Goal: Task Accomplishment & Management: Complete application form

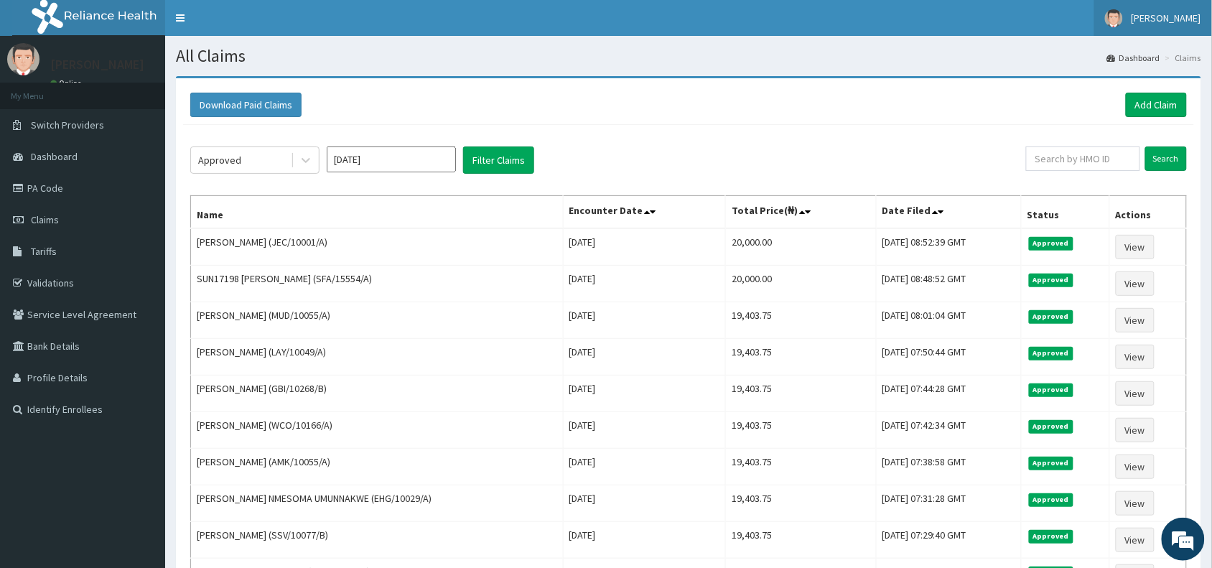
drag, startPoint x: 0, startPoint y: 0, endPoint x: 1164, endPoint y: 17, distance: 1164.1
click at [1164, 17] on span "[PERSON_NAME]" at bounding box center [1167, 17] width 70 height 13
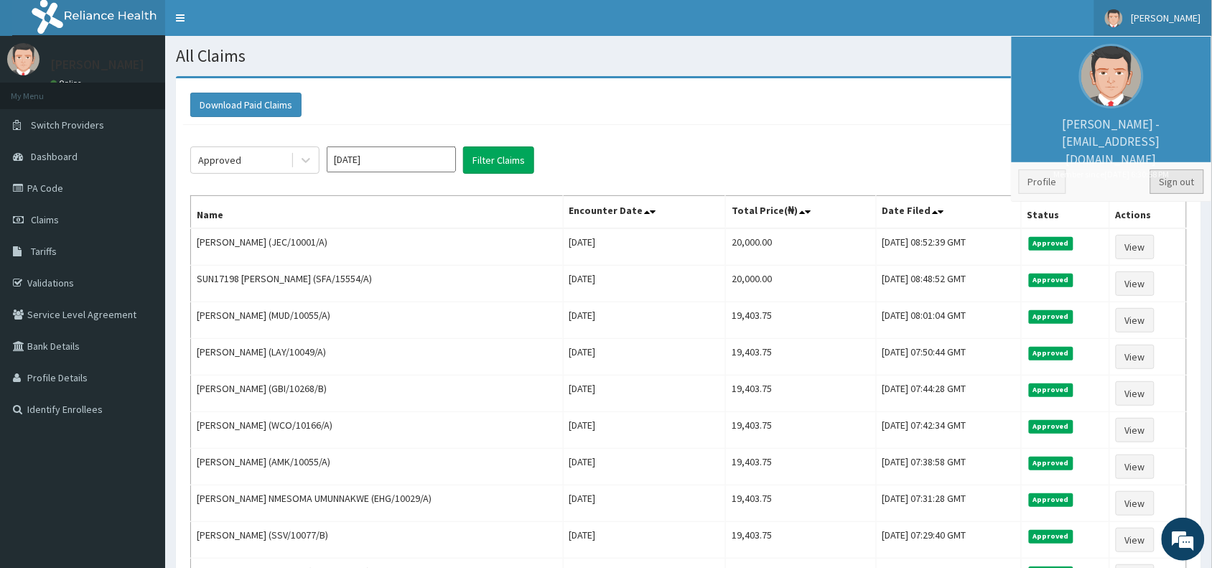
click at [1162, 181] on link "Sign out" at bounding box center [1177, 181] width 54 height 24
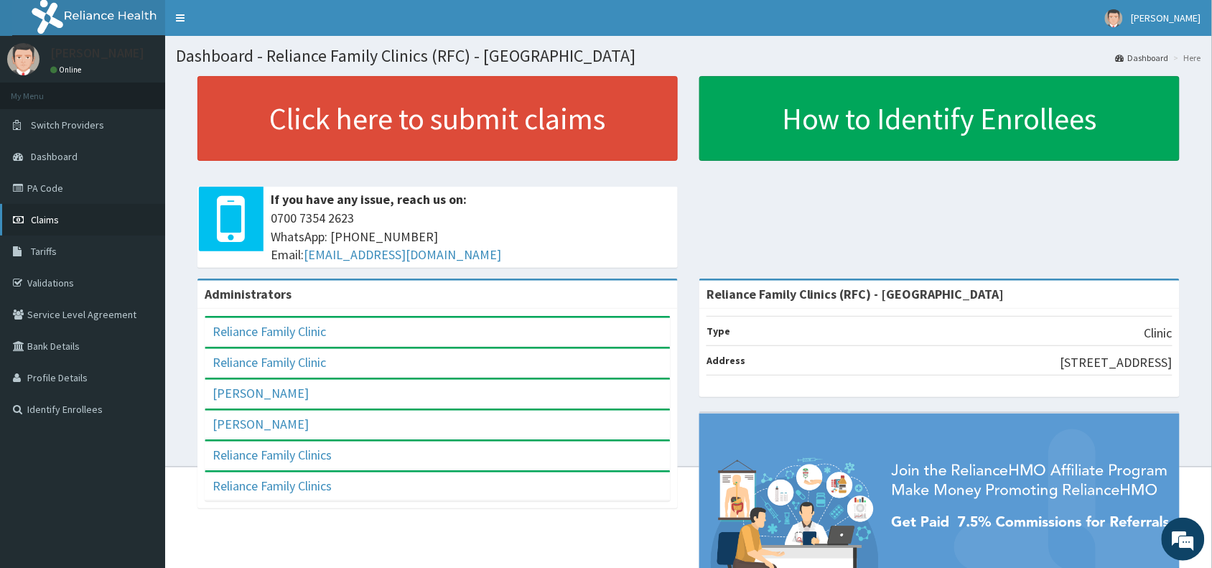
click at [36, 219] on span "Claims" at bounding box center [45, 219] width 28 height 13
click at [45, 190] on link "PA Code" at bounding box center [82, 188] width 165 height 32
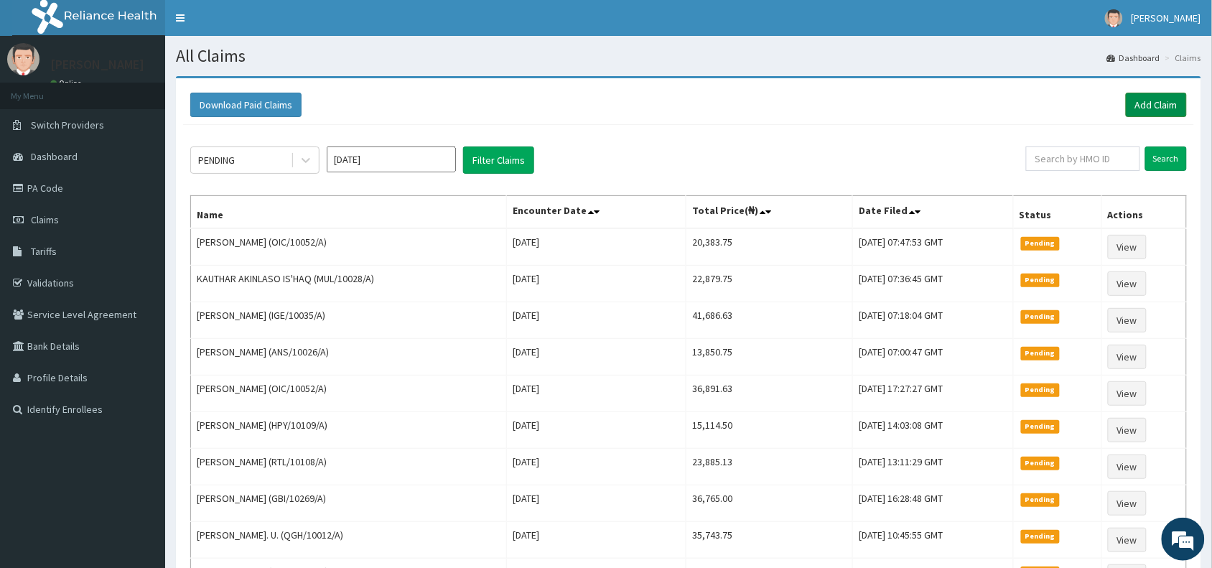
click at [1153, 98] on link "Add Claim" at bounding box center [1156, 105] width 61 height 24
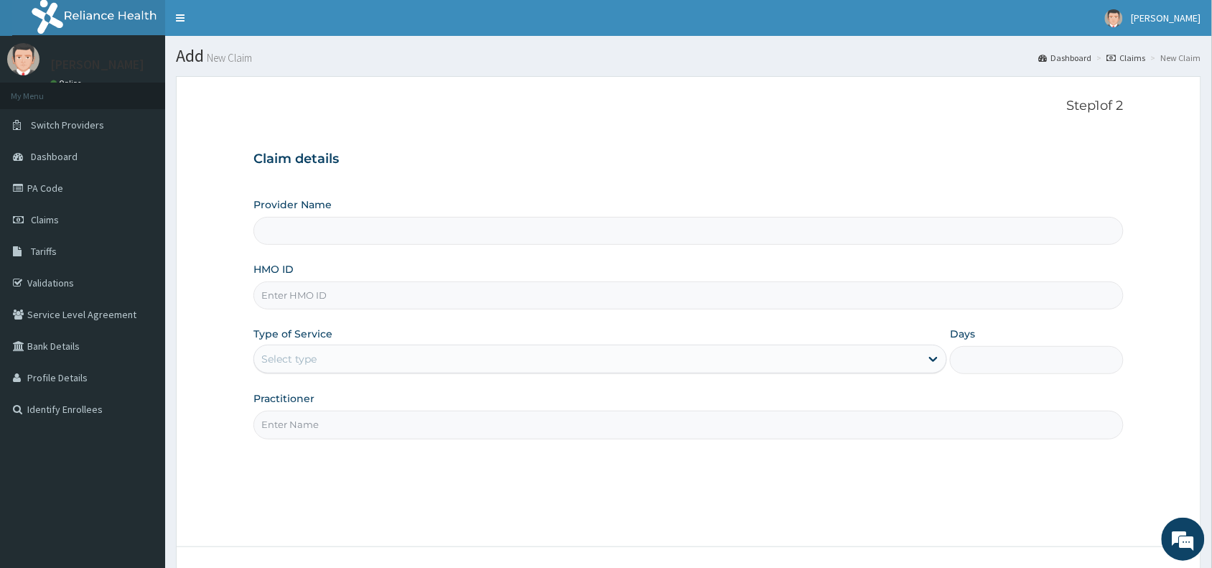
type input "Reliance Family Clinics (RFC) - [GEOGRAPHIC_DATA]"
click at [314, 291] on input "HMO ID" at bounding box center [688, 295] width 870 height 28
paste input "LTI/10080/A"
type input "LTI/10080/A"
click at [295, 358] on div "Select type" at bounding box center [288, 359] width 55 height 14
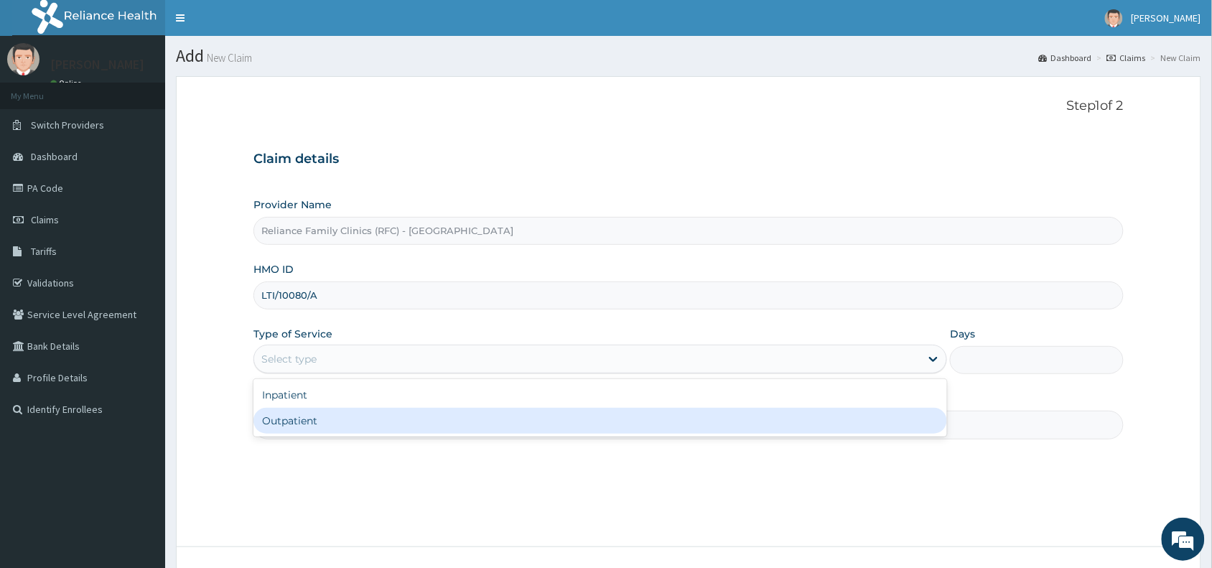
click at [284, 416] on div "Outpatient" at bounding box center [600, 421] width 694 height 26
type input "1"
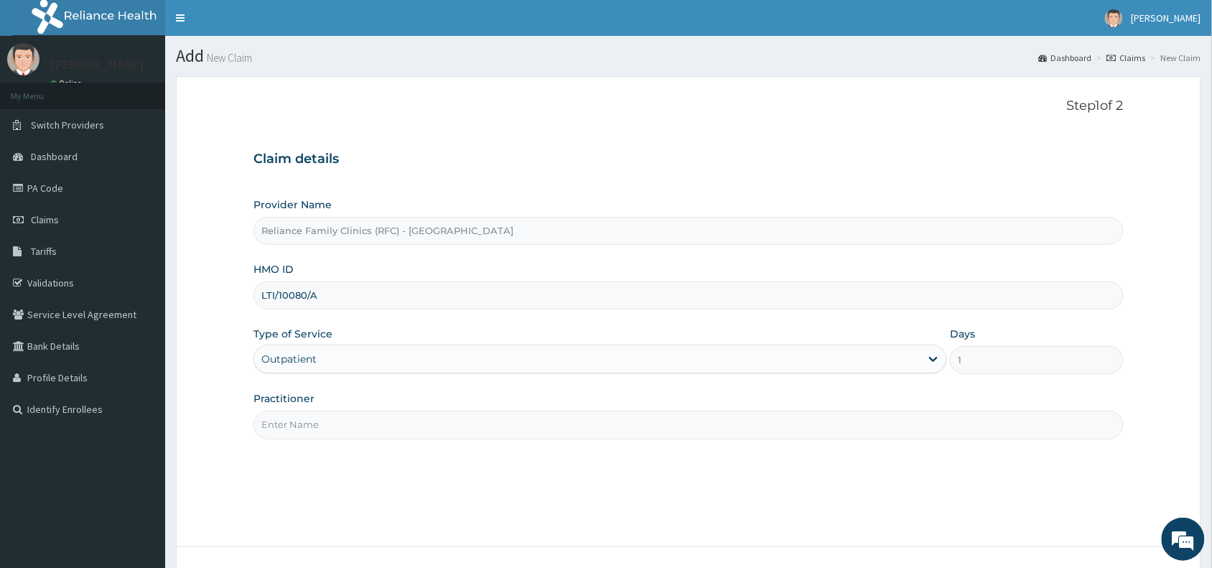
click at [284, 421] on input "Practitioner" at bounding box center [688, 425] width 870 height 28
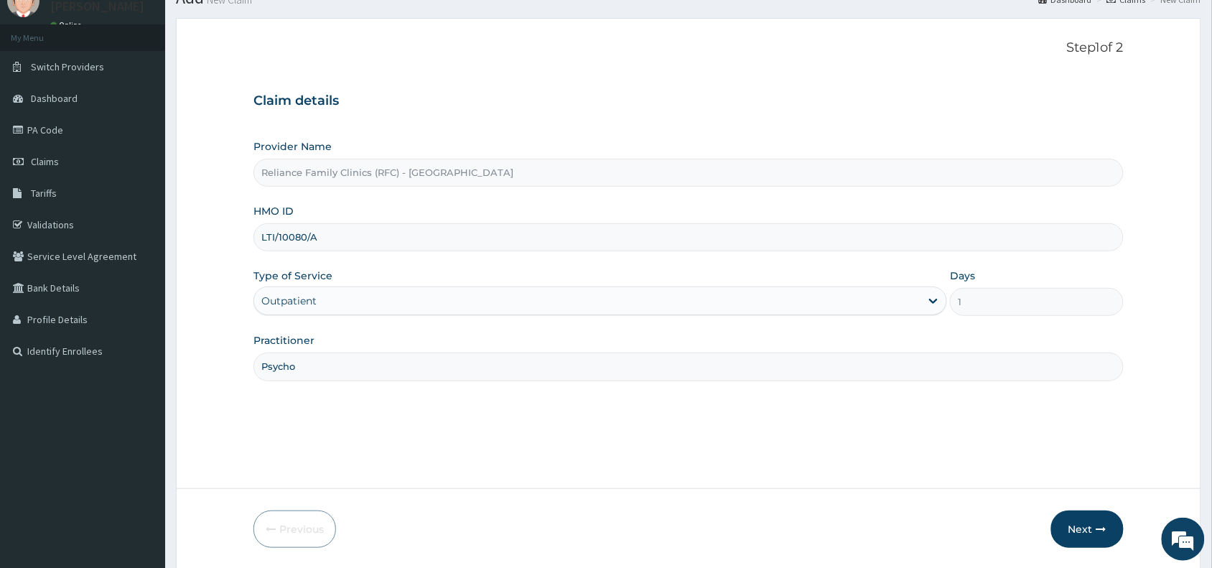
scroll to position [108, 0]
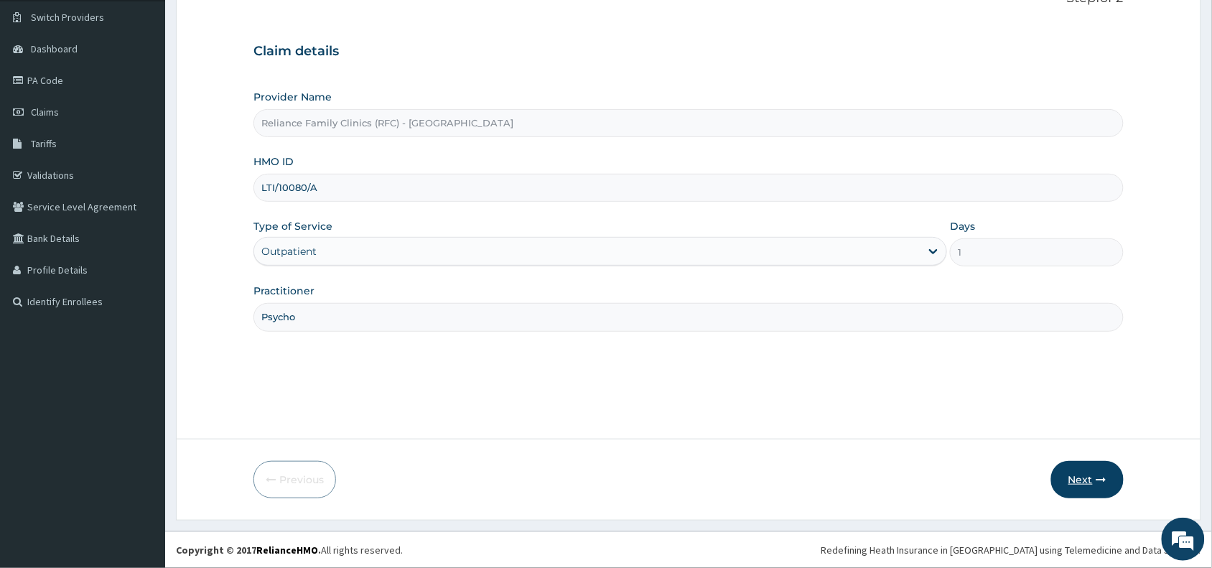
type input "Psycho"
click at [1078, 475] on button "Next" at bounding box center [1087, 479] width 73 height 37
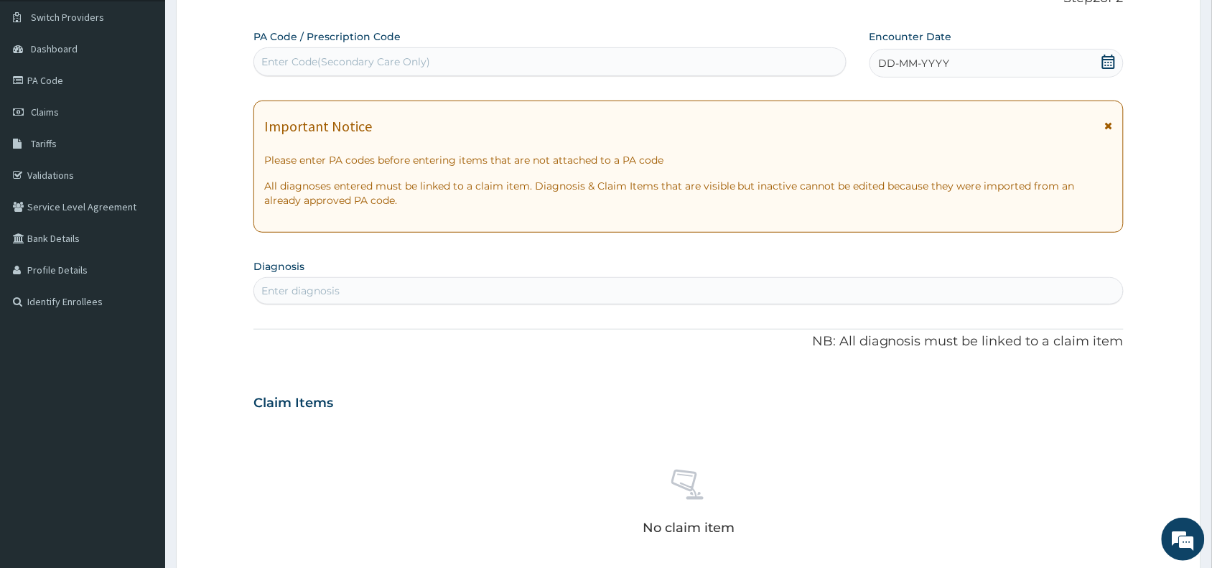
click at [314, 60] on div "Enter Code(Secondary Care Only)" at bounding box center [345, 62] width 169 height 14
paste input "PA/A46A57"
type input "PA/A46A57"
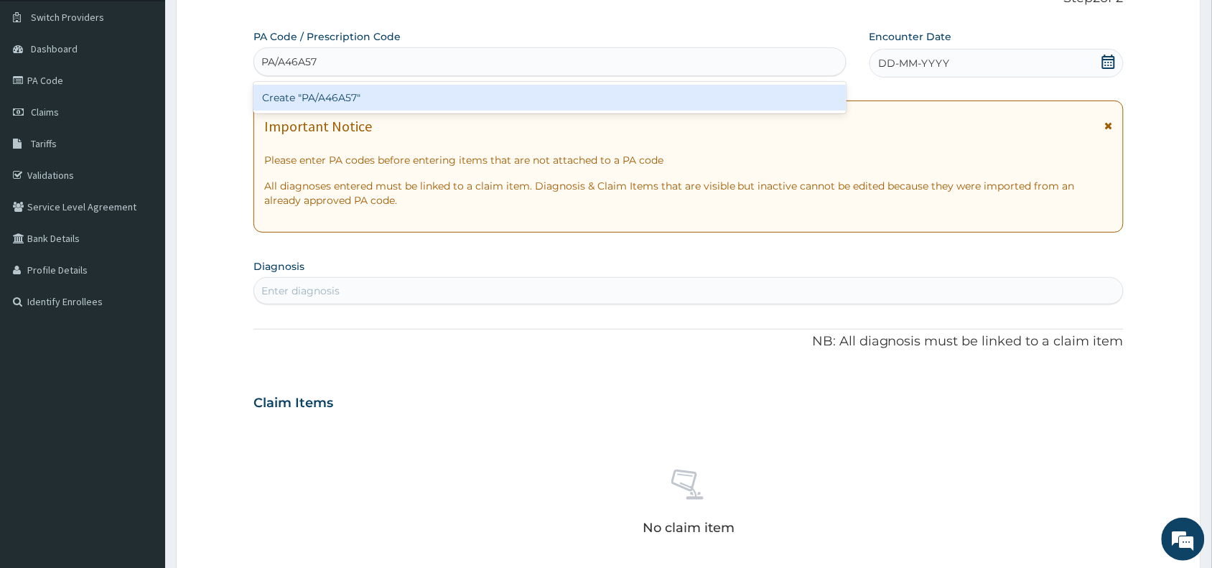
click at [337, 101] on div "Create "PA/A46A57"" at bounding box center [549, 98] width 593 height 26
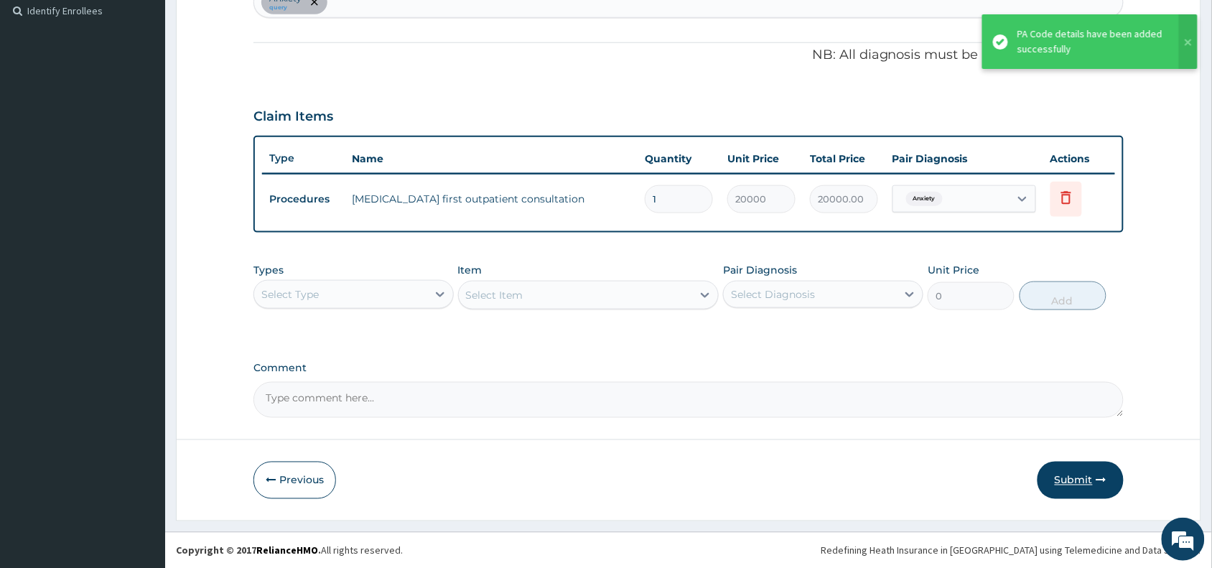
click at [1084, 480] on button "Submit" at bounding box center [1081, 480] width 86 height 37
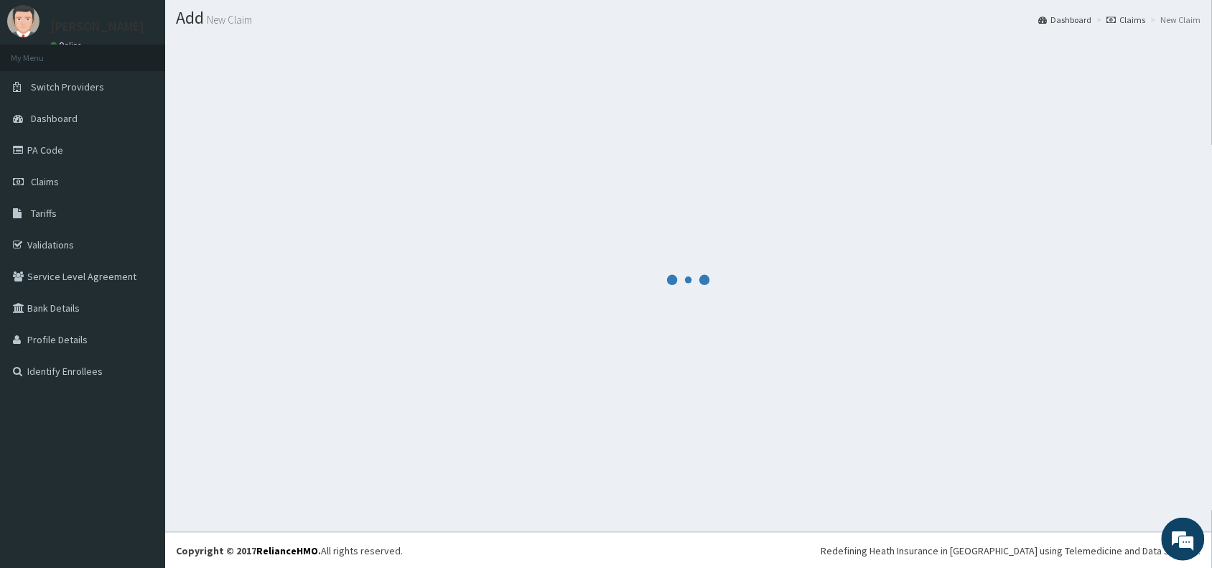
scroll to position [399, 0]
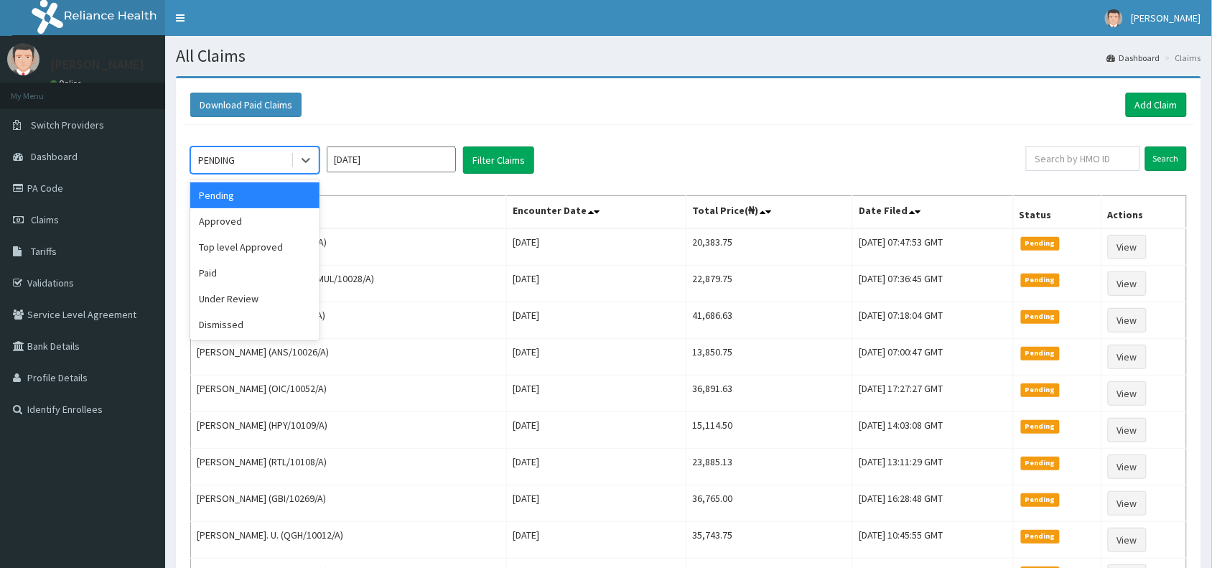
click at [261, 156] on div "PENDING" at bounding box center [241, 160] width 100 height 23
click at [238, 221] on div "Approved" at bounding box center [254, 221] width 129 height 26
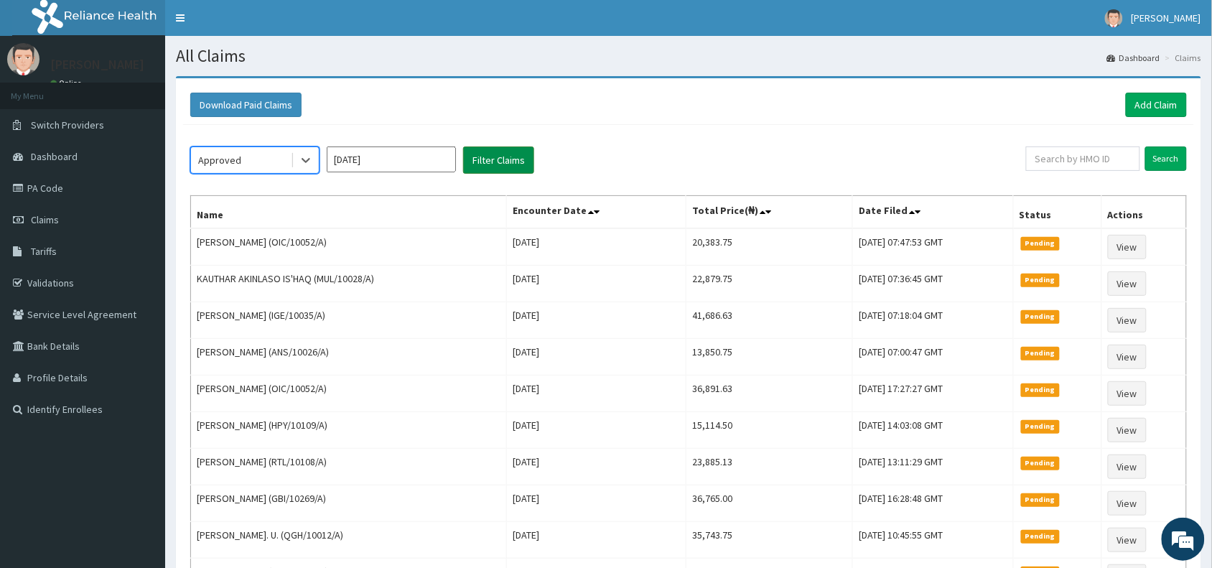
click at [506, 160] on button "Filter Claims" at bounding box center [498, 159] width 71 height 27
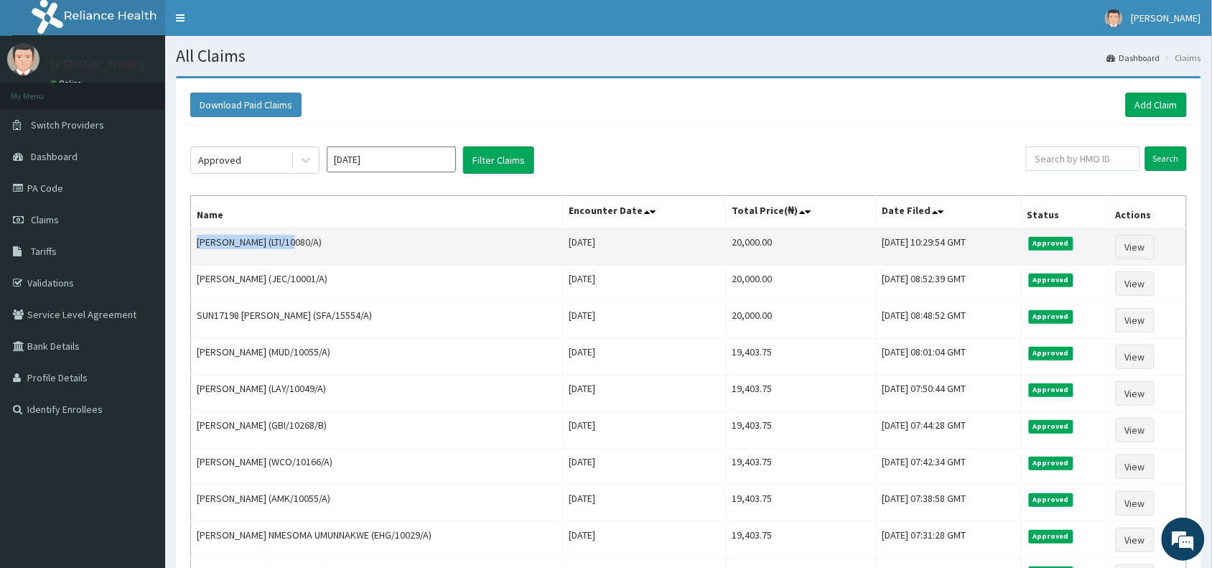
drag, startPoint x: 298, startPoint y: 243, endPoint x: 198, endPoint y: 245, distance: 99.8
click at [198, 245] on td "Oyinkansola Emmanuel (LTI/10080/A)" at bounding box center [377, 246] width 373 height 37
copy td "Oyinkansola Emmanuel"
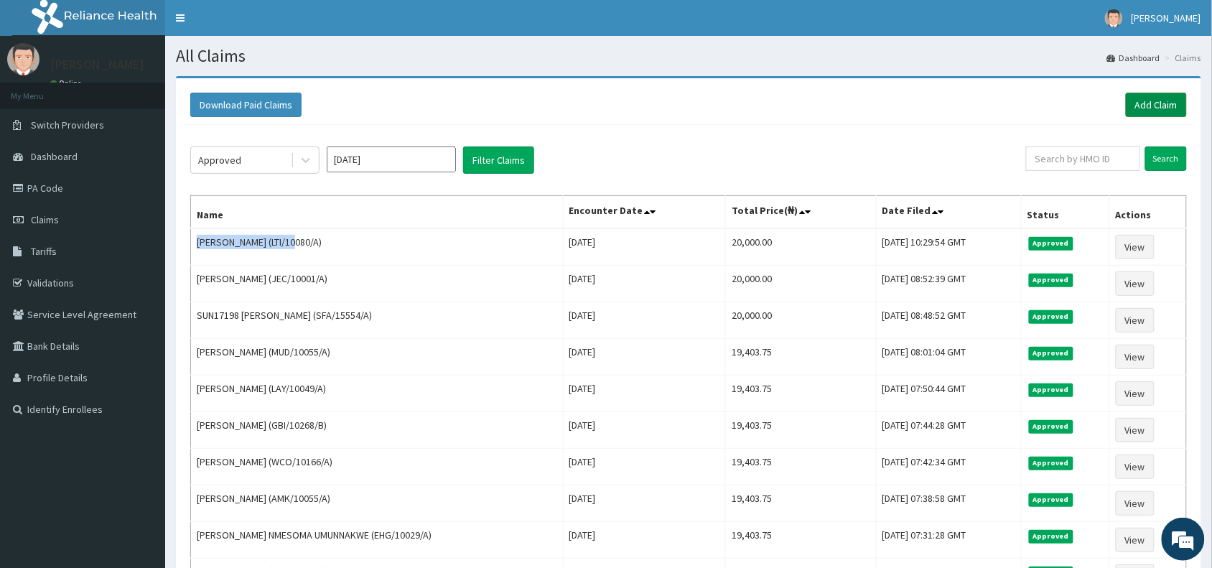
click at [1155, 99] on link "Add Claim" at bounding box center [1156, 105] width 61 height 24
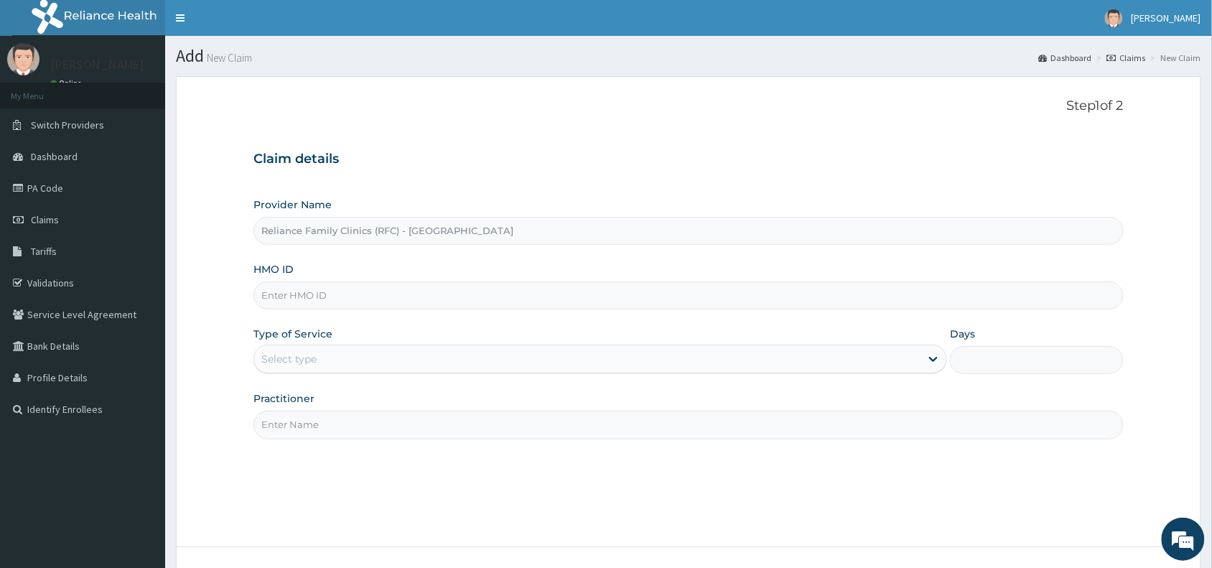
click at [297, 302] on input "HMO ID" at bounding box center [688, 295] width 870 height 28
paste input "UBP/10321/A"
type input "UBP/10321/A"
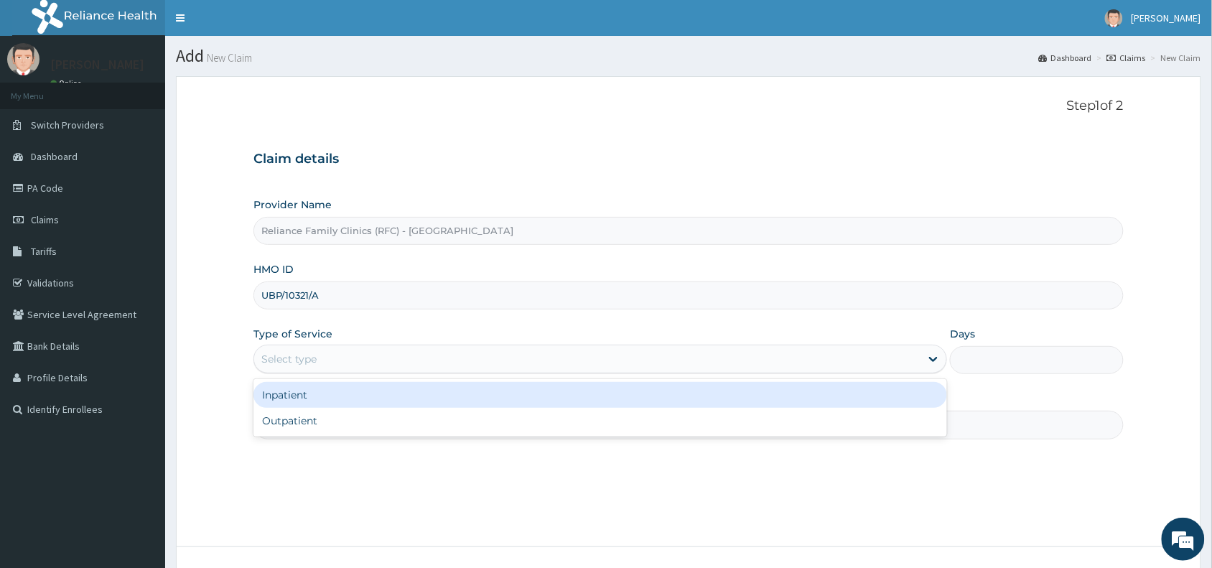
click at [307, 357] on div "Select type" at bounding box center [288, 359] width 55 height 14
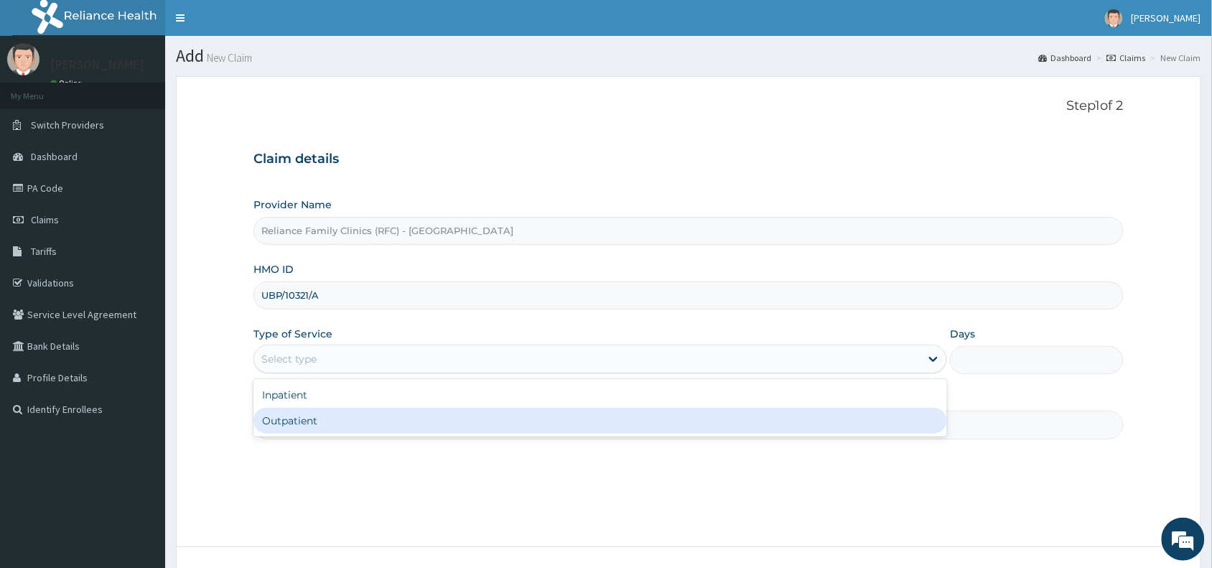
click at [323, 422] on div "Outpatient" at bounding box center [600, 421] width 694 height 26
type input "1"
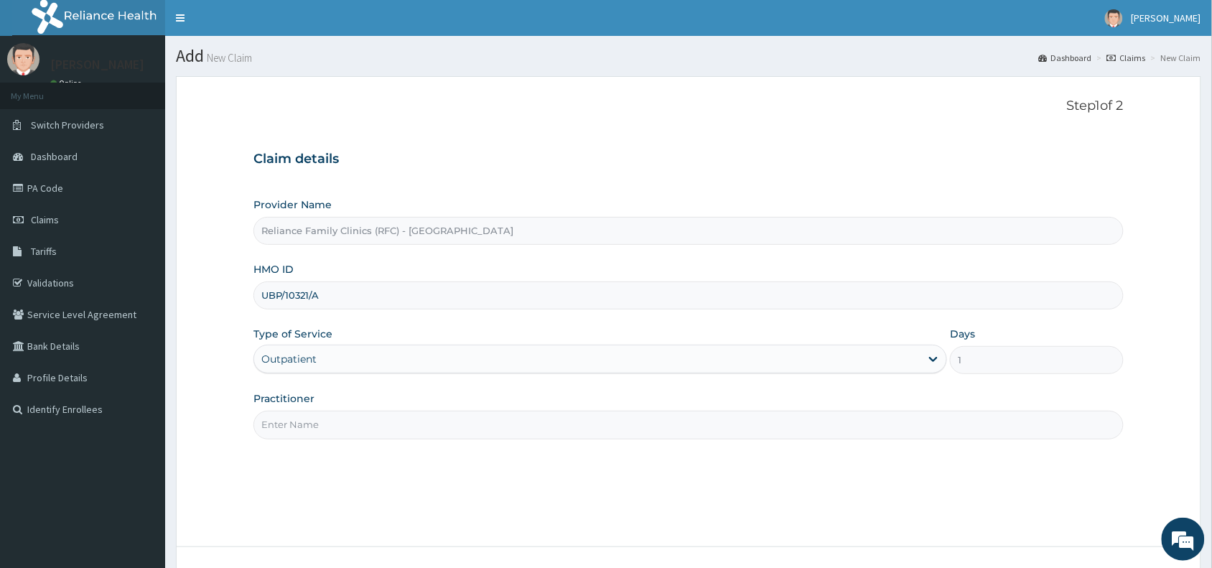
click at [313, 432] on input "Practitioner" at bounding box center [688, 425] width 870 height 28
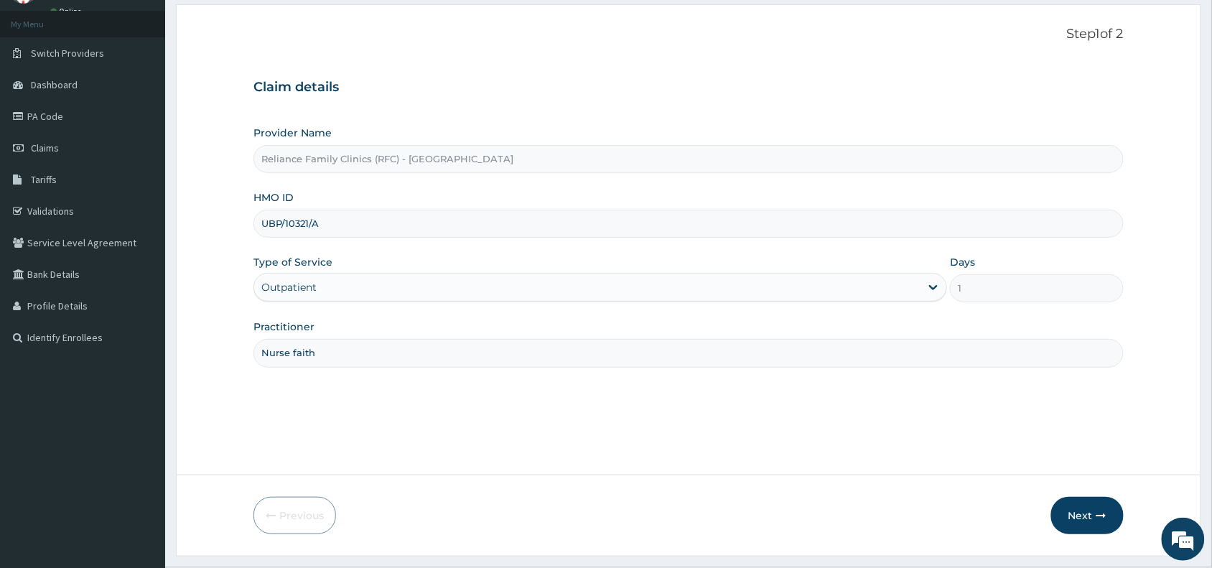
scroll to position [108, 0]
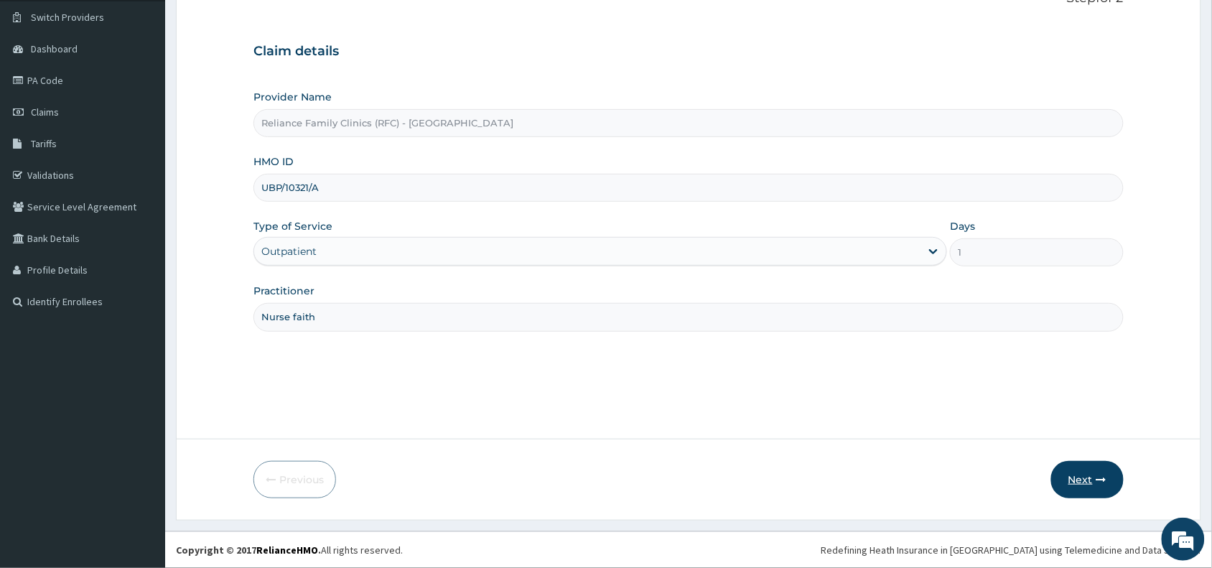
type input "Nurse faith"
click at [1081, 475] on button "Next" at bounding box center [1087, 479] width 73 height 37
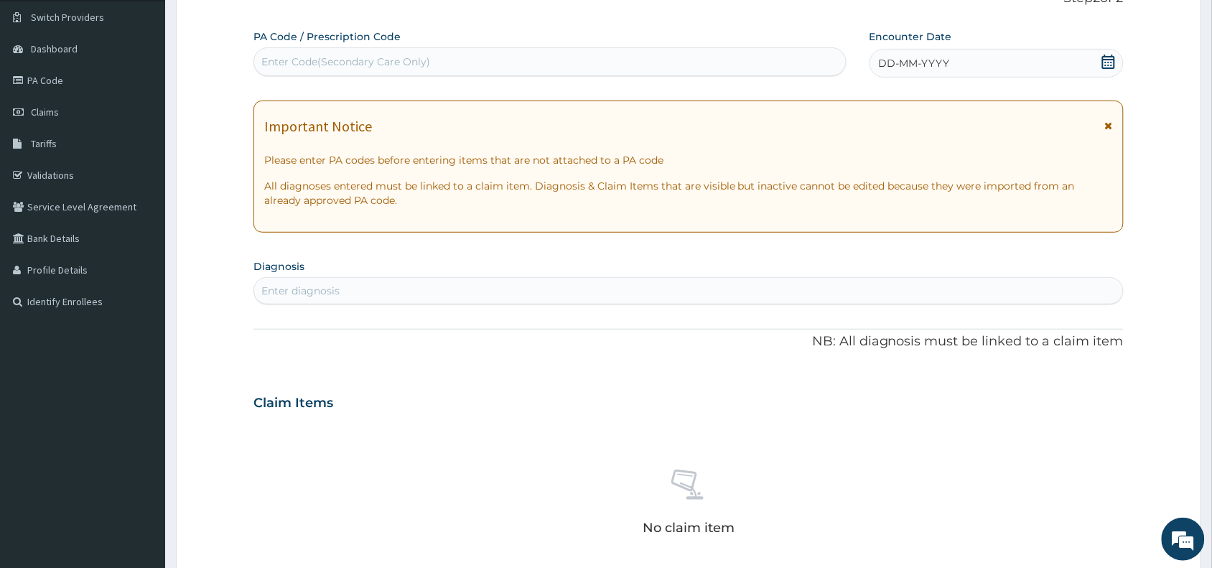
click at [368, 66] on div "Enter Code(Secondary Care Only)" at bounding box center [345, 62] width 169 height 14
paste input "PA/EB0D26"
type input "PA/EB0D26"
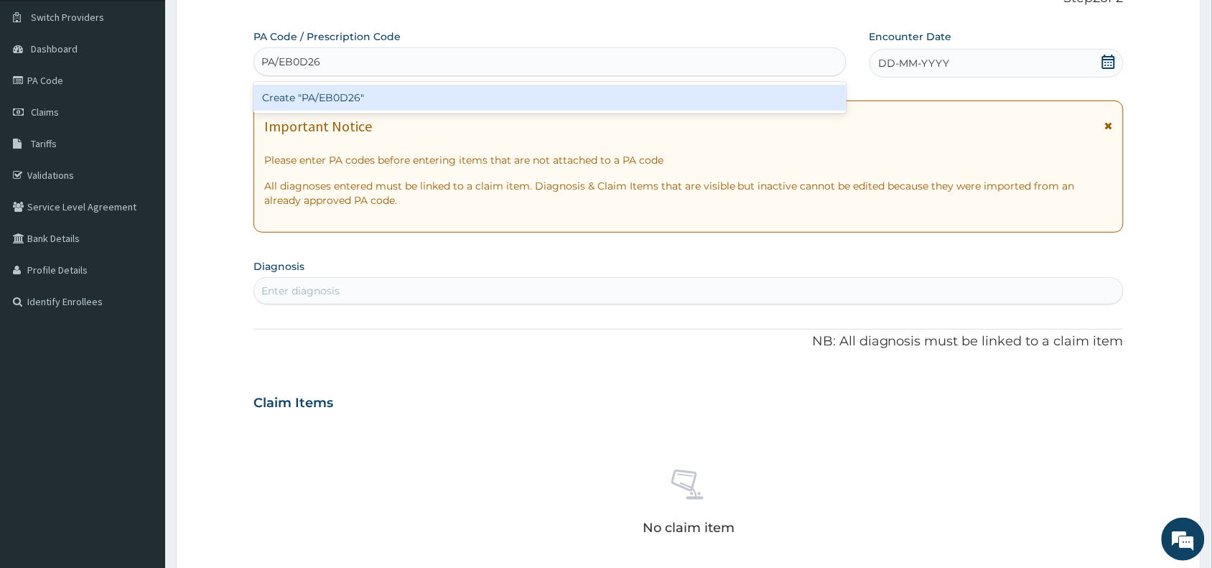
click at [366, 94] on div "Create "PA/EB0D26"" at bounding box center [549, 98] width 593 height 26
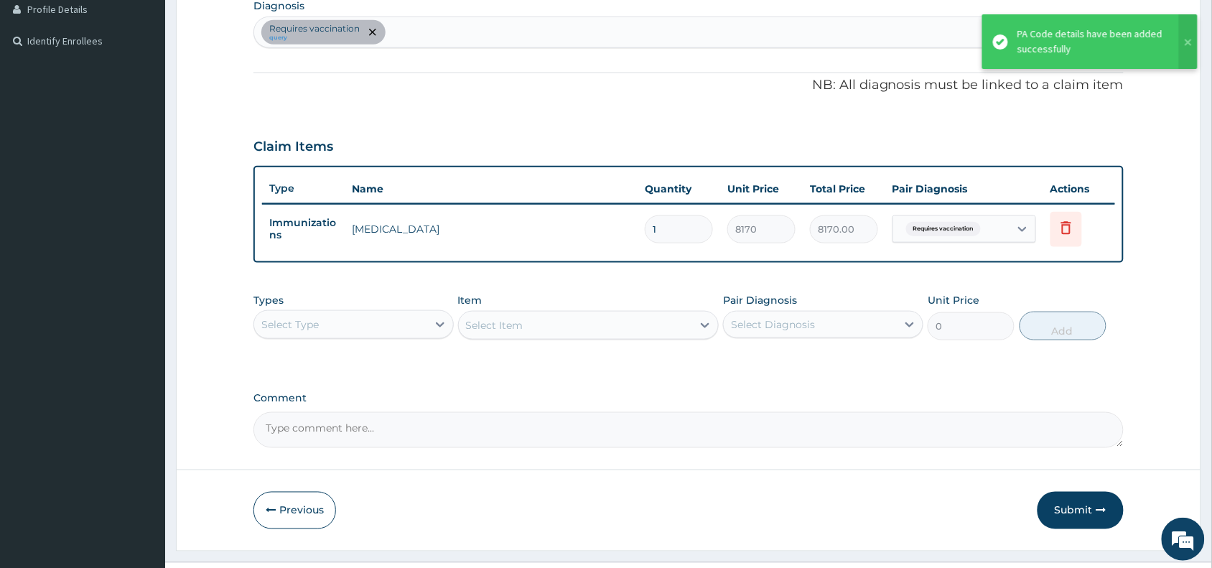
scroll to position [399, 0]
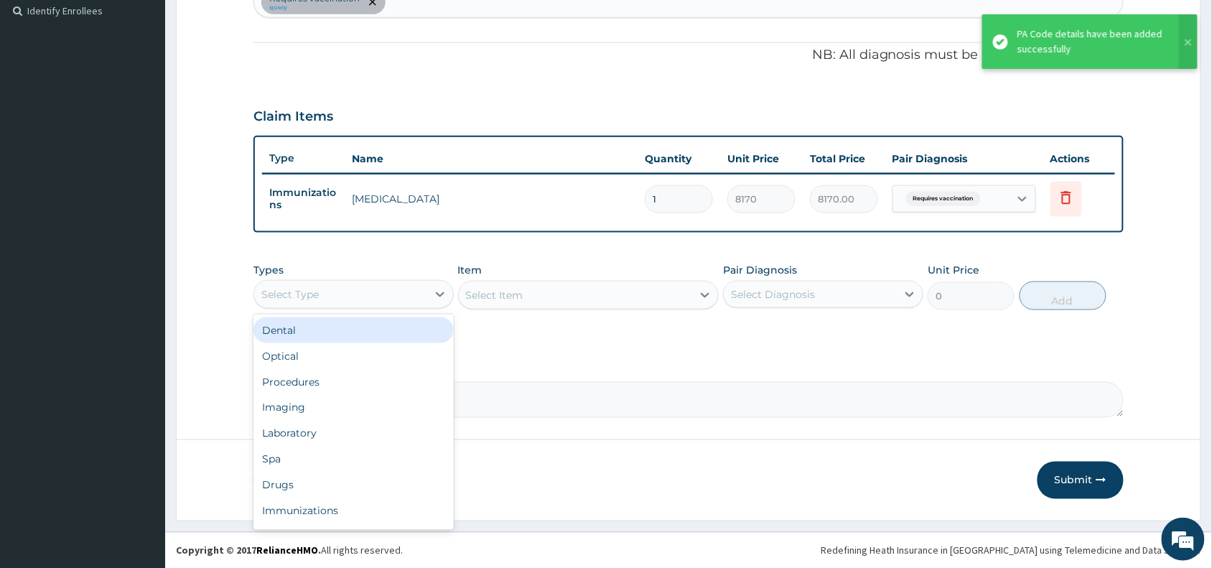
click at [388, 284] on div "Select Type" at bounding box center [340, 294] width 173 height 23
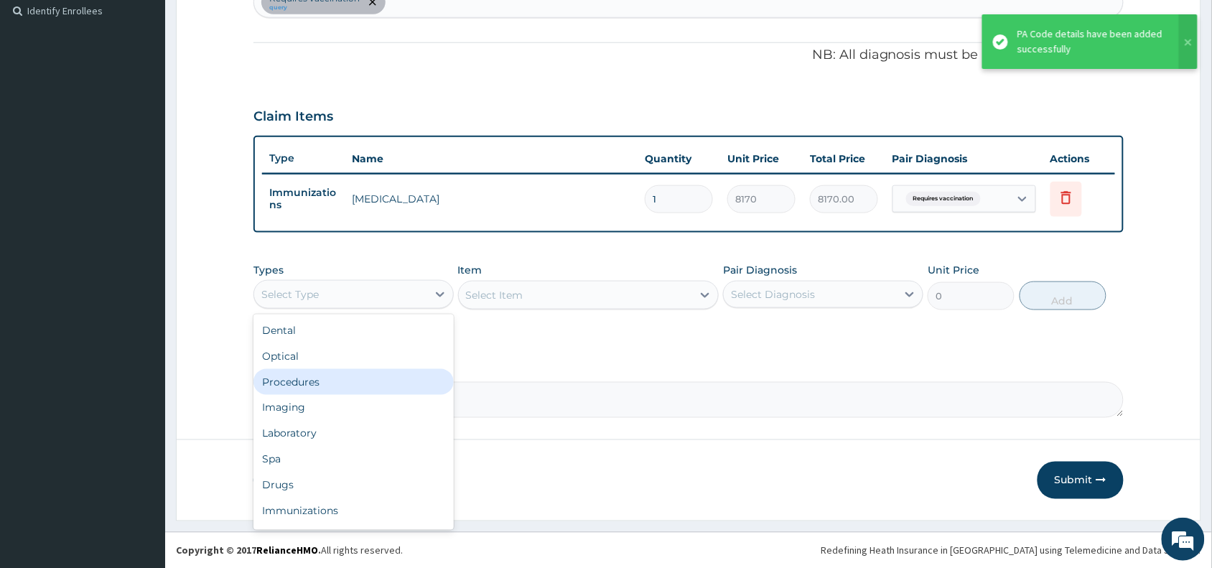
click at [312, 388] on div "Procedures" at bounding box center [353, 382] width 200 height 26
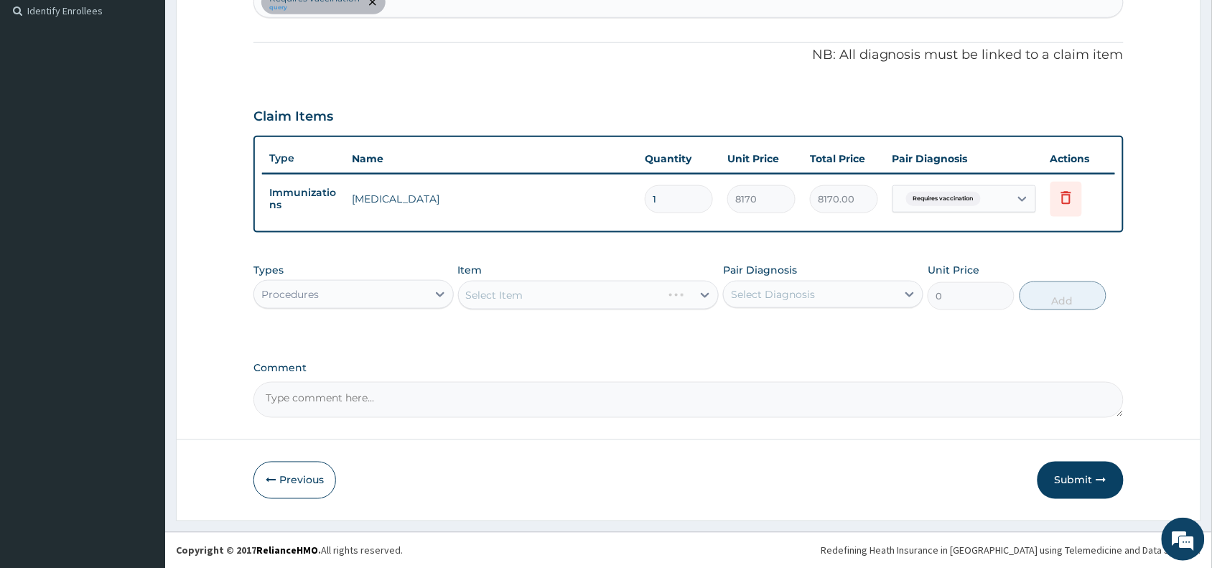
click at [510, 297] on div "Select Item" at bounding box center [588, 295] width 261 height 29
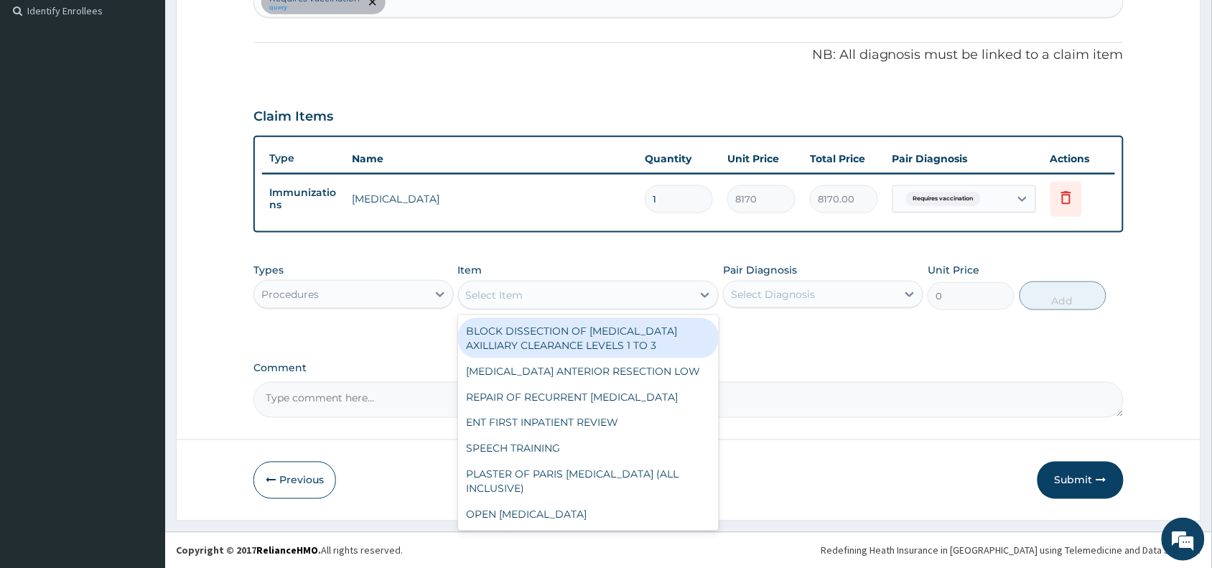
click at [510, 295] on div "Select Item" at bounding box center [494, 295] width 57 height 14
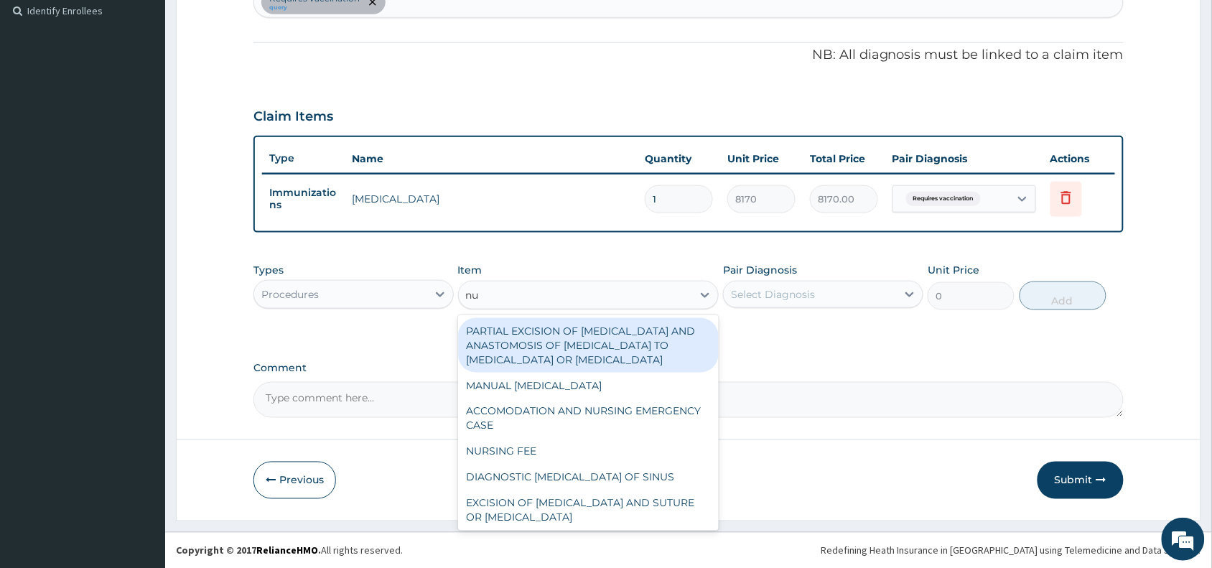
type input "nur"
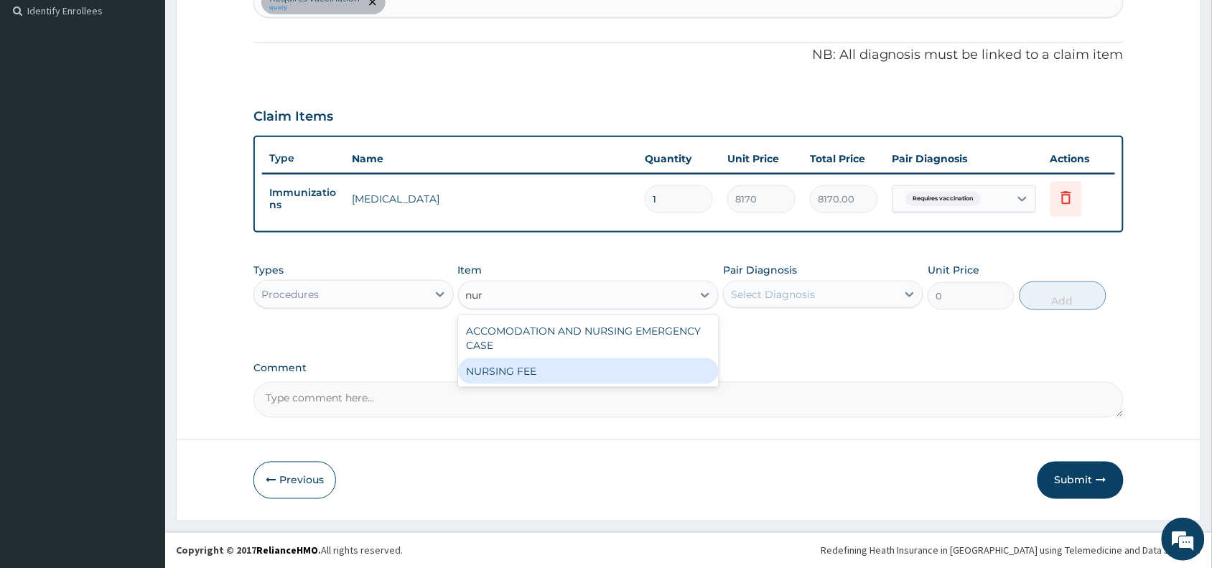
click at [539, 368] on div "NURSING FEE" at bounding box center [588, 371] width 261 height 26
type input "1500"
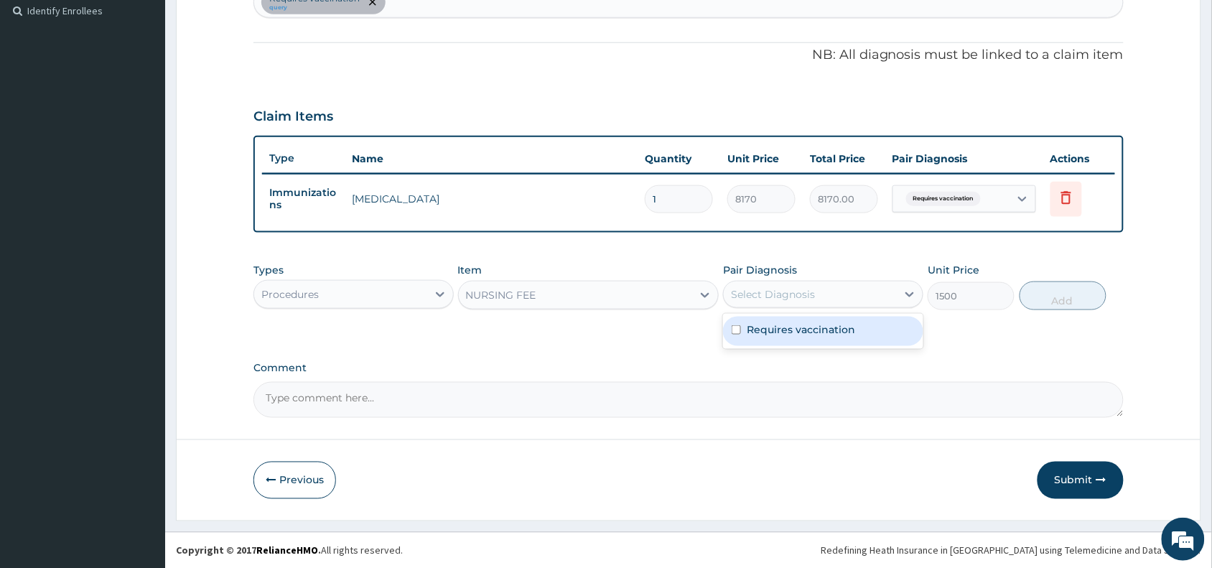
click at [819, 288] on div "Select Diagnosis" at bounding box center [810, 294] width 173 height 23
click at [776, 325] on label "Requires vaccination" at bounding box center [801, 329] width 108 height 14
checkbox input "true"
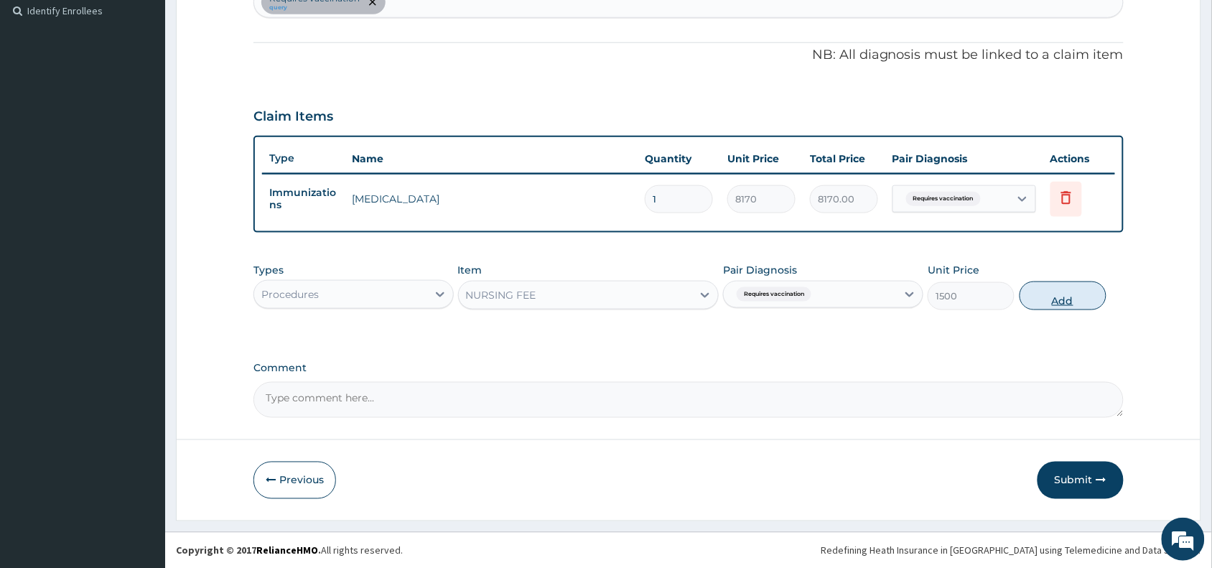
click at [1058, 292] on button "Add" at bounding box center [1063, 295] width 87 height 29
type input "0"
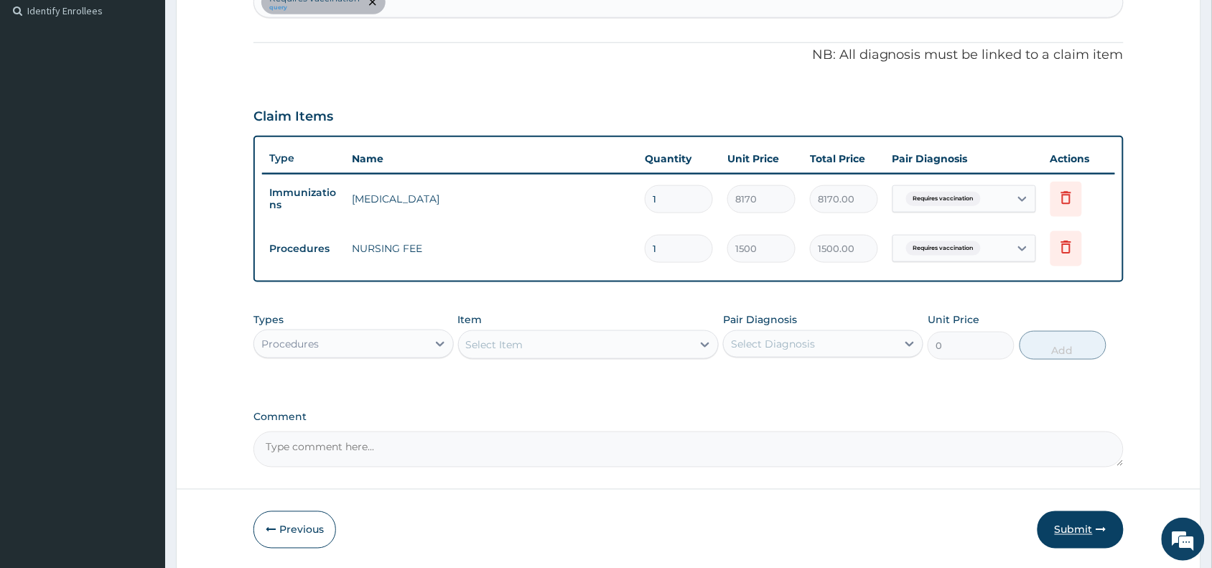
click at [1082, 526] on button "Submit" at bounding box center [1081, 529] width 86 height 37
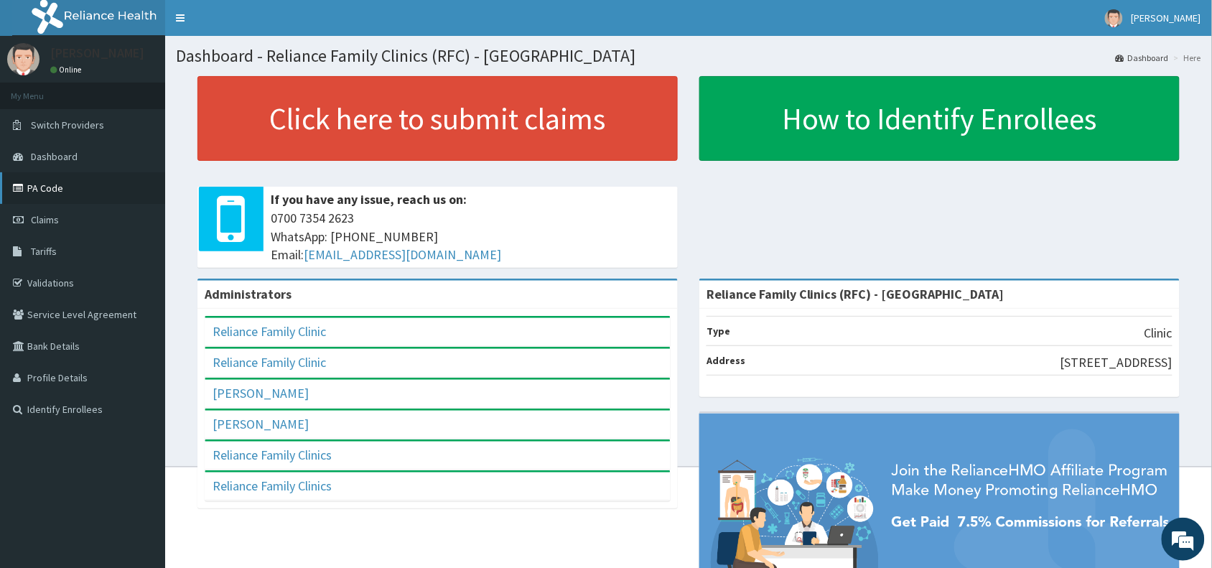
click at [40, 195] on link "PA Code" at bounding box center [82, 188] width 165 height 32
click at [40, 214] on span "Claims" at bounding box center [45, 219] width 28 height 13
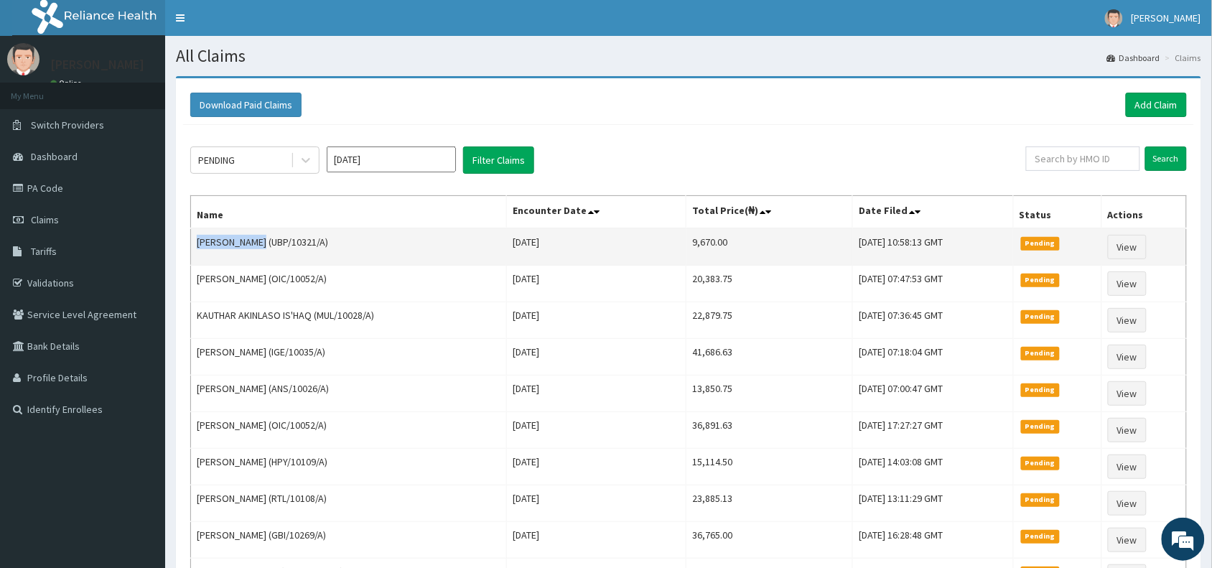
drag, startPoint x: 248, startPoint y: 245, endPoint x: 199, endPoint y: 245, distance: 49.5
click at [199, 245] on td "[PERSON_NAME] (UBP/10321/A)" at bounding box center [349, 246] width 316 height 37
copy td "[PERSON_NAME]"
drag, startPoint x: 306, startPoint y: 244, endPoint x: 253, endPoint y: 245, distance: 53.1
click at [253, 245] on td "[PERSON_NAME] (UBP/10321/A)" at bounding box center [349, 246] width 316 height 37
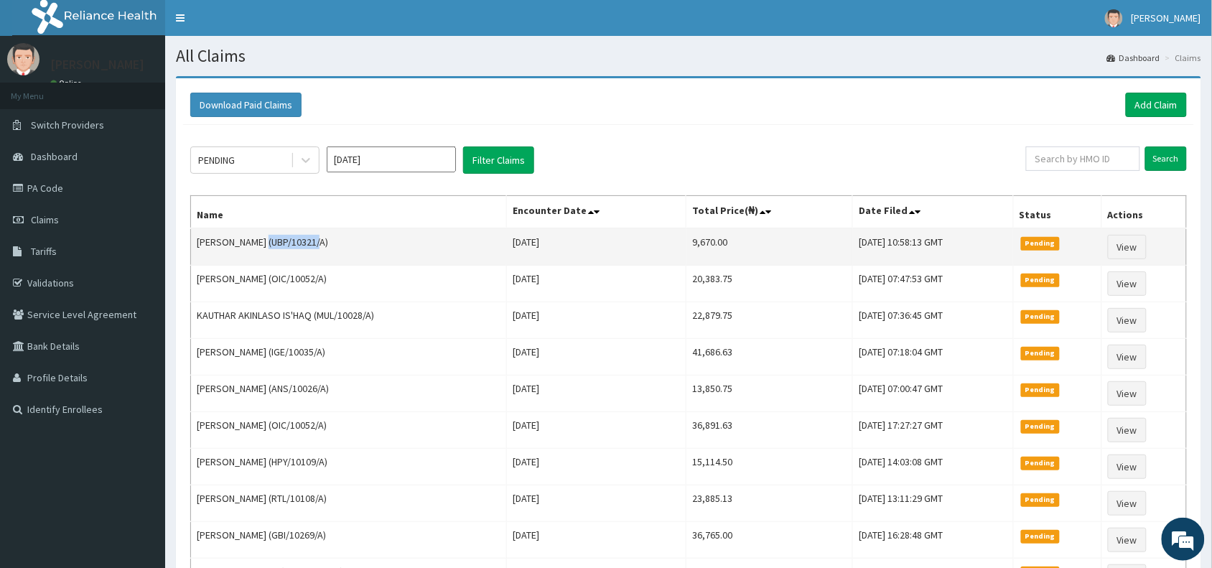
copy td "UBP/10321/A"
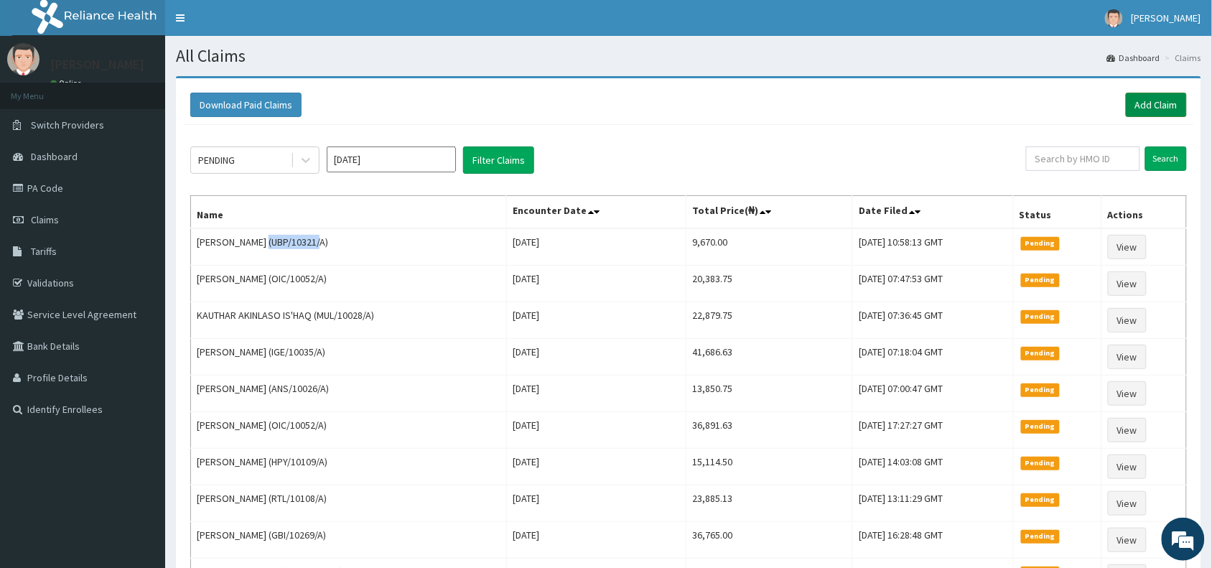
click at [1140, 103] on link "Add Claim" at bounding box center [1156, 105] width 61 height 24
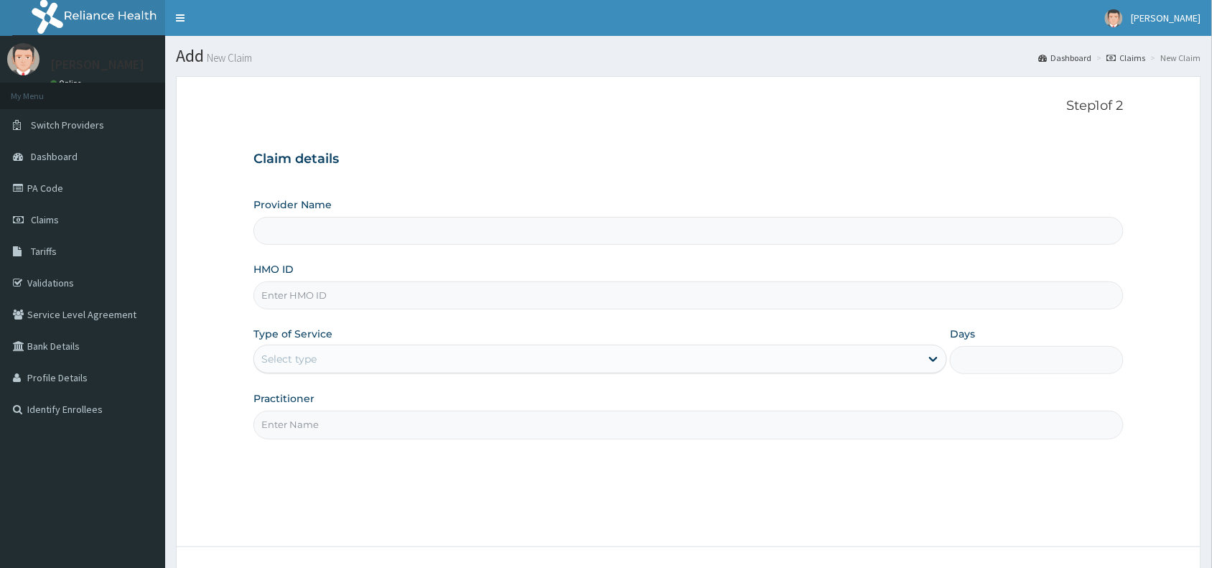
click at [287, 293] on input "HMO ID" at bounding box center [688, 295] width 870 height 28
paste input "UBP/10321/A"
type input "UBP/10321/A"
type input "Reliance Family Clinics (RFC) - [GEOGRAPHIC_DATA]"
type input "UBP/10321/A"
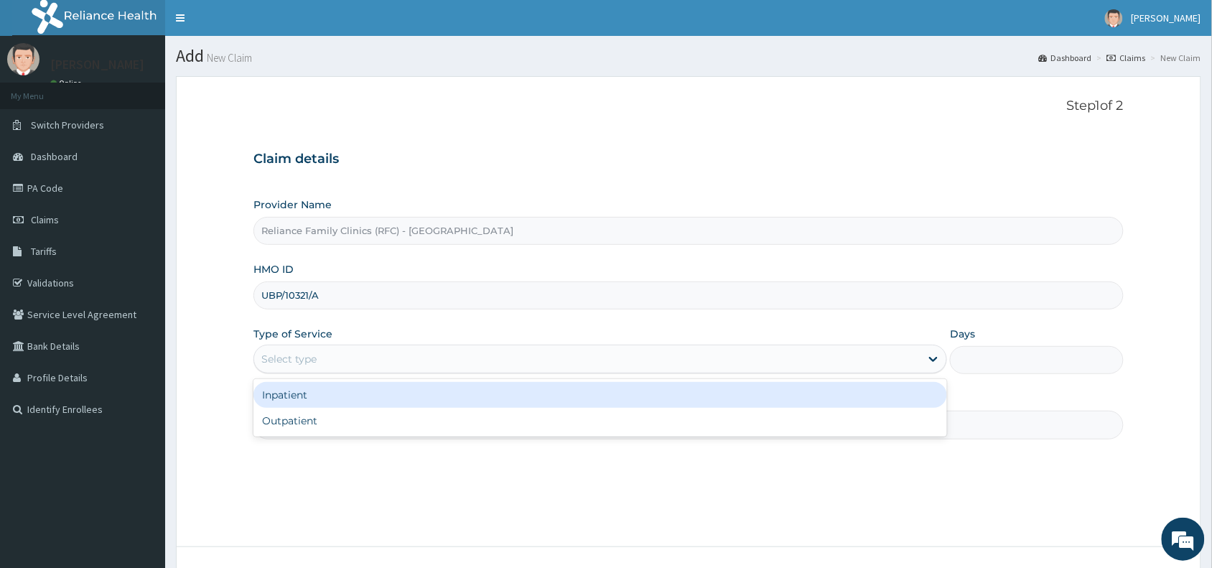
click at [304, 360] on div "Select type" at bounding box center [288, 359] width 55 height 14
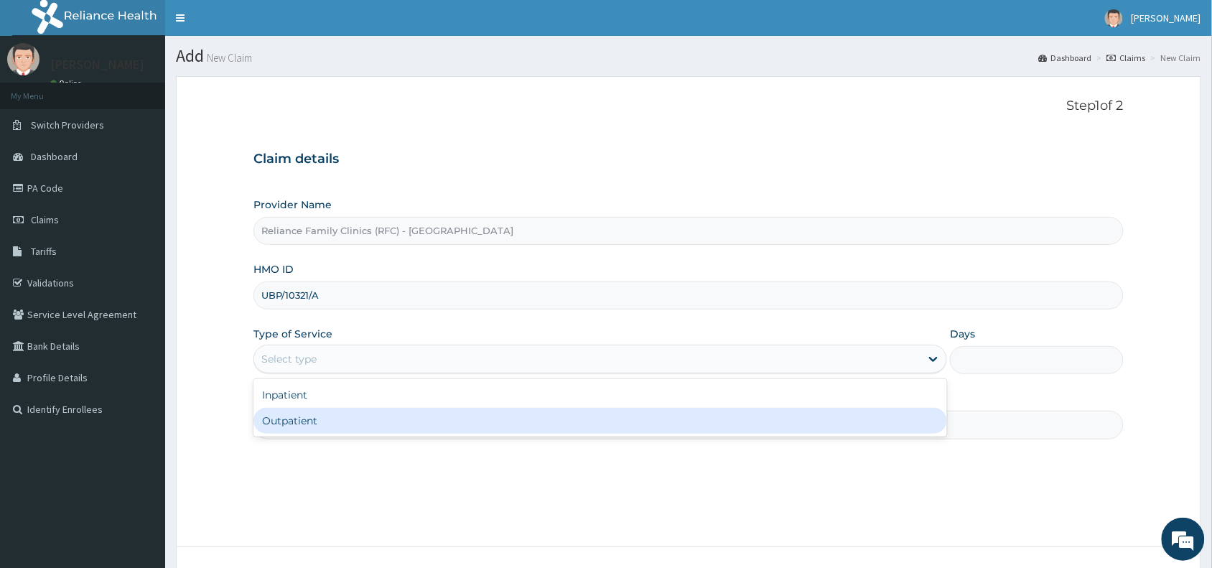
click at [300, 420] on div "Outpatient" at bounding box center [600, 421] width 694 height 26
type input "1"
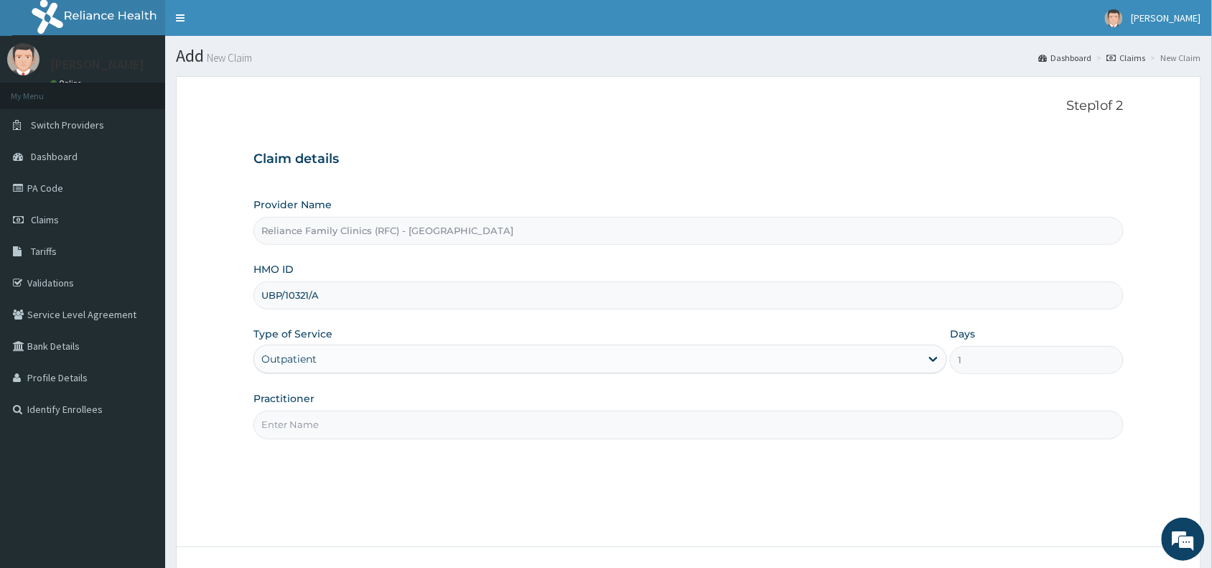
click at [299, 422] on input "Practitioner" at bounding box center [688, 425] width 870 height 28
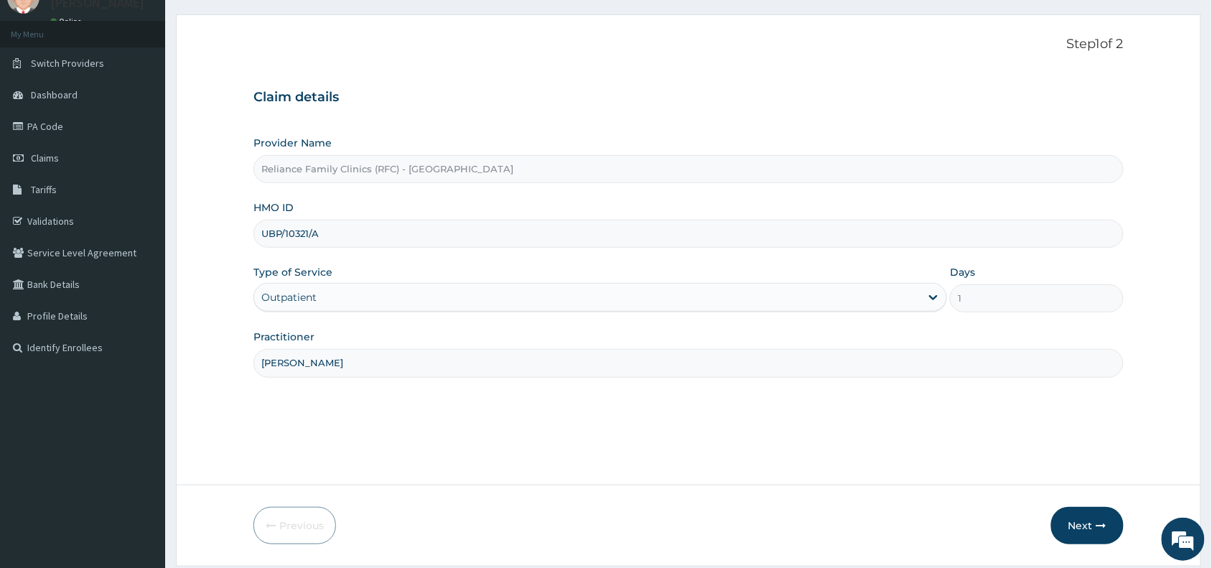
scroll to position [108, 0]
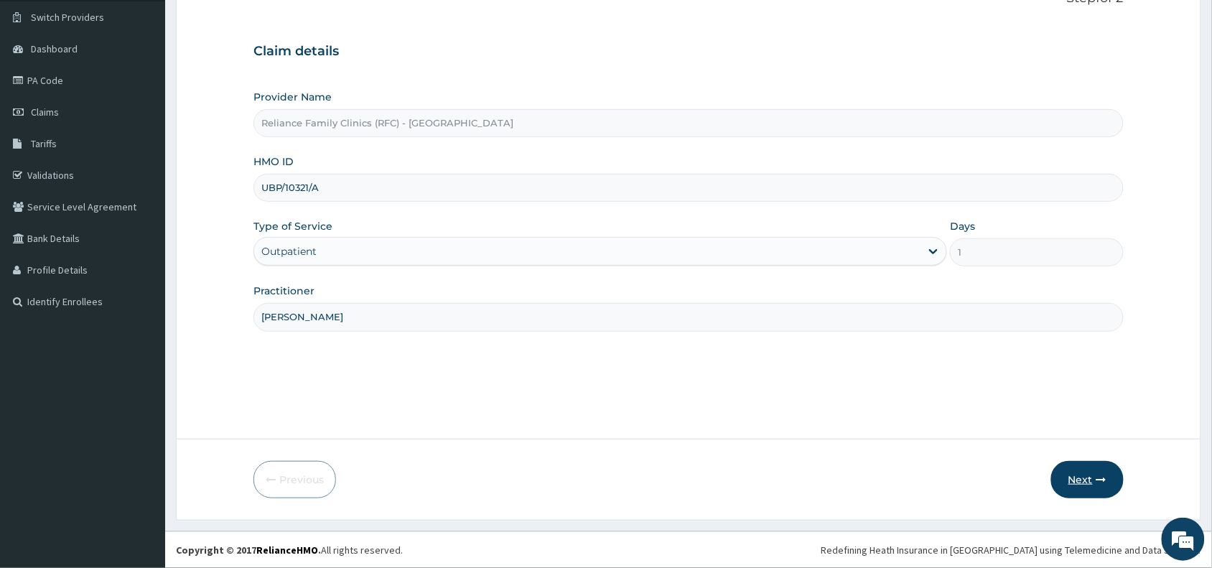
type input "Dr Amara"
click at [1081, 482] on button "Next" at bounding box center [1087, 479] width 73 height 37
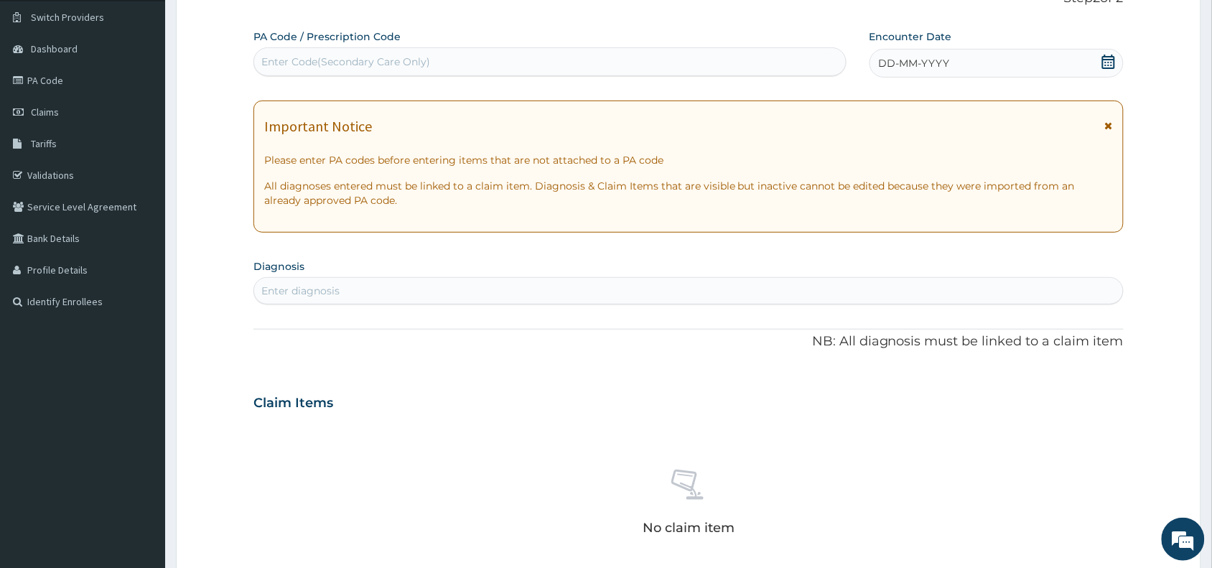
scroll to position [0, 0]
click at [902, 67] on span "DD-MM-YYYY" at bounding box center [914, 63] width 71 height 14
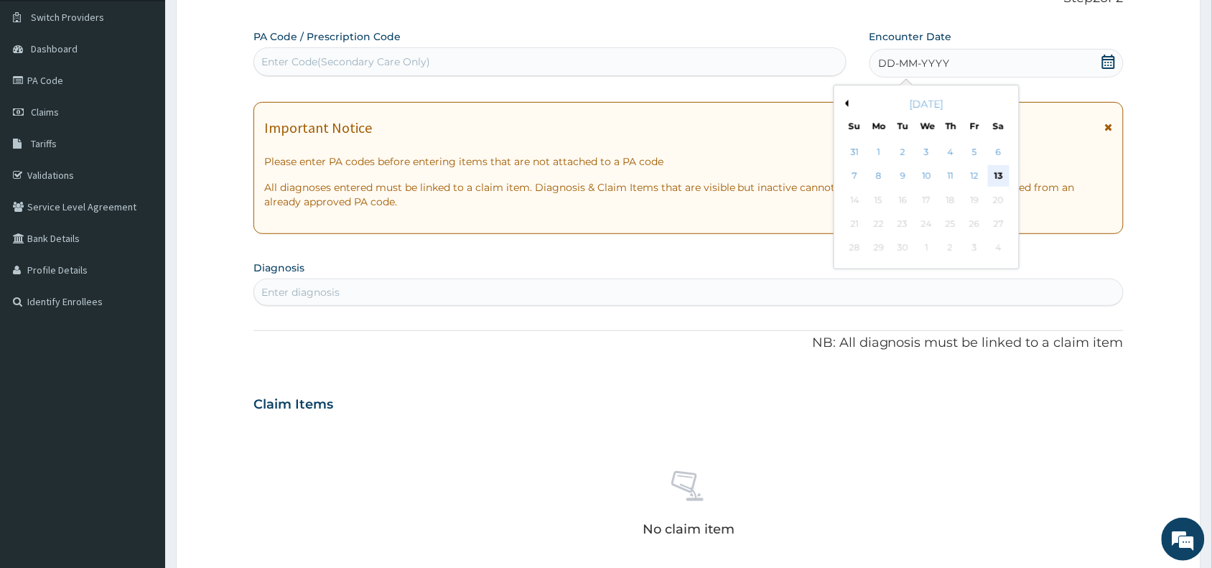
click at [998, 177] on div "13" at bounding box center [999, 177] width 22 height 22
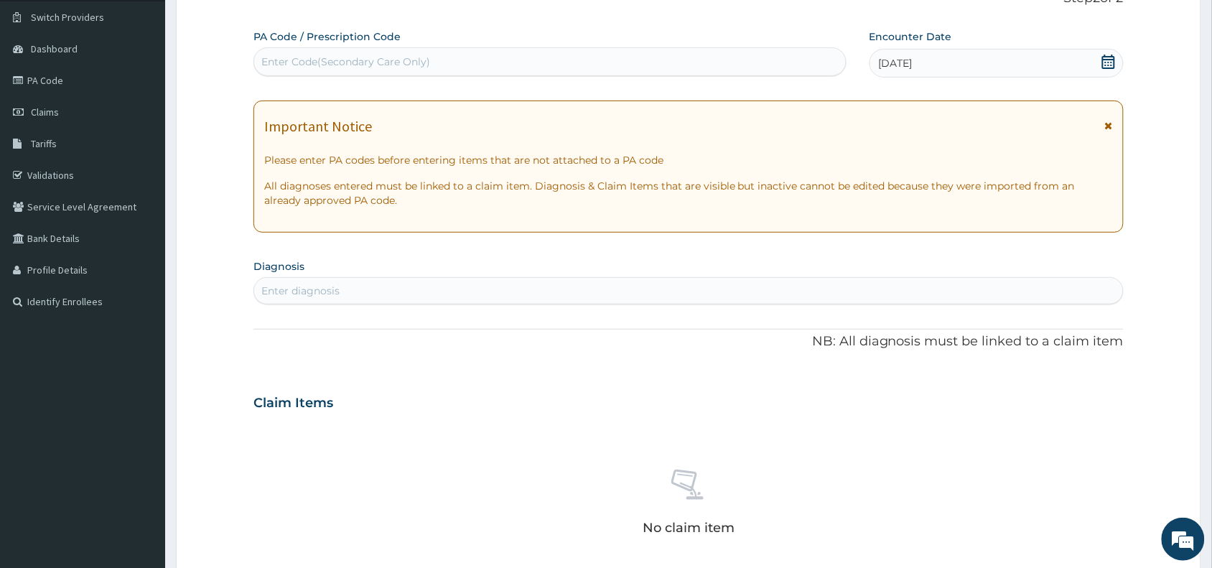
click at [278, 286] on div "Enter diagnosis" at bounding box center [300, 291] width 78 height 14
type input "mala"
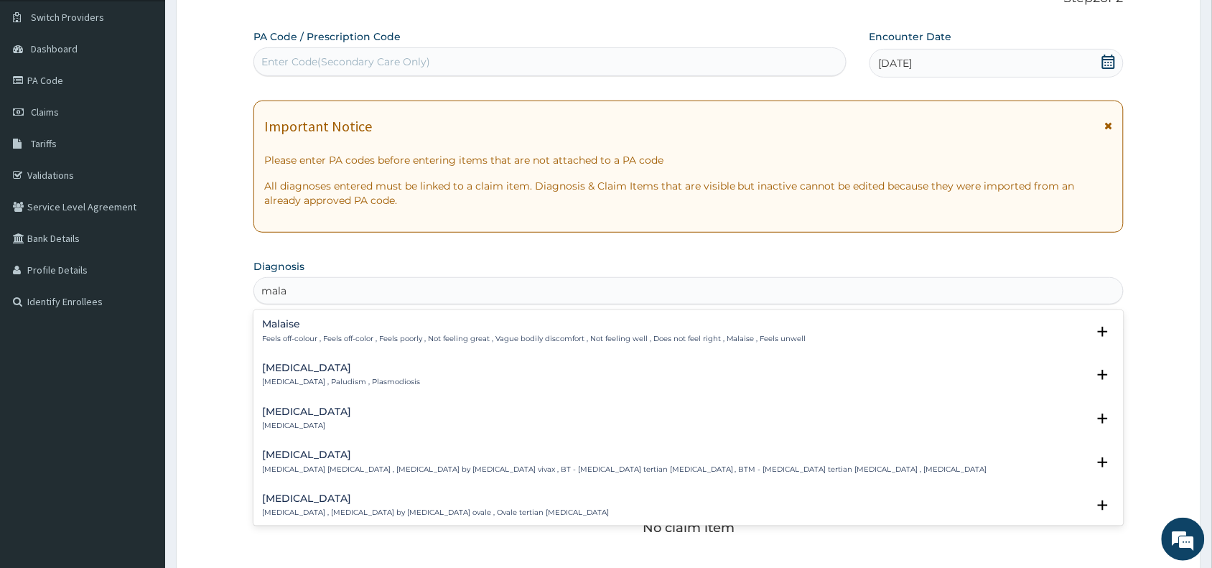
click at [278, 374] on div "Malaria Malaria , Paludism , Plasmodiosis" at bounding box center [341, 375] width 158 height 25
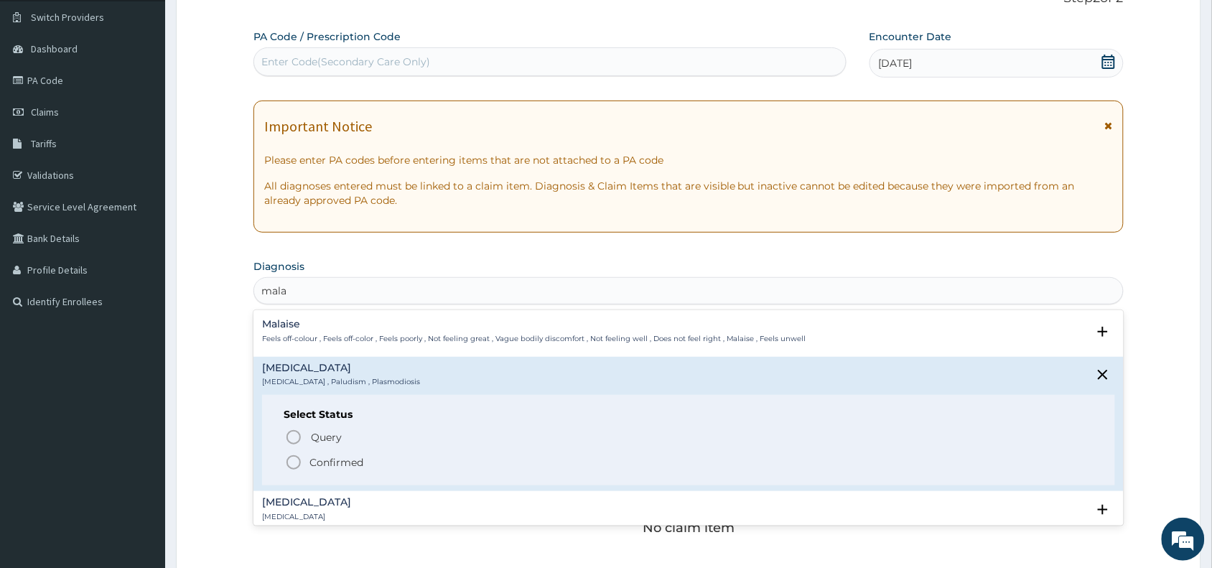
click at [292, 460] on icon "status option filled" at bounding box center [293, 462] width 17 height 17
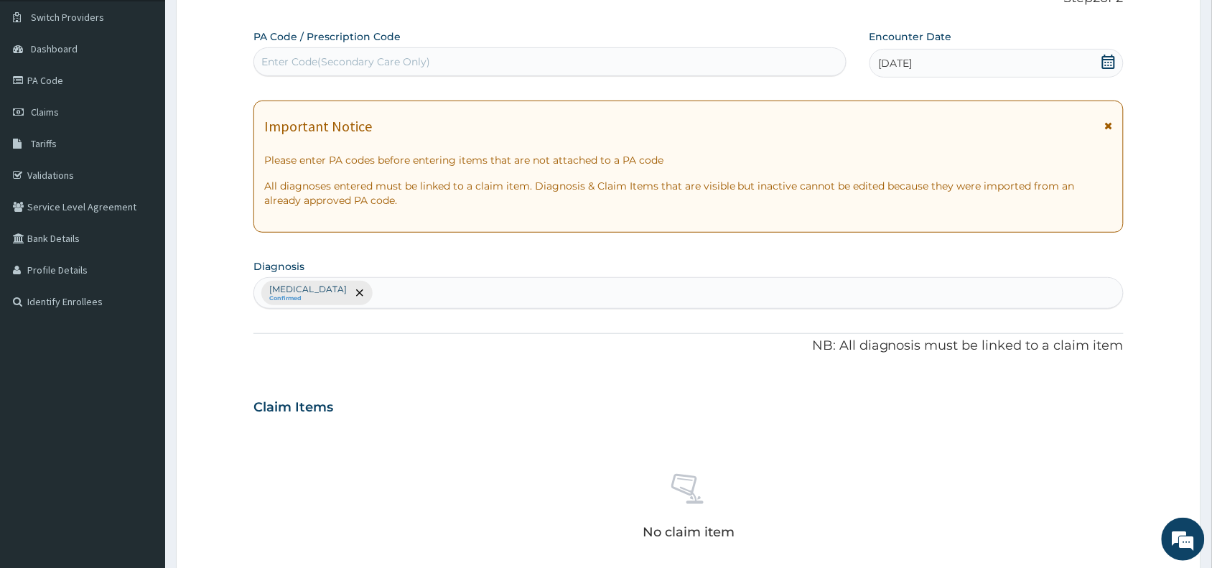
scroll to position [468, 0]
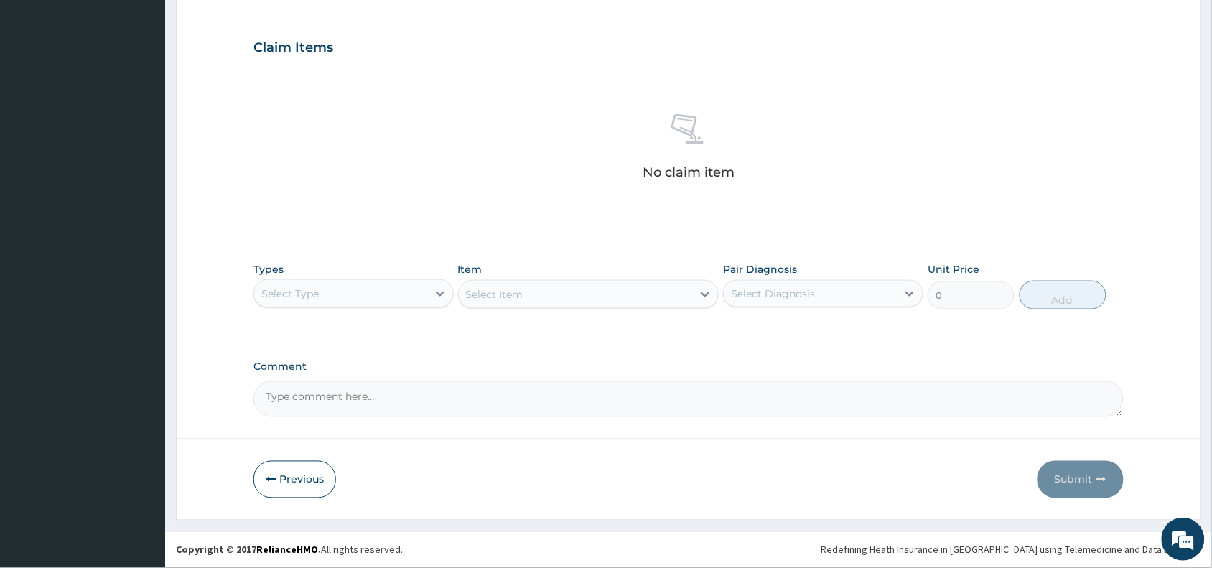
click at [317, 278] on div "Types Select Type" at bounding box center [353, 285] width 200 height 47
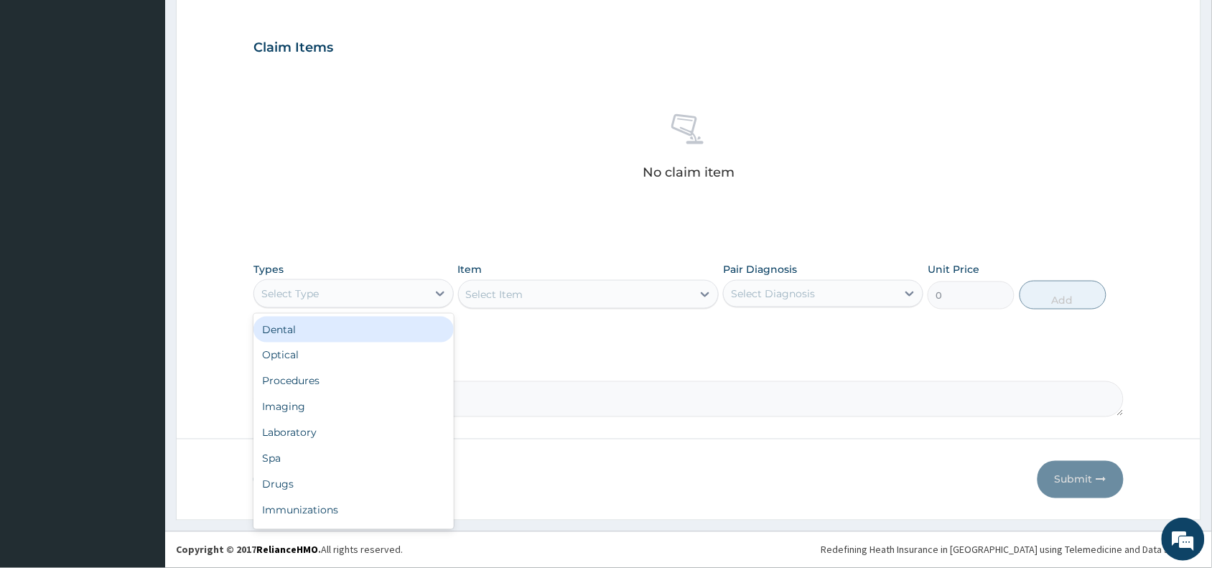
click at [318, 292] on div "Select Type" at bounding box center [289, 294] width 57 height 14
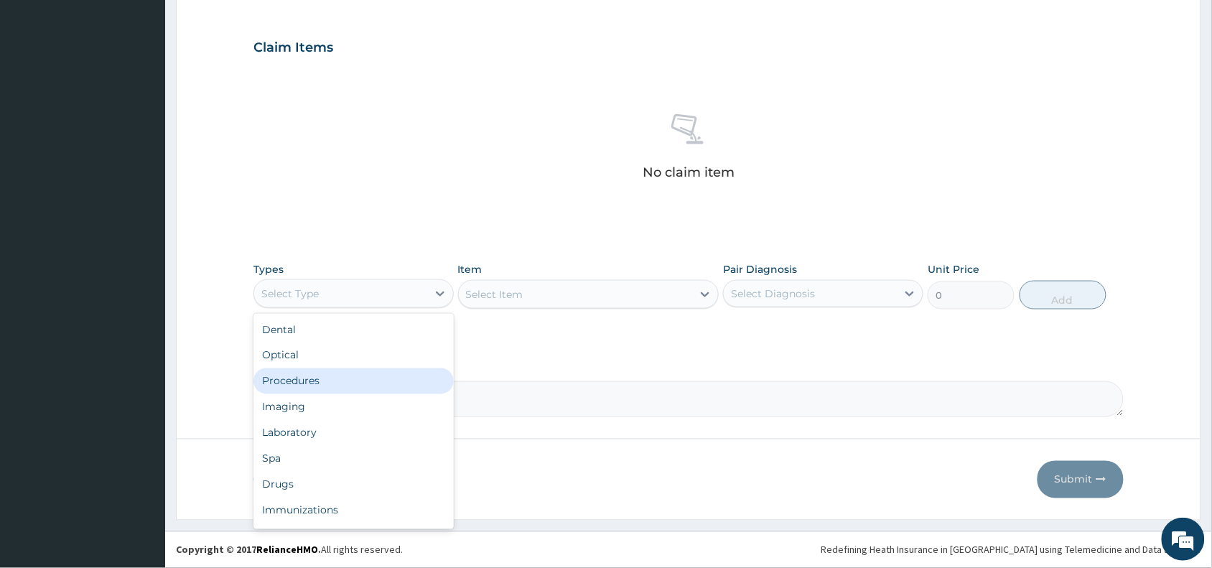
click at [345, 381] on div "Procedures" at bounding box center [353, 381] width 200 height 26
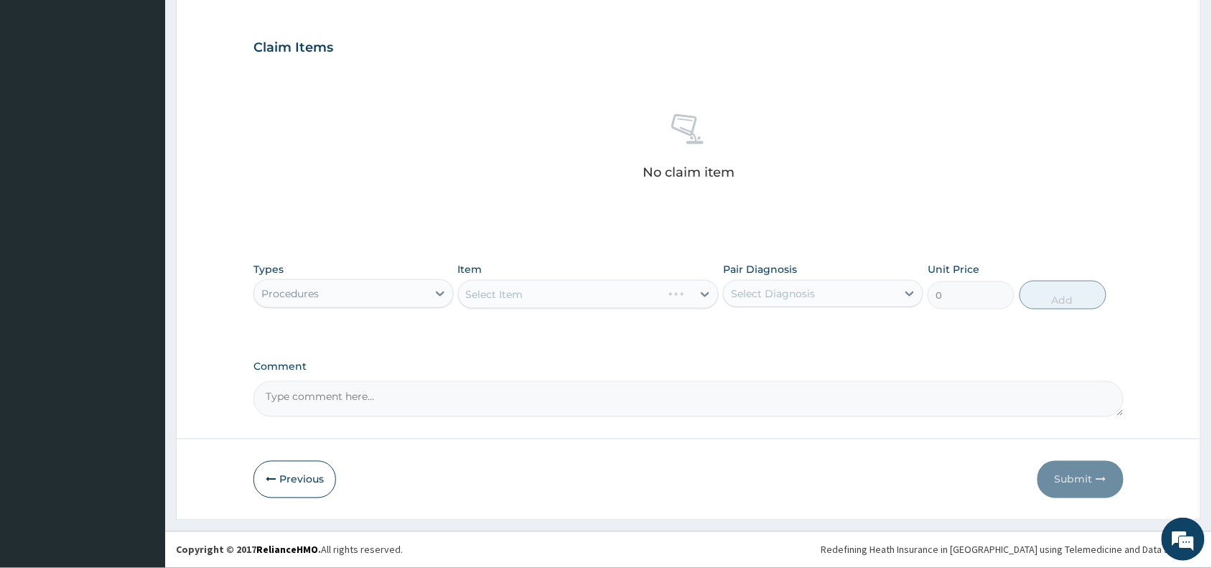
click at [489, 284] on div "Select Item" at bounding box center [588, 294] width 261 height 29
click at [490, 285] on div "Select Item" at bounding box center [588, 294] width 261 height 29
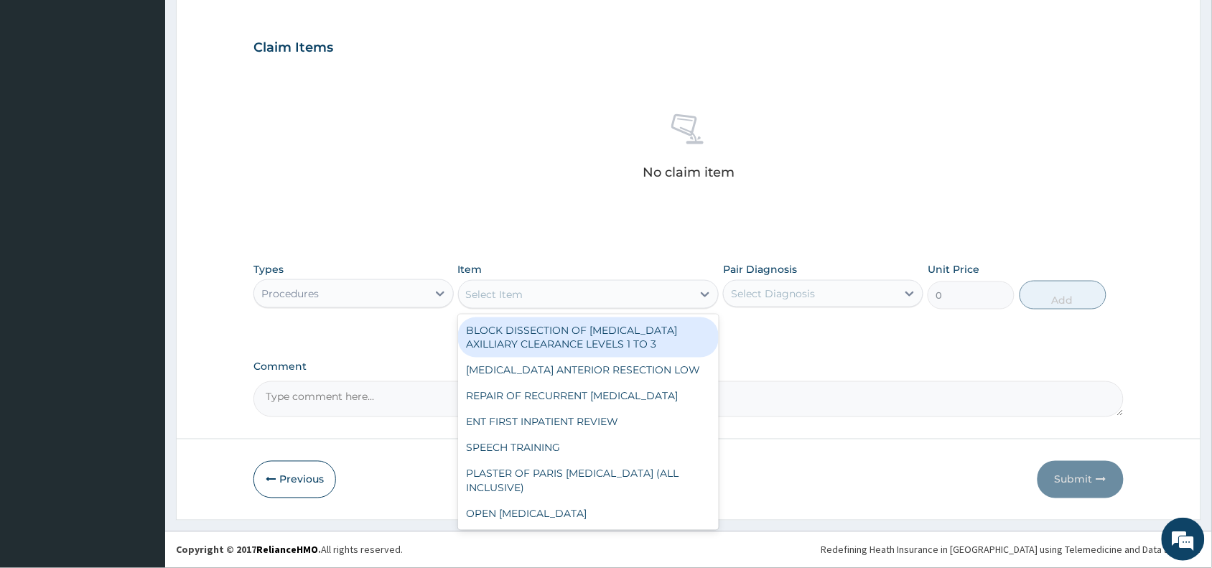
click at [505, 294] on div "Select Item" at bounding box center [494, 294] width 57 height 14
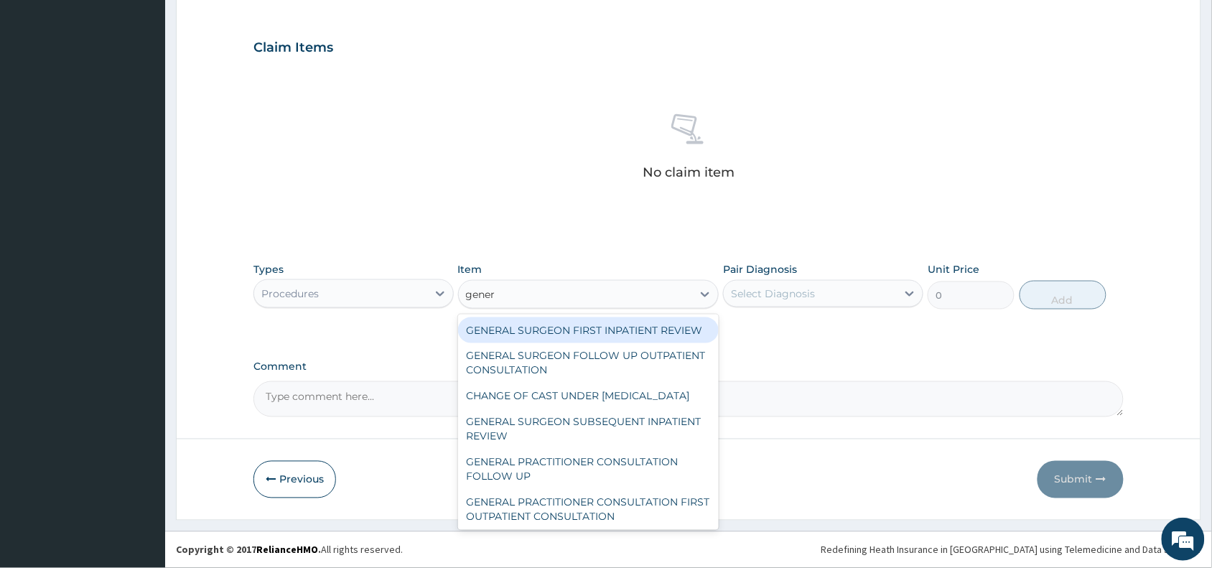
type input "genera"
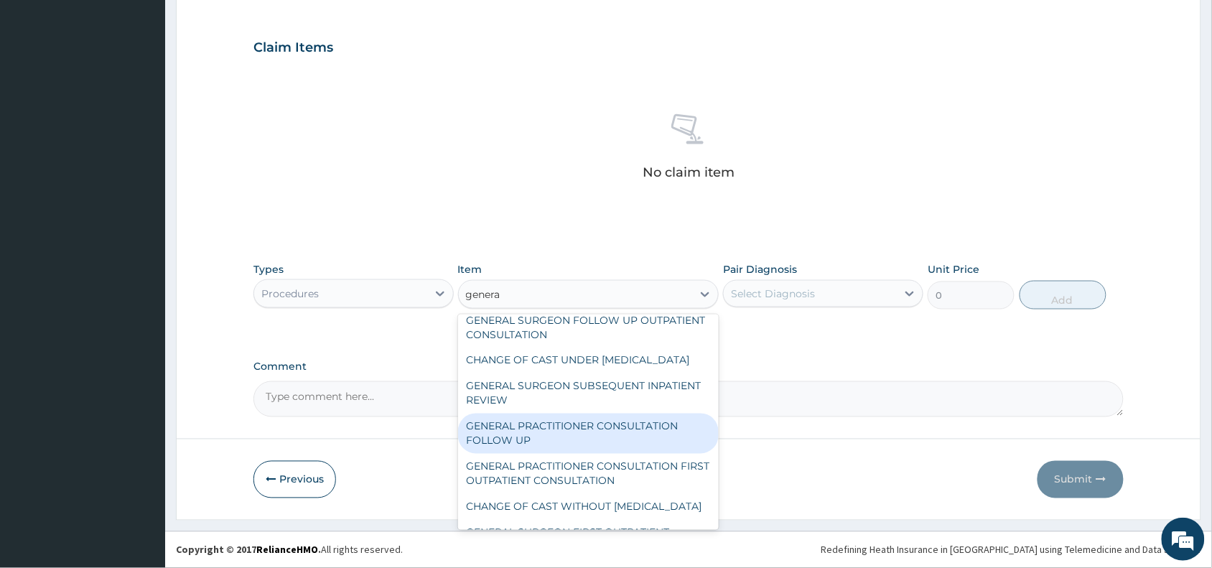
scroll to position [72, 0]
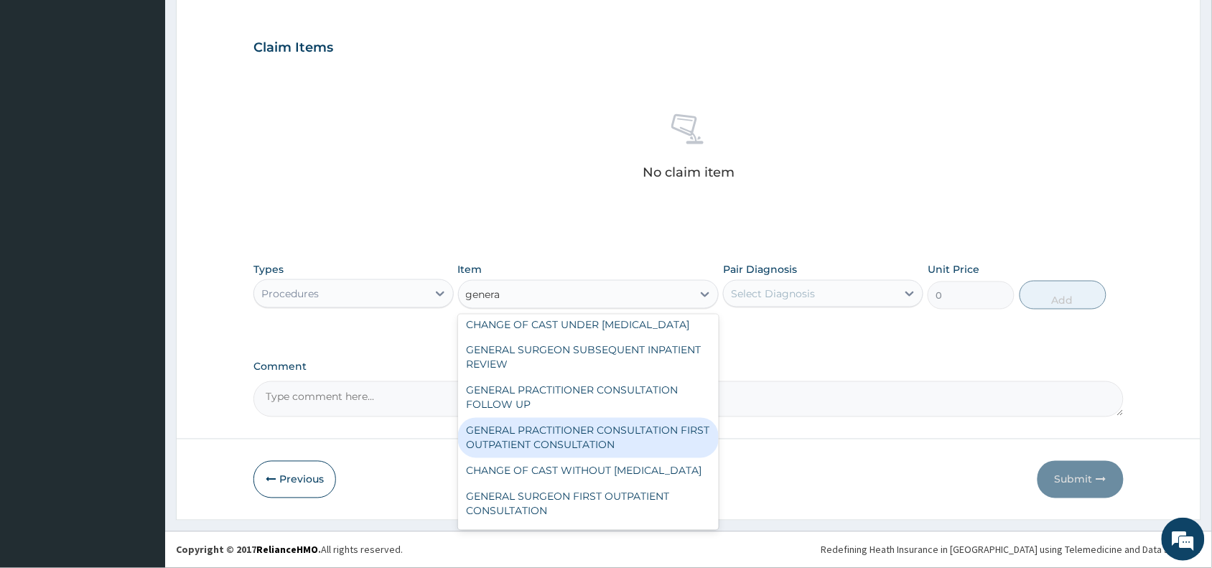
click at [592, 458] on div "GENERAL PRACTITIONER CONSULTATION FIRST OUTPATIENT CONSULTATION" at bounding box center [588, 438] width 261 height 40
type input "3370.125"
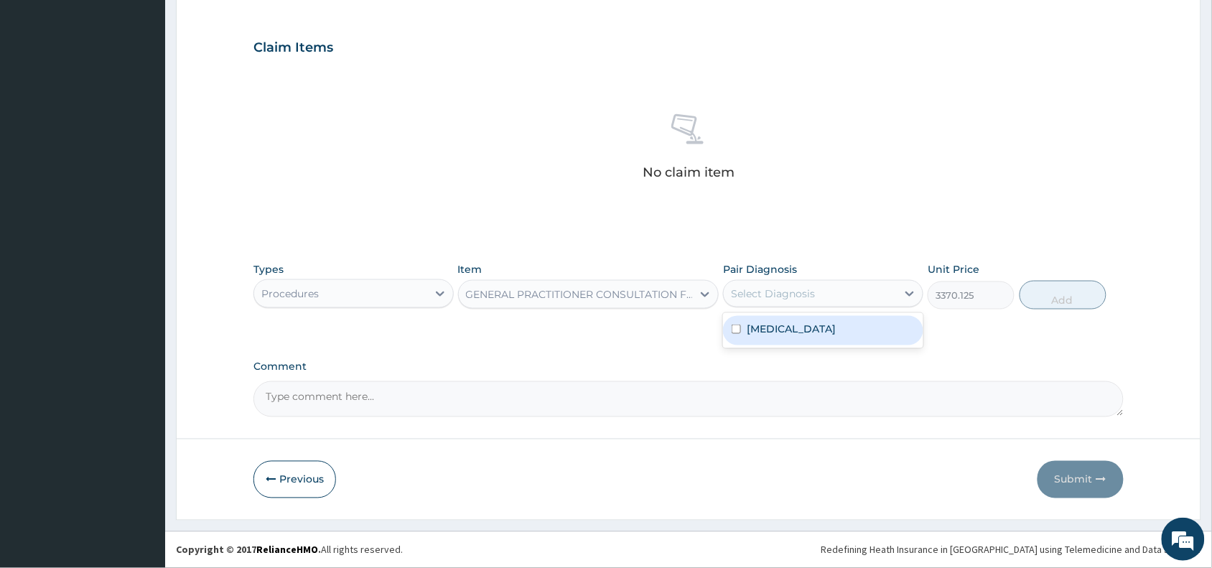
click at [791, 287] on div "Select Diagnosis" at bounding box center [773, 294] width 84 height 14
click at [796, 323] on div "Malaria" at bounding box center [823, 330] width 200 height 29
checkbox input "true"
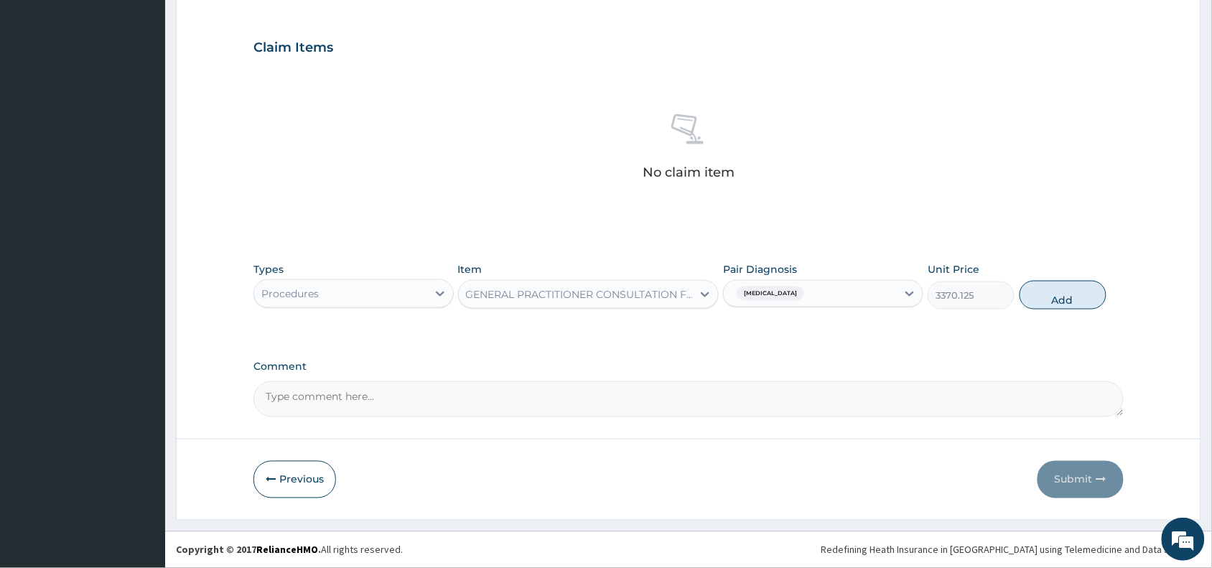
drag, startPoint x: 1053, startPoint y: 294, endPoint x: 1068, endPoint y: 354, distance: 61.3
click at [1054, 294] on button "Add" at bounding box center [1063, 295] width 87 height 29
type input "0"
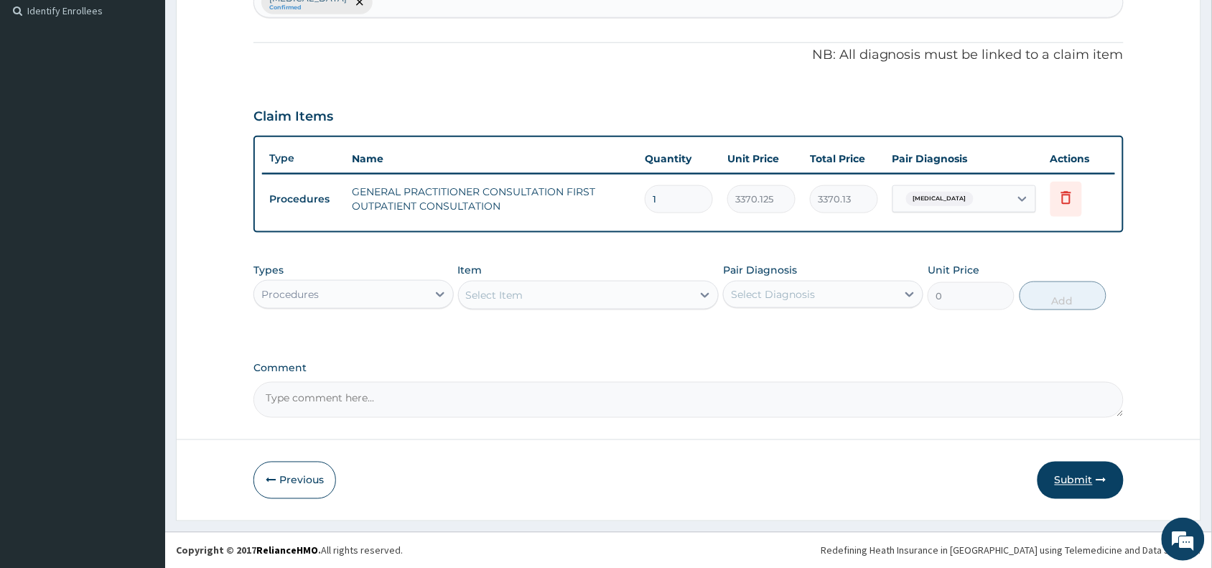
click at [1084, 481] on button "Submit" at bounding box center [1081, 480] width 86 height 37
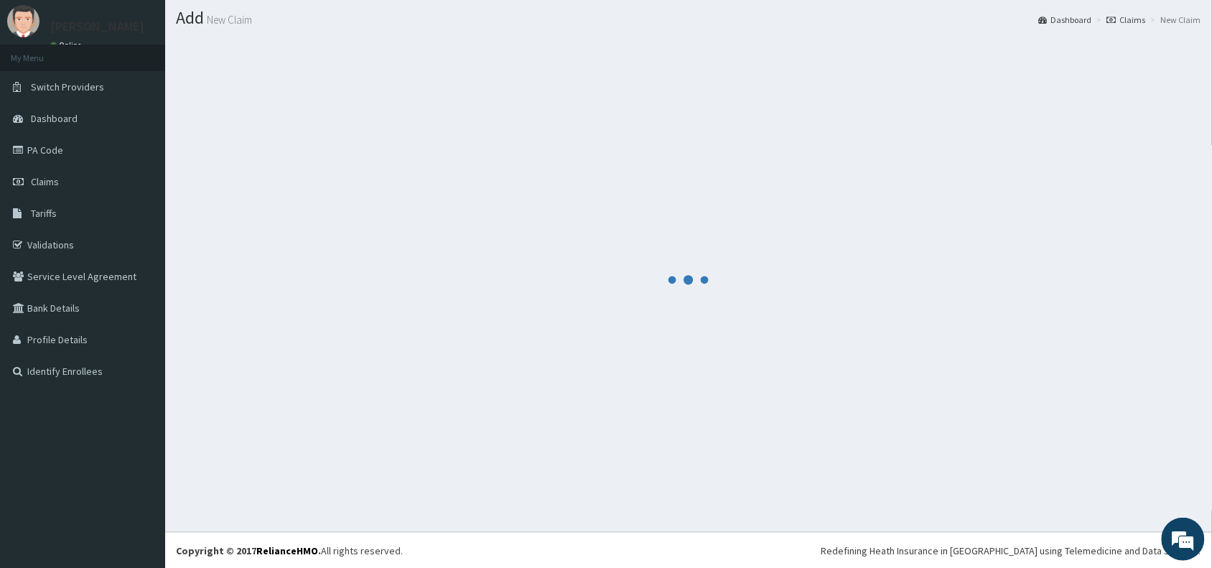
scroll to position [399, 0]
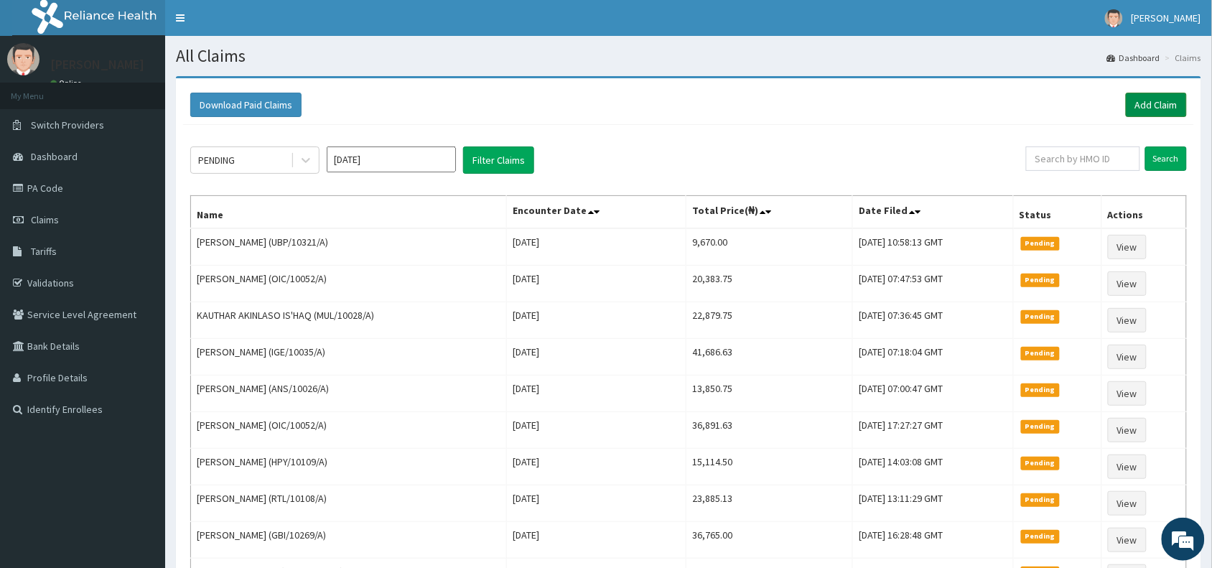
click at [1158, 108] on link "Add Claim" at bounding box center [1156, 105] width 61 height 24
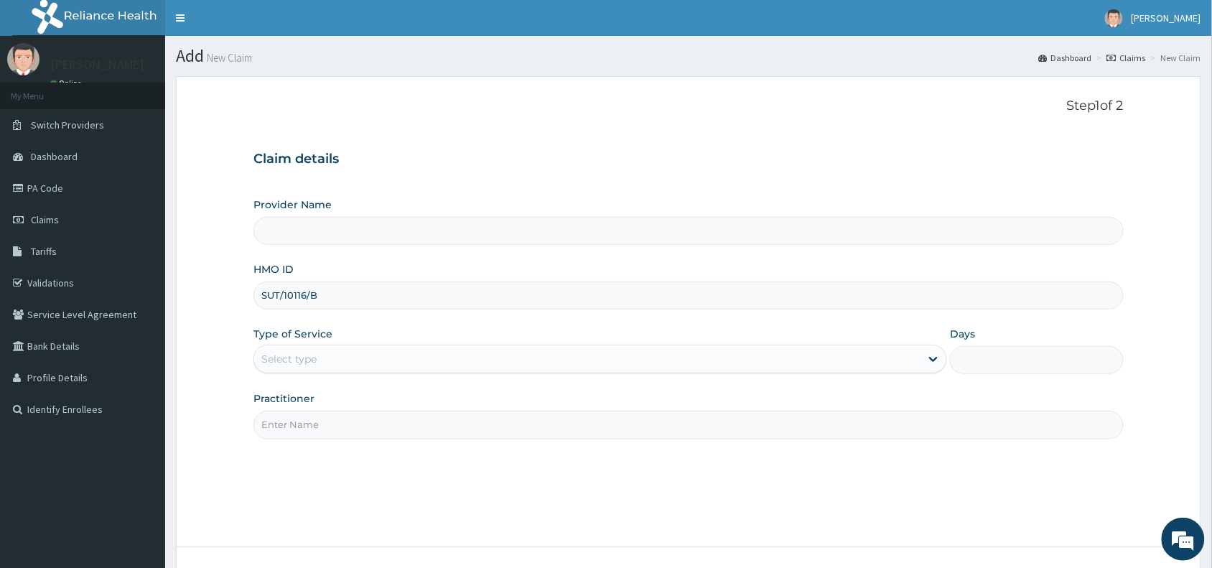
type input "SUT/10116/B"
click at [277, 357] on div "Select type" at bounding box center [288, 359] width 55 height 14
click at [299, 429] on input "Practitioner" at bounding box center [688, 425] width 870 height 28
click at [303, 365] on div "Select type" at bounding box center [288, 359] width 55 height 14
click at [293, 435] on input "Practitioner" at bounding box center [688, 425] width 870 height 28
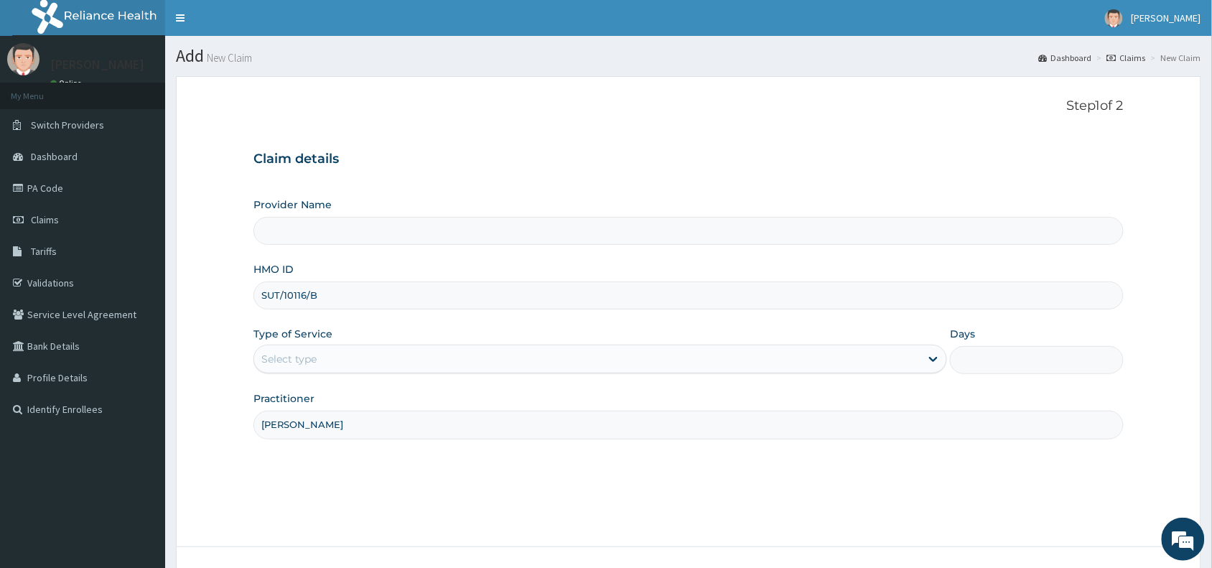
type input "[PERSON_NAME]"
click at [299, 355] on div "Select type" at bounding box center [288, 359] width 55 height 14
click at [334, 462] on div "Step 1 of 2 Claim details Provider Name HMO ID SUT/10116/B Type of Service Sele…" at bounding box center [688, 311] width 870 height 426
click at [306, 363] on div "Select type" at bounding box center [288, 359] width 55 height 14
click at [392, 162] on h3 "Claim details" at bounding box center [688, 160] width 870 height 16
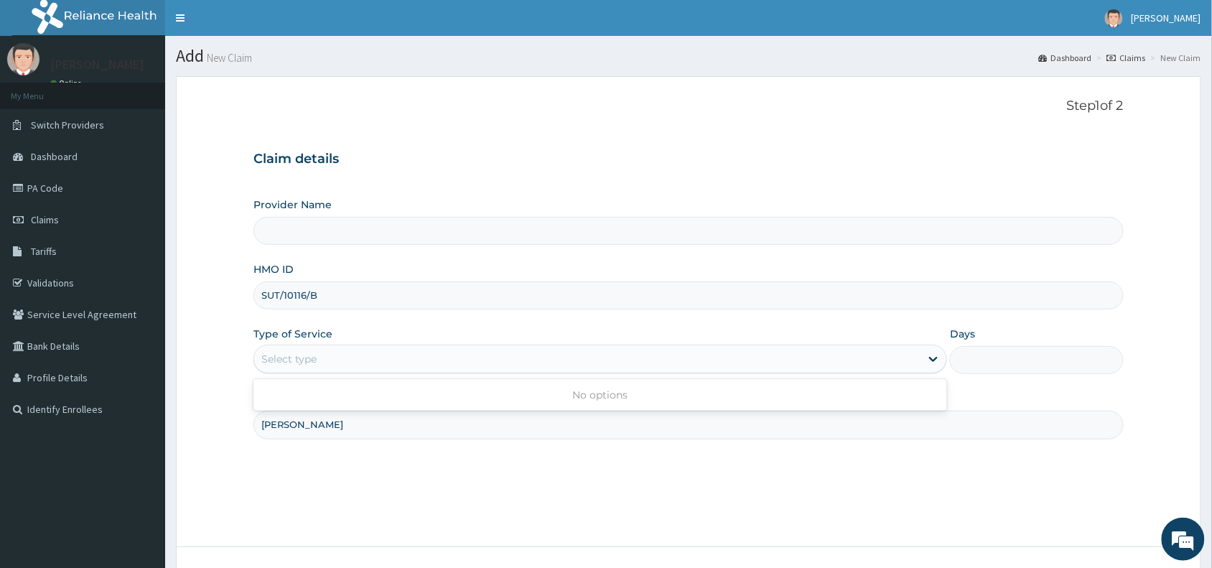
click at [286, 354] on div "Select type" at bounding box center [288, 359] width 55 height 14
type input "Reliance Family Clinics (RFC) - [GEOGRAPHIC_DATA]"
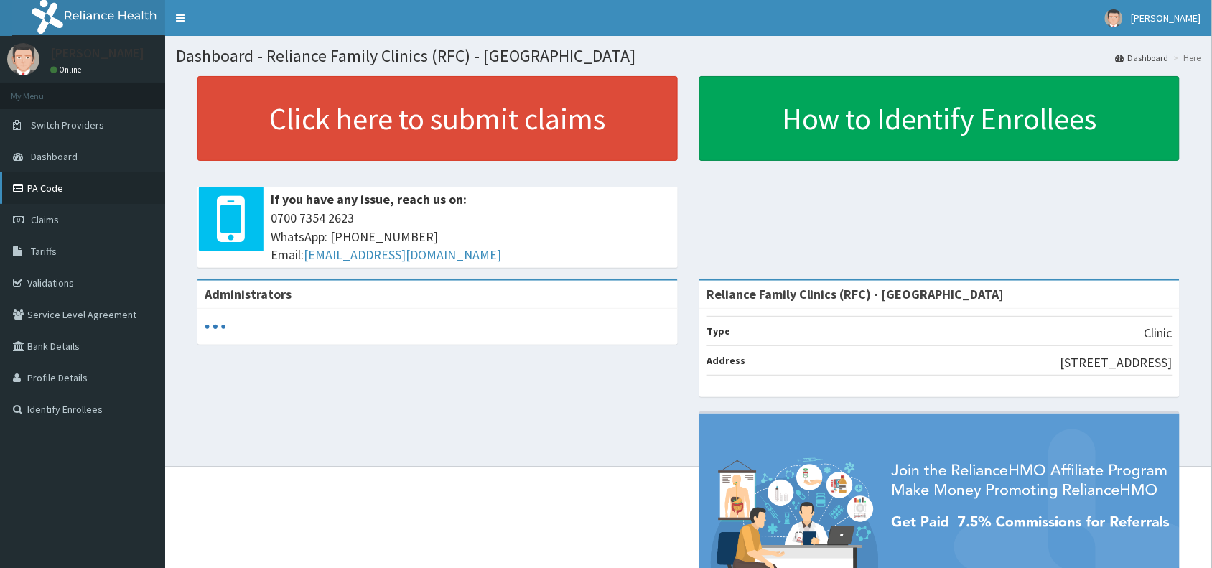
click at [39, 188] on link "PA Code" at bounding box center [82, 188] width 165 height 32
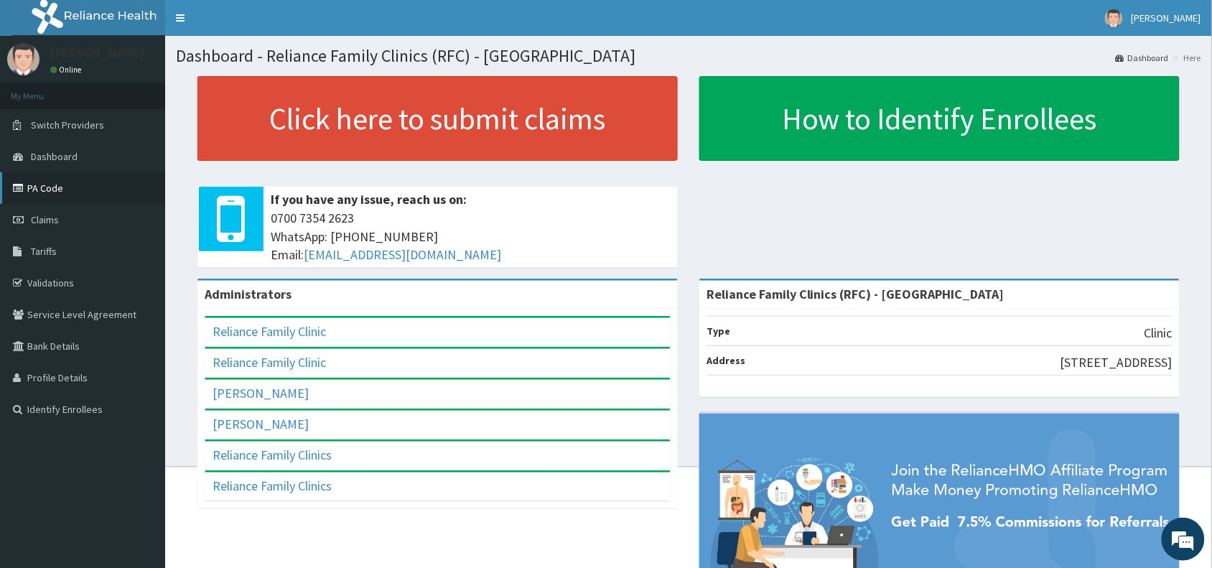
click at [25, 180] on link "PA Code" at bounding box center [82, 188] width 165 height 32
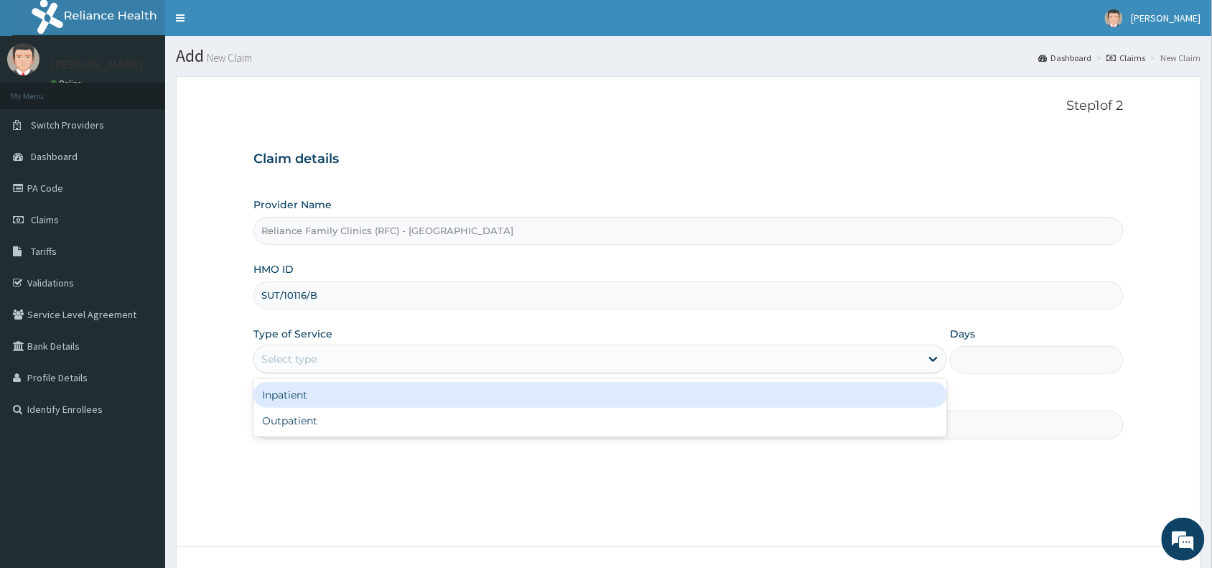
click at [289, 363] on div "Select type" at bounding box center [288, 359] width 55 height 14
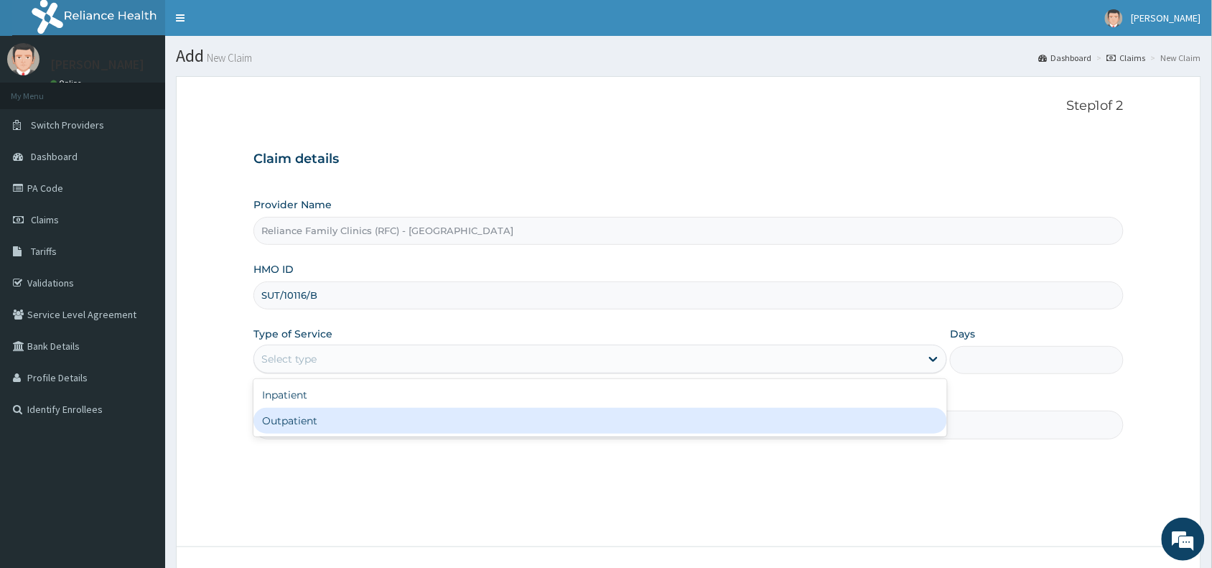
click at [295, 429] on div "Outpatient" at bounding box center [600, 421] width 694 height 26
type input "1"
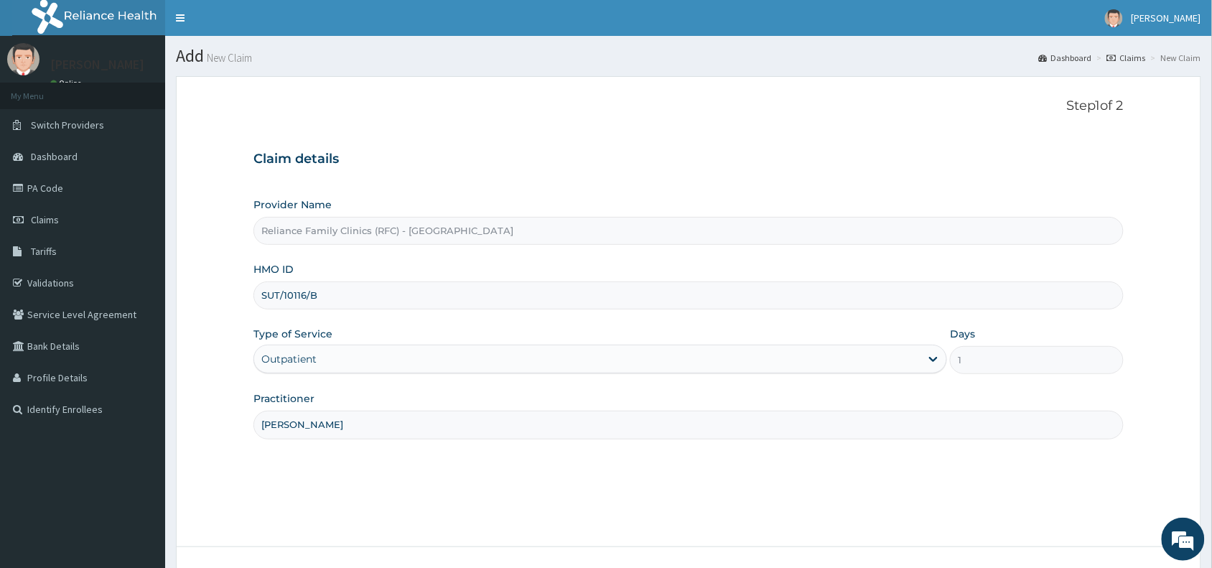
click at [307, 425] on input "[PERSON_NAME]" at bounding box center [688, 425] width 870 height 28
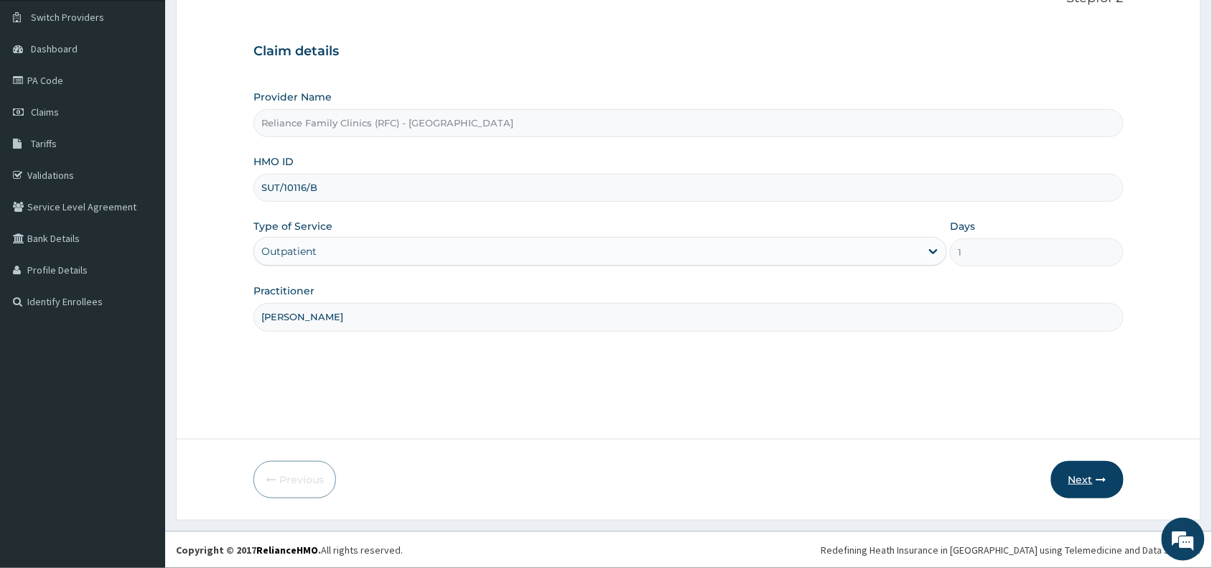
click at [1083, 481] on button "Next" at bounding box center [1087, 479] width 73 height 37
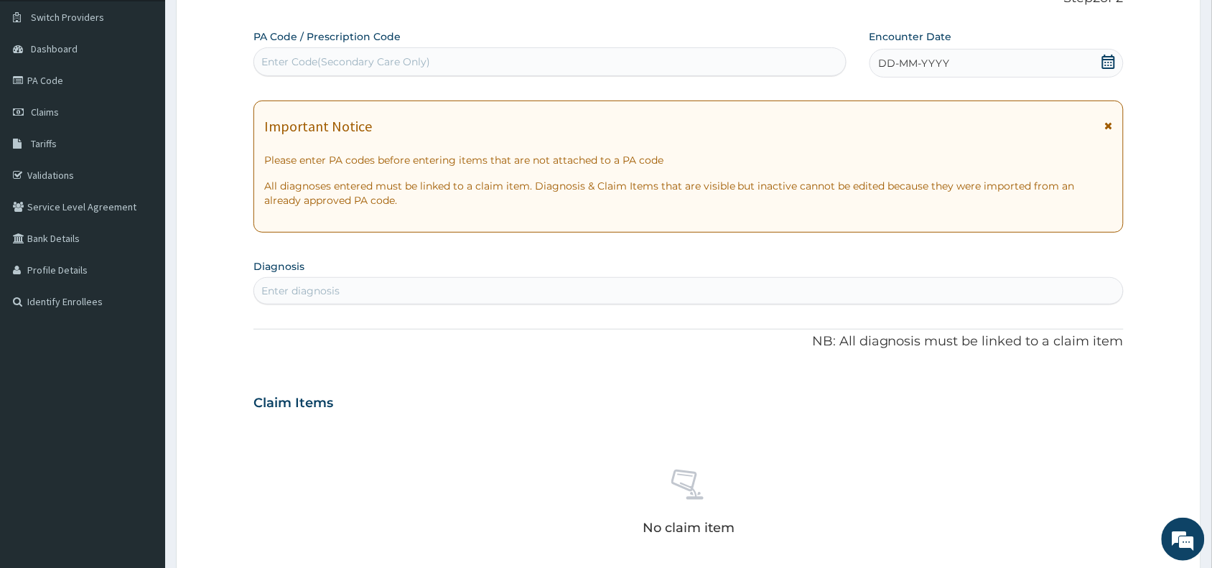
click at [928, 56] on span "DD-MM-YYYY" at bounding box center [914, 63] width 71 height 14
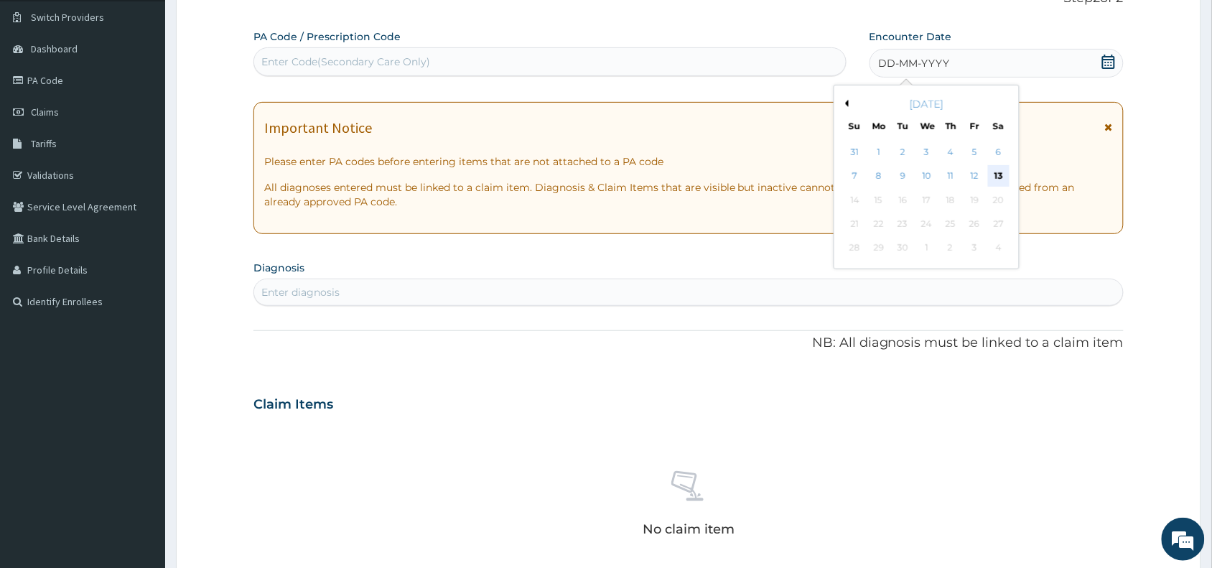
click at [993, 174] on div "13" at bounding box center [999, 177] width 22 height 22
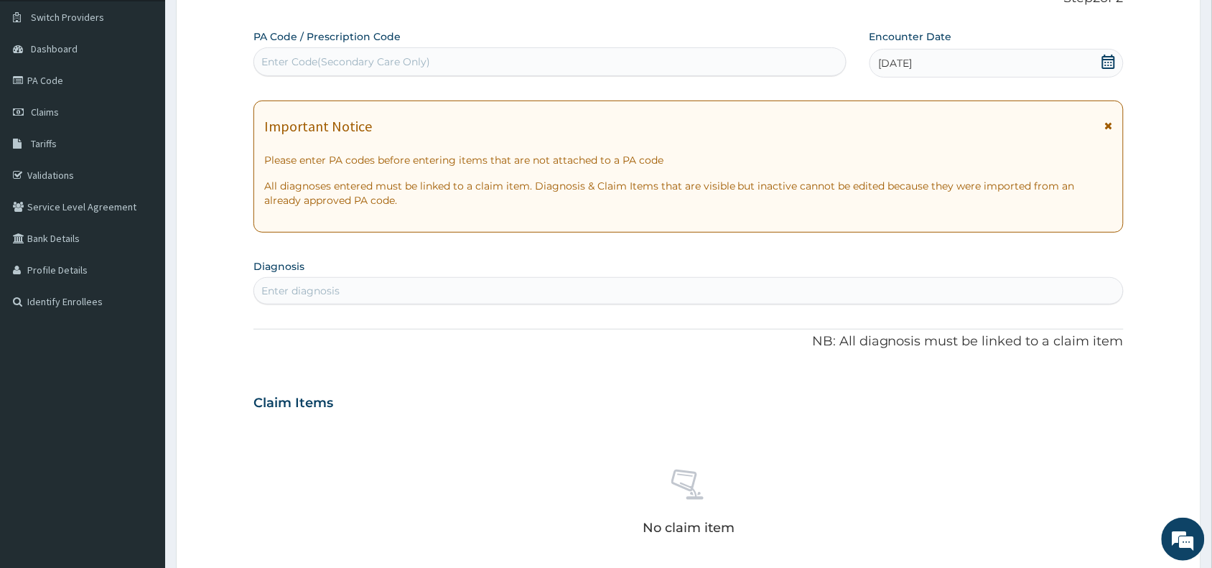
click at [309, 286] on div "Enter diagnosis" at bounding box center [300, 291] width 78 height 14
type input "mala"
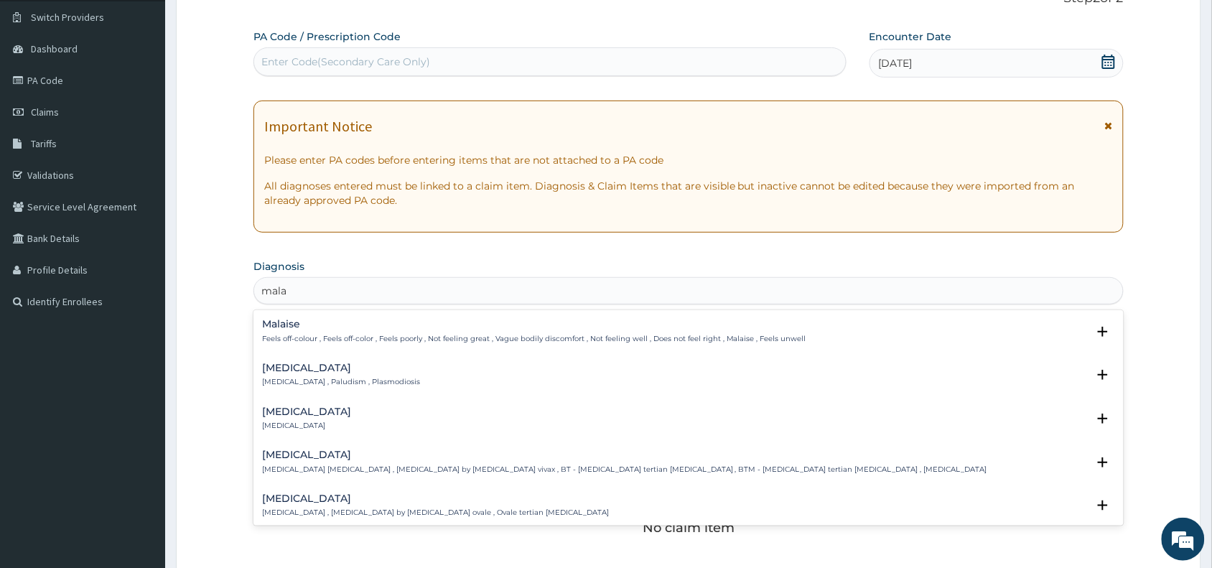
click at [274, 370] on h4 "[MEDICAL_DATA]" at bounding box center [341, 368] width 158 height 11
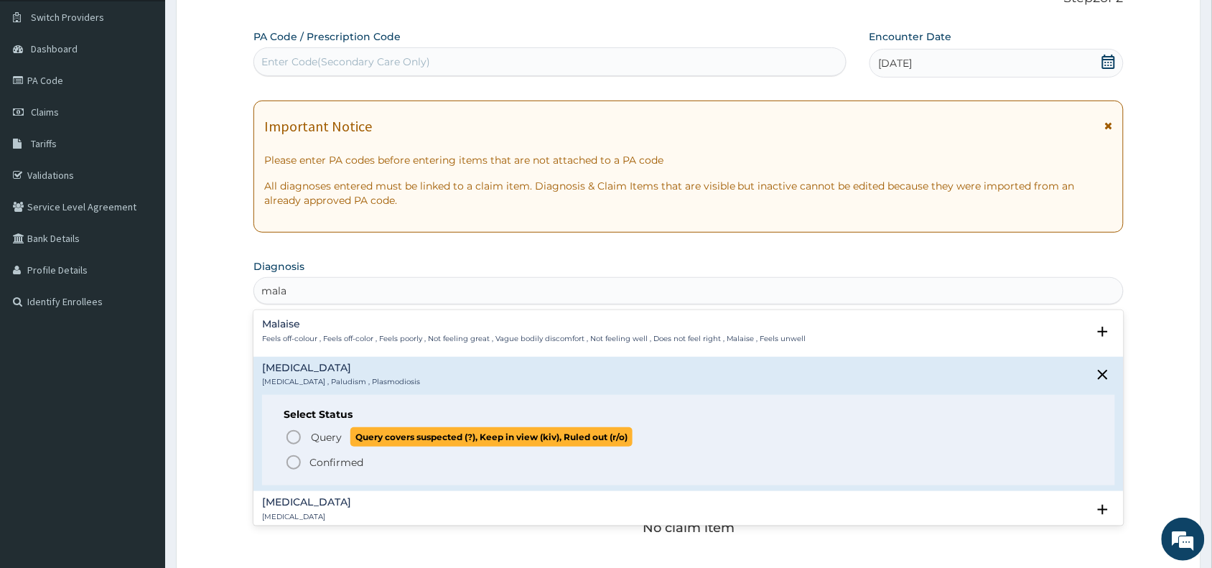
click at [292, 432] on icon "status option query" at bounding box center [293, 437] width 17 height 17
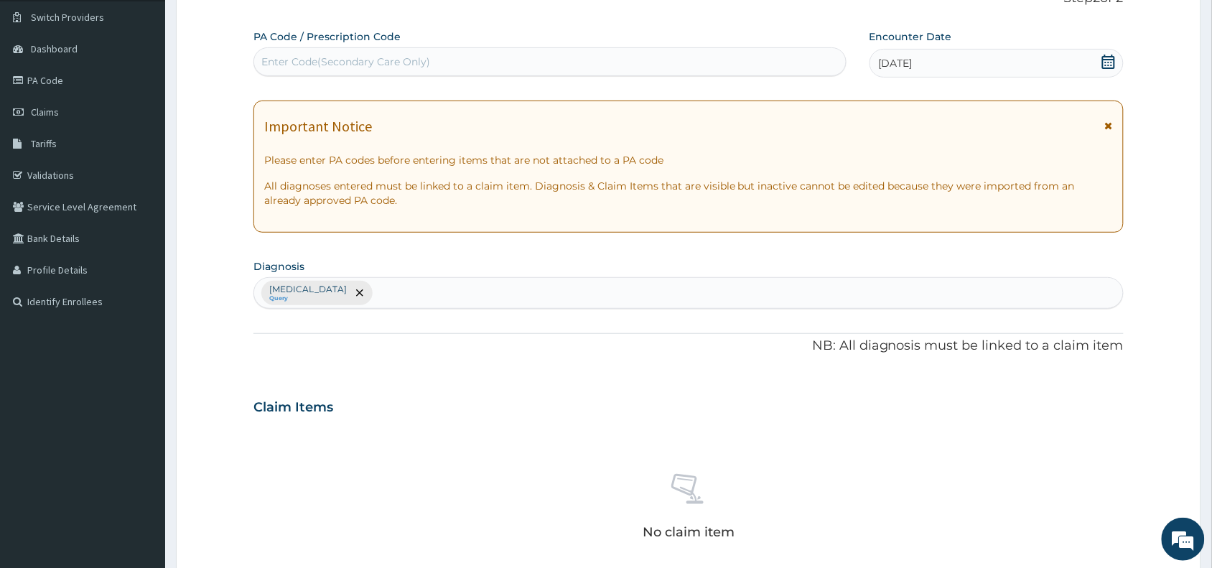
click at [366, 298] on div "Malaria Query" at bounding box center [688, 293] width 869 height 30
type input "uti"
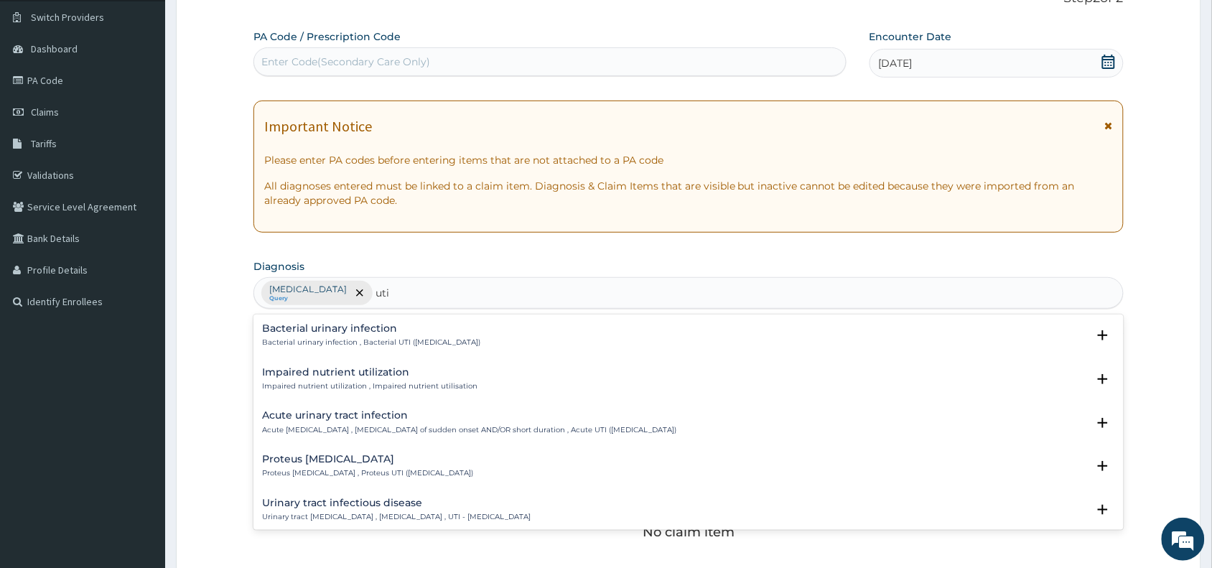
click at [332, 338] on p "Bacterial urinary infection , Bacterial UTI (urinary tract infection)" at bounding box center [371, 342] width 218 height 10
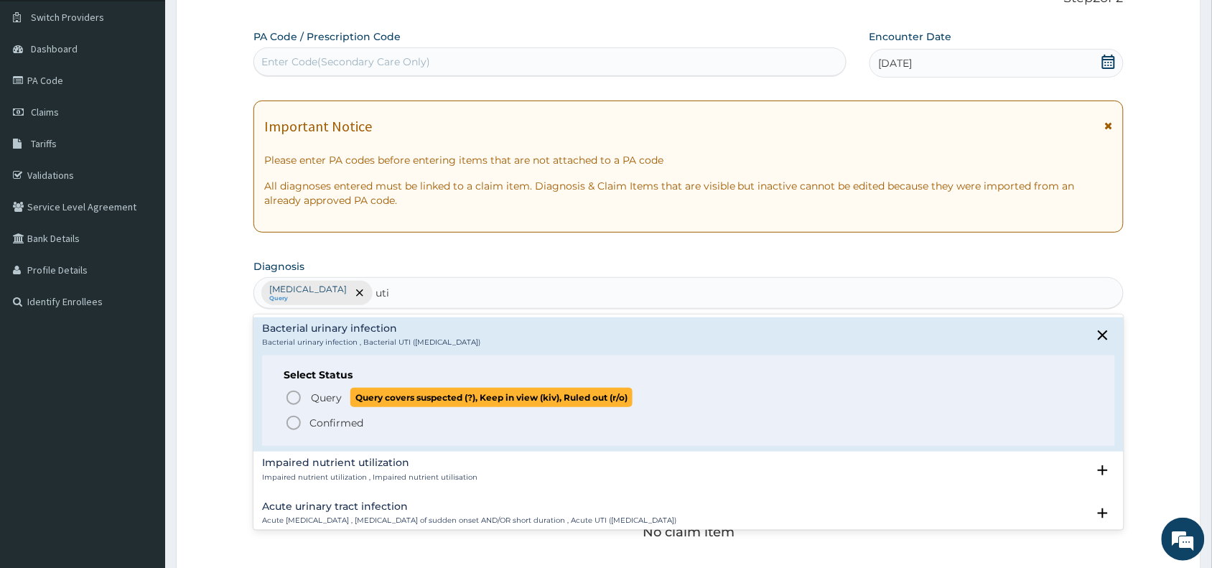
click at [292, 397] on icon "status option query" at bounding box center [293, 397] width 17 height 17
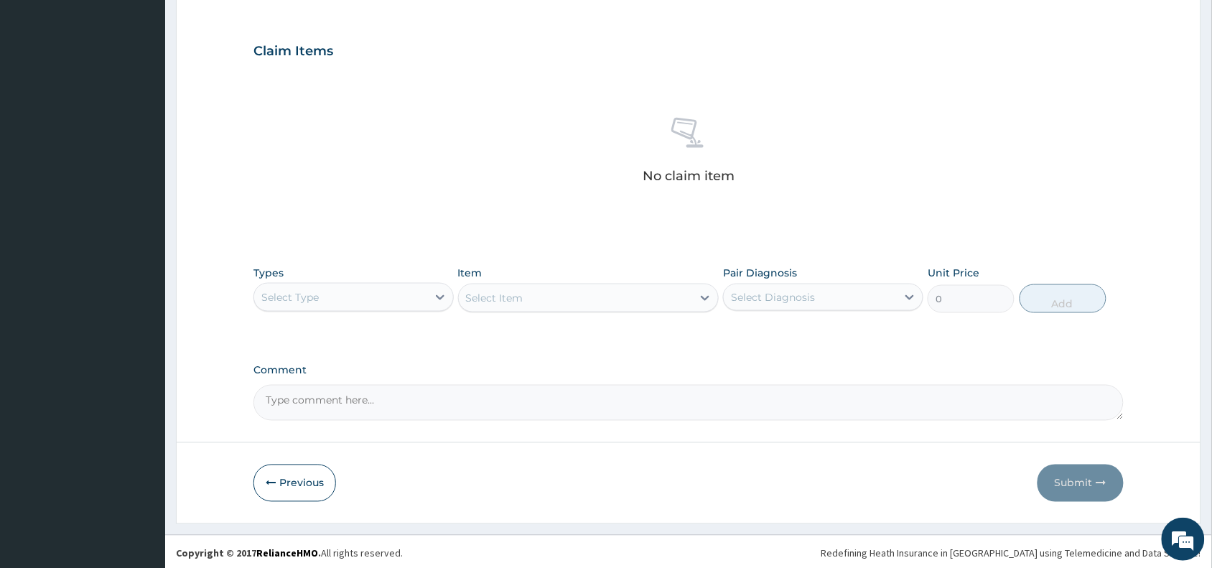
scroll to position [468, 0]
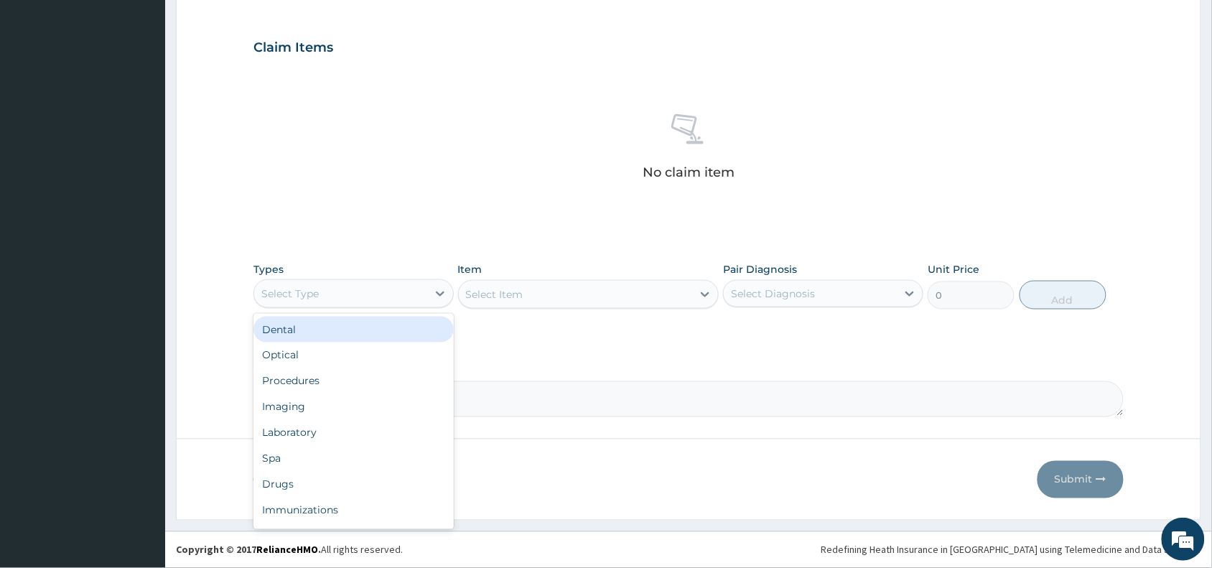
click at [345, 292] on div "Select Type" at bounding box center [340, 293] width 173 height 23
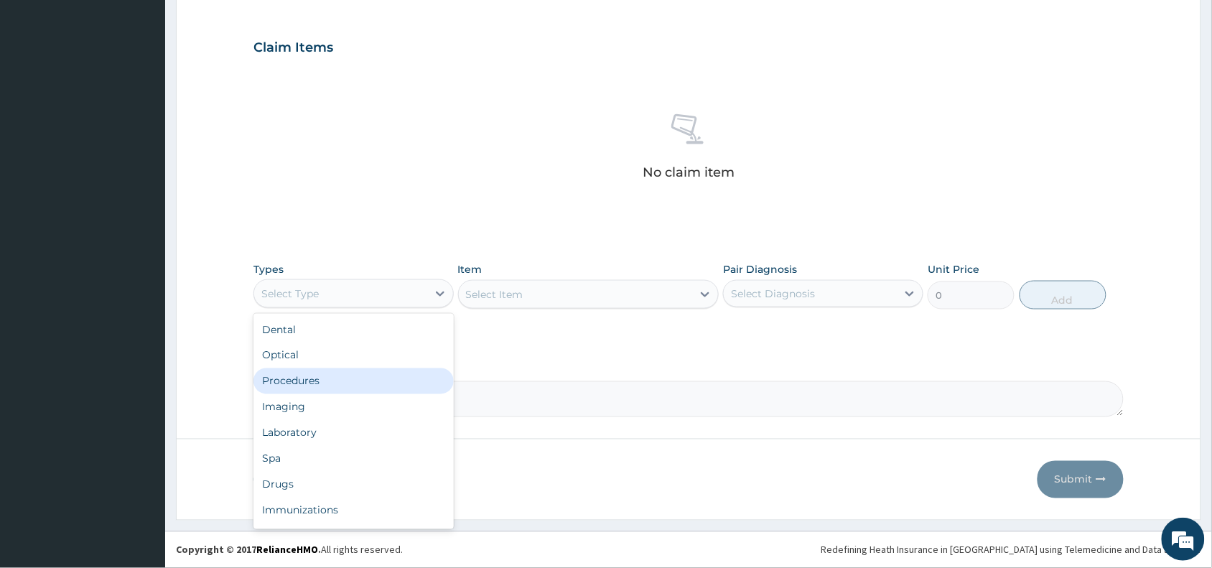
drag, startPoint x: 335, startPoint y: 386, endPoint x: 348, endPoint y: 375, distance: 17.8
click at [336, 386] on div "Procedures" at bounding box center [353, 381] width 200 height 26
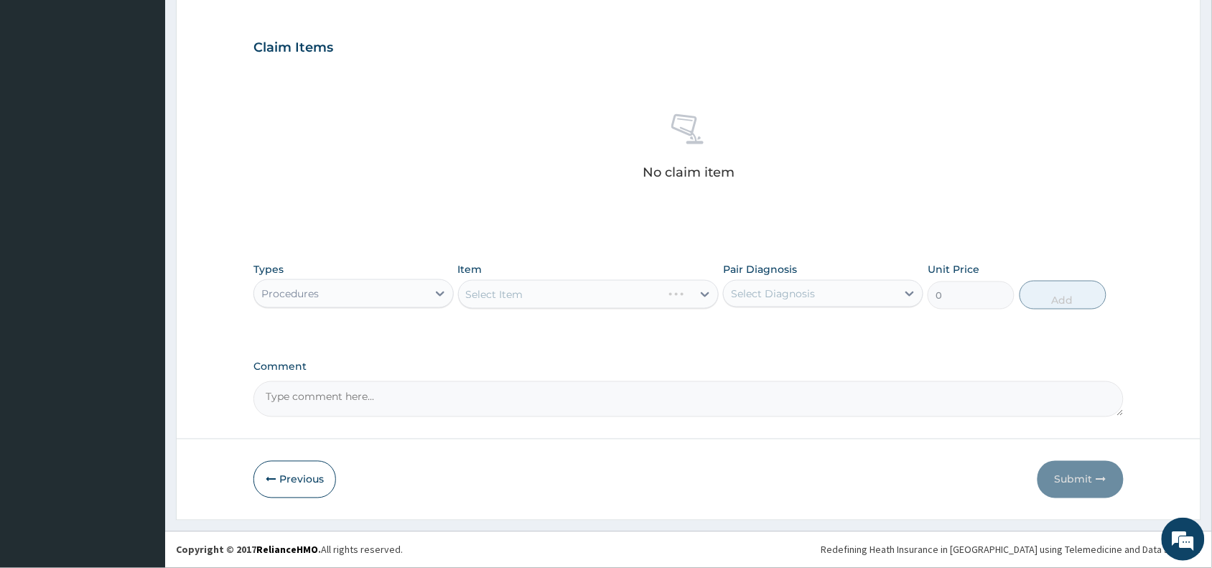
click at [525, 280] on div "Select Item" at bounding box center [588, 294] width 261 height 29
click at [524, 289] on div "Select Item" at bounding box center [588, 294] width 261 height 29
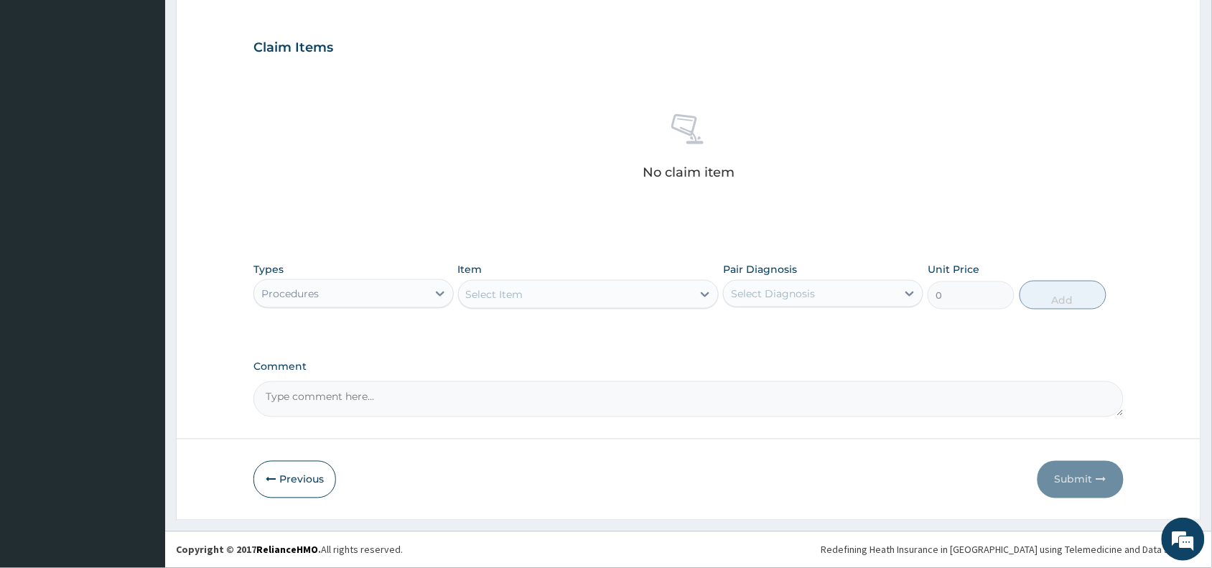
click at [524, 289] on div "Select Item" at bounding box center [576, 294] width 234 height 23
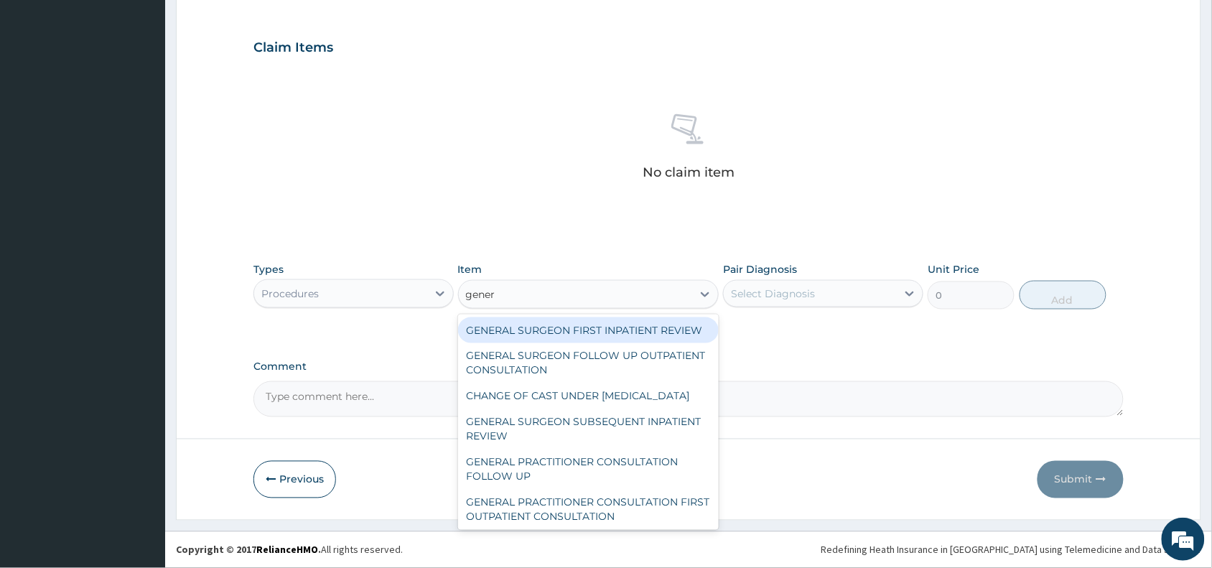
type input "genera"
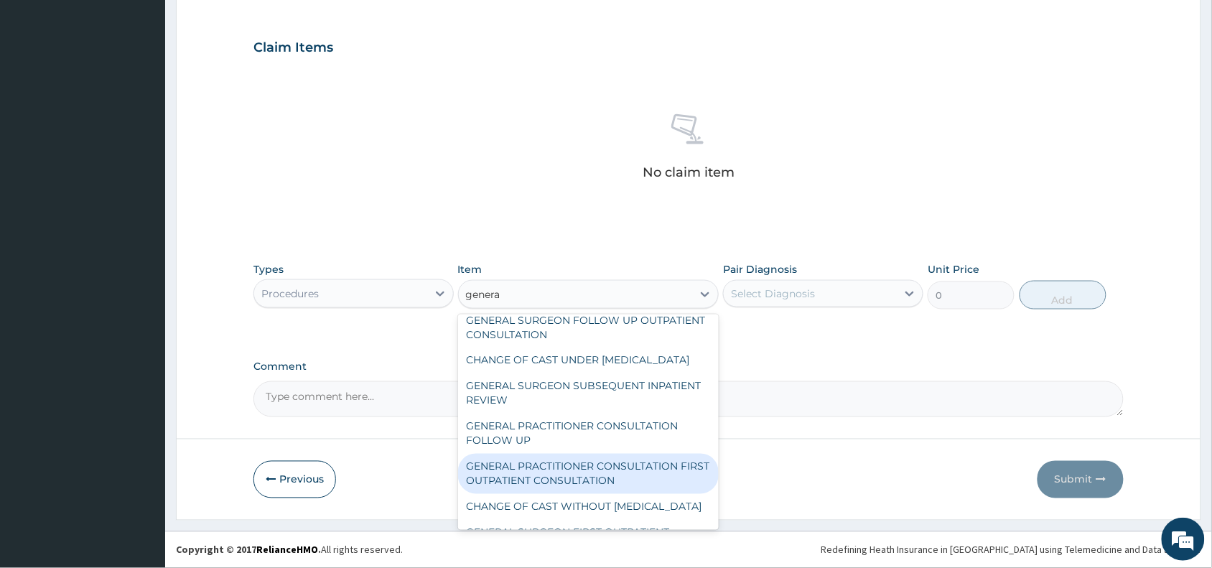
scroll to position [72, 0]
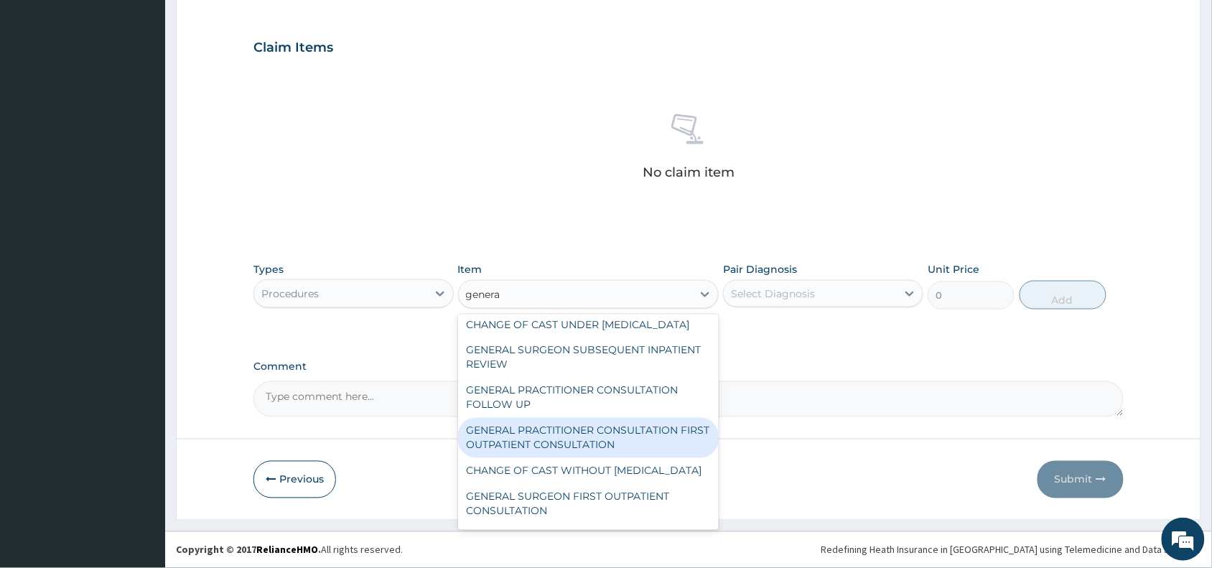
click at [597, 458] on div "GENERAL PRACTITIONER CONSULTATION FIRST OUTPATIENT CONSULTATION" at bounding box center [588, 438] width 261 height 40
type input "3370.125"
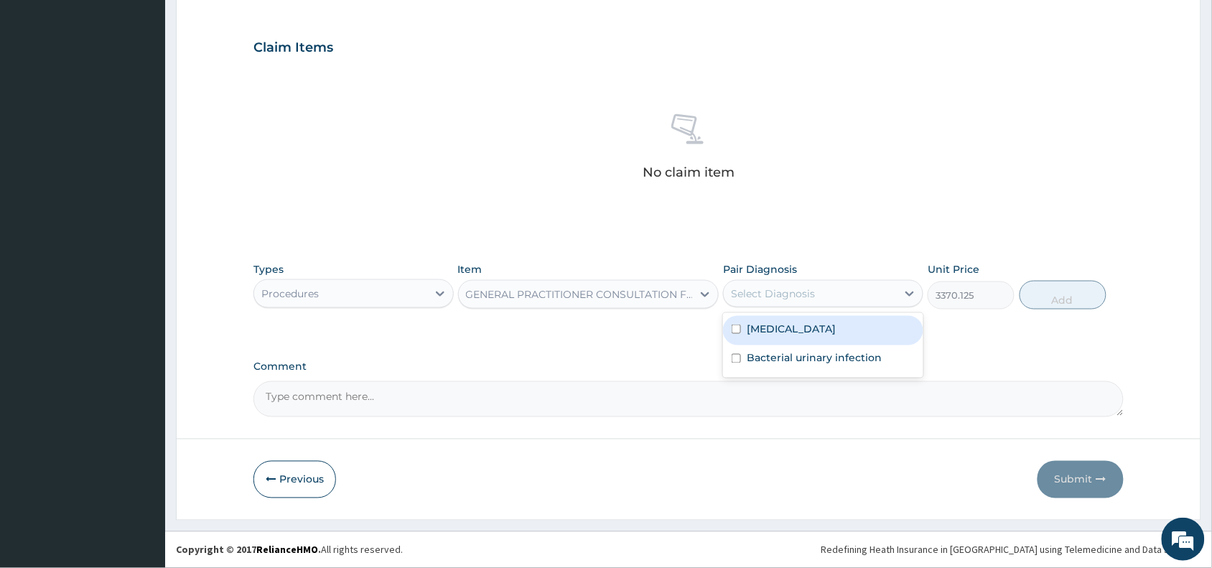
click at [841, 292] on div "Select Diagnosis" at bounding box center [810, 293] width 173 height 23
click at [834, 335] on div "Malaria" at bounding box center [823, 330] width 200 height 29
checkbox input "true"
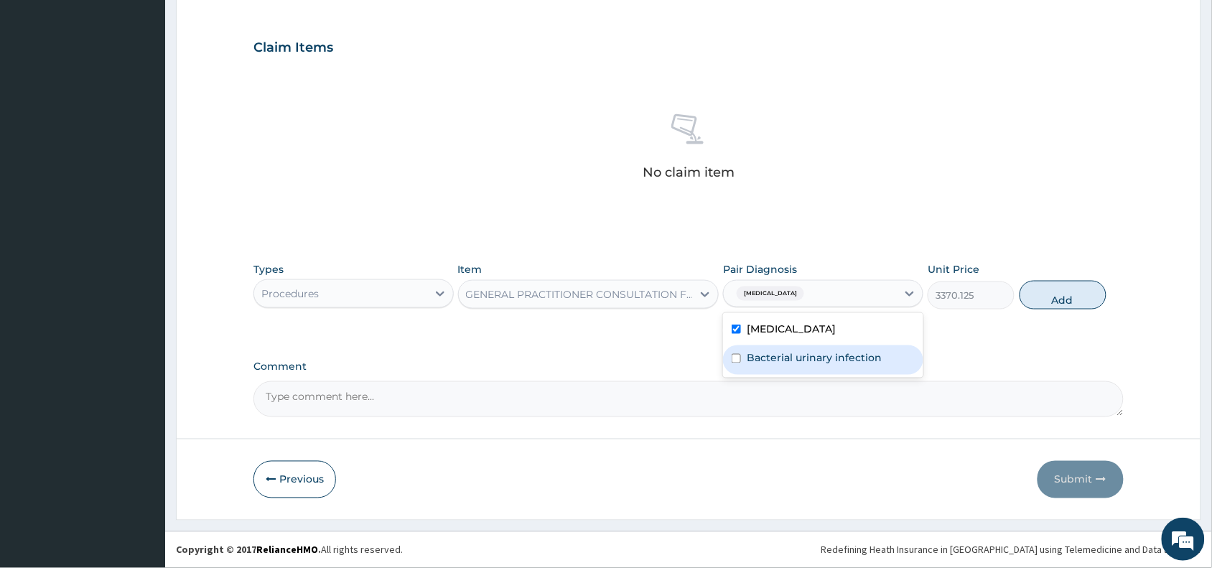
drag, startPoint x: 834, startPoint y: 361, endPoint x: 1004, endPoint y: 346, distance: 170.1
click at [837, 363] on label "Bacterial urinary infection" at bounding box center [814, 358] width 135 height 14
checkbox input "true"
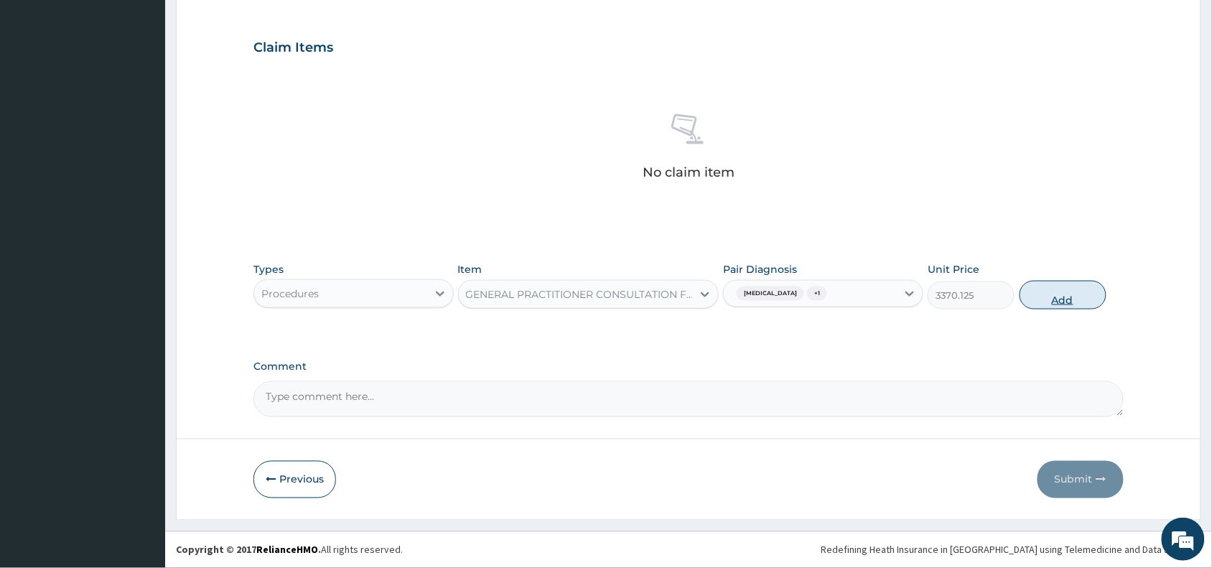
click at [1069, 302] on button "Add" at bounding box center [1063, 295] width 87 height 29
type input "0"
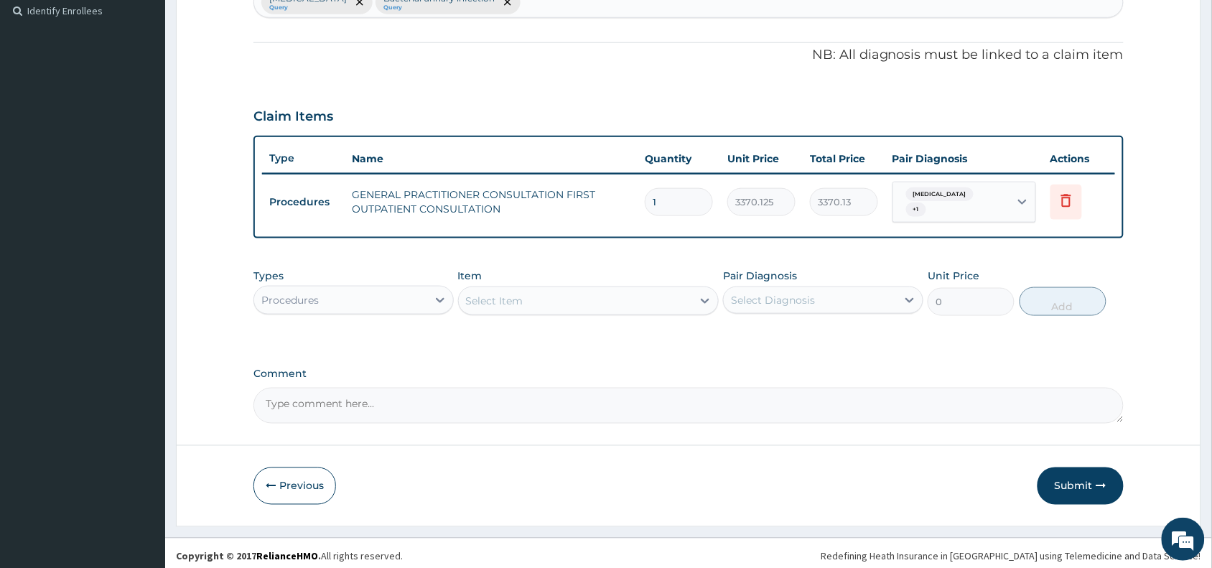
click at [367, 292] on div "Procedures" at bounding box center [340, 300] width 173 height 23
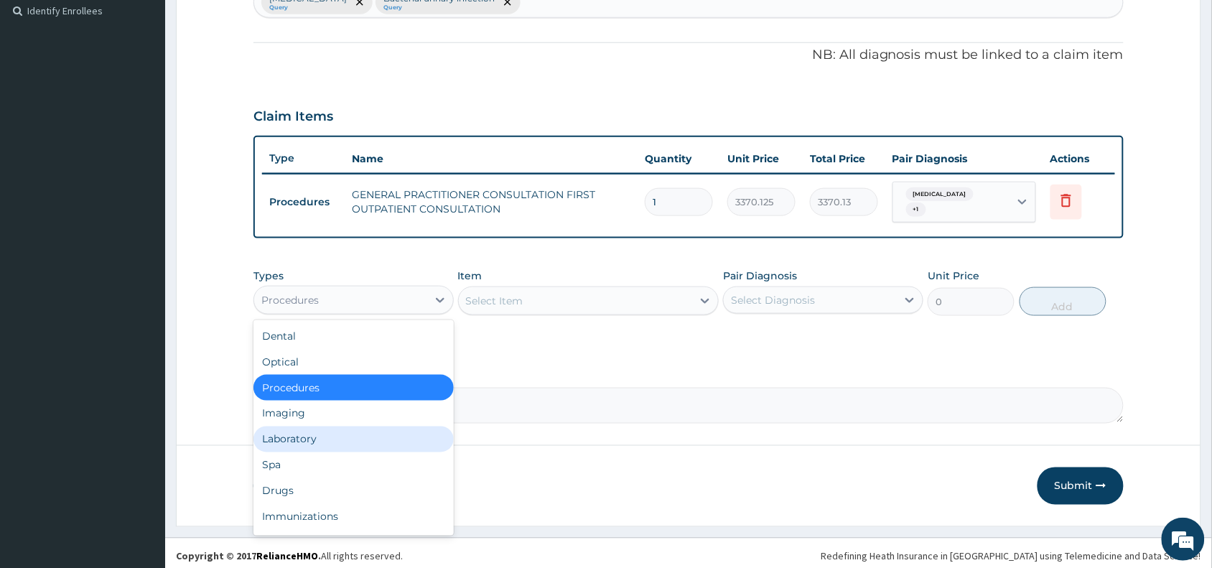
click at [332, 432] on div "Laboratory" at bounding box center [353, 440] width 200 height 26
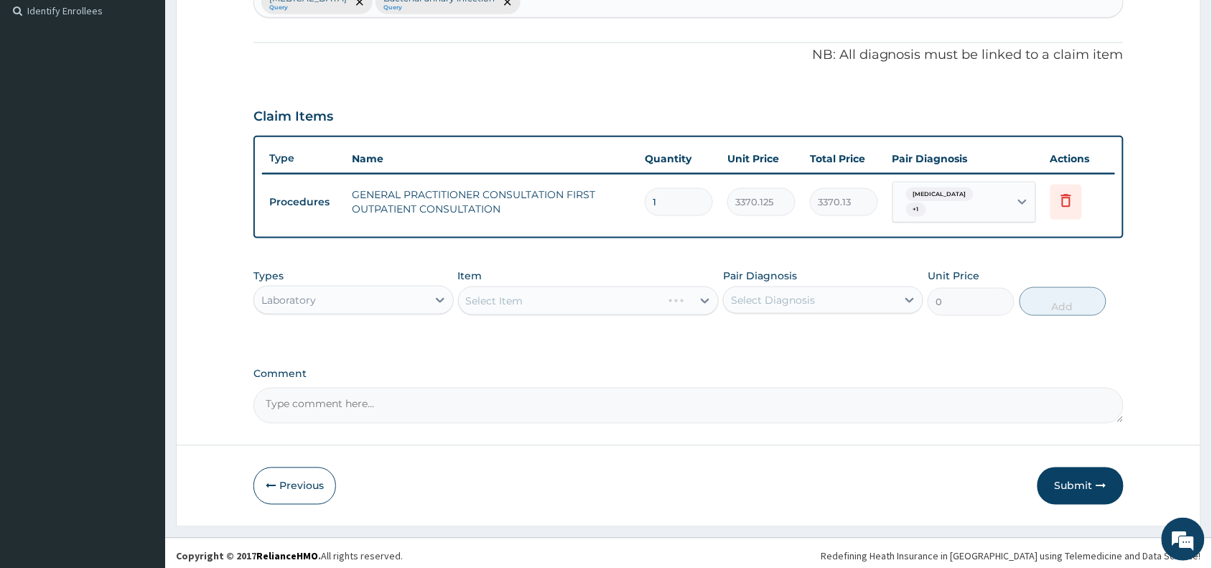
click at [479, 287] on div "Select Item" at bounding box center [588, 301] width 261 height 29
click at [487, 287] on div "Select Item" at bounding box center [588, 301] width 261 height 29
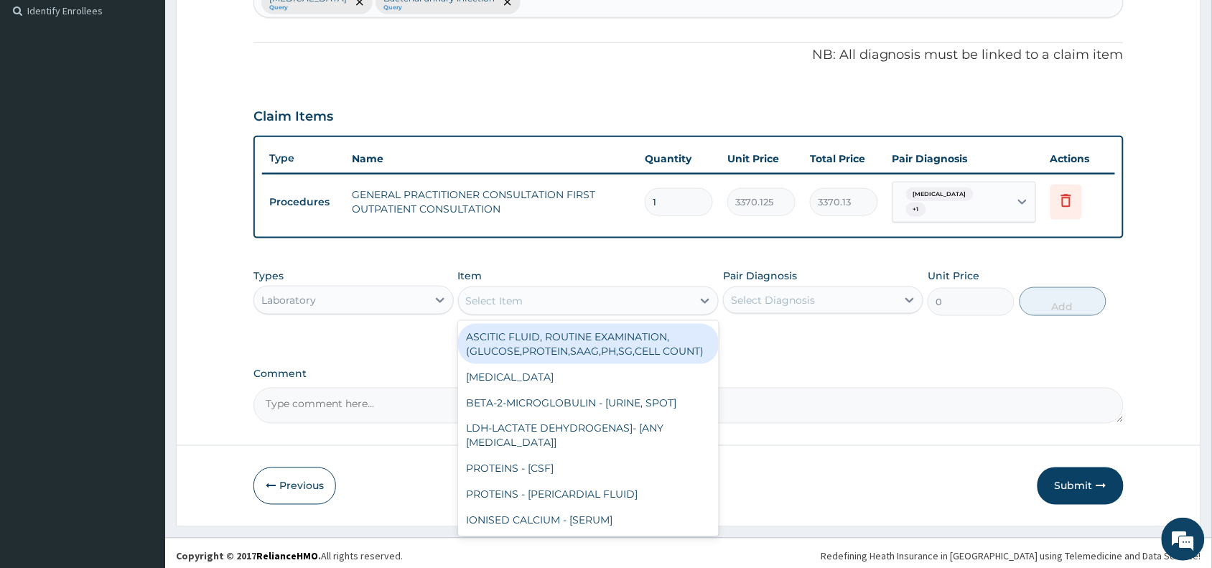
click at [487, 294] on div "Select Item" at bounding box center [494, 301] width 57 height 14
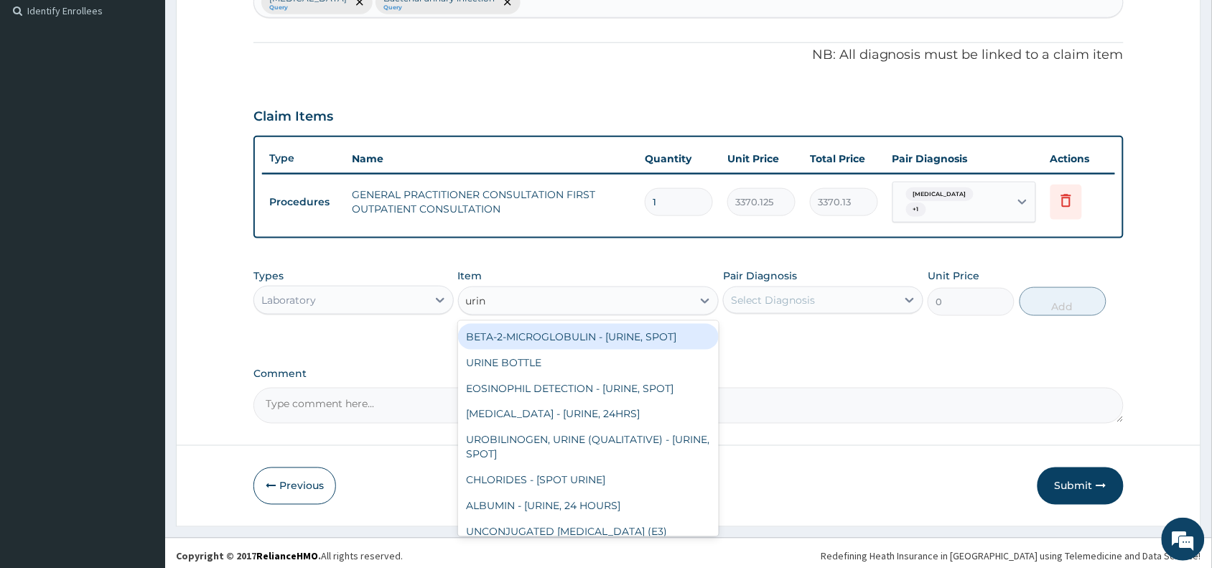
type input "urina"
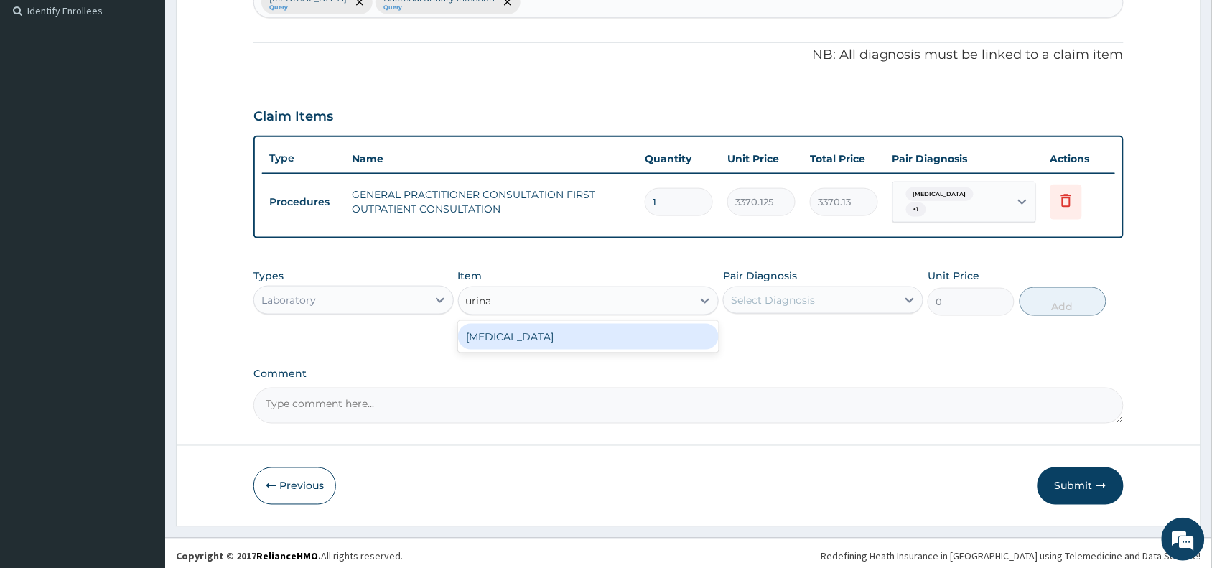
click at [557, 327] on div "URINALYSIS" at bounding box center [588, 337] width 261 height 26
type input "1531.875"
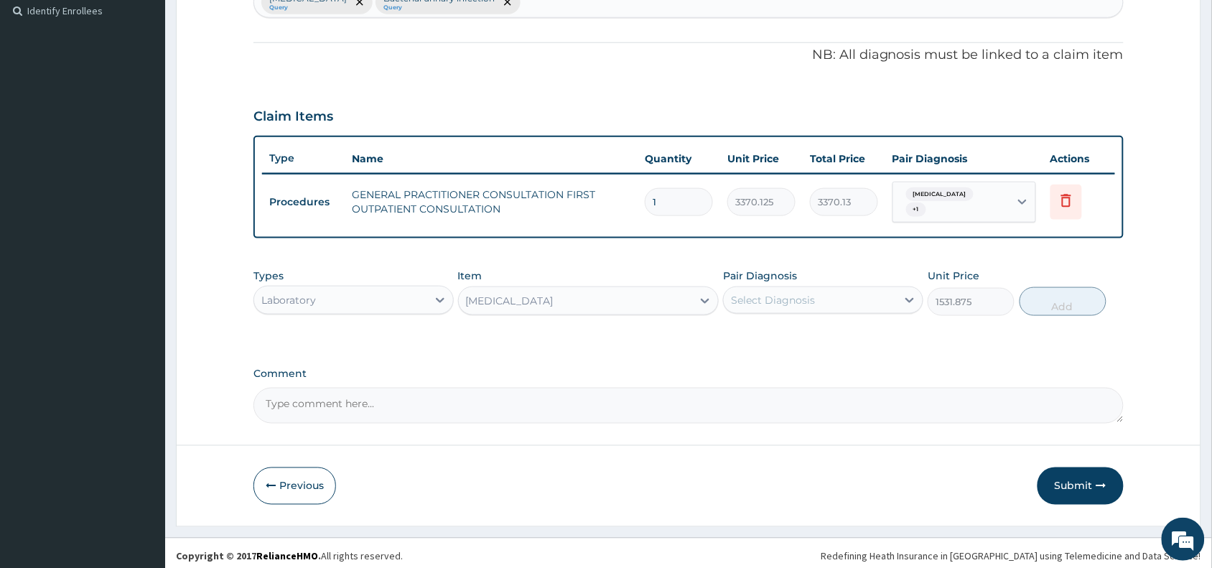
click at [773, 293] on div "Select Diagnosis" at bounding box center [773, 300] width 84 height 14
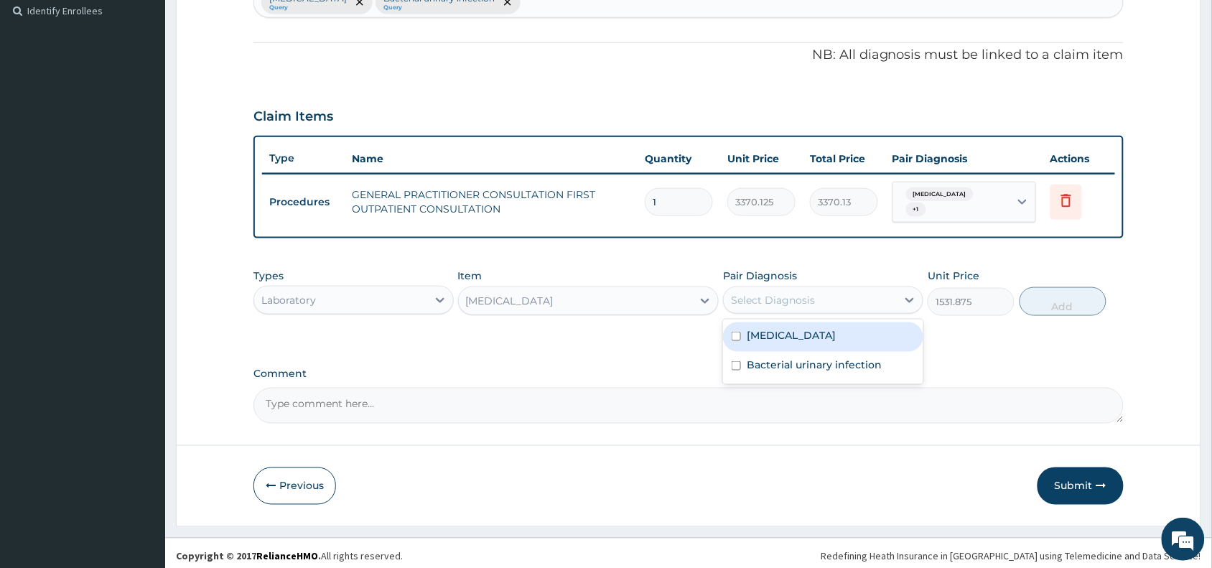
click at [799, 335] on div "Malaria" at bounding box center [823, 336] width 200 height 29
checkbox input "true"
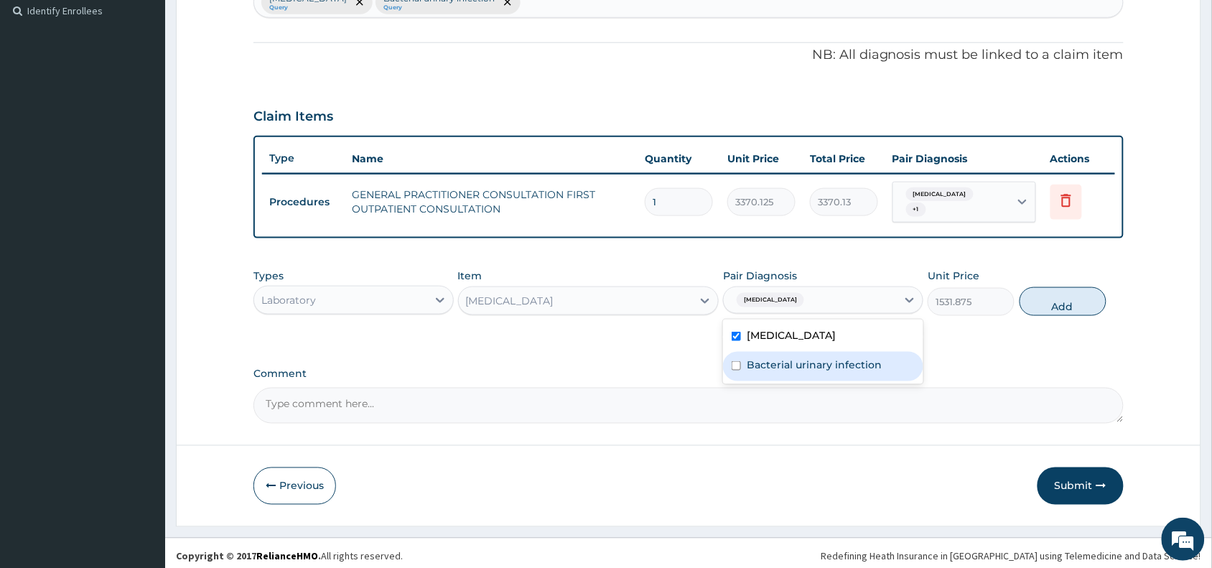
drag, startPoint x: 804, startPoint y: 359, endPoint x: 1013, endPoint y: 310, distance: 214.6
click at [811, 358] on label "Bacterial urinary infection" at bounding box center [814, 365] width 135 height 14
checkbox input "true"
drag, startPoint x: 852, startPoint y: 324, endPoint x: 1070, endPoint y: 324, distance: 218.3
click at [857, 324] on div "Malaria" at bounding box center [823, 336] width 200 height 29
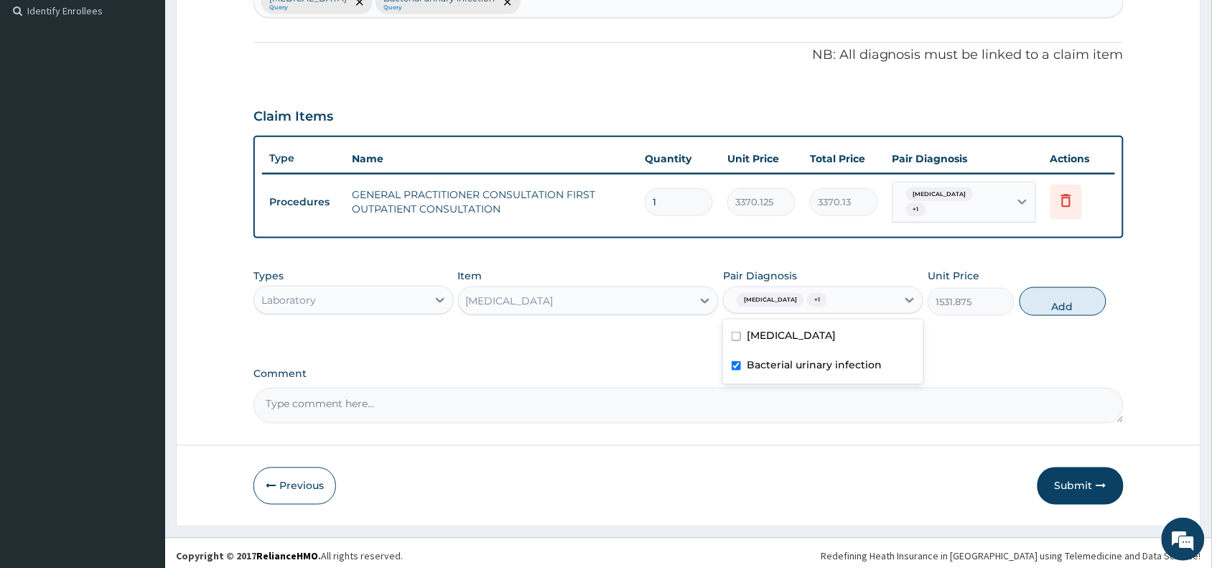
checkbox input "false"
click at [1063, 302] on button "Add" at bounding box center [1063, 301] width 87 height 29
type input "0"
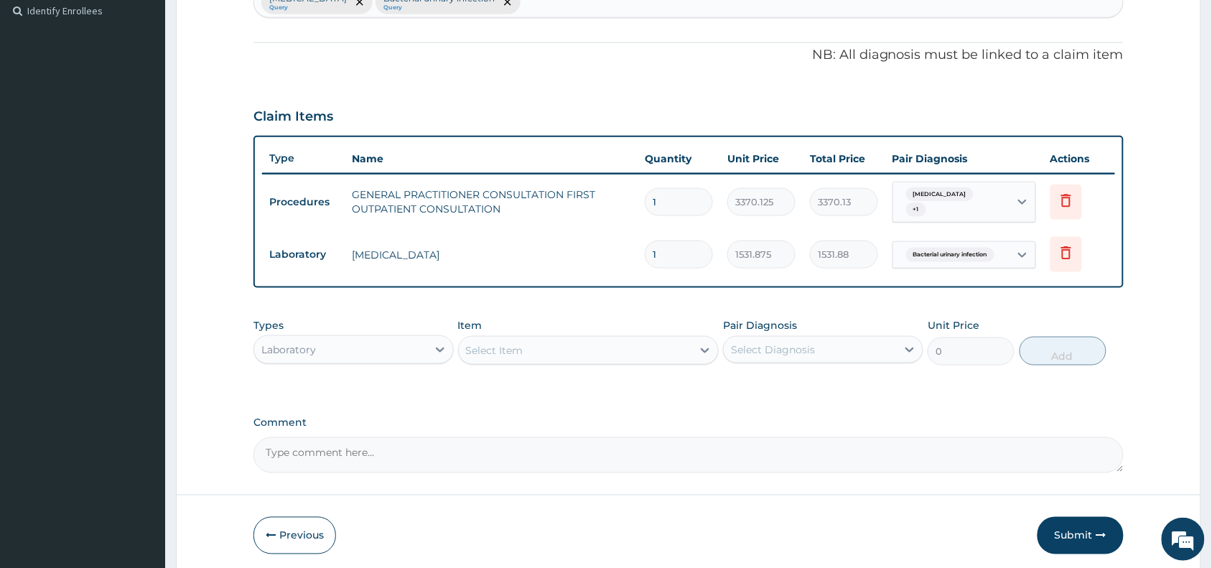
click at [490, 343] on div "Select Item" at bounding box center [494, 350] width 57 height 14
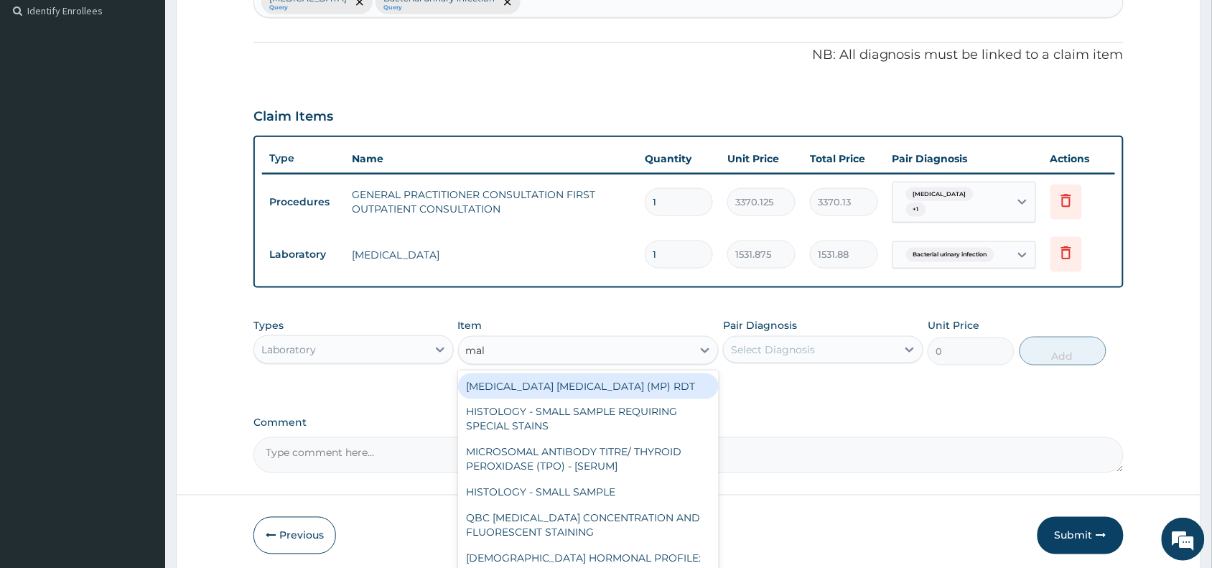
type input "mala"
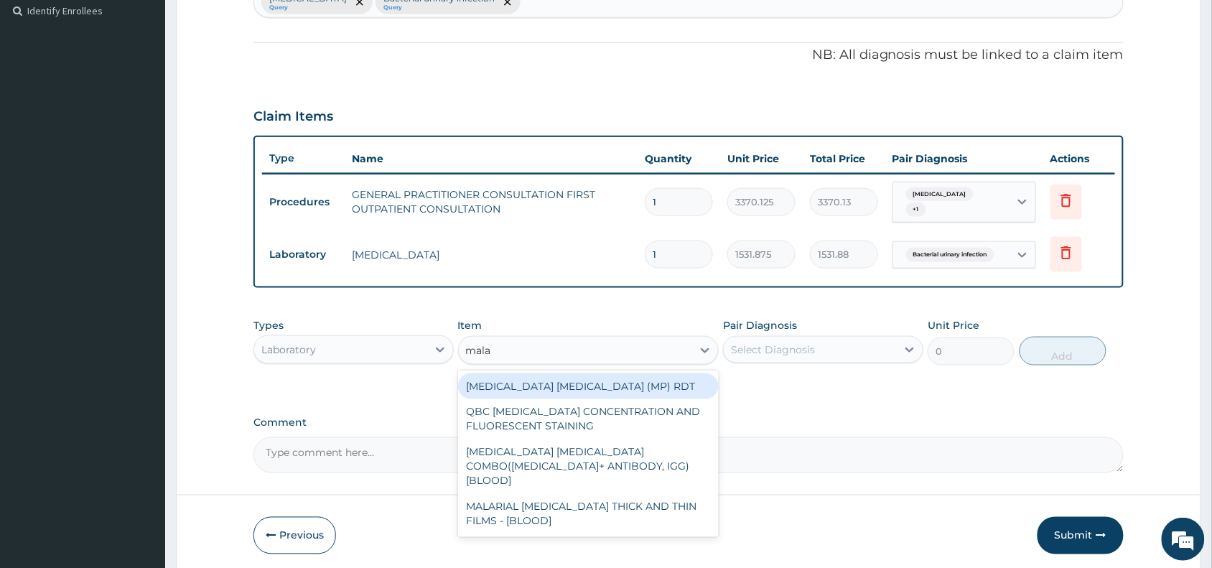
click at [517, 386] on div "MALARIA PARASITE (MP) RDT" at bounding box center [588, 386] width 261 height 26
type input "1531.875"
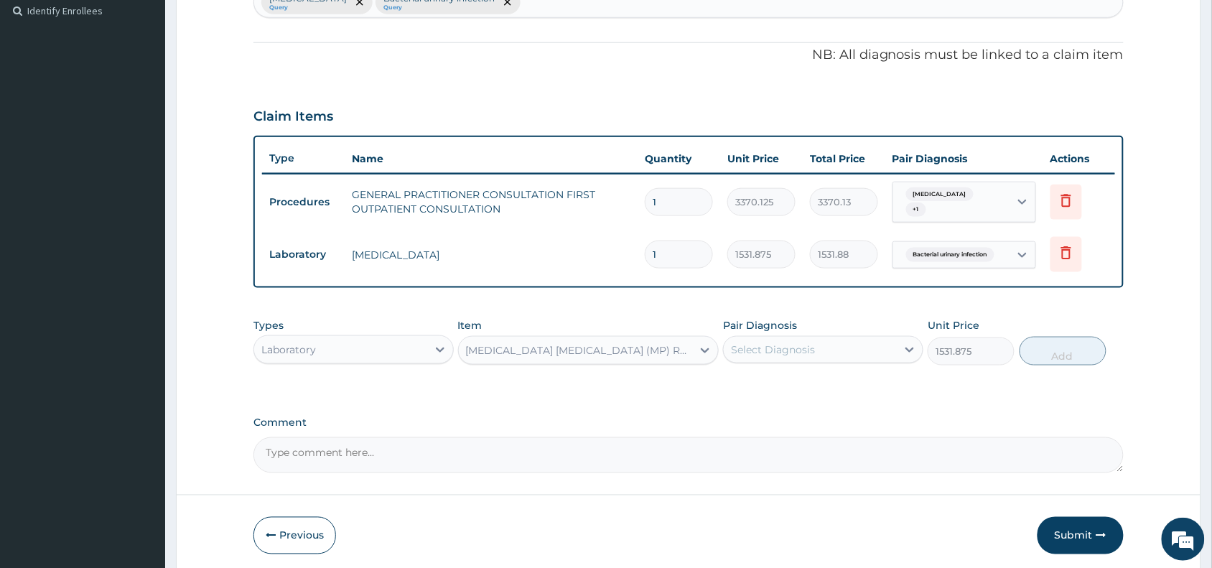
drag, startPoint x: 755, startPoint y: 342, endPoint x: 765, endPoint y: 353, distance: 14.3
click at [758, 343] on div "Select Diagnosis" at bounding box center [773, 350] width 84 height 14
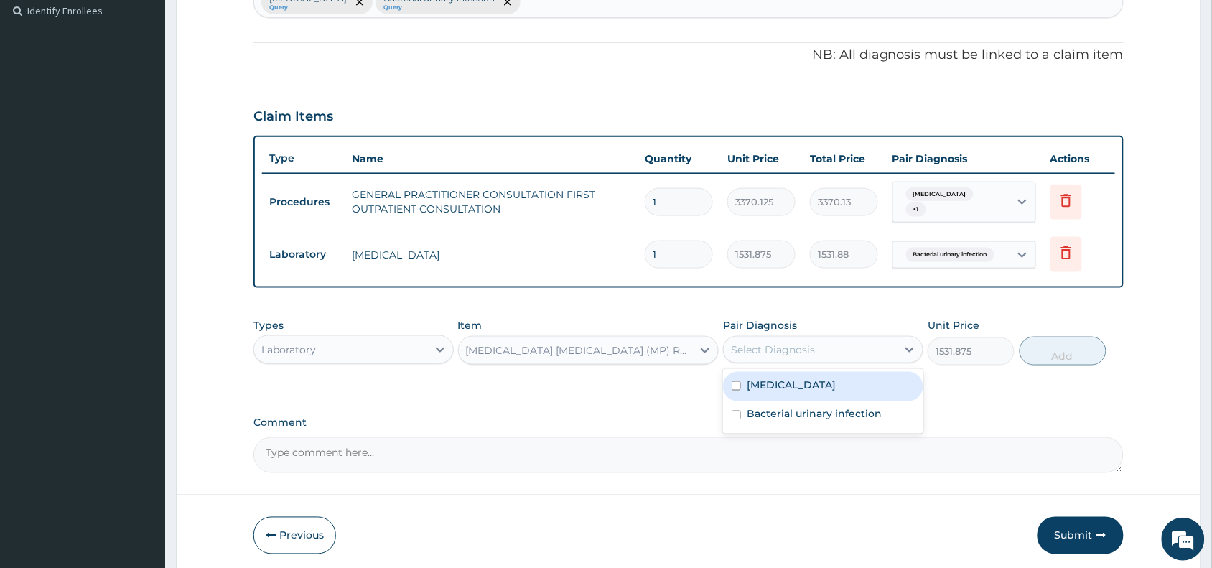
drag, startPoint x: 773, startPoint y: 381, endPoint x: 817, endPoint y: 377, distance: 44.0
click at [781, 381] on label "Malaria" at bounding box center [791, 385] width 89 height 14
checkbox input "true"
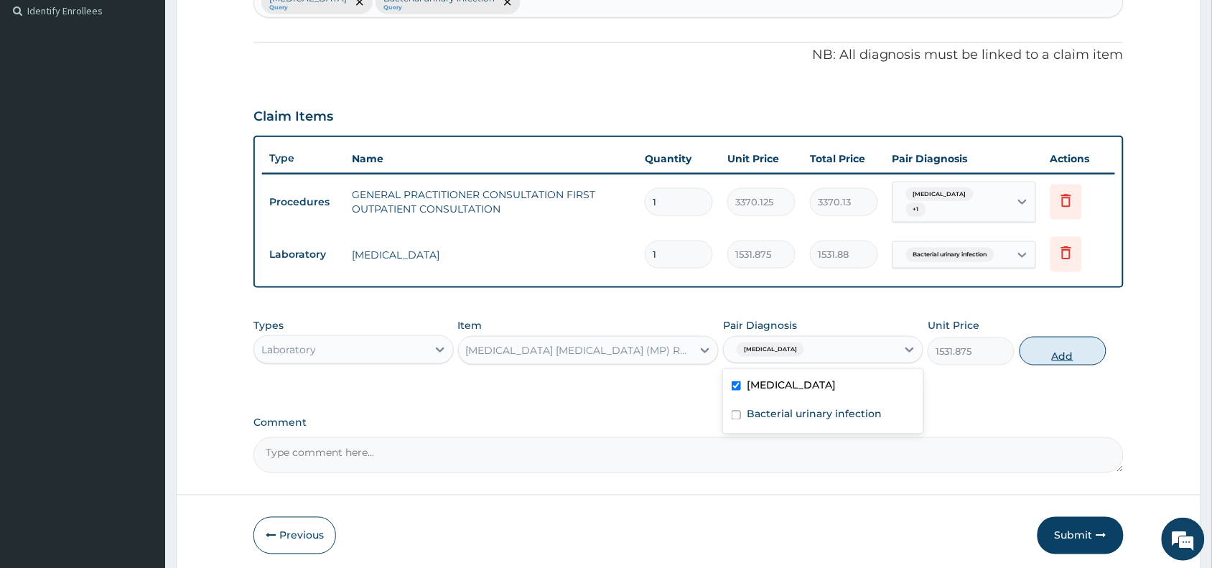
click at [1063, 350] on button "Add" at bounding box center [1063, 351] width 87 height 29
type input "0"
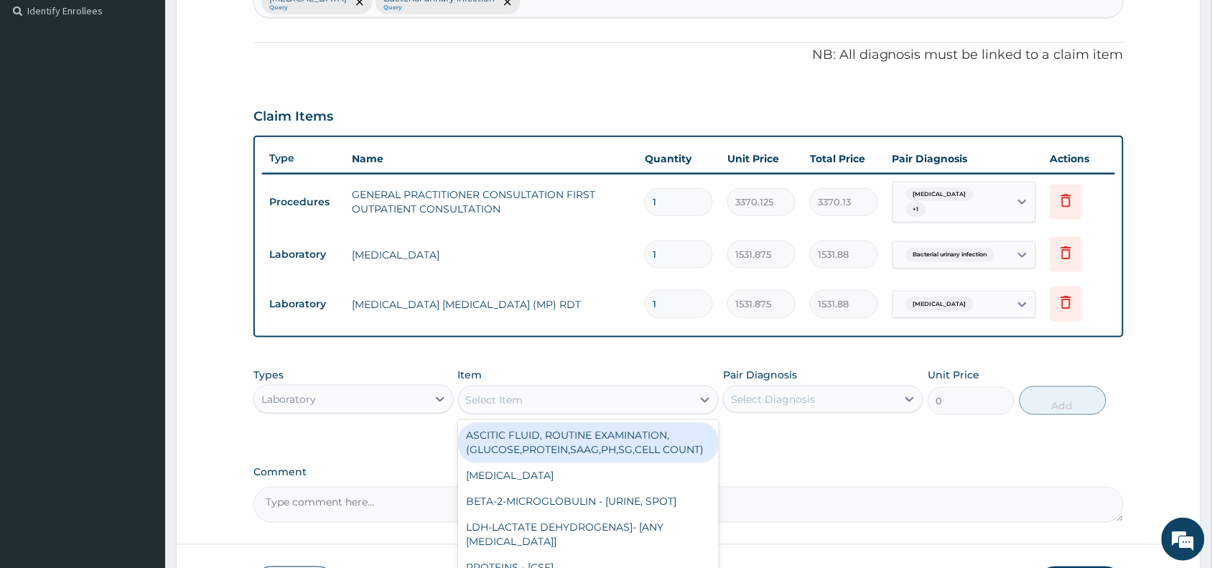
click at [478, 393] on div "Select Item" at bounding box center [494, 400] width 57 height 14
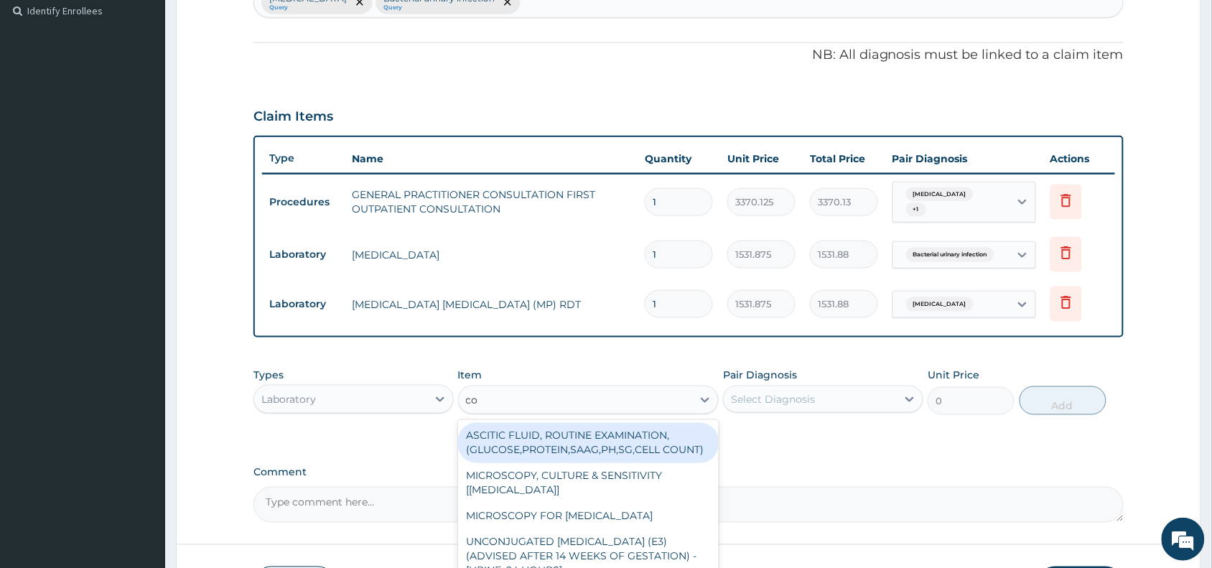
type input "com"
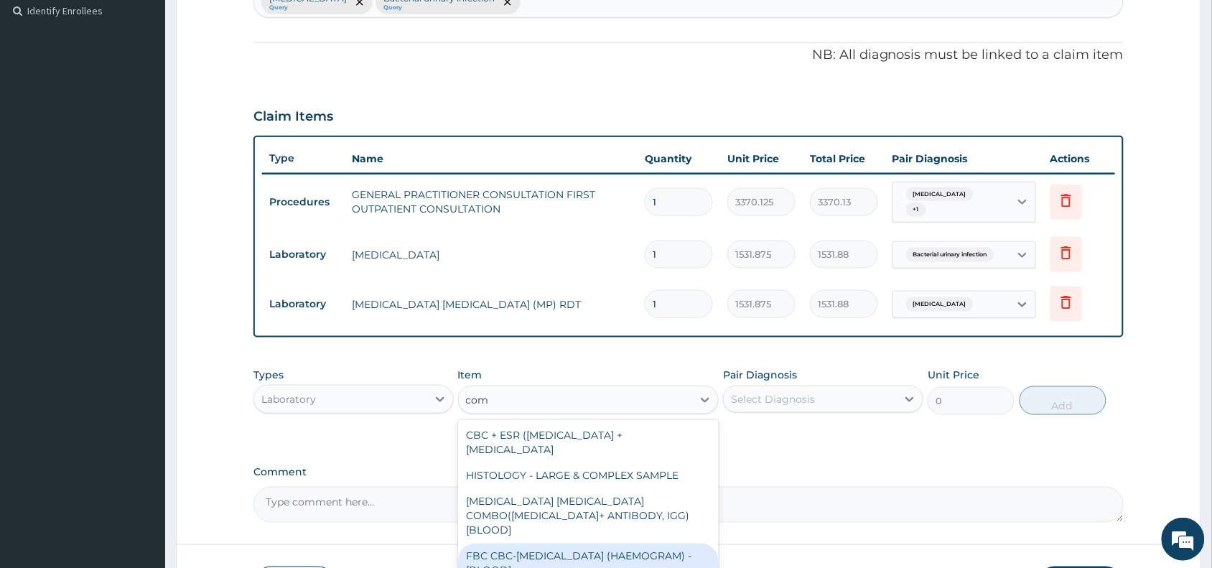
drag, startPoint x: 593, startPoint y: 536, endPoint x: 755, endPoint y: 419, distance: 200.5
click at [595, 544] on div "FBC CBC-COMPLETE BLOOD COUNT (HAEMOGRAM) - [BLOOD]" at bounding box center [588, 564] width 261 height 40
type input "4085"
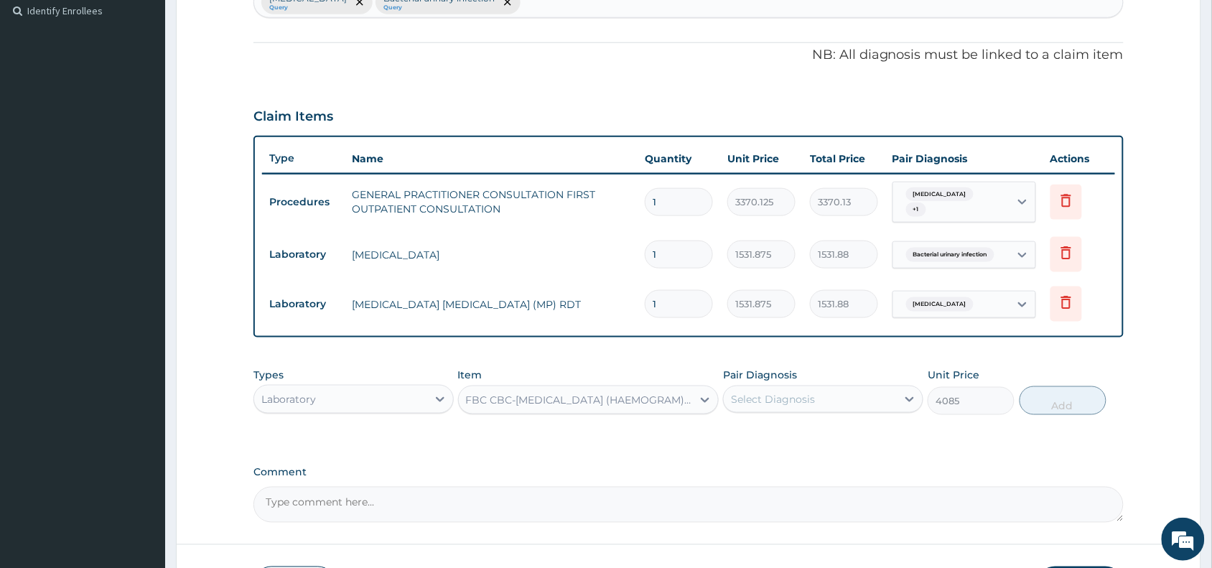
click at [773, 395] on div "Select Diagnosis" at bounding box center [773, 399] width 84 height 14
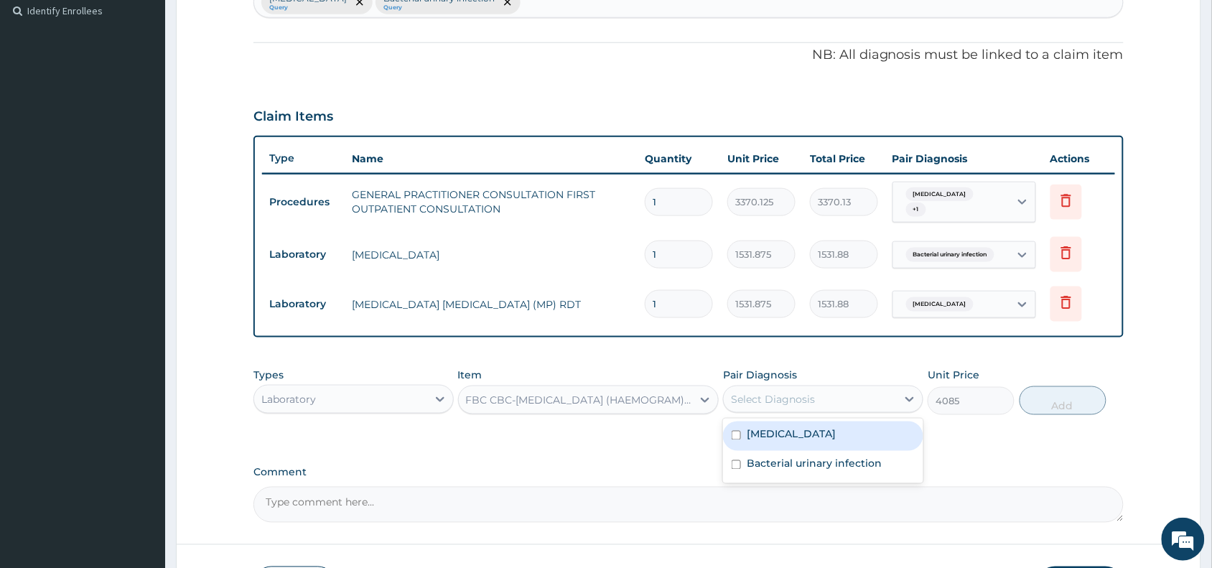
click at [797, 438] on div "Malaria" at bounding box center [823, 436] width 200 height 29
checkbox input "true"
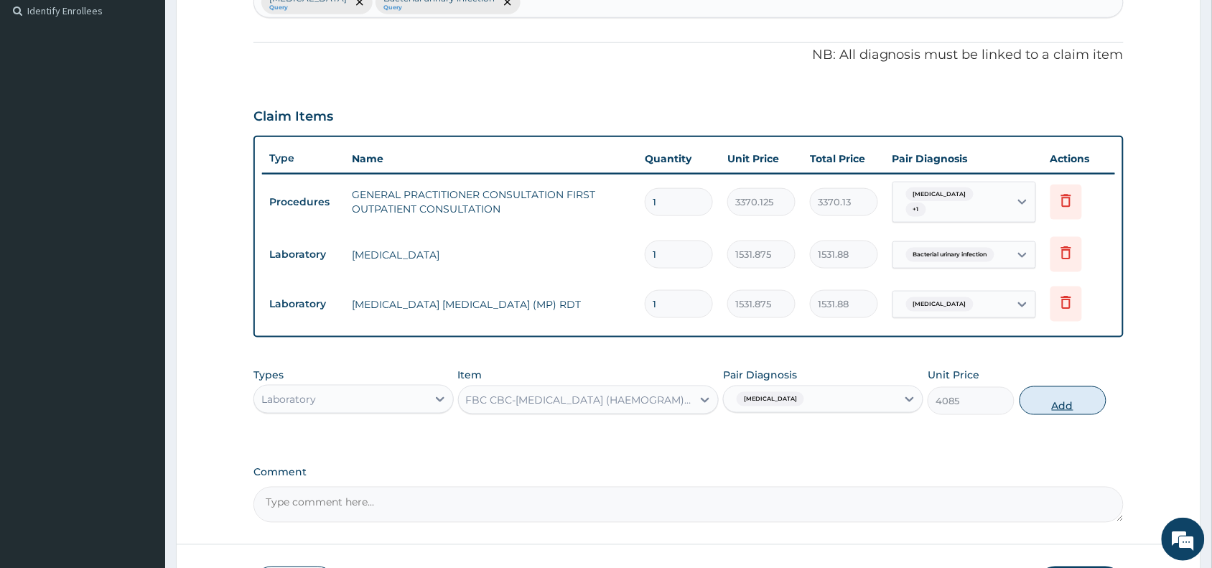
click at [1061, 393] on button "Add" at bounding box center [1063, 400] width 87 height 29
type input "0"
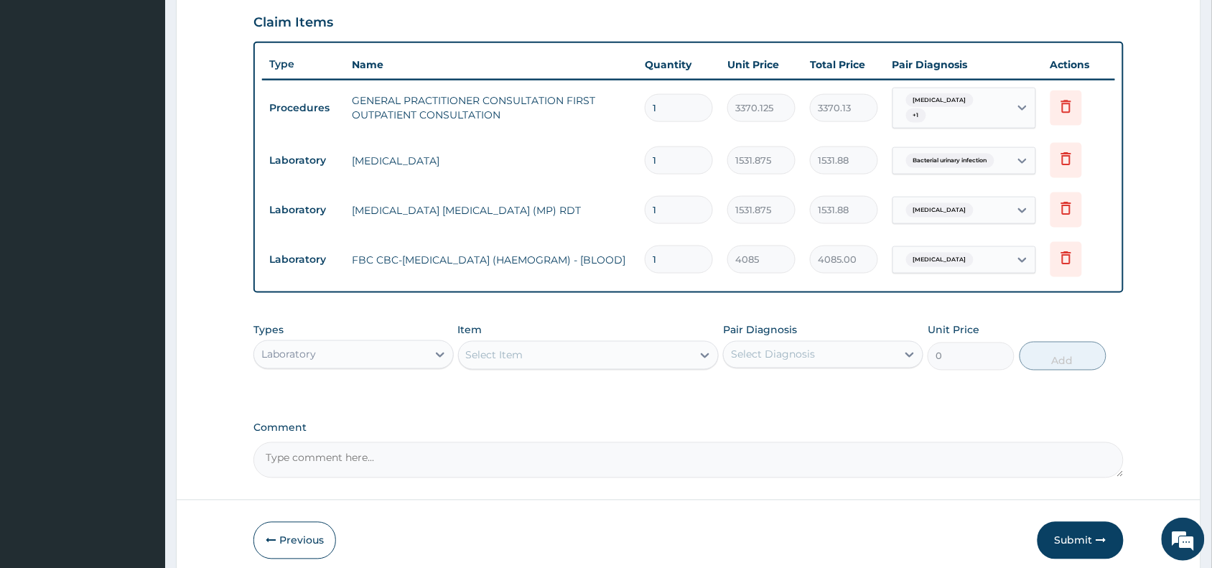
scroll to position [547, 0]
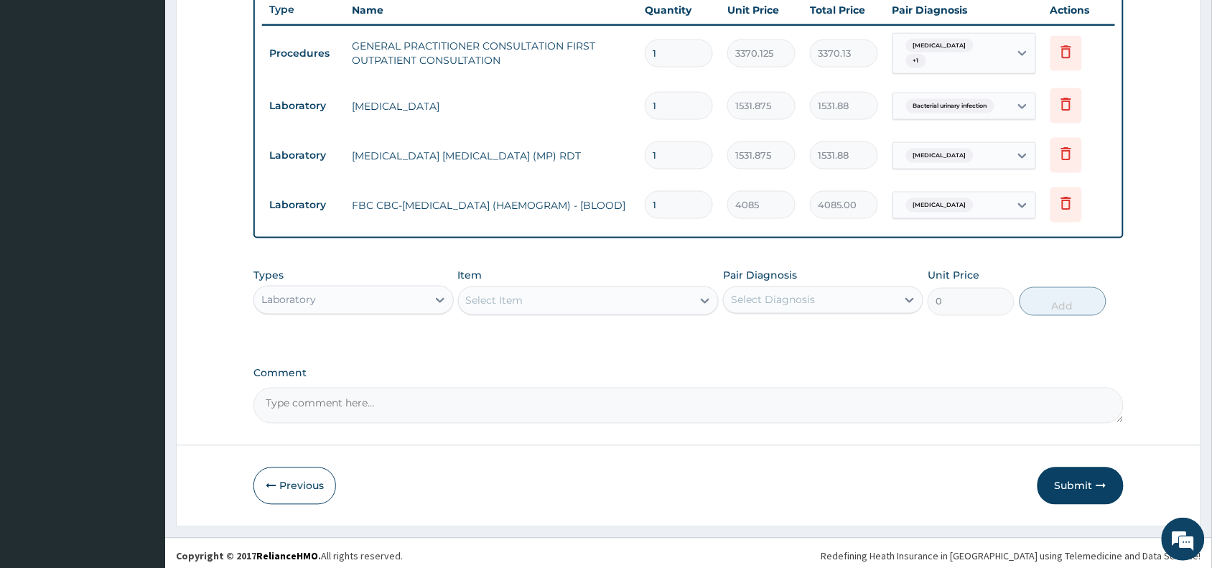
click at [400, 289] on div "Laboratory" at bounding box center [340, 300] width 173 height 23
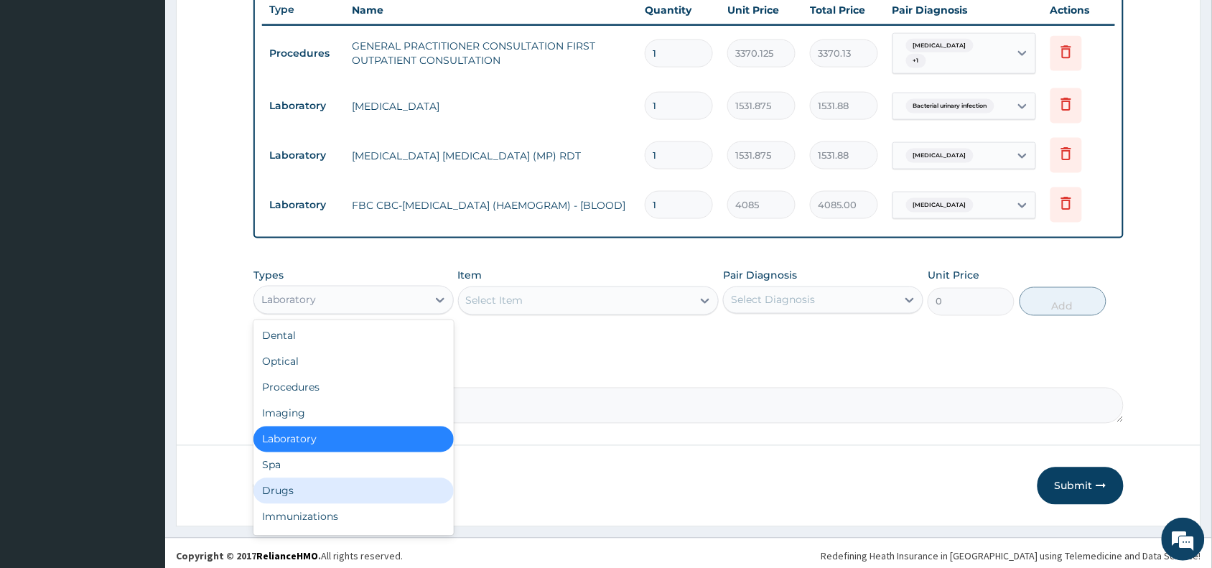
click at [330, 485] on div "Drugs" at bounding box center [353, 491] width 200 height 26
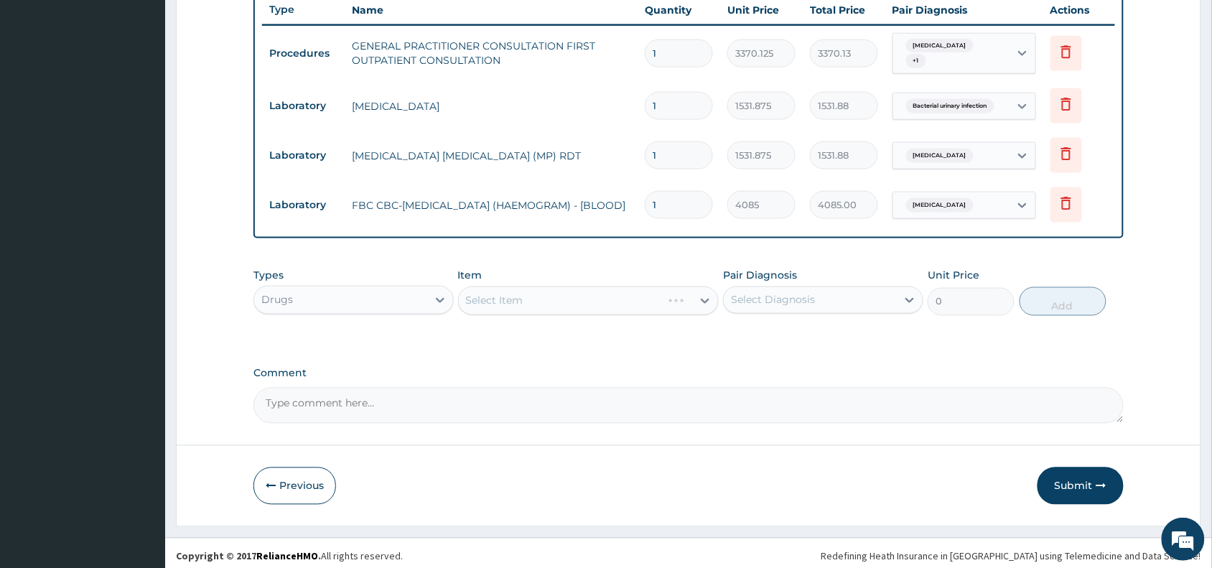
click at [485, 287] on div "Select Item" at bounding box center [588, 301] width 261 height 29
drag, startPoint x: 523, startPoint y: 276, endPoint x: 510, endPoint y: 288, distance: 17.3
click at [524, 279] on div "Item Select Item" at bounding box center [588, 292] width 261 height 47
click at [554, 292] on div "Select Item" at bounding box center [588, 301] width 261 height 29
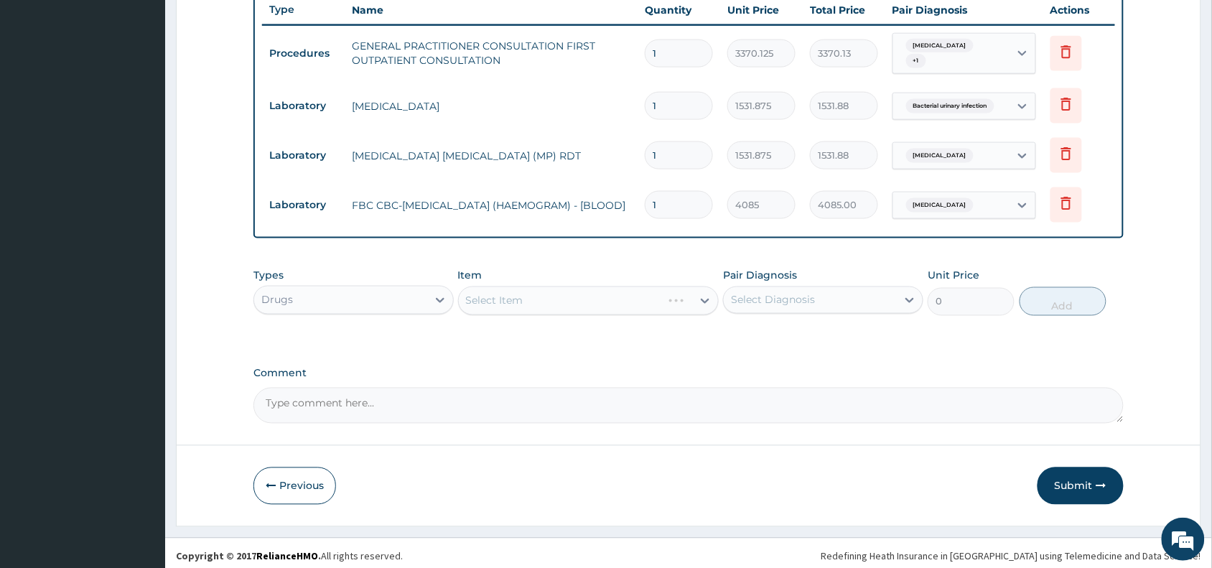
click at [554, 292] on div "Select Item" at bounding box center [588, 301] width 261 height 29
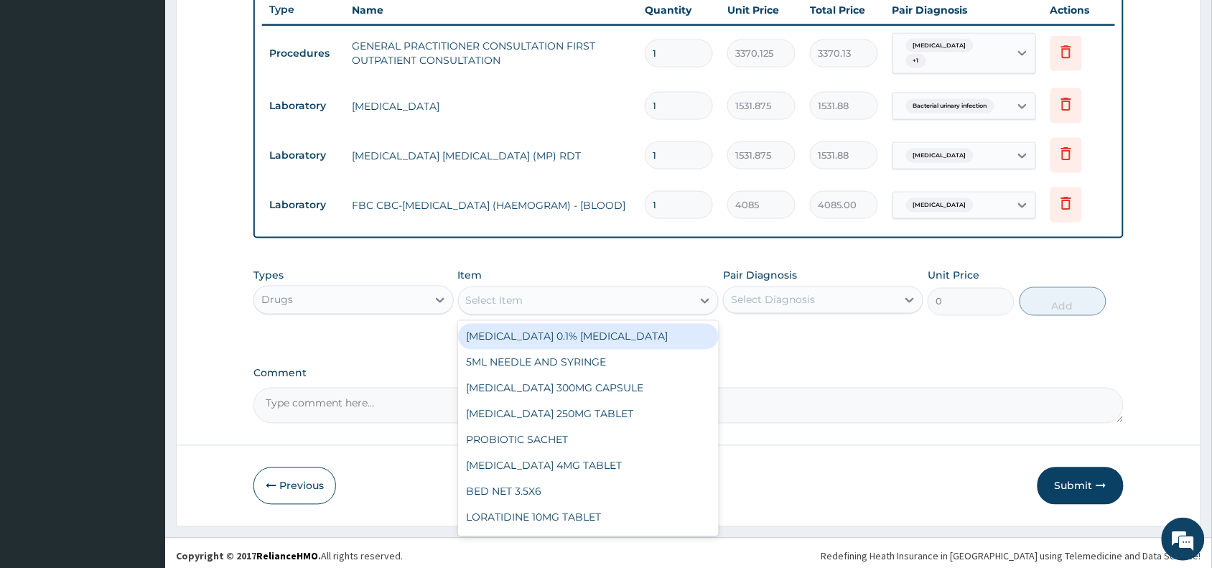
click at [554, 292] on div "Select Item" at bounding box center [576, 300] width 234 height 23
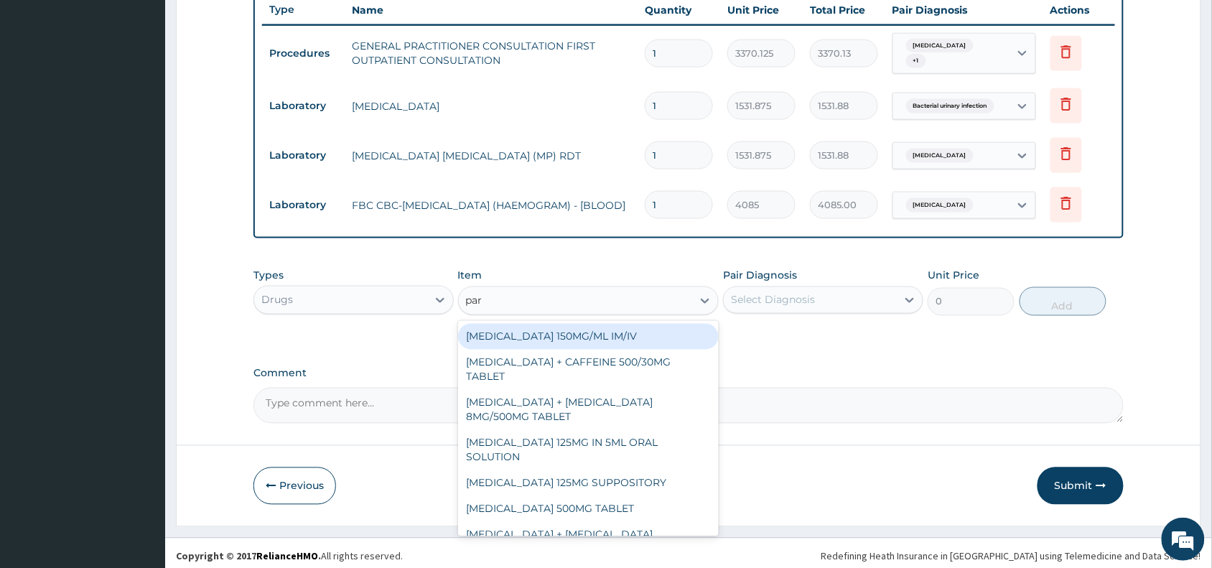
type input "para"
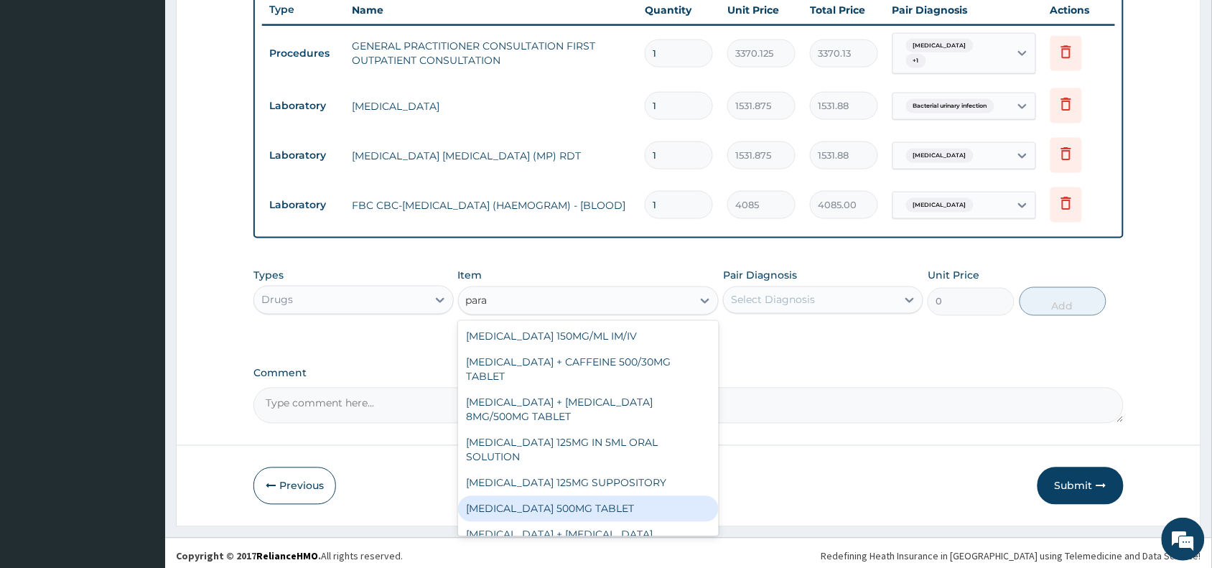
click at [598, 499] on div "PARACETAMOL 500MG TABLET" at bounding box center [588, 509] width 261 height 26
type input "30"
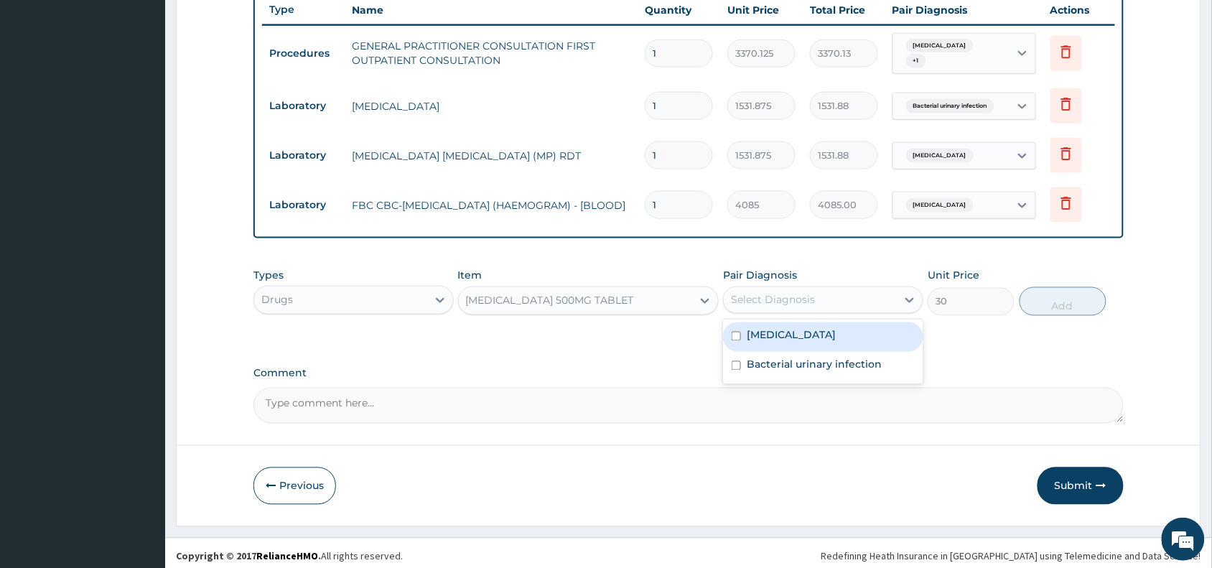
click at [781, 295] on div "Select Diagnosis" at bounding box center [773, 300] width 84 height 14
click at [781, 328] on label "Malaria" at bounding box center [791, 335] width 89 height 14
checkbox input "true"
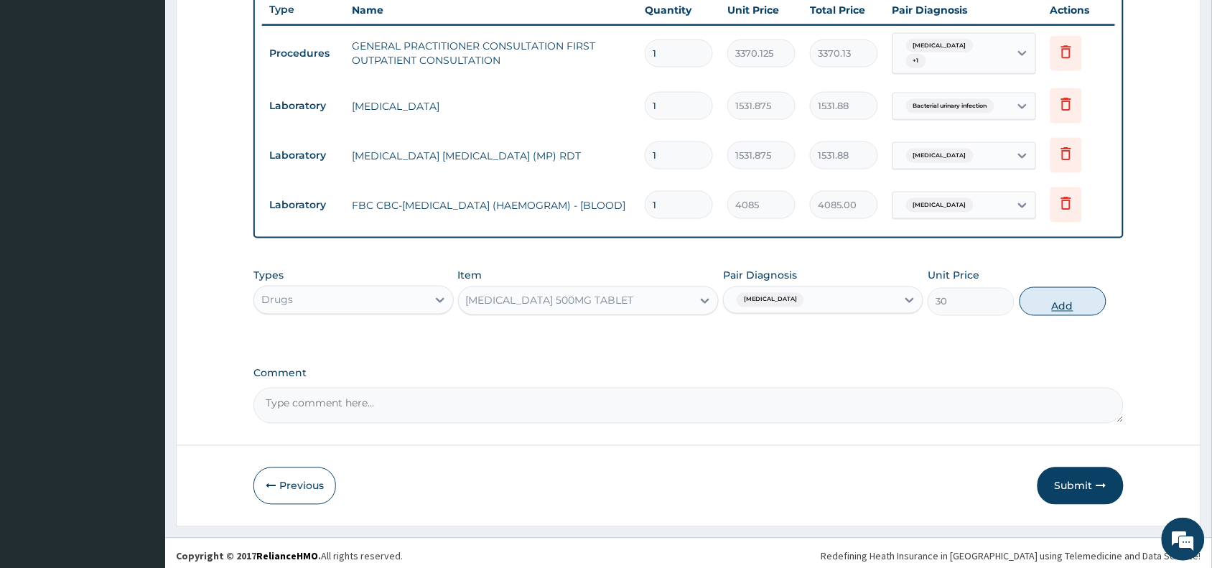
click at [1053, 294] on button "Add" at bounding box center [1063, 301] width 87 height 29
type input "0"
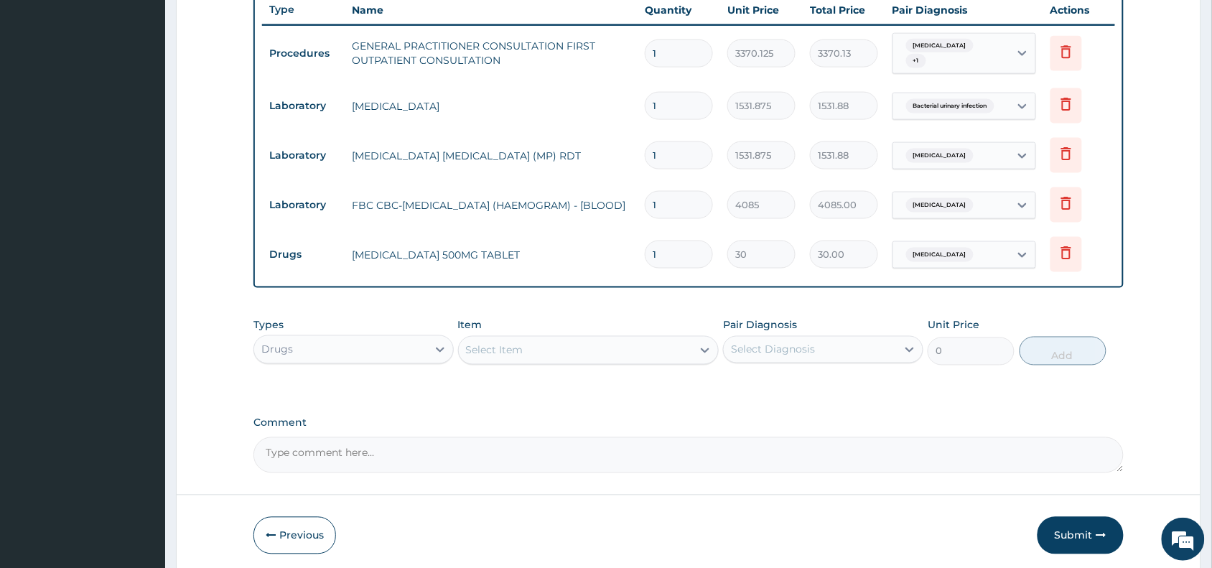
type input "18"
type input "540.00"
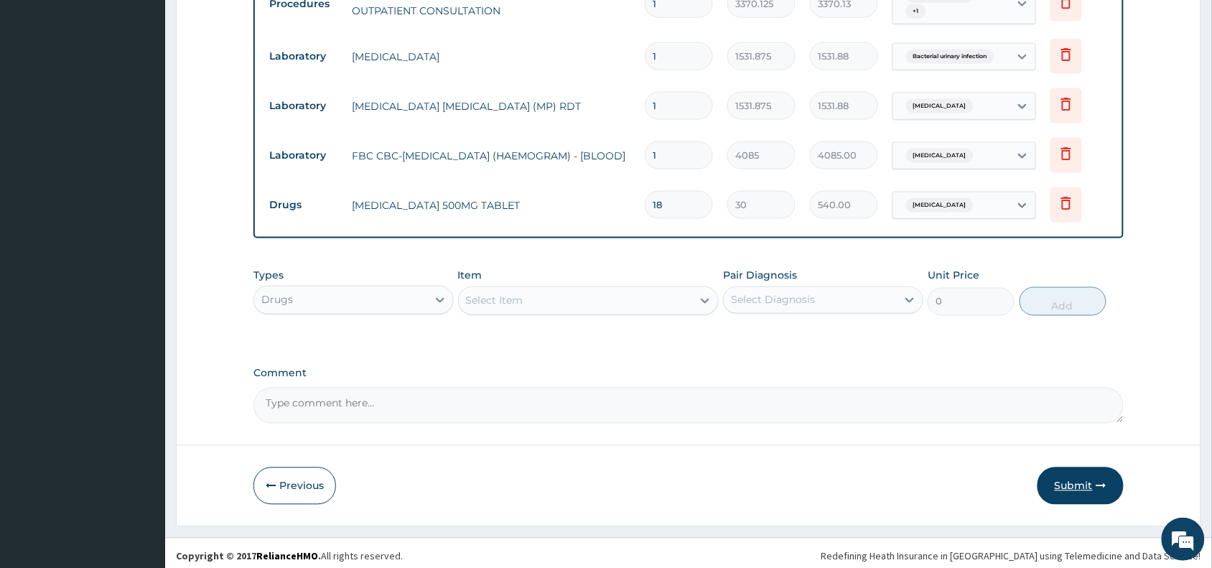
type input "18"
click at [1083, 482] on button "Submit" at bounding box center [1081, 485] width 86 height 37
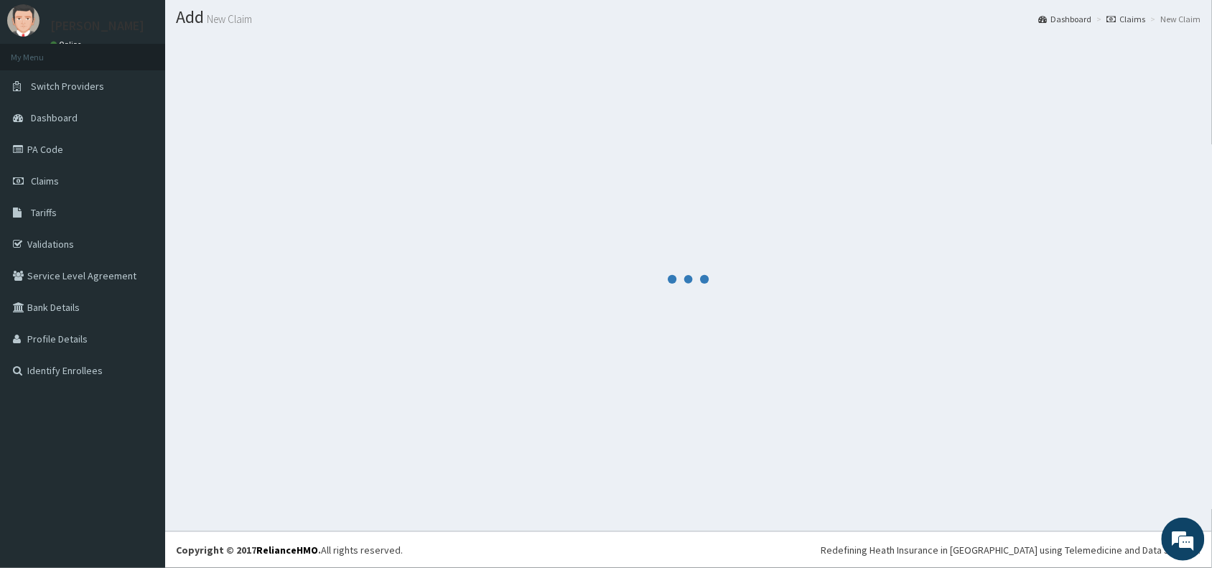
scroll to position [38, 0]
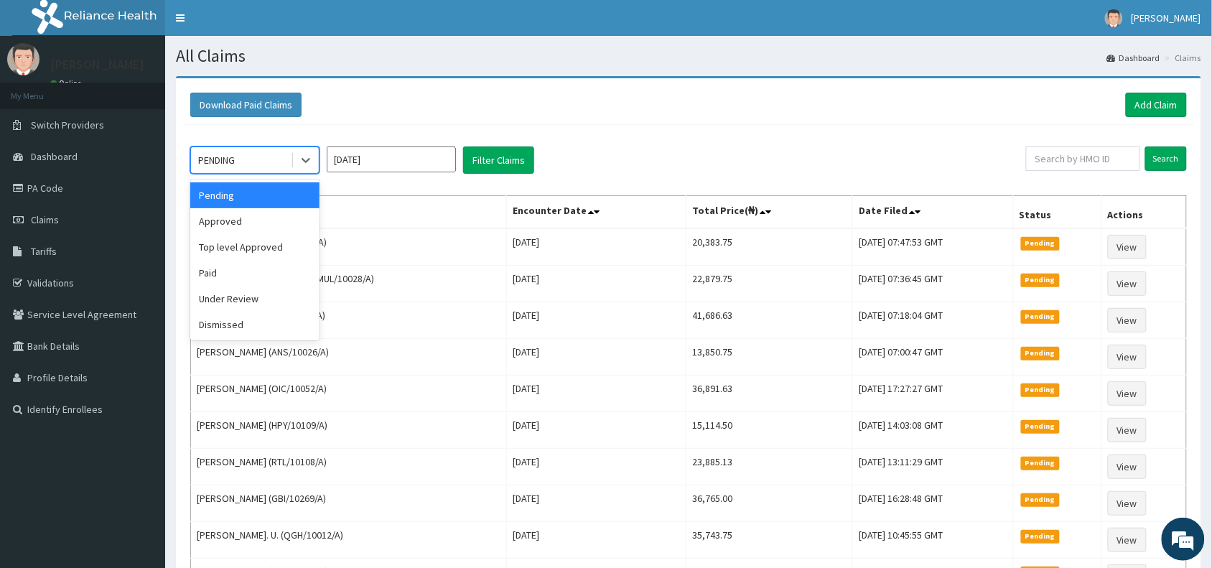
click at [263, 149] on div "PENDING" at bounding box center [241, 160] width 100 height 23
click at [250, 228] on div "Approved" at bounding box center [254, 221] width 129 height 26
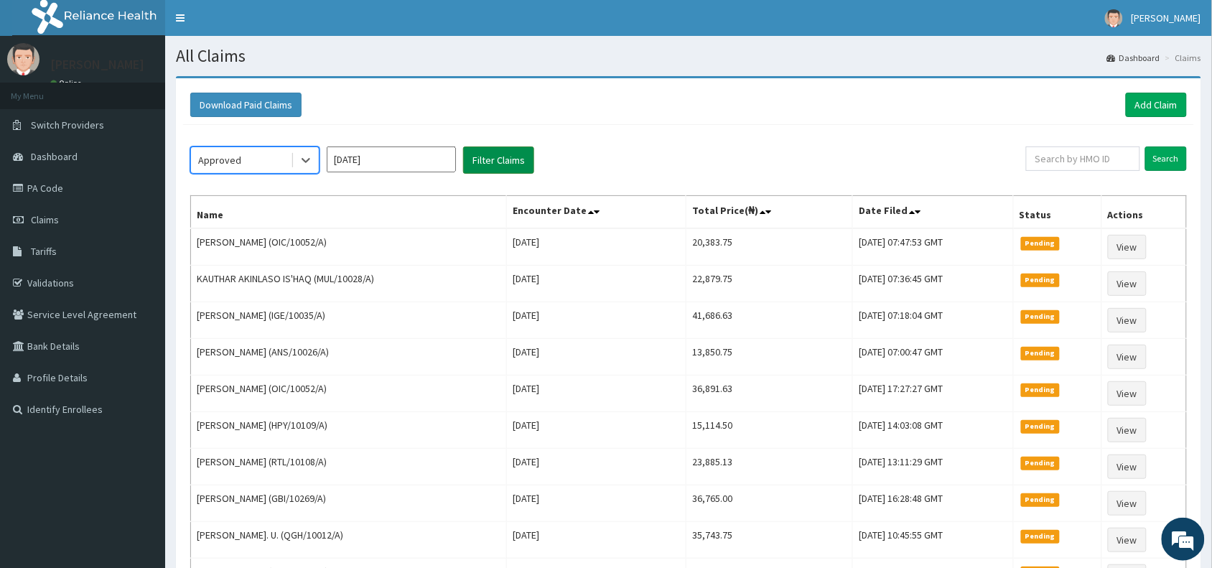
click at [503, 159] on button "Filter Claims" at bounding box center [498, 159] width 71 height 27
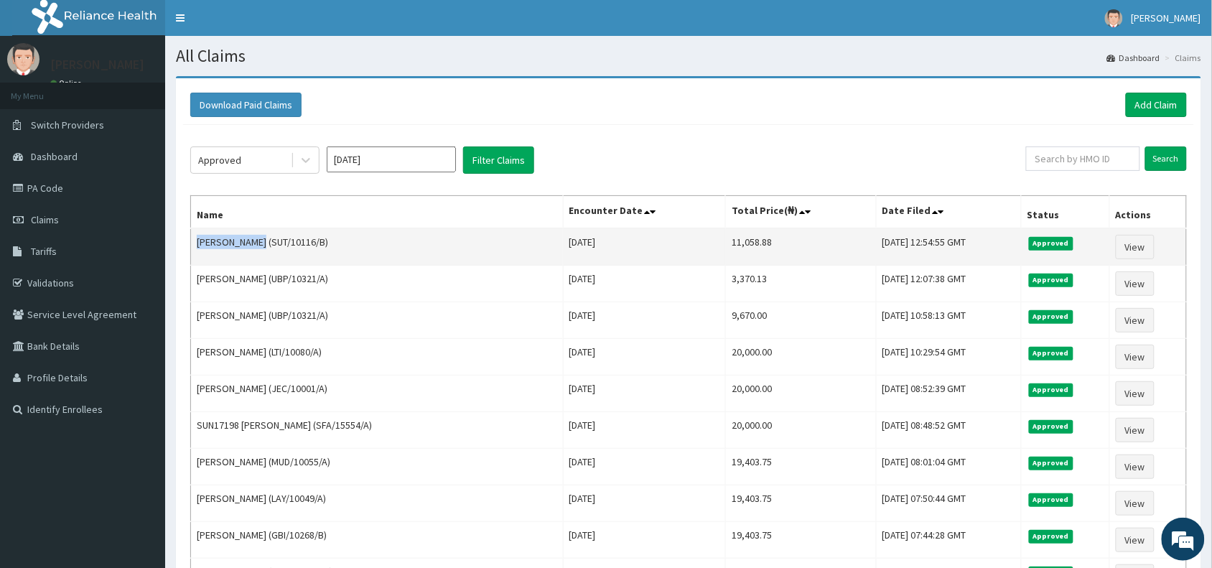
drag, startPoint x: 255, startPoint y: 243, endPoint x: 192, endPoint y: 245, distance: 62.5
click at [192, 245] on td "[PERSON_NAME] (SUT/10116/B)" at bounding box center [377, 246] width 373 height 37
copy td "Cecilia James"
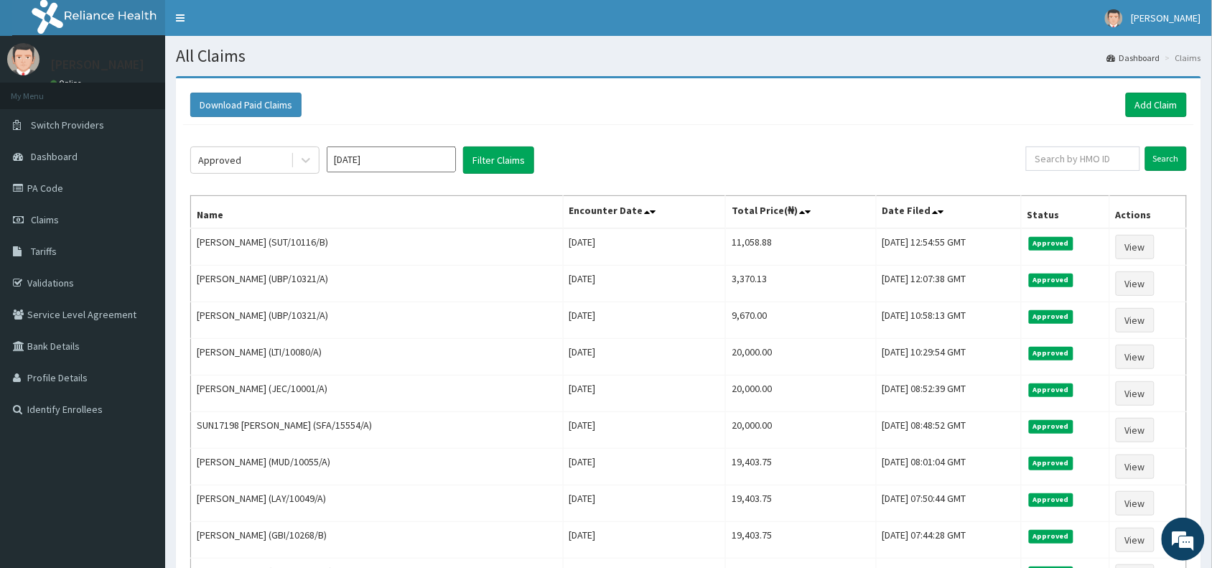
click at [485, 112] on div "Download Paid Claims Add Claim" at bounding box center [688, 105] width 997 height 24
click at [1158, 101] on link "Add Claim" at bounding box center [1156, 105] width 61 height 24
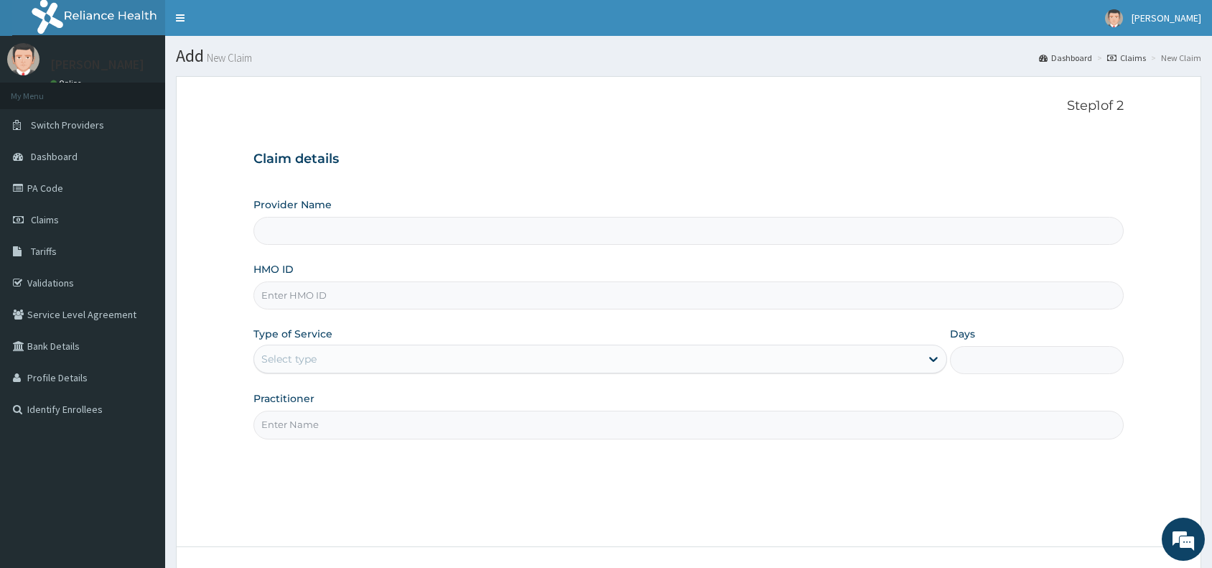
type input "Reliance Family Clinics (RFC) - [GEOGRAPHIC_DATA]"
click at [289, 297] on input "HMO ID" at bounding box center [688, 295] width 870 height 28
paste input "SUT/10116/E"
type input "SUT/10116/E"
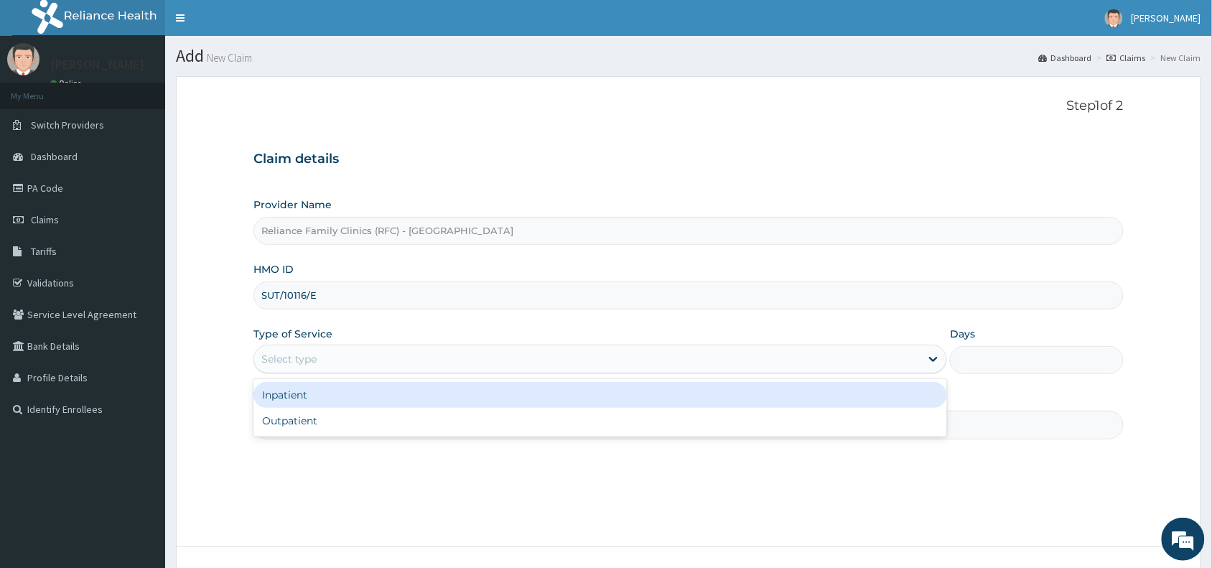
click at [278, 363] on div "Select type" at bounding box center [288, 359] width 55 height 14
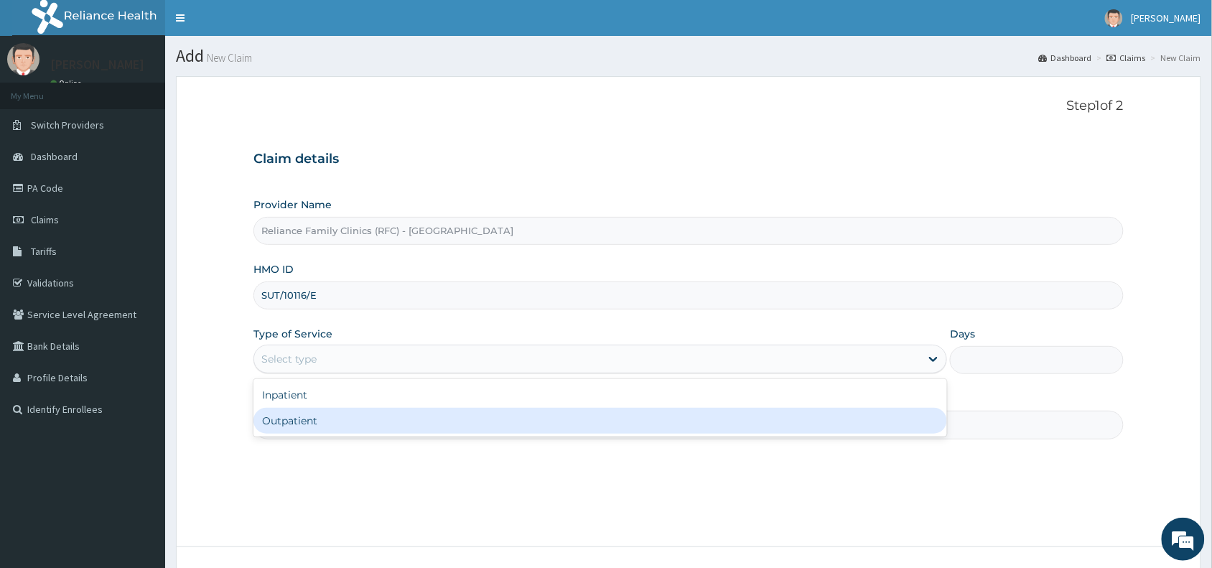
click at [289, 429] on div "Outpatient" at bounding box center [600, 421] width 694 height 26
type input "1"
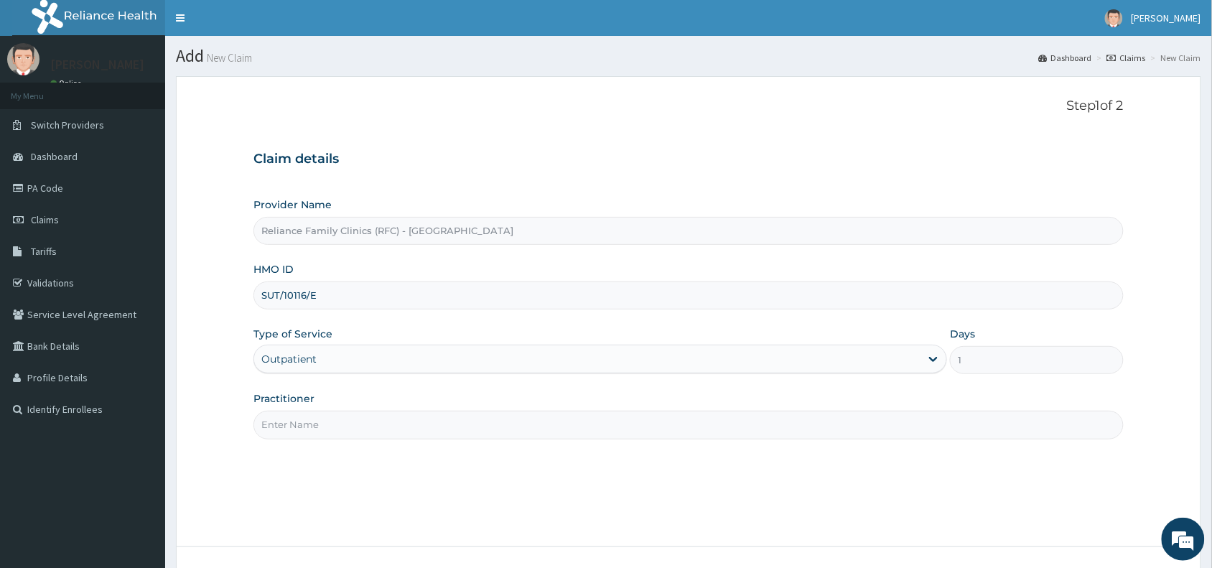
click at [289, 429] on input "Practitioner" at bounding box center [688, 425] width 870 height 28
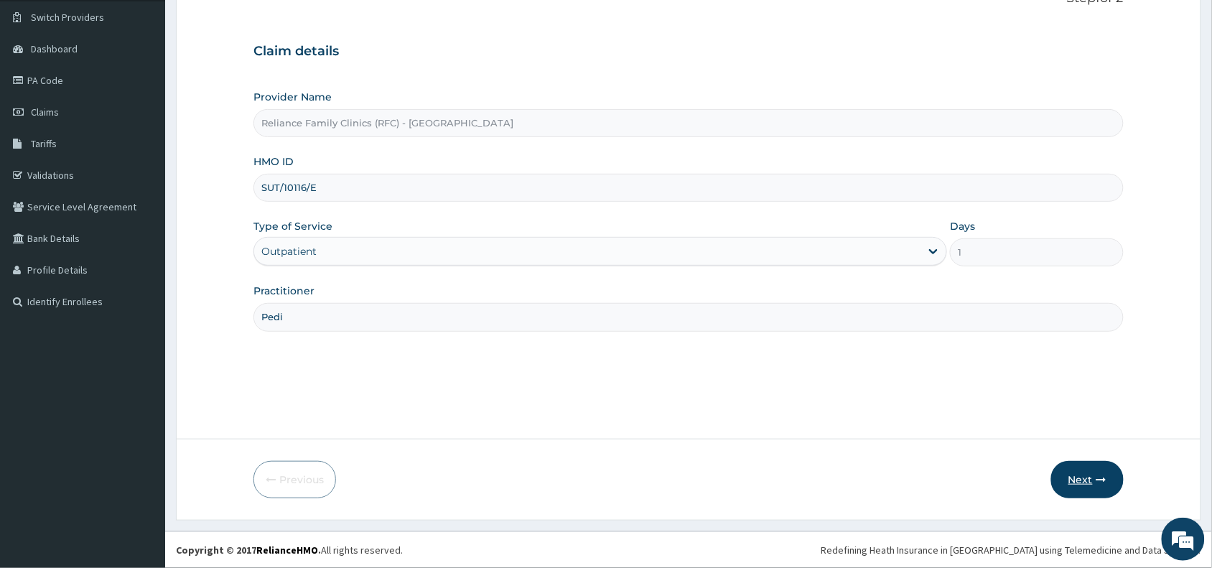
type input "Pedi"
click at [1081, 476] on button "Next" at bounding box center [1087, 479] width 73 height 37
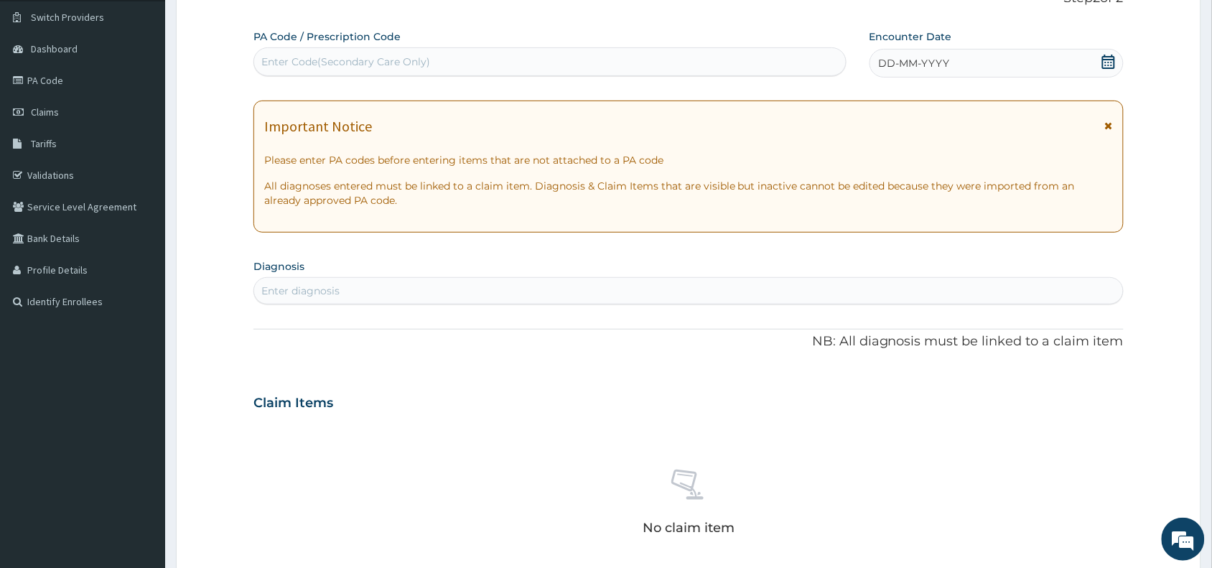
click at [312, 57] on div "Enter Code(Secondary Care Only)" at bounding box center [345, 62] width 169 height 14
paste input "PA/BD62B3"
type input "PA/BD62B3"
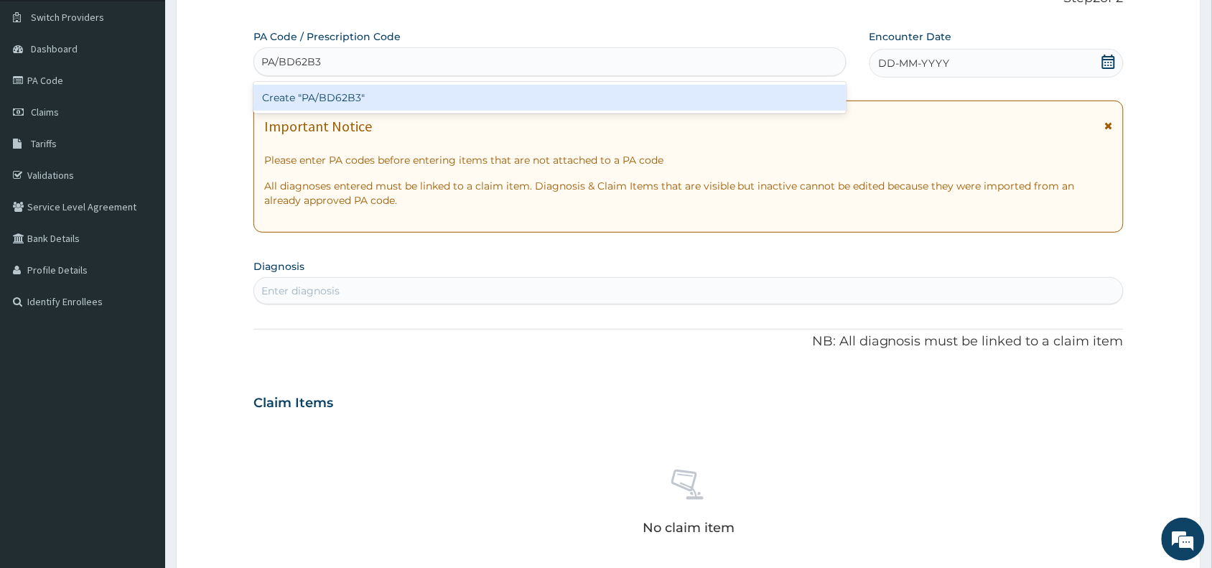
click at [342, 103] on div "Create "PA/BD62B3"" at bounding box center [549, 98] width 593 height 26
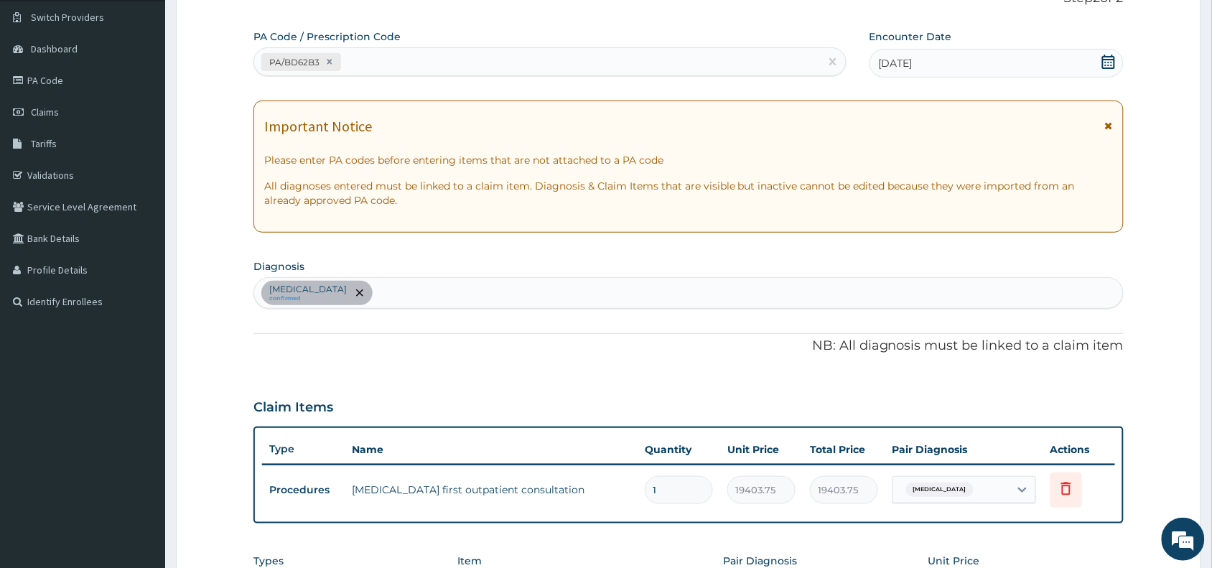
scroll to position [399, 0]
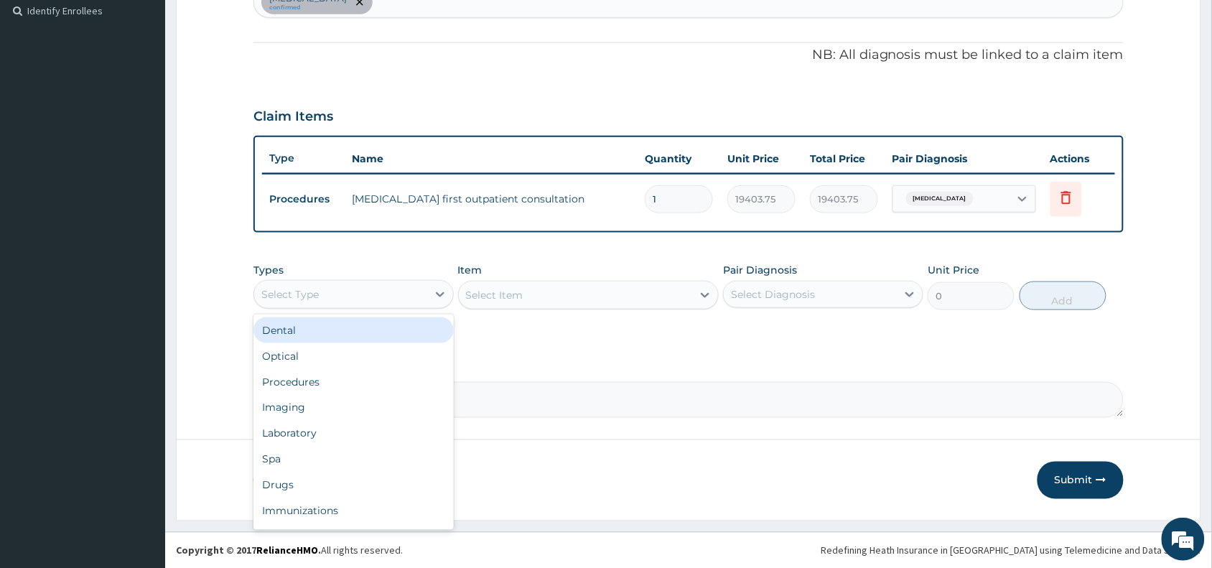
click at [353, 293] on div "Select Type" at bounding box center [340, 294] width 173 height 23
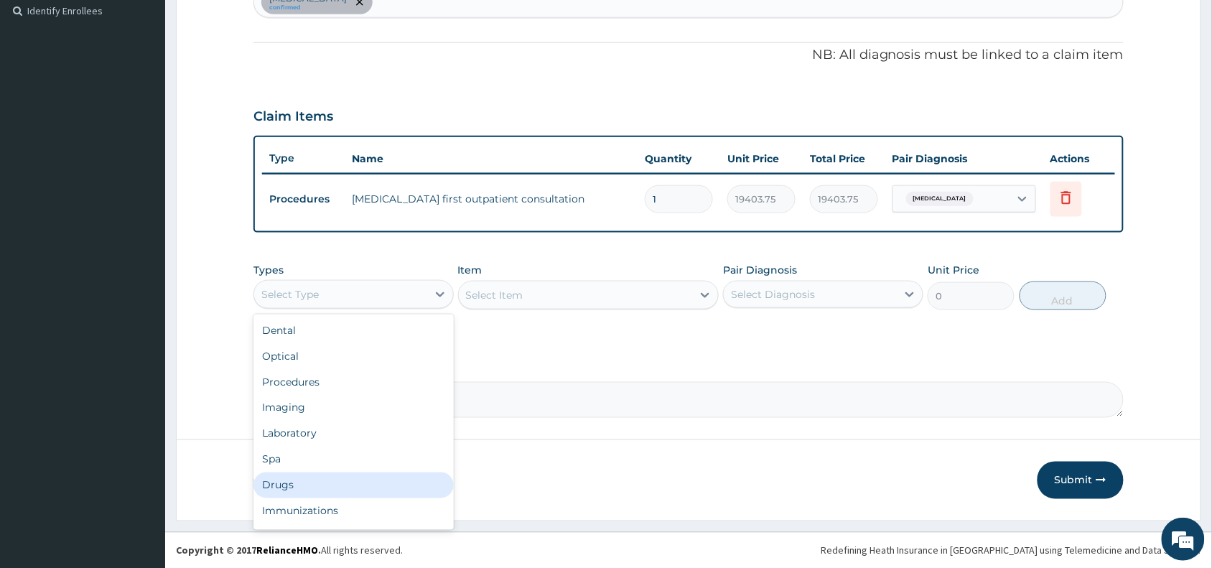
click at [312, 485] on div "Drugs" at bounding box center [353, 485] width 200 height 26
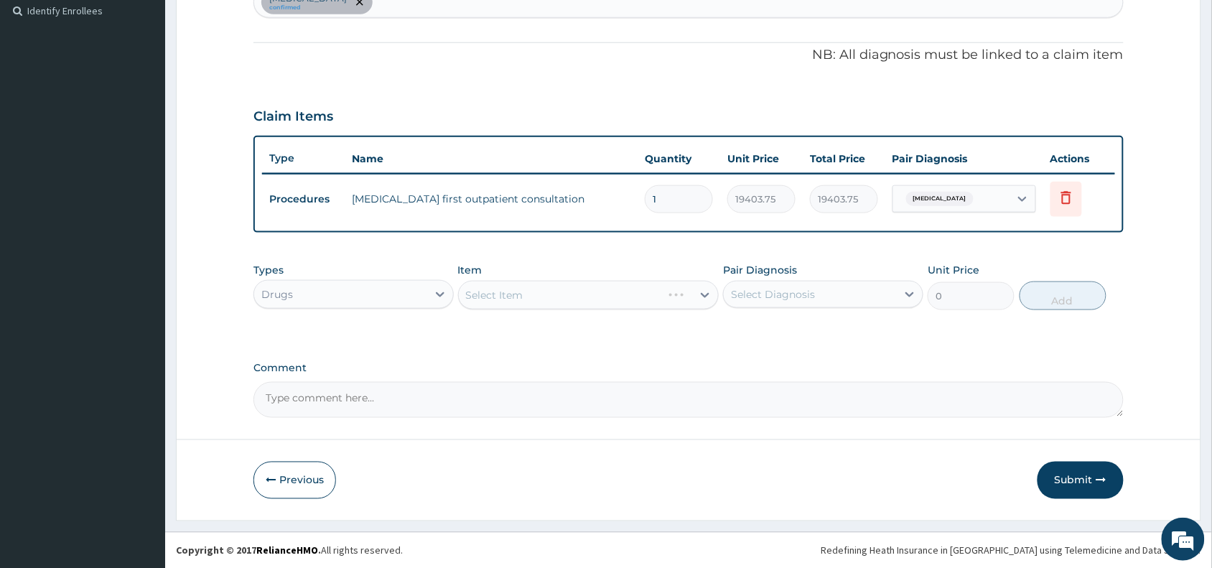
click at [495, 294] on div "Select Item" at bounding box center [588, 295] width 261 height 29
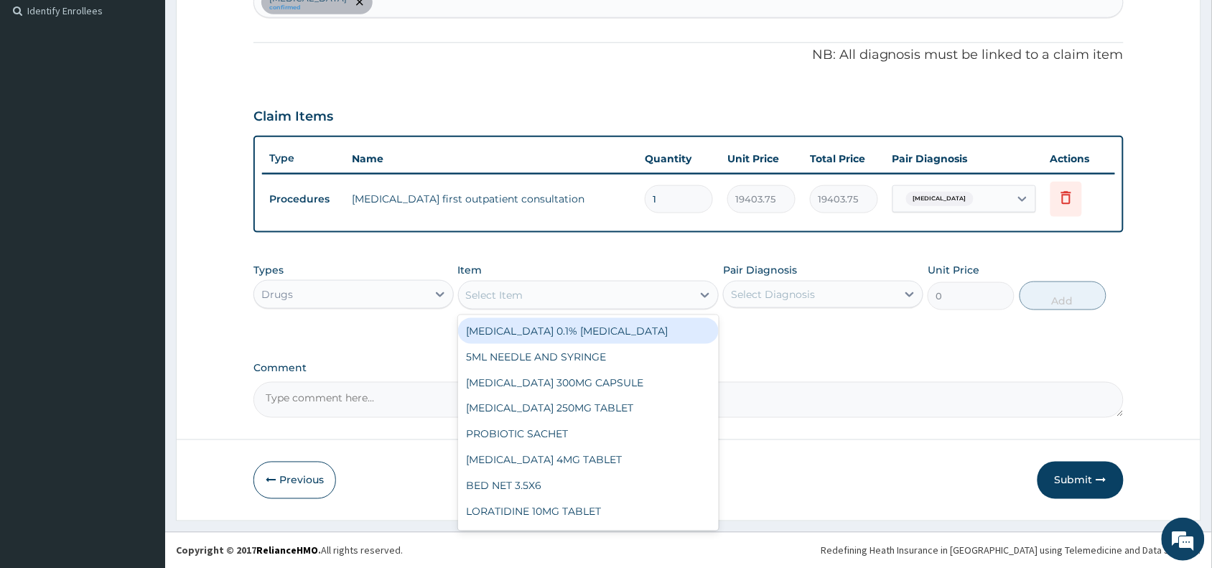
click at [495, 294] on div "Select Item" at bounding box center [494, 295] width 57 height 14
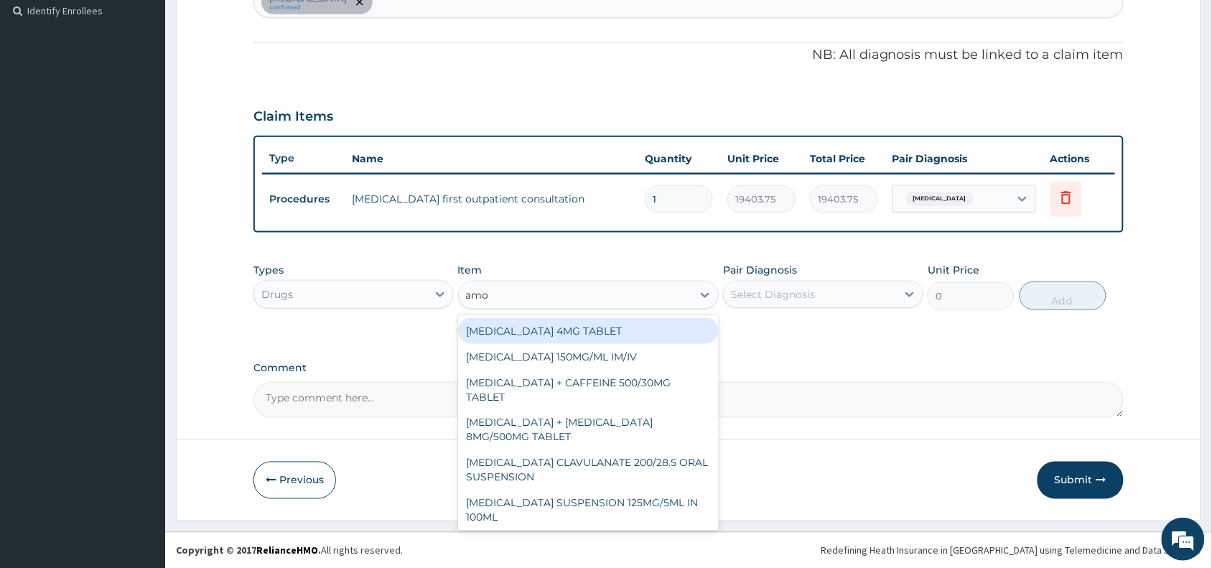
type input "amox"
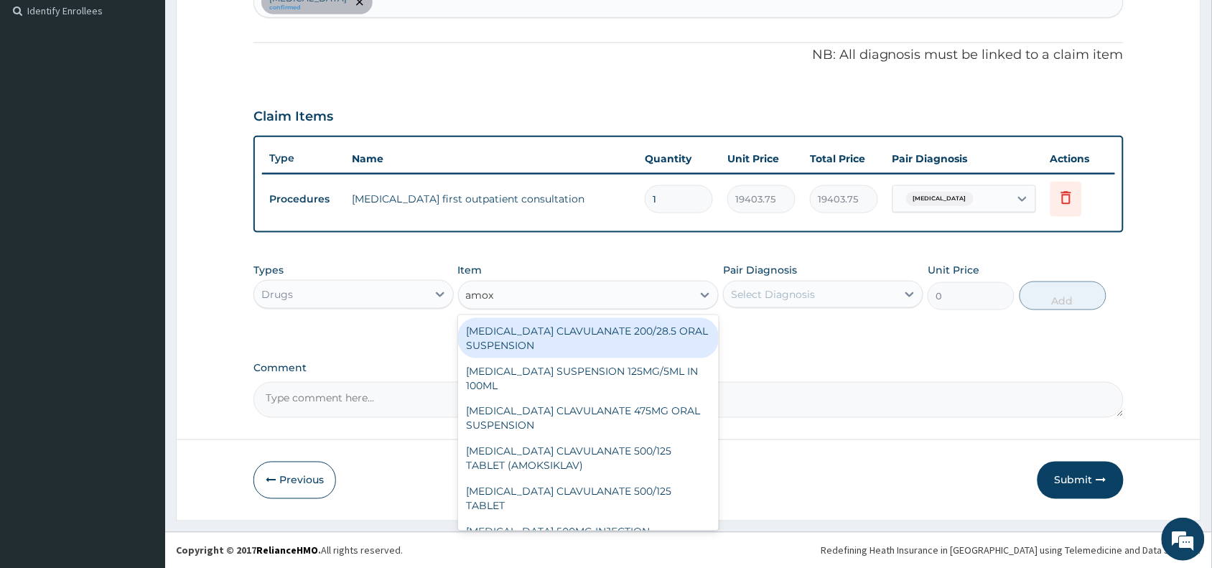
click at [512, 331] on div "AMOXICILLIN CLAVULANATE 200/28.5 ORAL SUSPENSION" at bounding box center [588, 338] width 261 height 40
type input "2932.5"
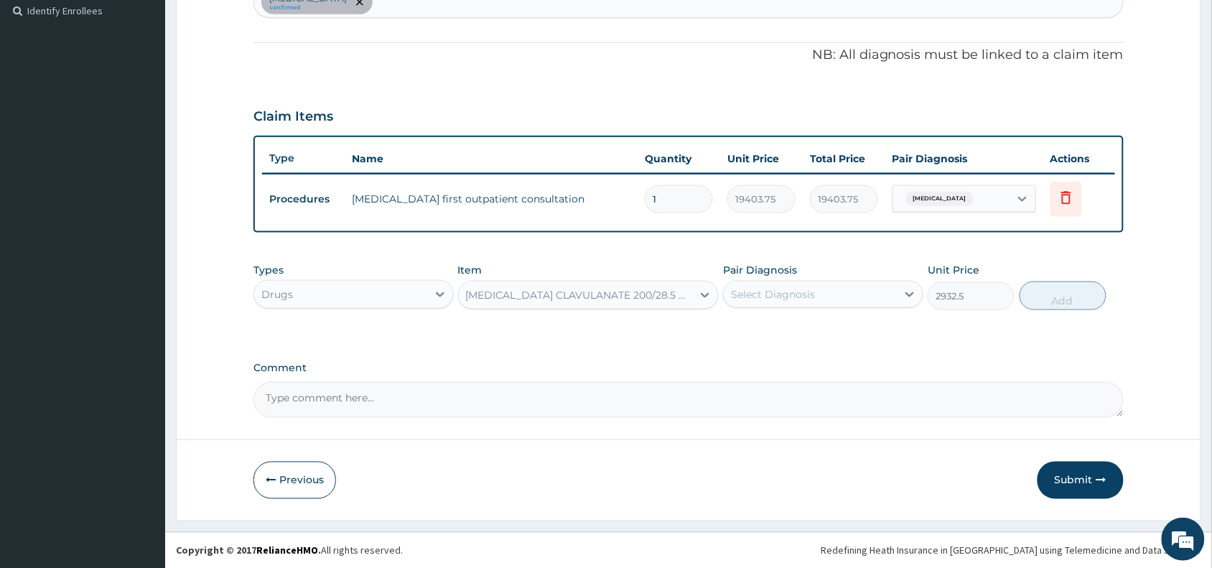
click at [824, 286] on div "Select Diagnosis" at bounding box center [810, 294] width 173 height 23
click at [792, 327] on div "Malaria" at bounding box center [823, 331] width 200 height 29
checkbox input "true"
click at [1051, 292] on button "Add" at bounding box center [1063, 295] width 87 height 29
type input "0"
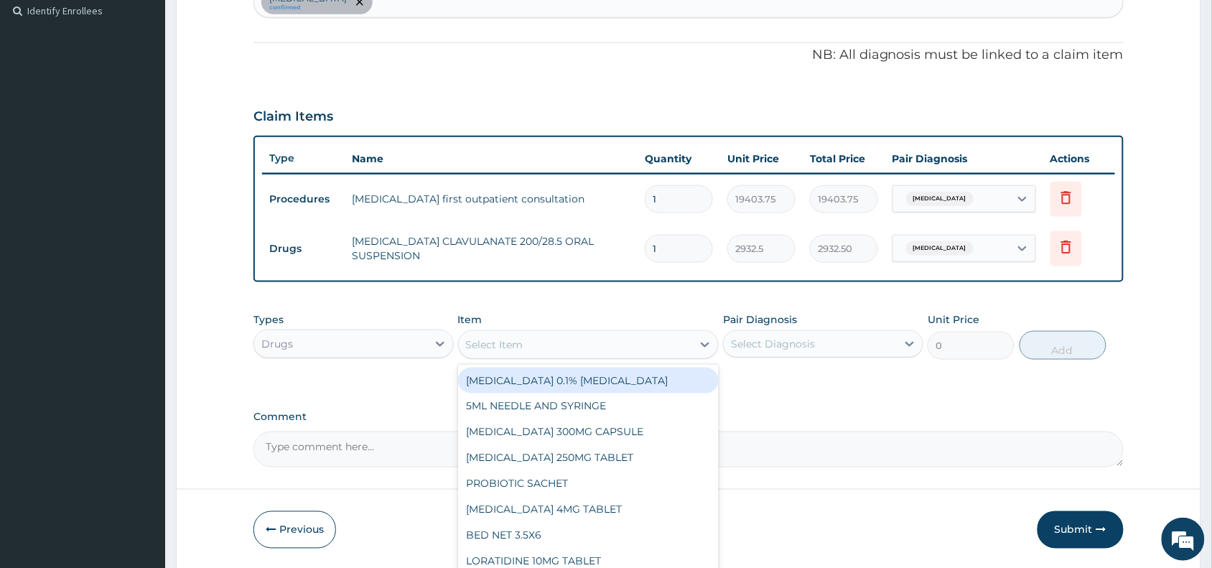
click at [518, 349] on div "Select Item" at bounding box center [494, 344] width 57 height 14
paste input "IBUPROFEN"
type input "IBUPROFEN"
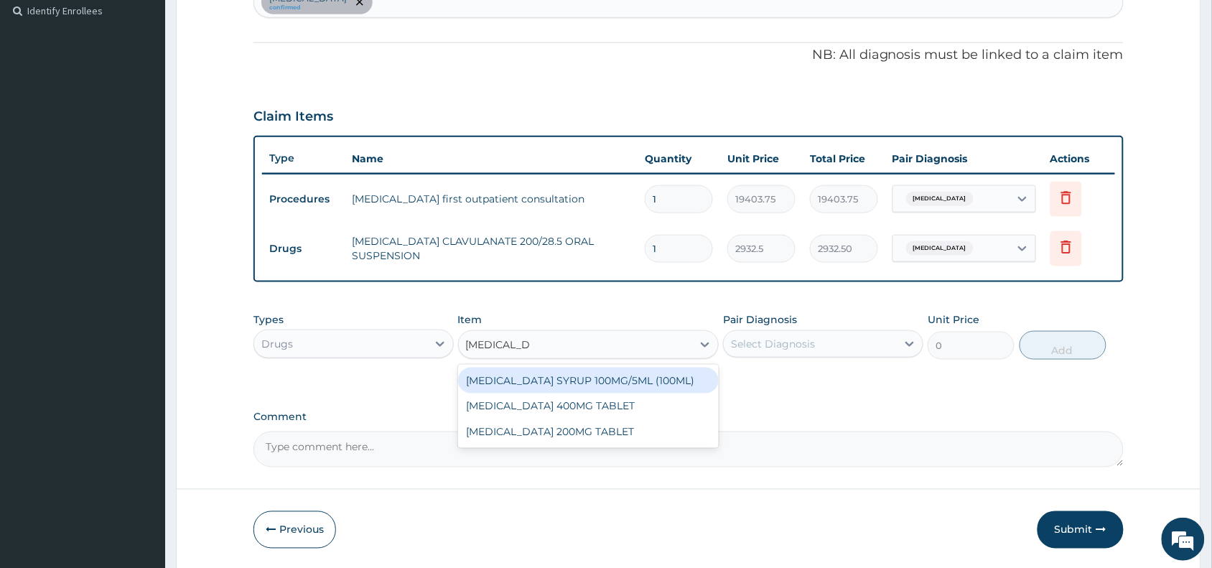
click at [562, 386] on div "IBUPROFEN SYRUP 100MG/5ML (100ML)" at bounding box center [588, 381] width 261 height 26
type input "1644.5"
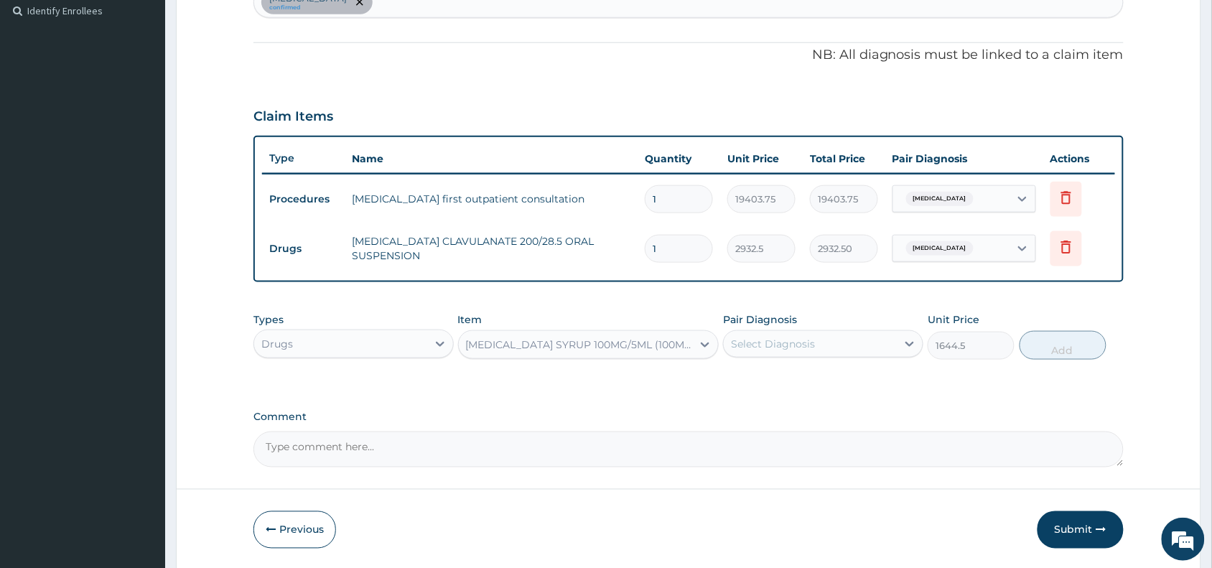
click at [787, 349] on div "Select Diagnosis" at bounding box center [773, 344] width 84 height 14
drag, startPoint x: 791, startPoint y: 378, endPoint x: 934, endPoint y: 372, distance: 143.7
click at [792, 378] on div "Malaria" at bounding box center [823, 380] width 200 height 29
checkbox input "true"
click at [1072, 348] on button "Add" at bounding box center [1063, 345] width 87 height 29
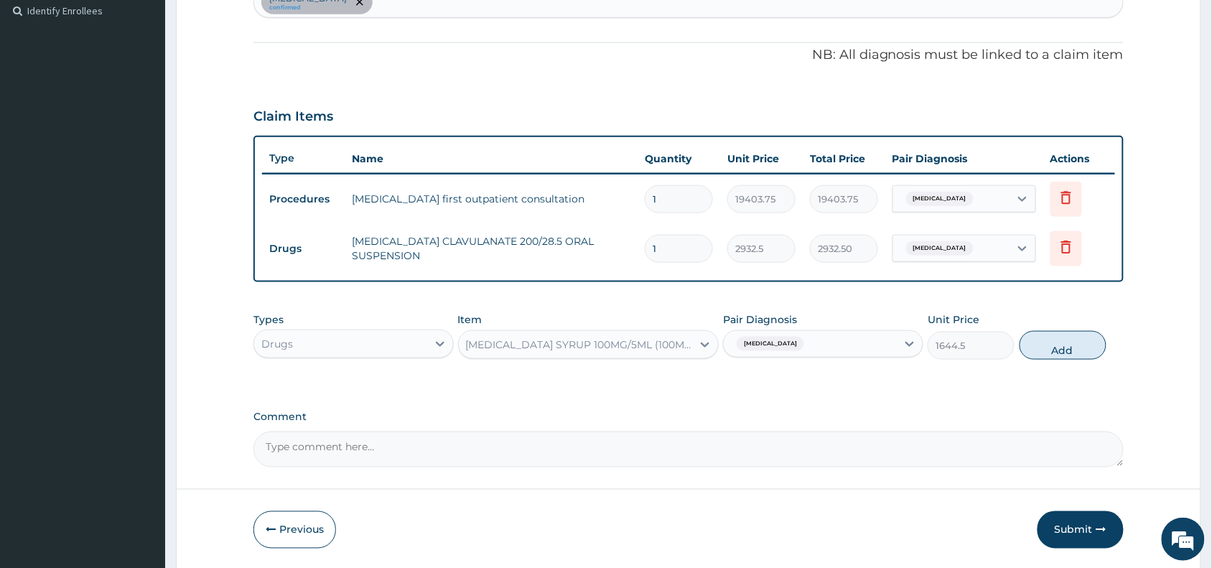
type input "0"
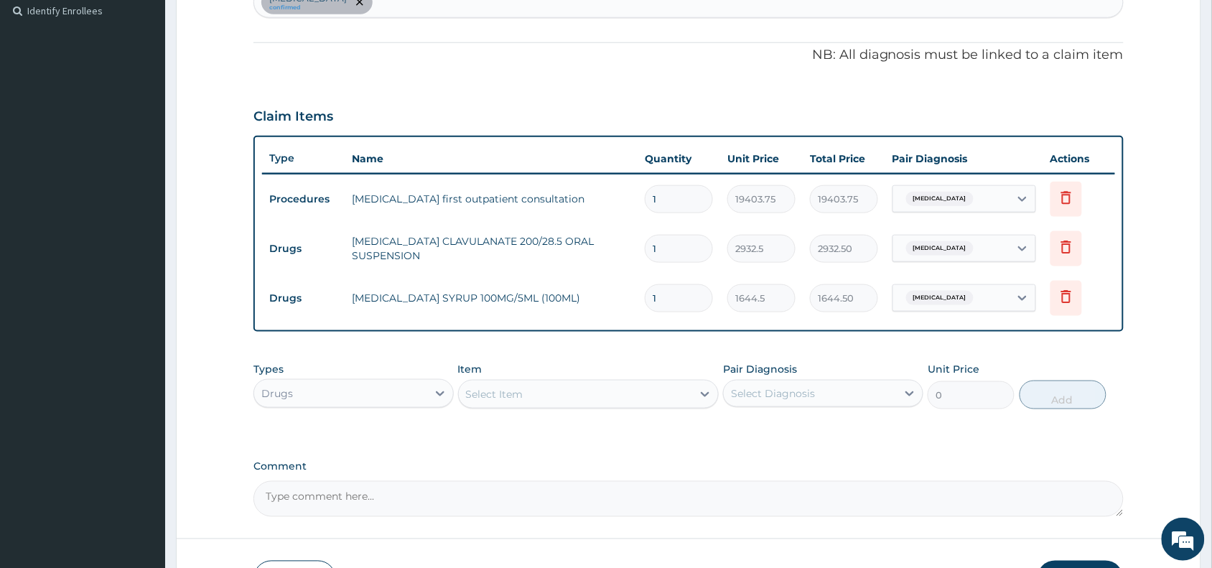
click at [493, 396] on div "Select Item" at bounding box center [494, 394] width 57 height 14
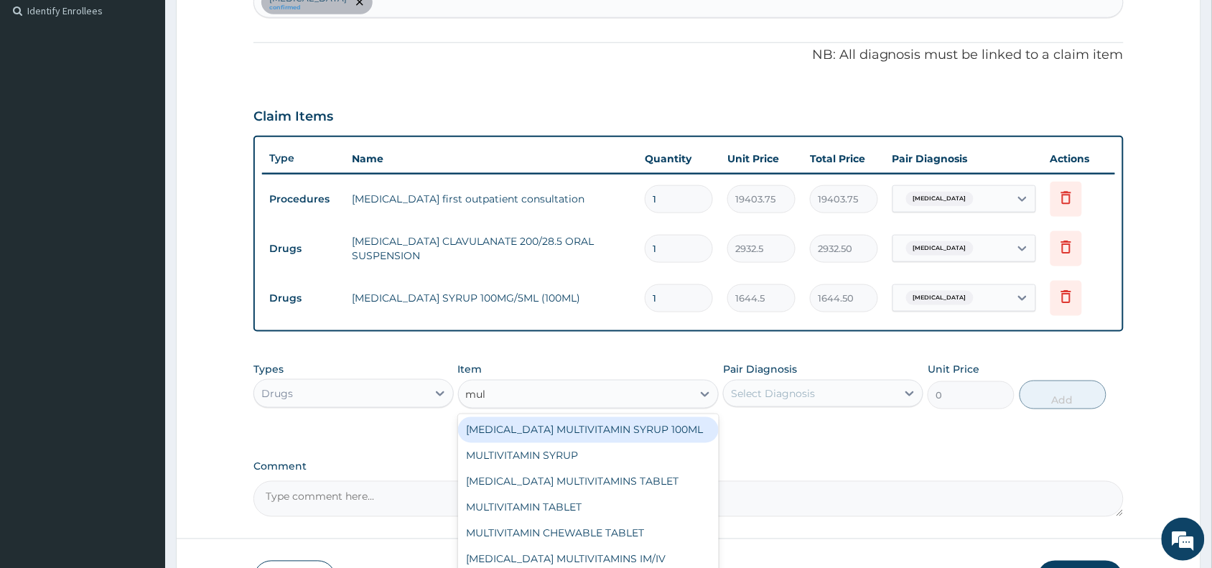
type input "mult"
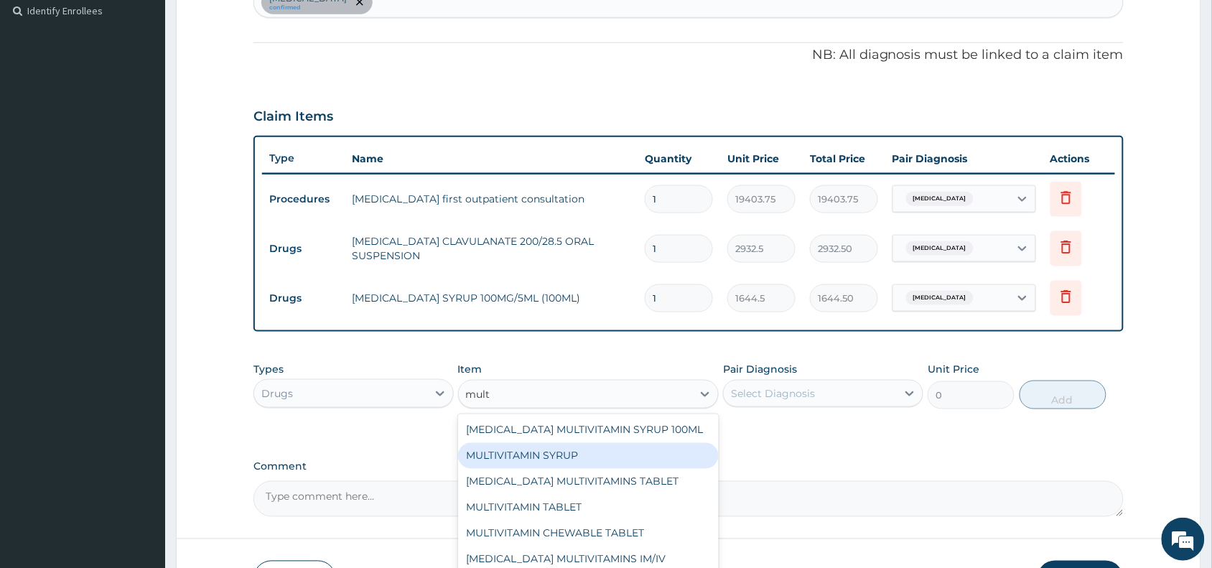
click at [532, 456] on div "MULTIVITAMIN SYRUP" at bounding box center [588, 456] width 261 height 26
type input "800"
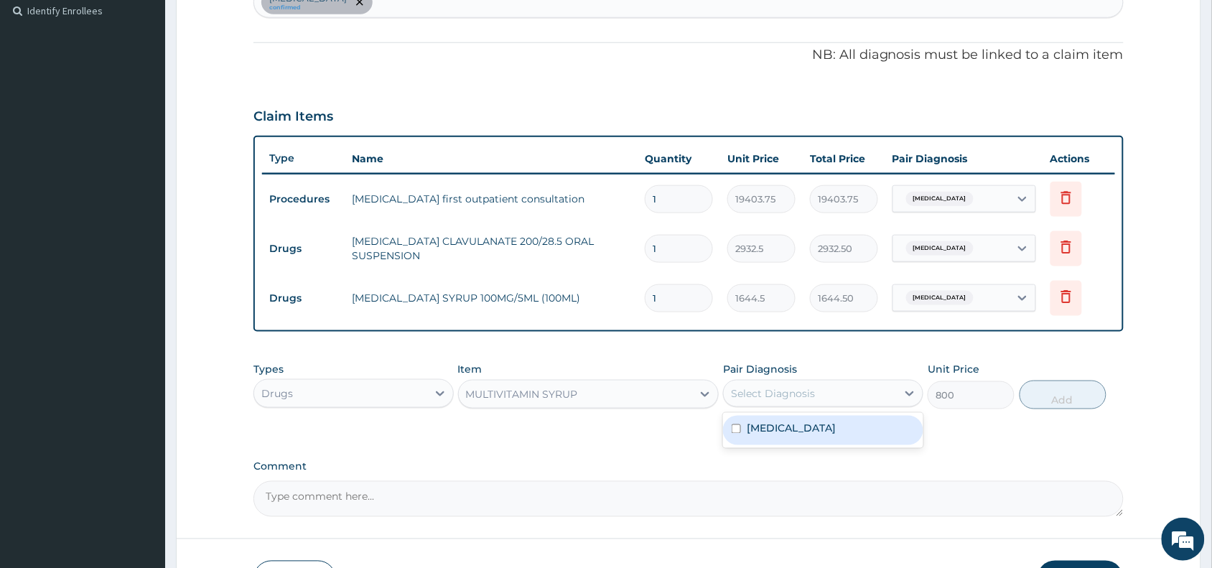
click at [768, 388] on div "Select Diagnosis" at bounding box center [773, 393] width 84 height 14
drag, startPoint x: 776, startPoint y: 432, endPoint x: 973, endPoint y: 420, distance: 197.1
click at [778, 432] on label "Malaria" at bounding box center [791, 429] width 89 height 14
checkbox input "true"
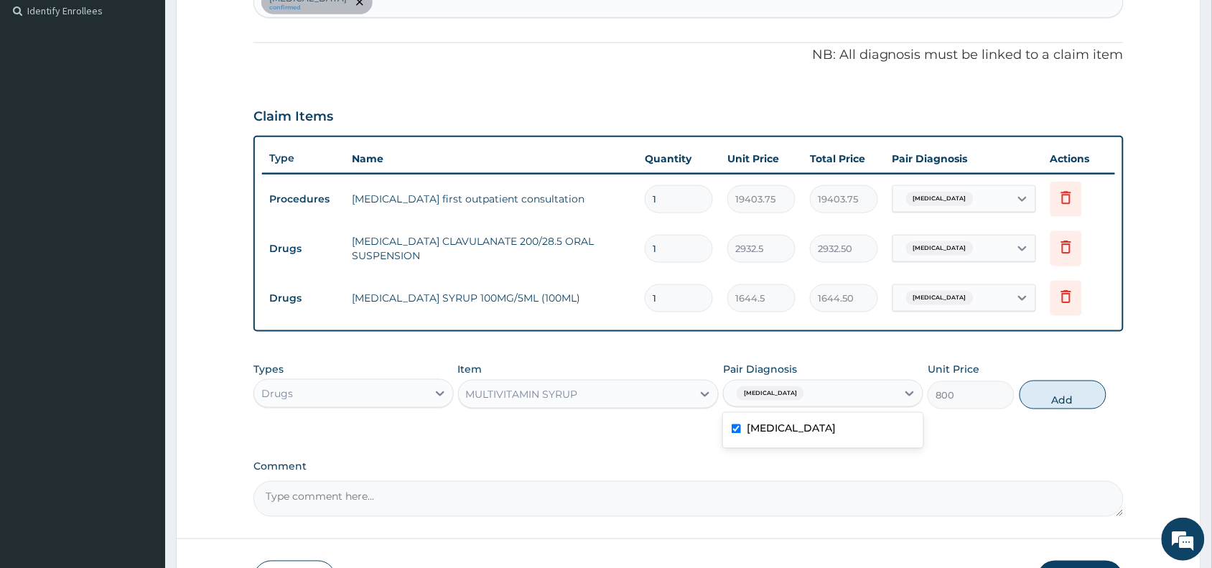
drag, startPoint x: 1079, startPoint y: 392, endPoint x: 641, endPoint y: 414, distance: 437.9
click at [1076, 392] on button "Add" at bounding box center [1063, 395] width 87 height 29
type input "0"
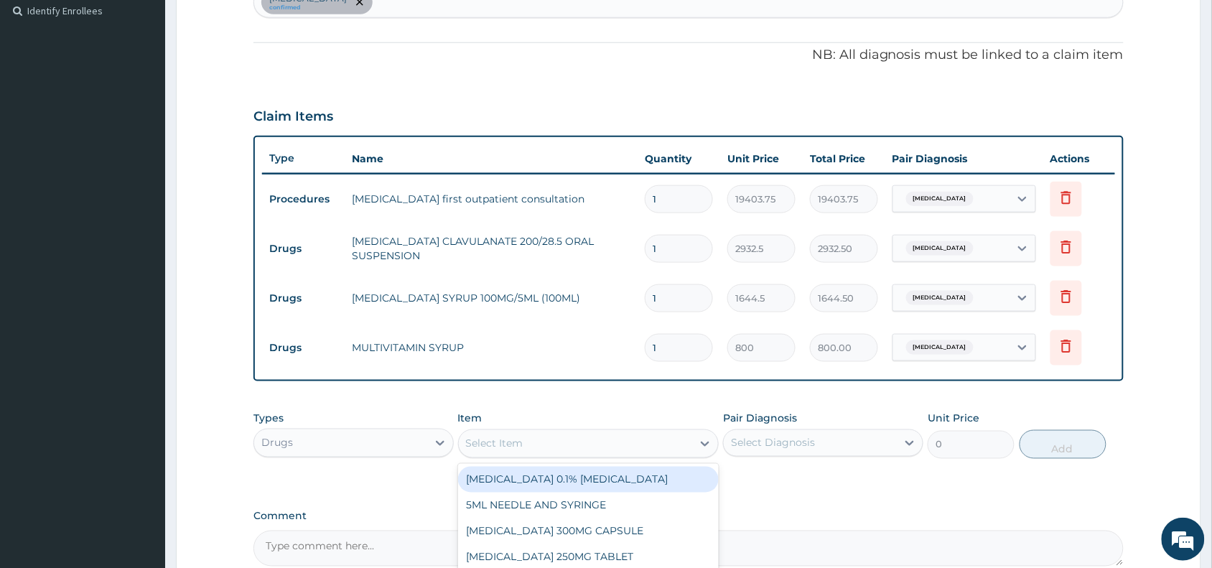
click at [508, 433] on div "Select Item" at bounding box center [576, 443] width 234 height 23
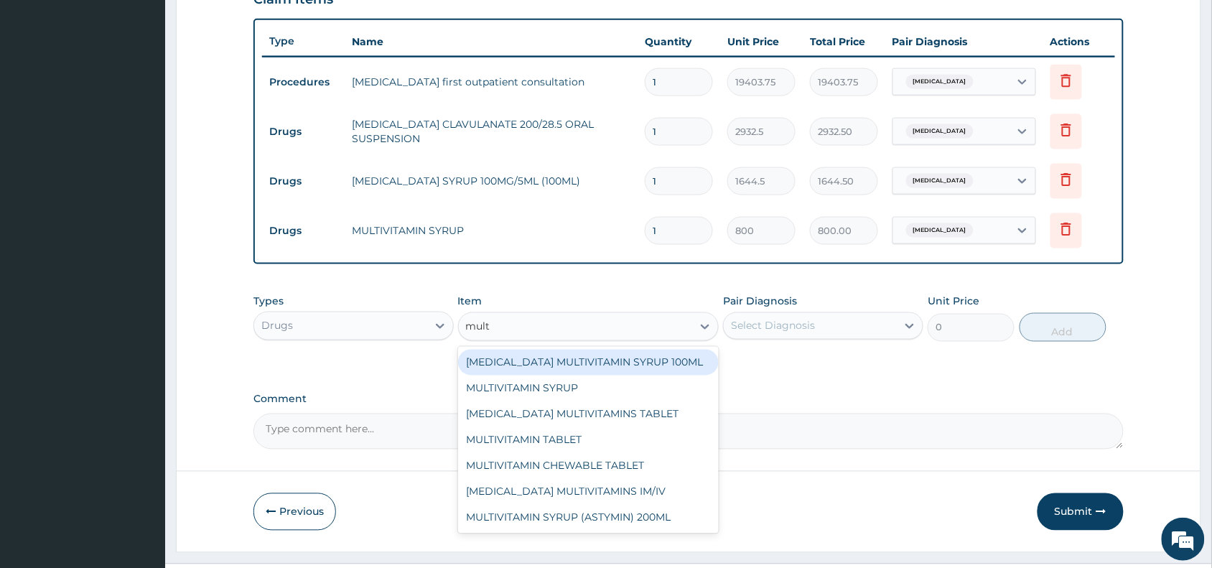
scroll to position [542, 0]
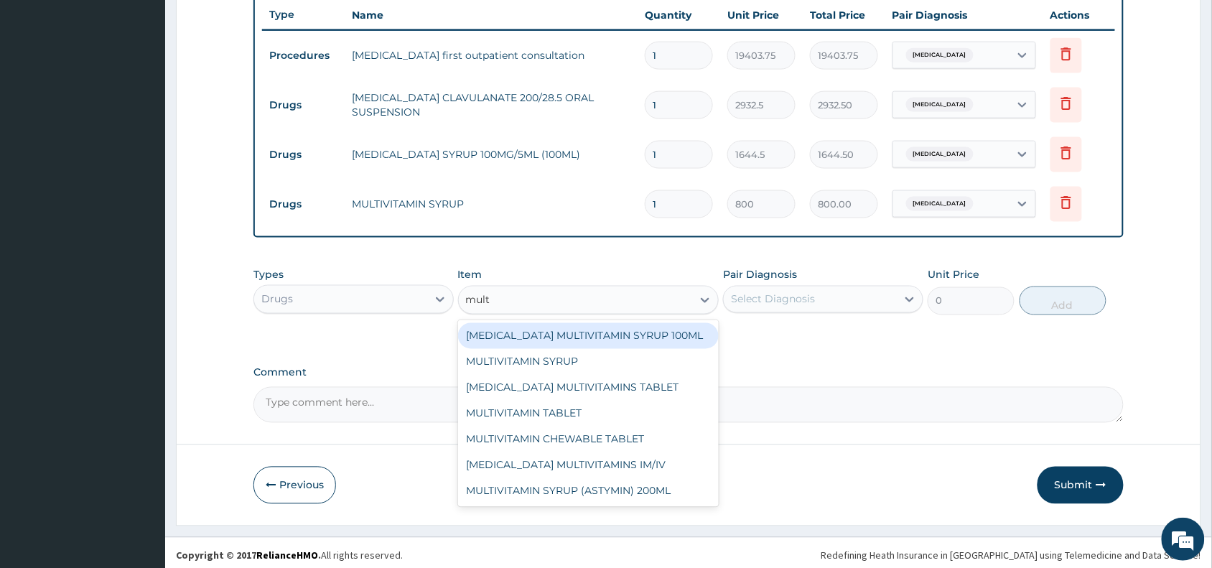
type input "mult"
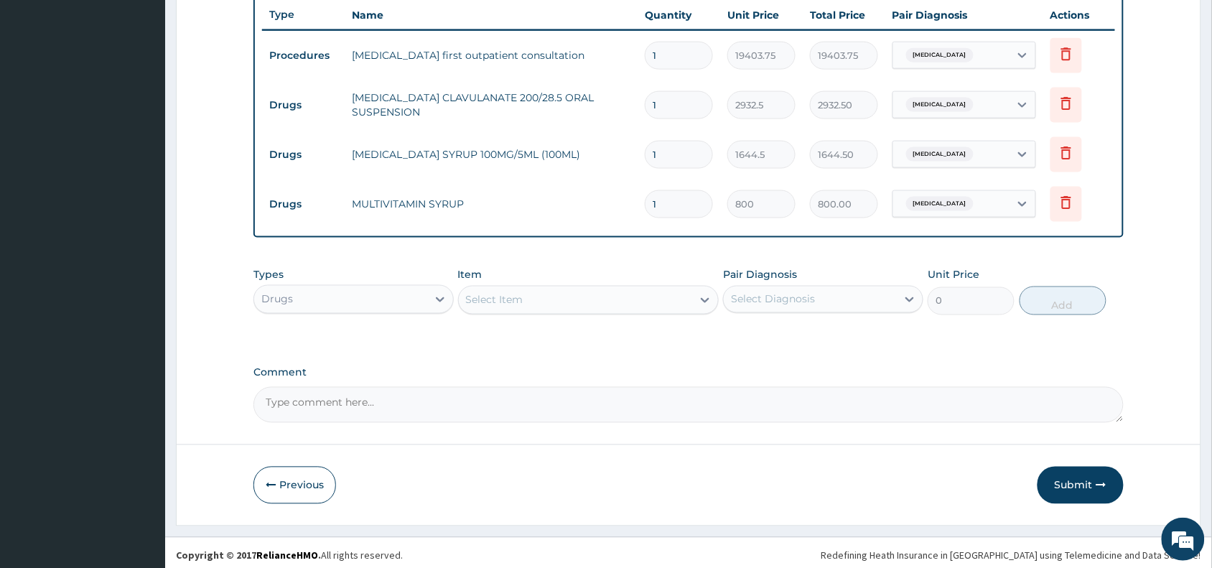
click at [860, 390] on textarea "Comment" at bounding box center [688, 405] width 870 height 36
click at [1072, 482] on button "Submit" at bounding box center [1081, 485] width 86 height 37
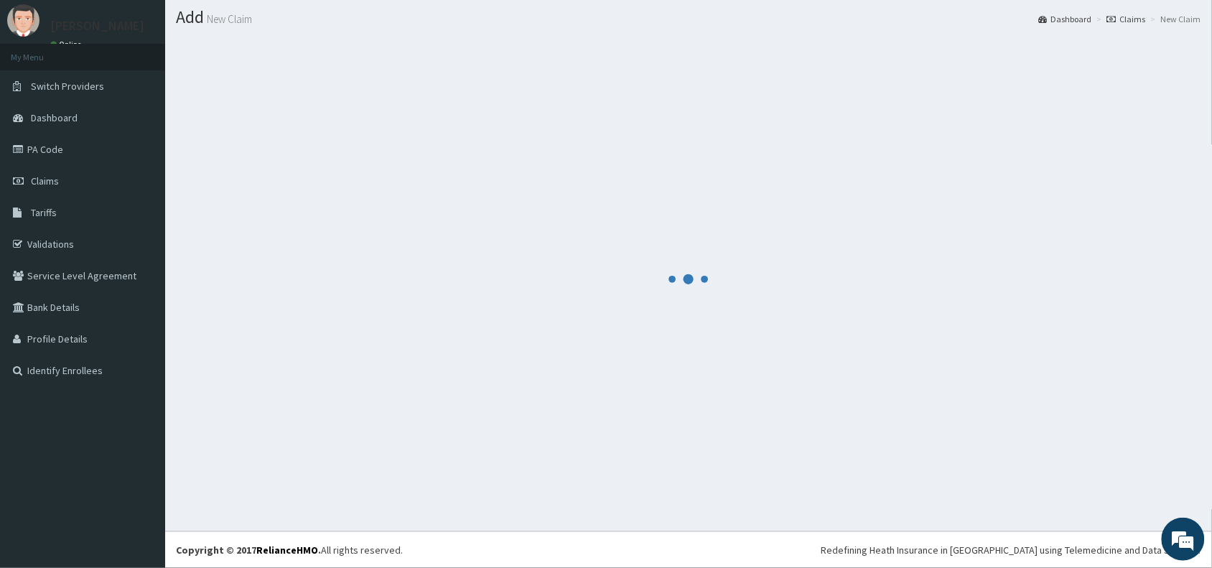
scroll to position [38, 0]
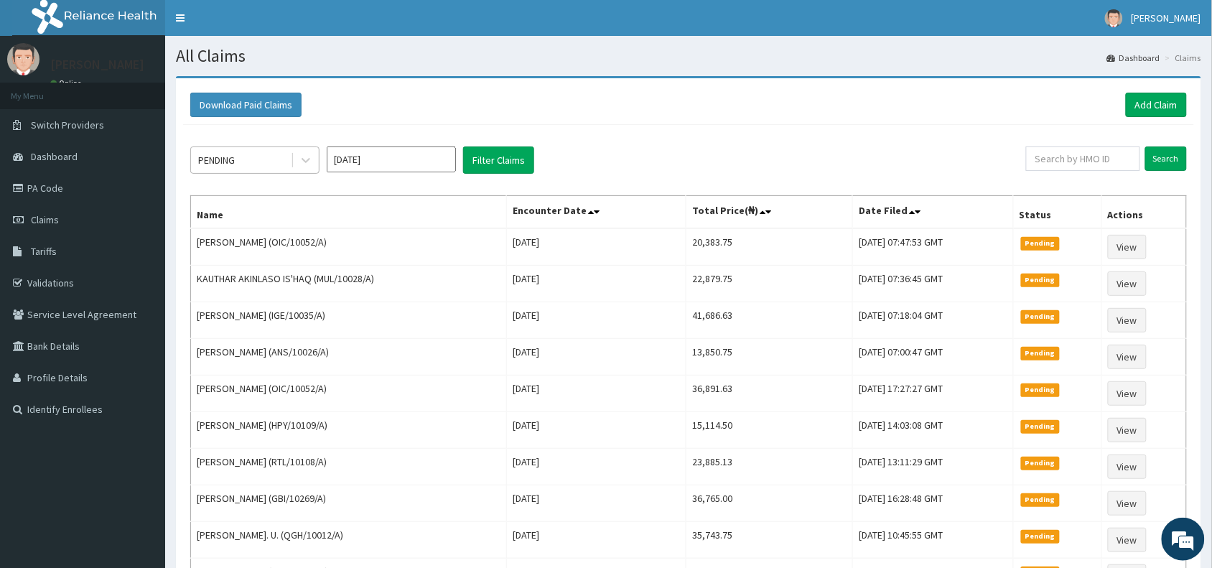
click at [241, 156] on div "PENDING" at bounding box center [241, 160] width 100 height 23
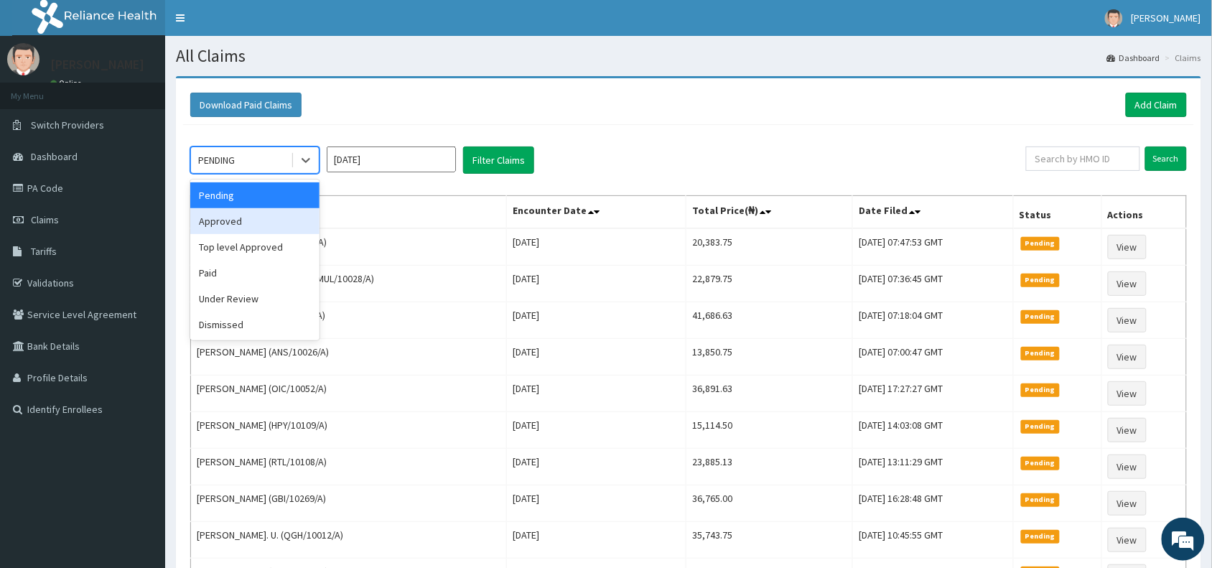
click at [248, 226] on div "Approved" at bounding box center [254, 221] width 129 height 26
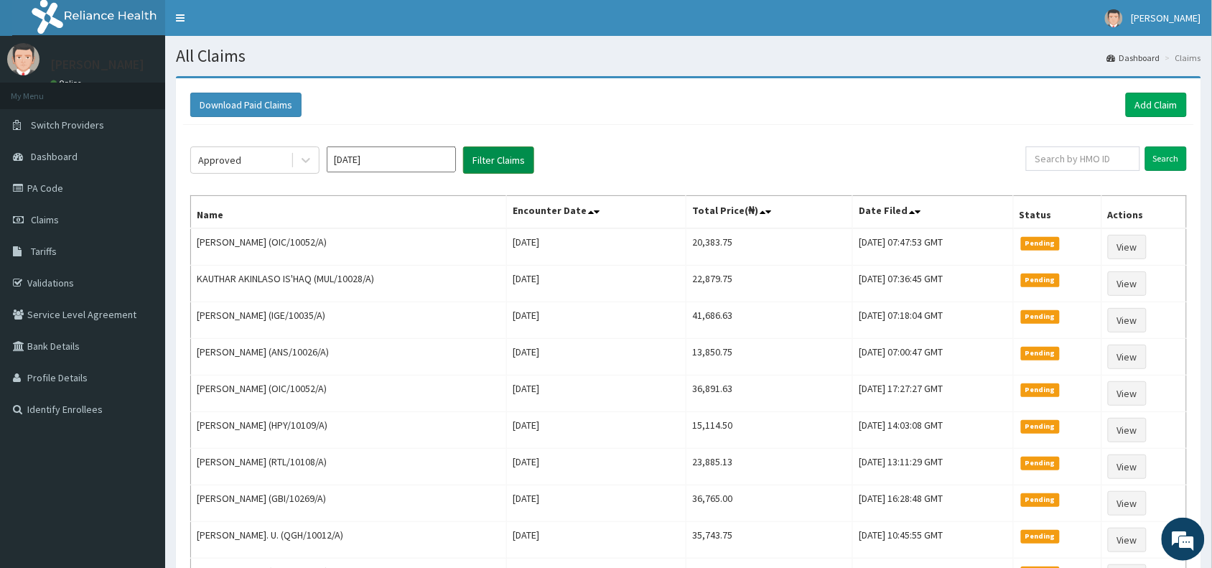
click at [522, 160] on button "Filter Claims" at bounding box center [498, 159] width 71 height 27
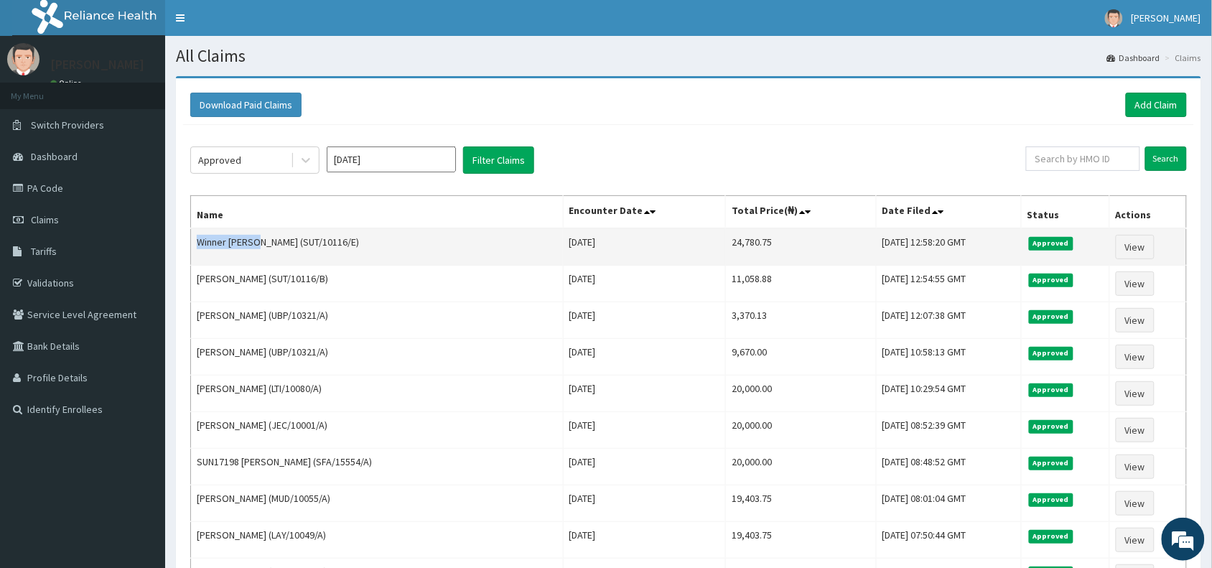
drag, startPoint x: 257, startPoint y: 246, endPoint x: 197, endPoint y: 244, distance: 59.6
click at [197, 244] on td "Winner James (SUT/10116/E)" at bounding box center [377, 246] width 373 height 37
copy td "Winner James"
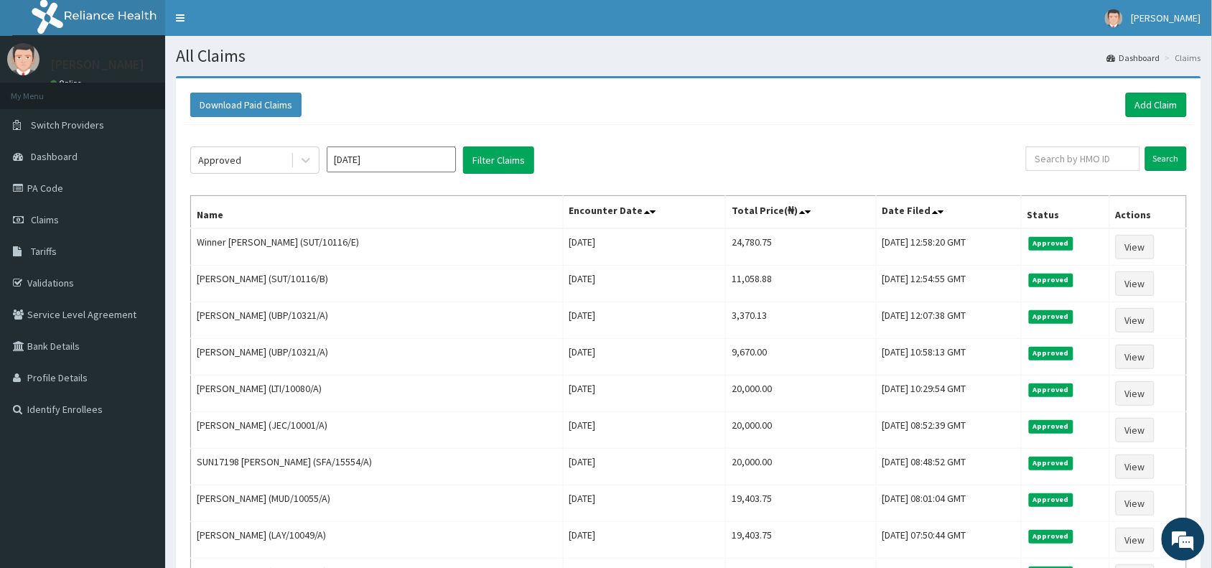
click at [1161, 101] on link "Add Claim" at bounding box center [1156, 105] width 61 height 24
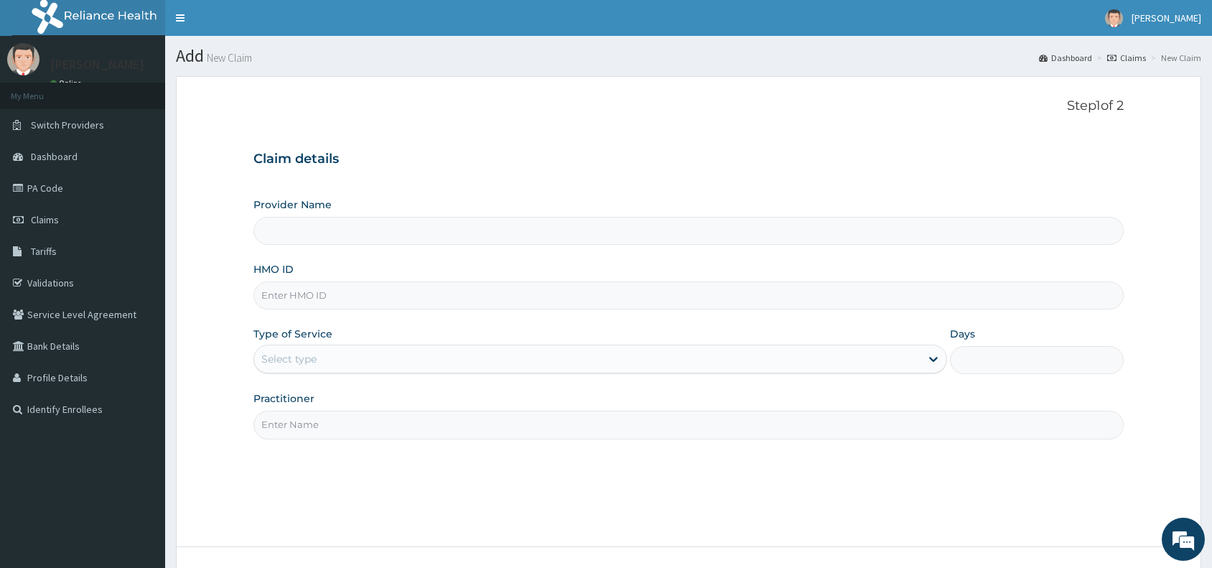
type input "Reliance Family Clinics (RFC) - [GEOGRAPHIC_DATA]"
click at [288, 300] on input "HMO ID" at bounding box center [688, 295] width 870 height 28
paste input "NIT/10018/E"
type input "NIT/10018/E"
click at [323, 361] on div "Select type" at bounding box center [587, 359] width 666 height 23
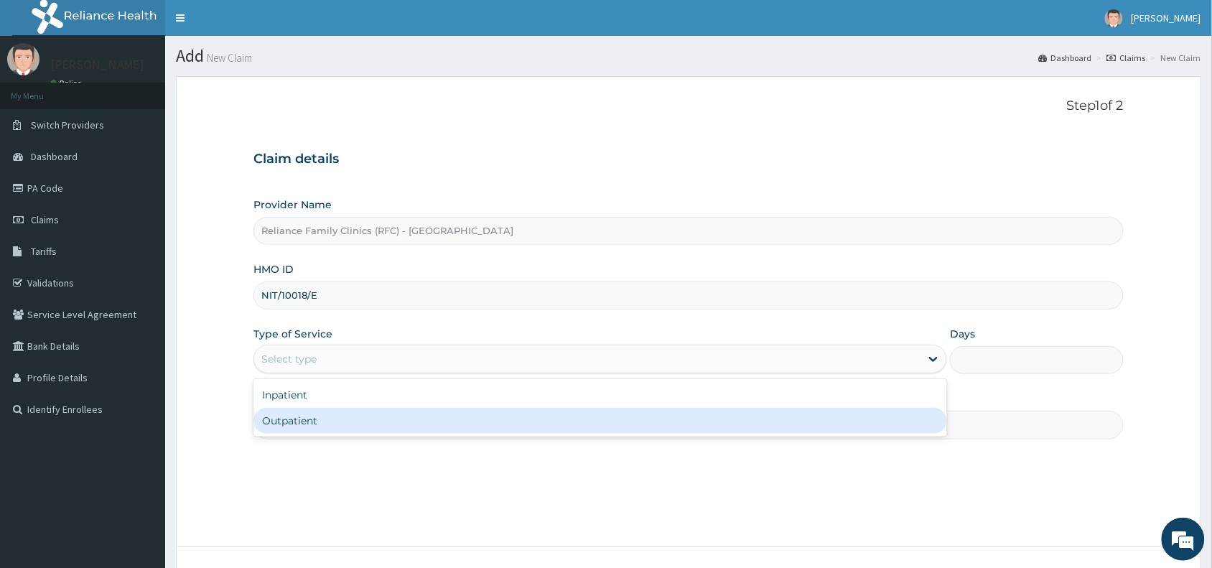
click at [302, 424] on div "Outpatient" at bounding box center [600, 421] width 694 height 26
type input "1"
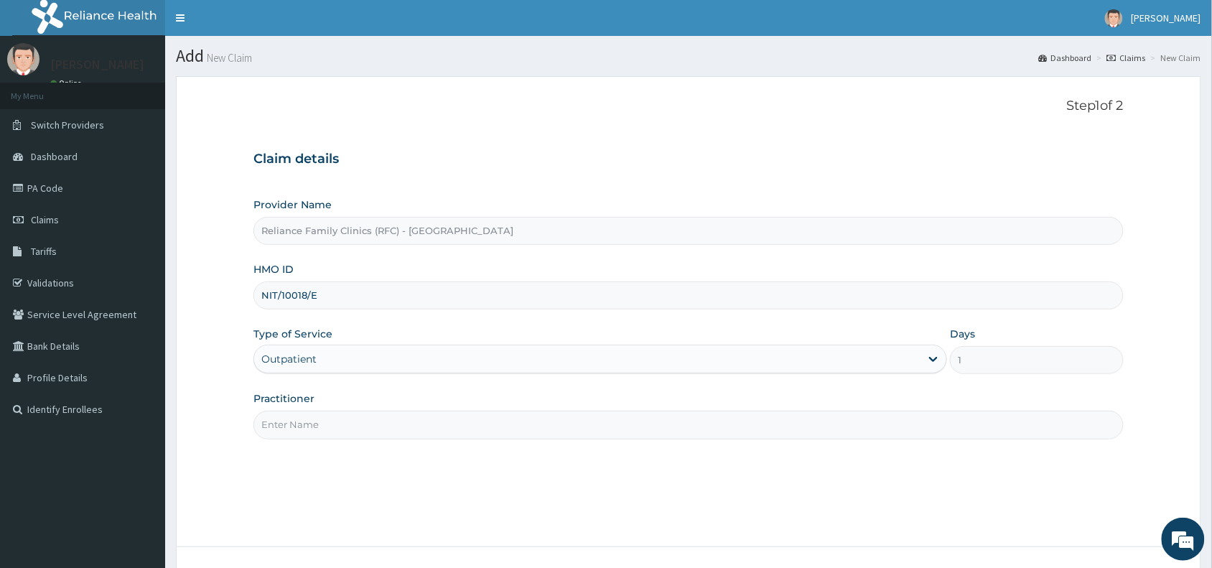
click at [302, 424] on input "Practitioner" at bounding box center [688, 425] width 870 height 28
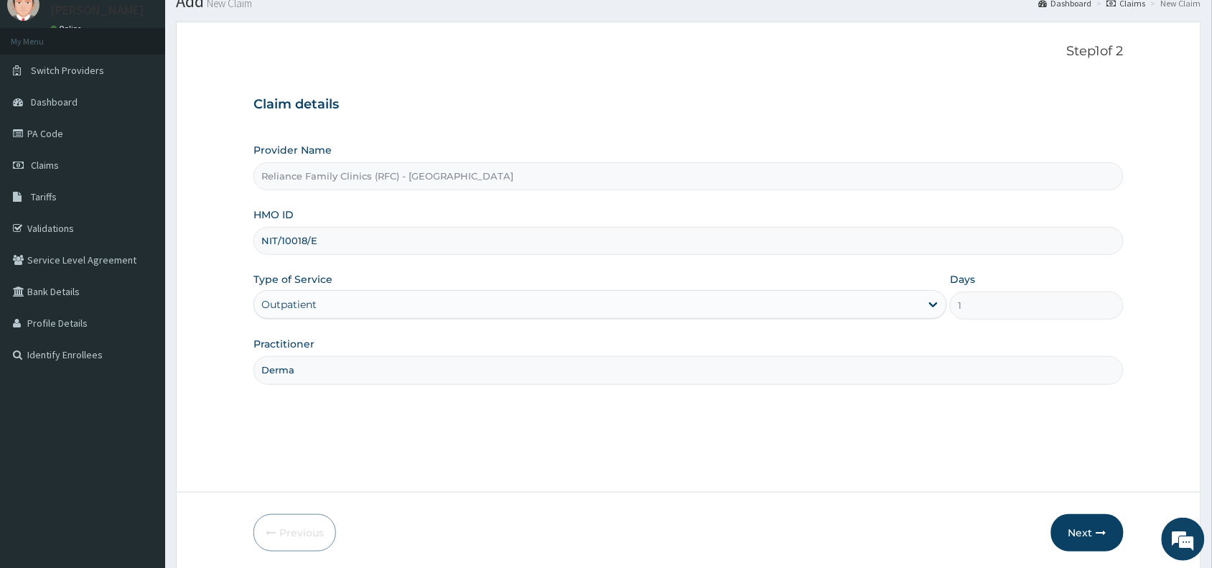
scroll to position [108, 0]
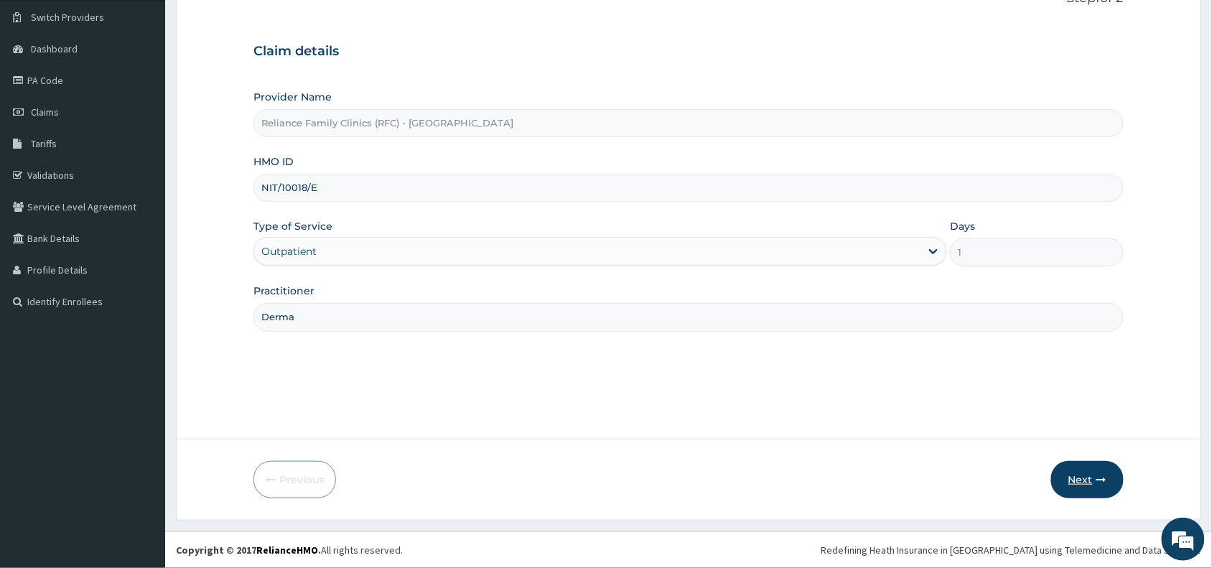
type input "Derma"
click at [1091, 486] on button "Next" at bounding box center [1087, 479] width 73 height 37
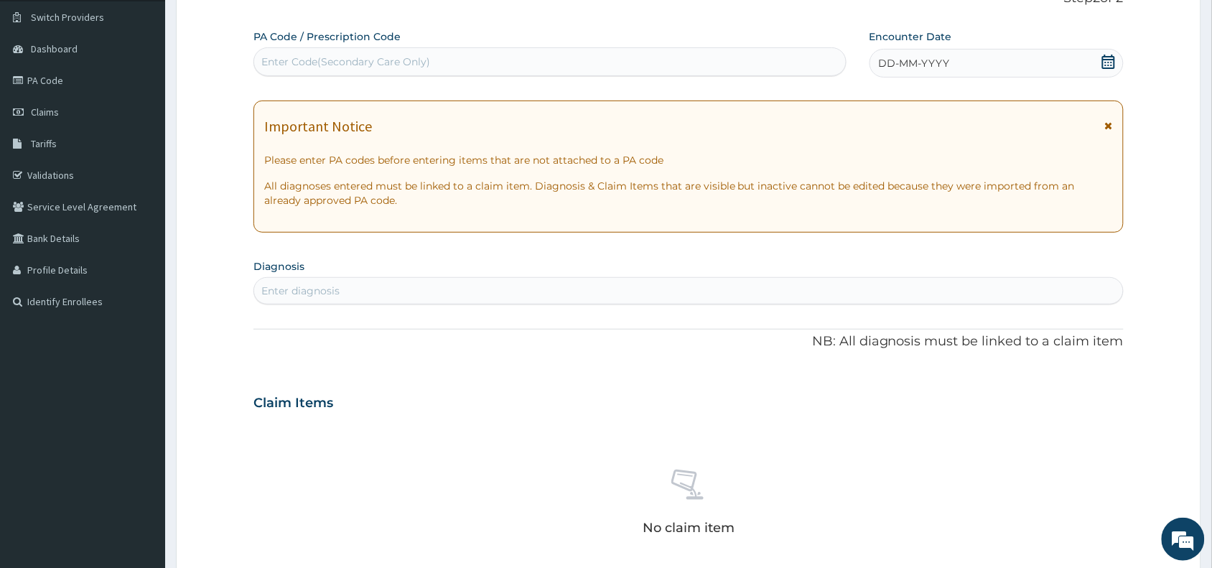
click at [345, 55] on div "Enter Code(Secondary Care Only)" at bounding box center [345, 62] width 169 height 14
paste input "PA/57B8F6"
type input "PA/57B8F6"
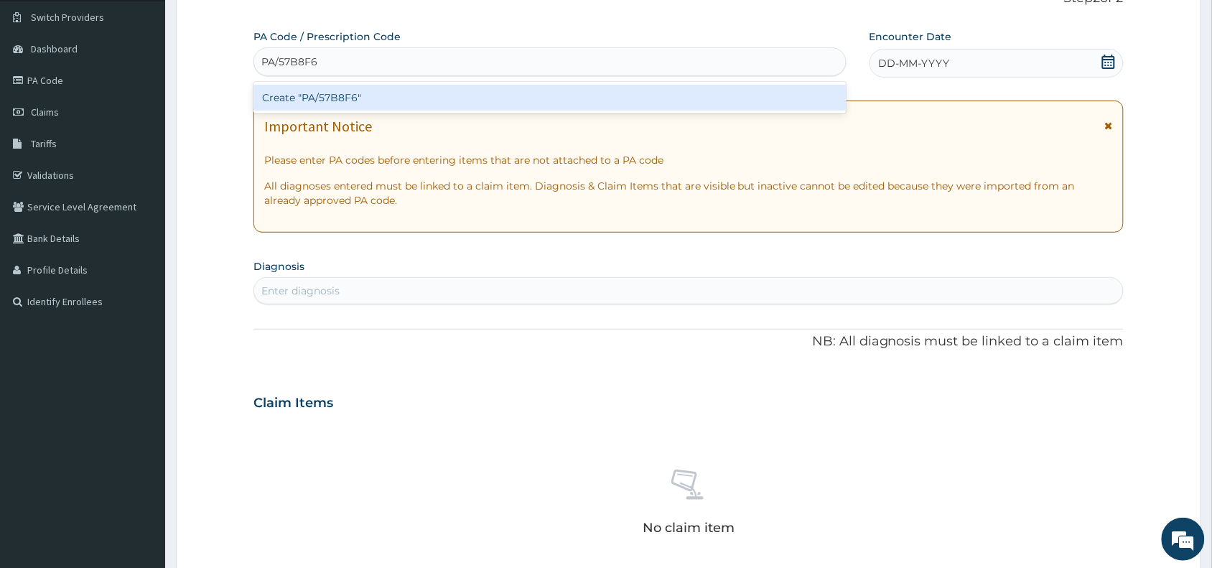
click at [346, 105] on div "Create "PA/57B8F6"" at bounding box center [549, 98] width 593 height 26
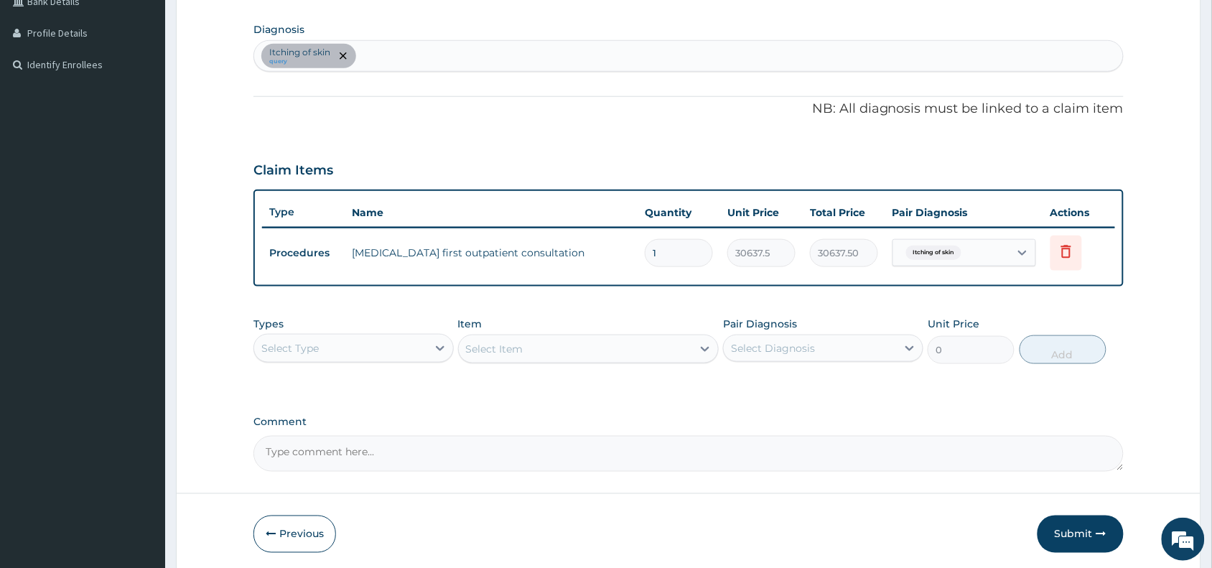
scroll to position [399, 0]
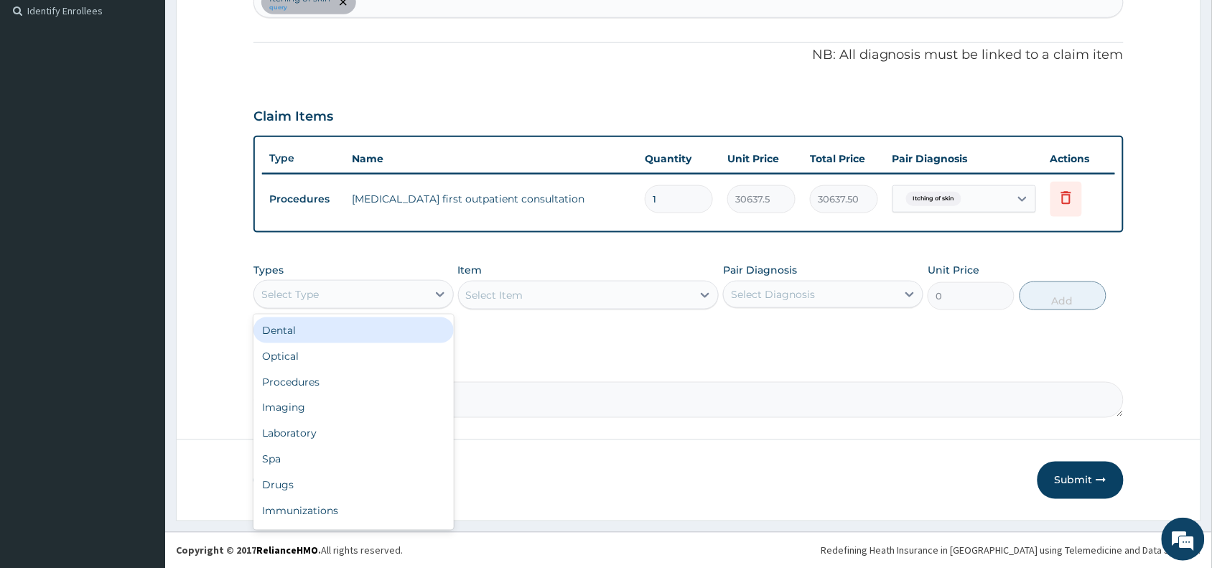
click at [350, 293] on div "Select Type" at bounding box center [340, 294] width 173 height 23
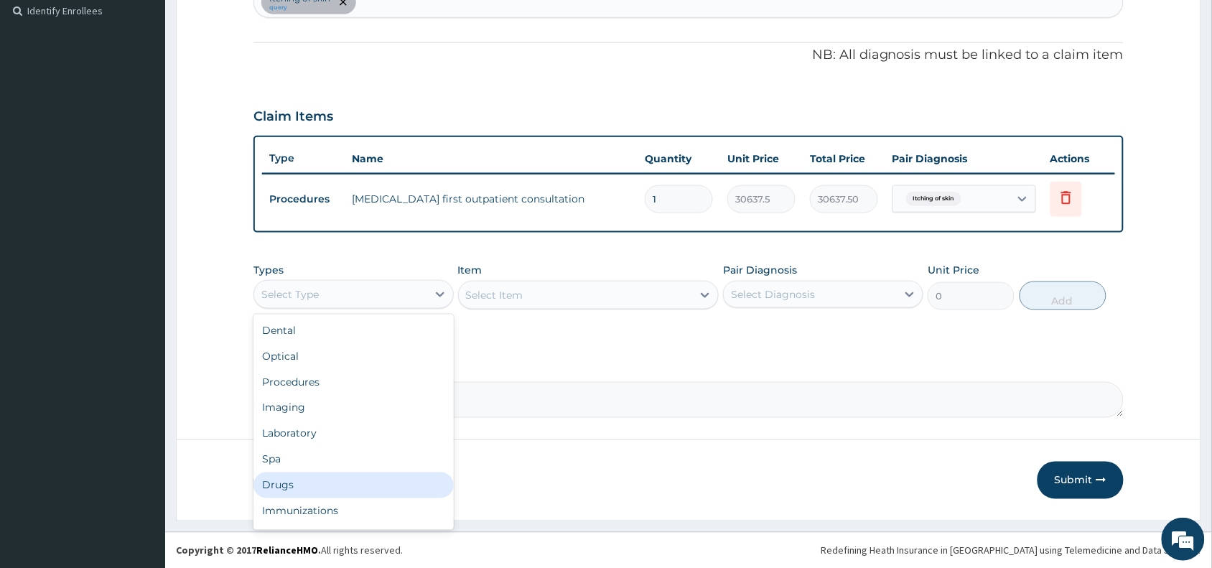
click at [309, 488] on div "Drugs" at bounding box center [353, 485] width 200 height 26
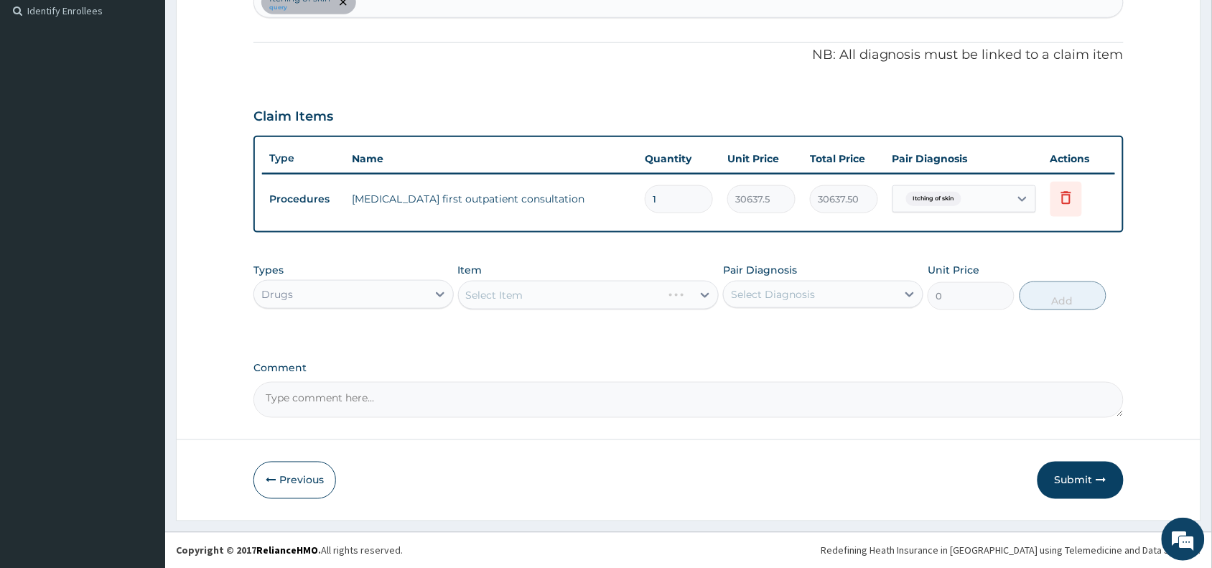
click at [514, 281] on div "Select Item" at bounding box center [588, 295] width 261 height 29
click at [503, 292] on div "Select Item" at bounding box center [588, 295] width 261 height 29
click at [503, 292] on div "Select Item" at bounding box center [494, 295] width 57 height 14
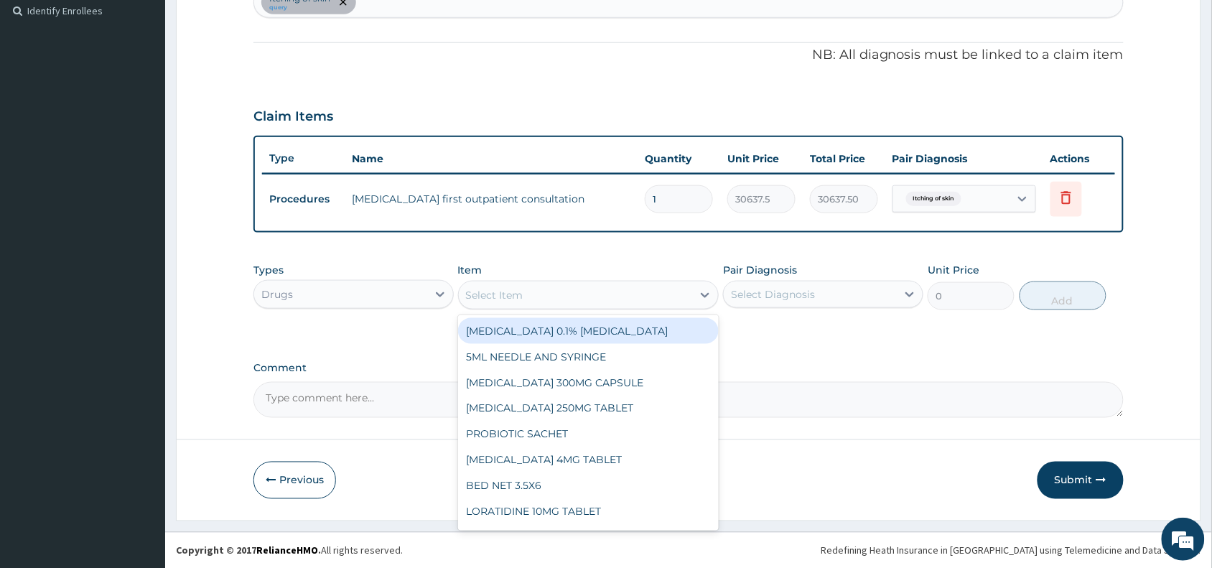
paste input "Cetirizine"
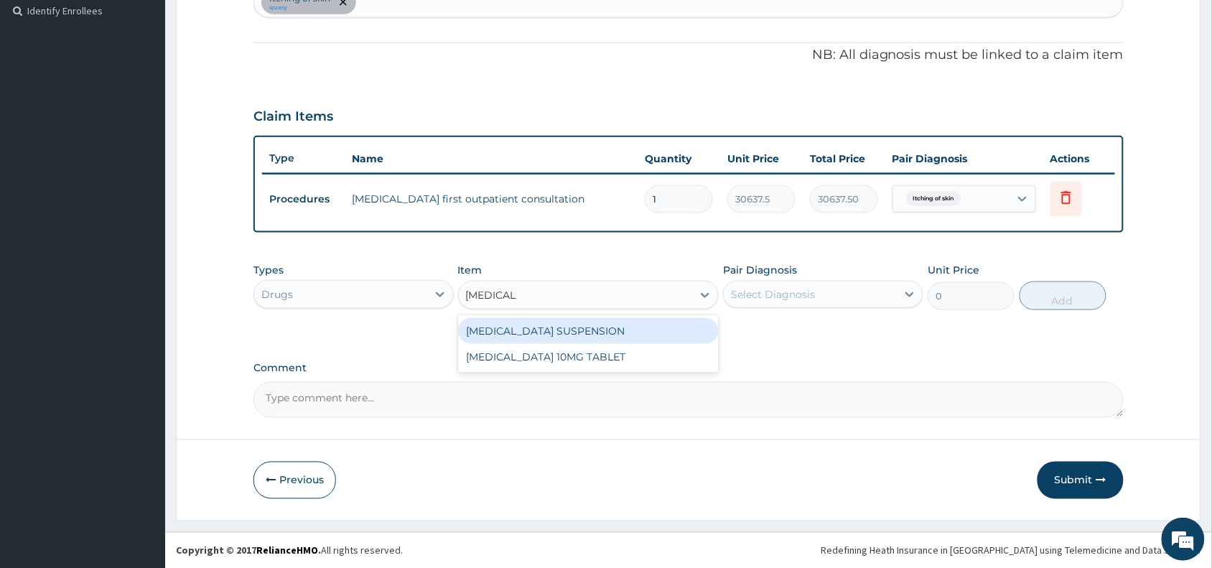
type input "Cetirizine"
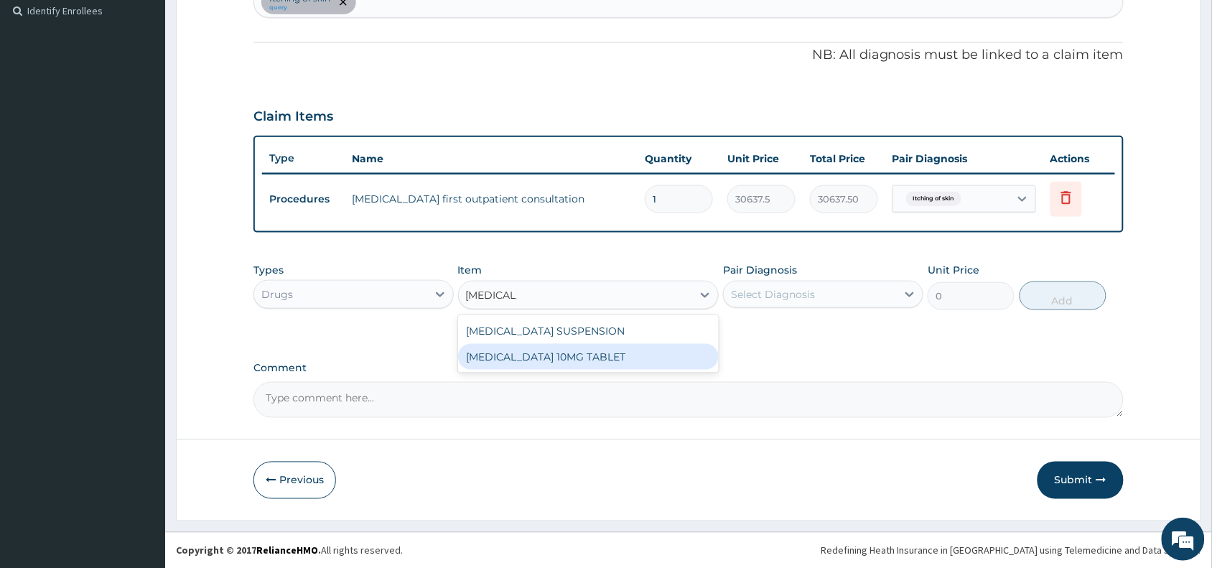
drag, startPoint x: 605, startPoint y: 359, endPoint x: 762, endPoint y: 318, distance: 161.8
click at [607, 357] on div "CETIRIZINE 10MG TABLET" at bounding box center [588, 357] width 261 height 26
type input "115"
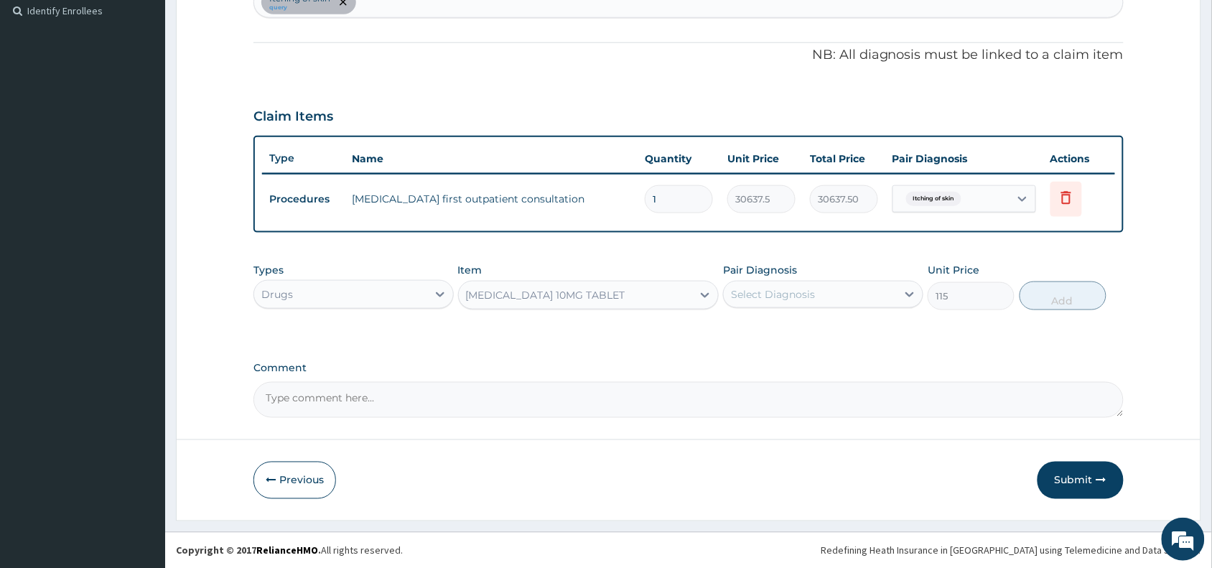
click at [774, 294] on div "Select Diagnosis" at bounding box center [773, 294] width 84 height 14
click at [783, 324] on label "Itching of skin" at bounding box center [784, 329] width 75 height 14
checkbox input "true"
click at [1075, 289] on button "Add" at bounding box center [1063, 295] width 87 height 29
type input "0"
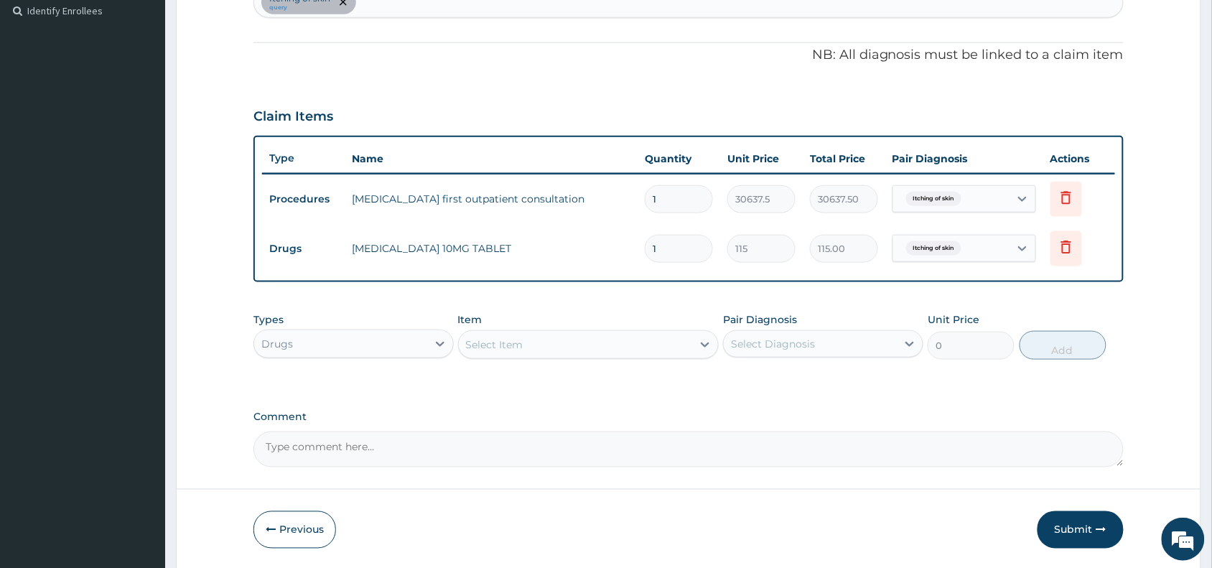
type input "14"
type input "1610.00"
type input "14"
click at [1077, 528] on button "Submit" at bounding box center [1081, 529] width 86 height 37
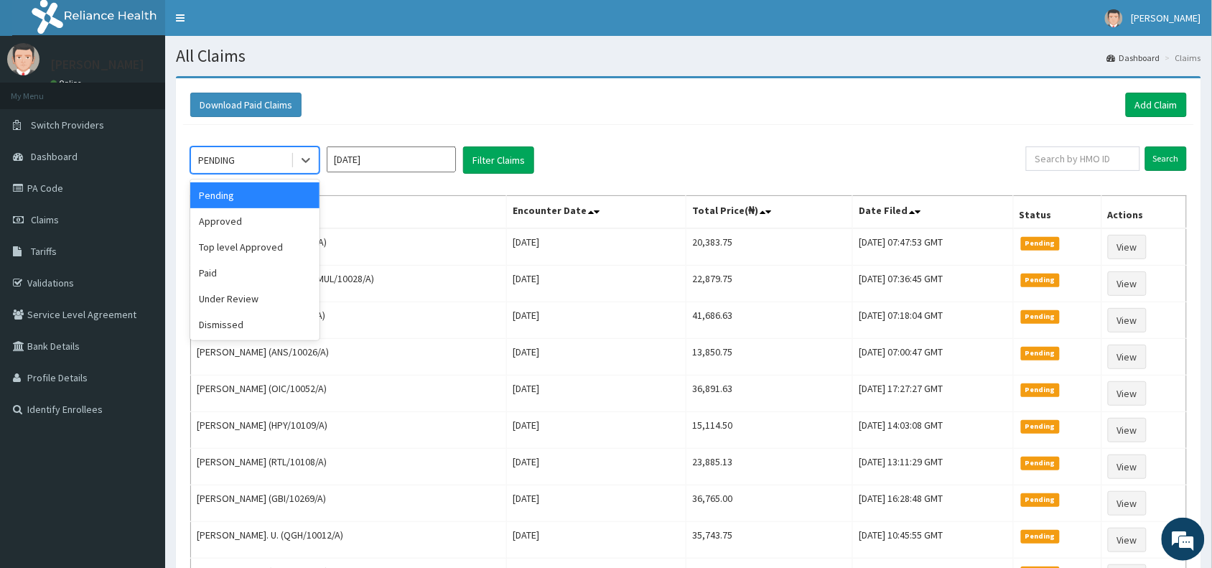
click at [251, 159] on div "PENDING" at bounding box center [241, 160] width 100 height 23
click at [224, 228] on div "Approved" at bounding box center [254, 221] width 129 height 26
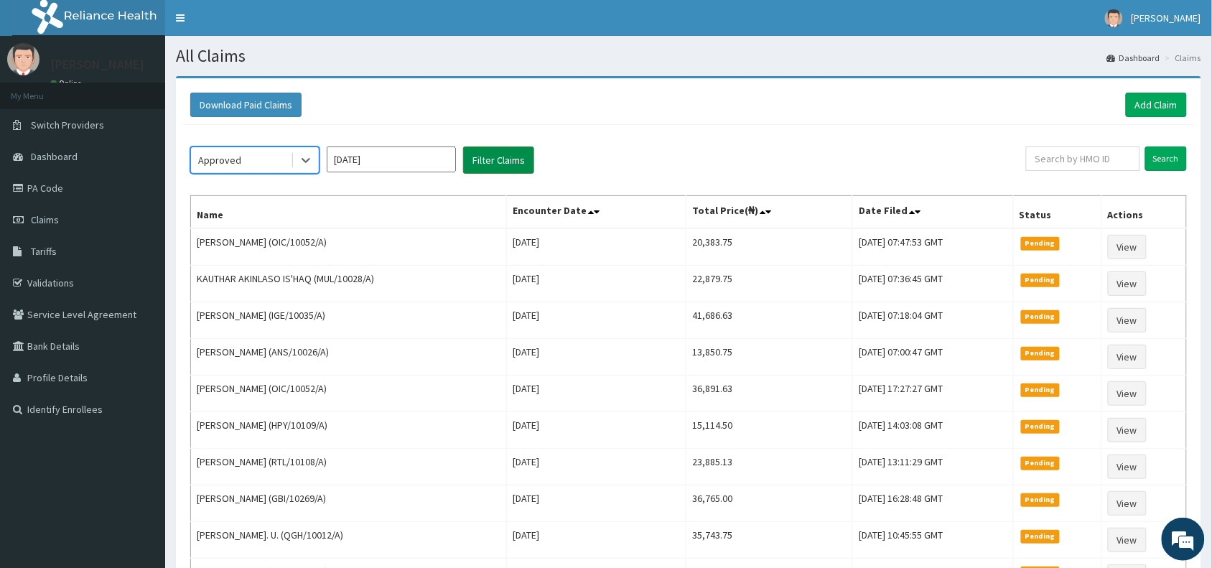
click at [485, 162] on button "Filter Claims" at bounding box center [498, 159] width 71 height 27
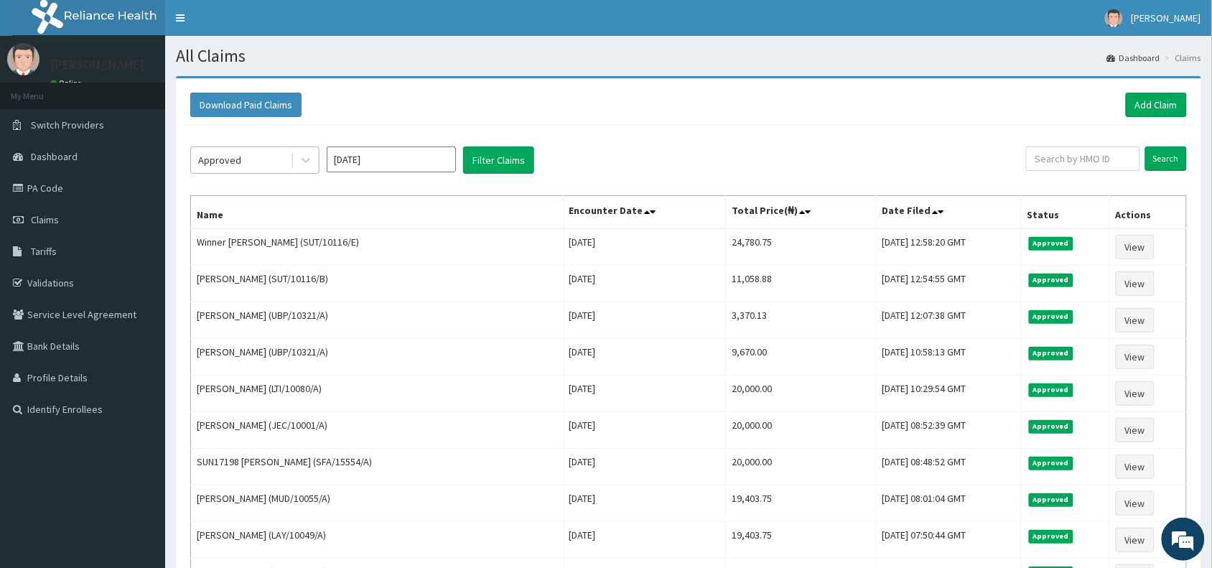
click at [231, 152] on div "Approved" at bounding box center [241, 160] width 100 height 23
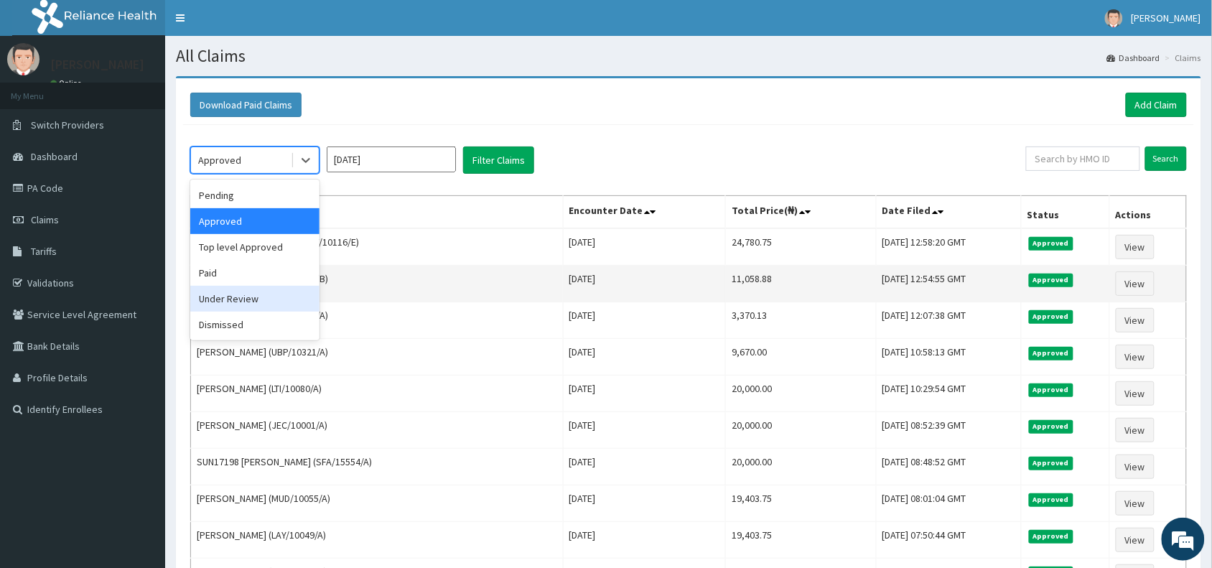
click at [226, 303] on div "Under Review" at bounding box center [254, 299] width 129 height 26
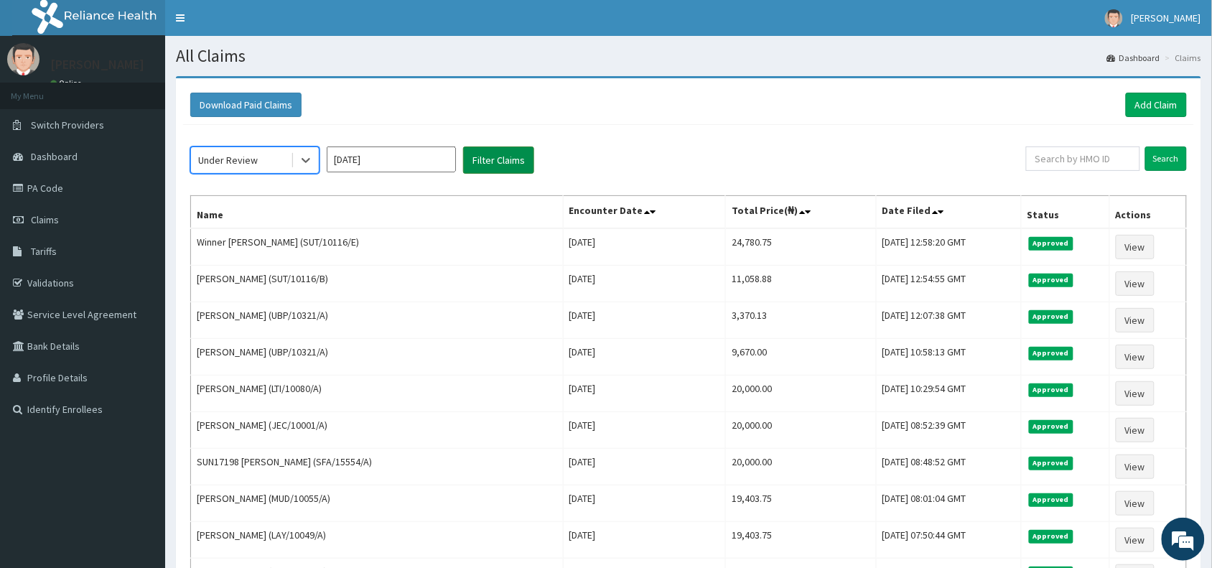
click at [490, 156] on button "Filter Claims" at bounding box center [498, 159] width 71 height 27
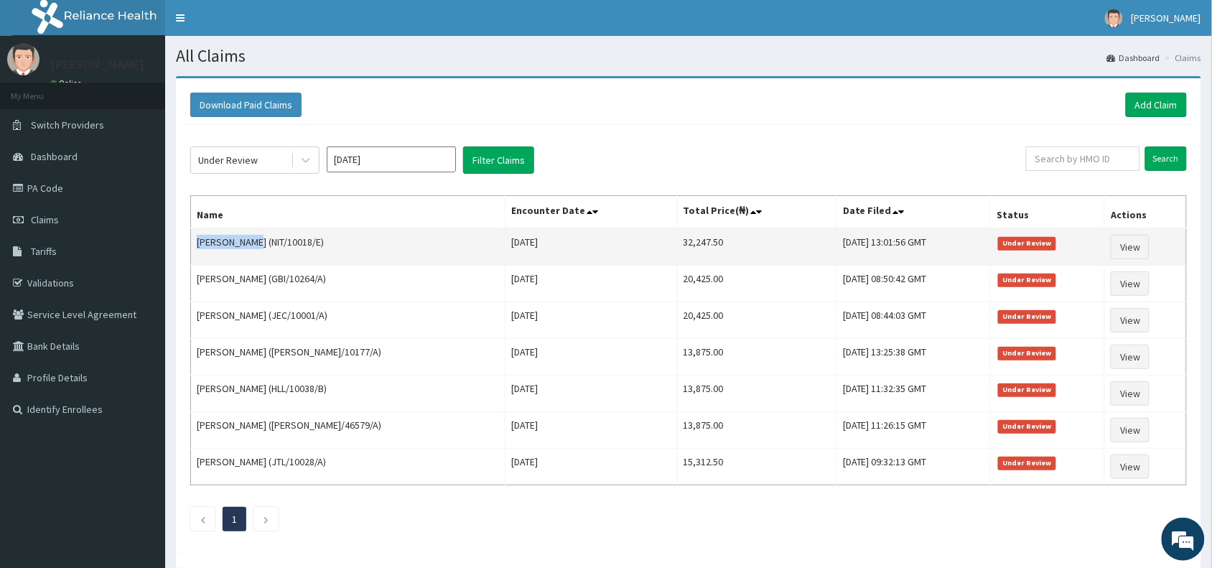
drag, startPoint x: 261, startPoint y: 244, endPoint x: 199, endPoint y: 248, distance: 61.9
click at [199, 248] on td "[PERSON_NAME] (NIT/10018/E)" at bounding box center [348, 246] width 315 height 37
copy td "[PERSON_NAME]"
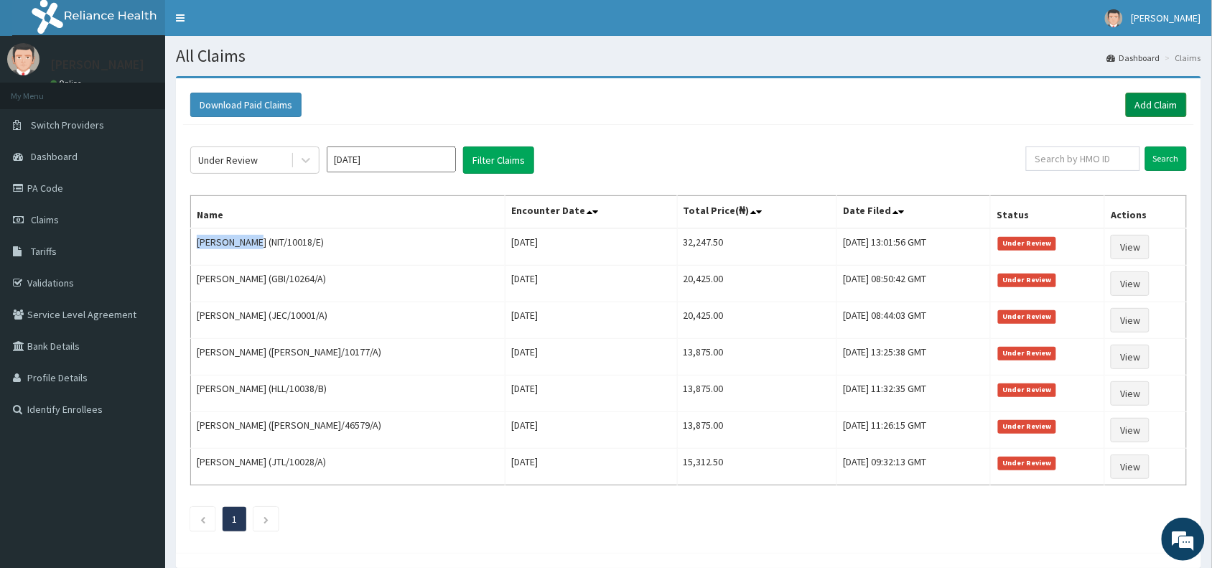
click at [1157, 101] on link "Add Claim" at bounding box center [1156, 105] width 61 height 24
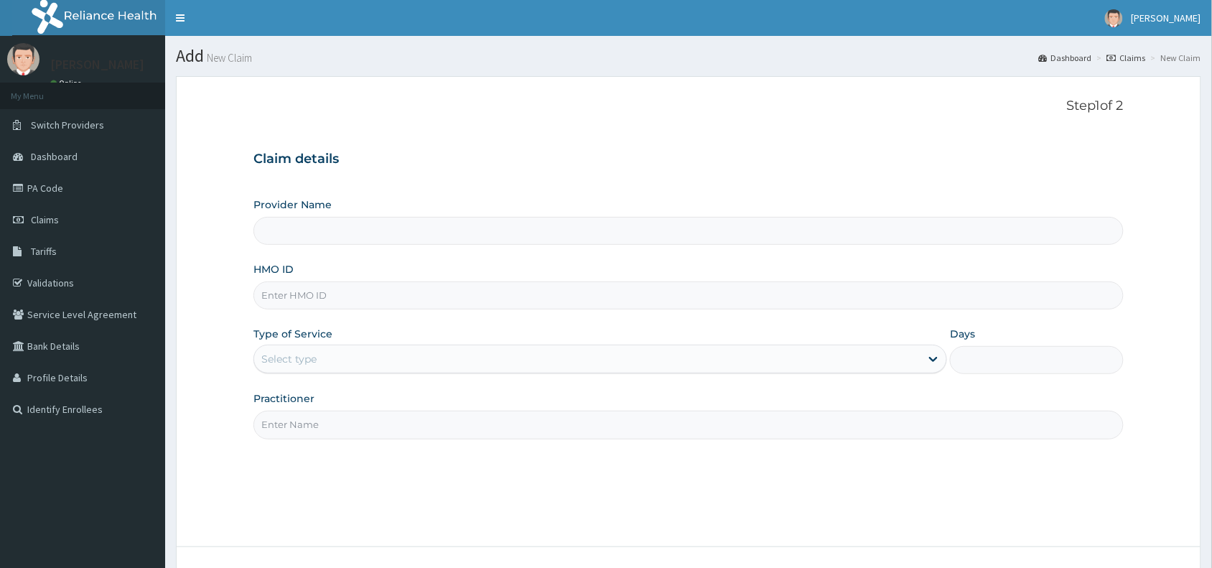
click at [292, 292] on input "HMO ID" at bounding box center [688, 295] width 870 height 28
paste input "NIT/10018/F"
type input "NIT/10018/F"
type input "Reliance Family Clinics (RFC) - [GEOGRAPHIC_DATA]"
type input "NIT/10018/F"
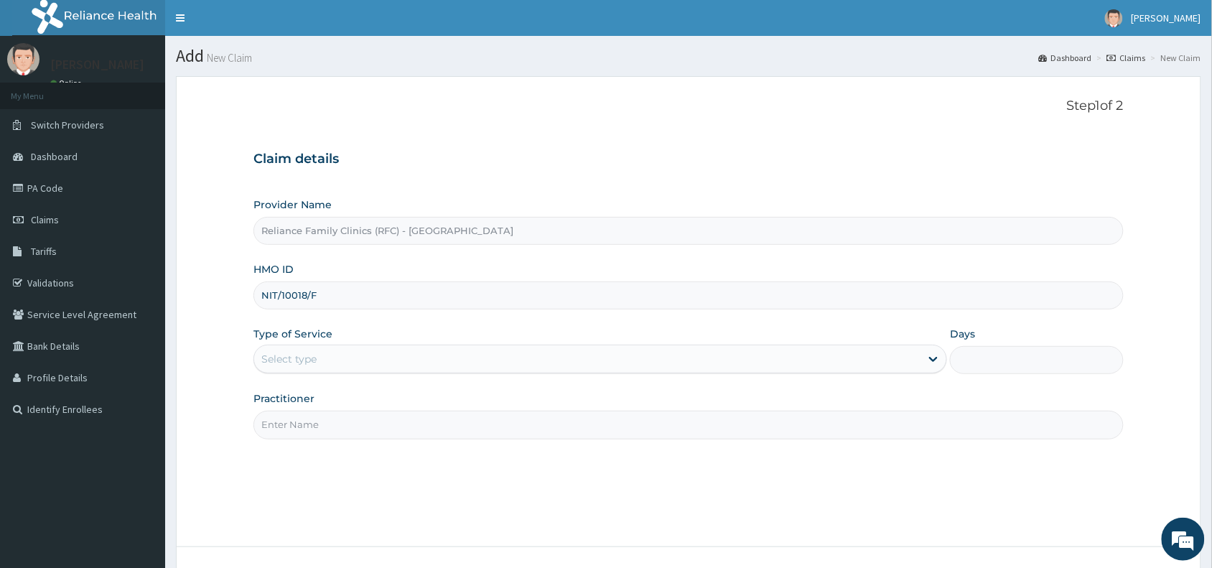
click at [292, 357] on div "Select type" at bounding box center [288, 359] width 55 height 14
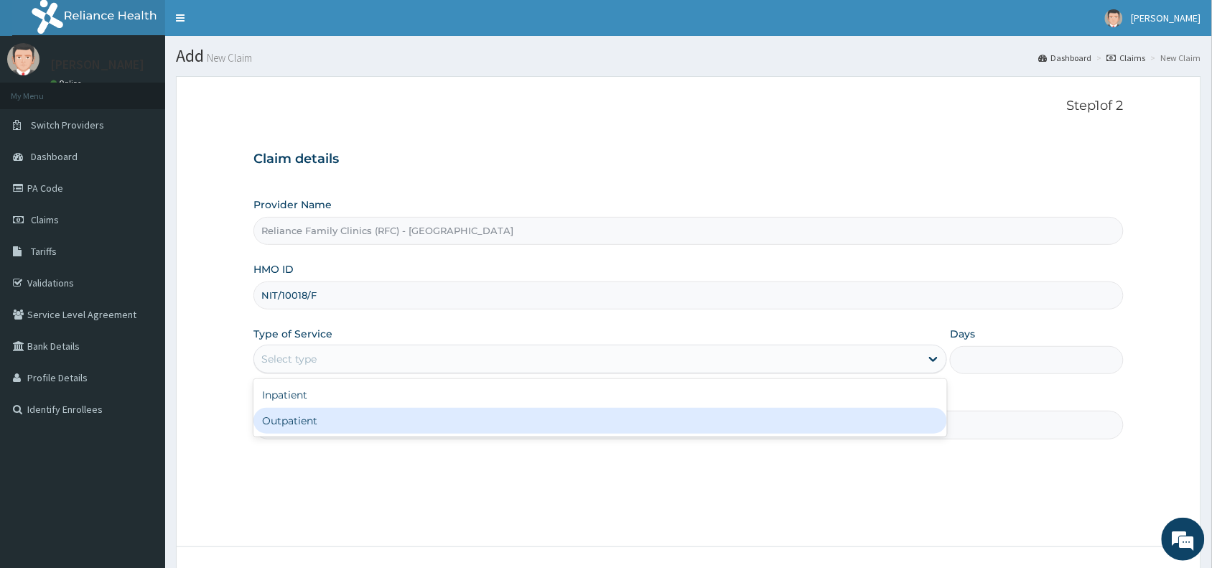
click at [292, 421] on div "Outpatient" at bounding box center [600, 421] width 694 height 26
type input "1"
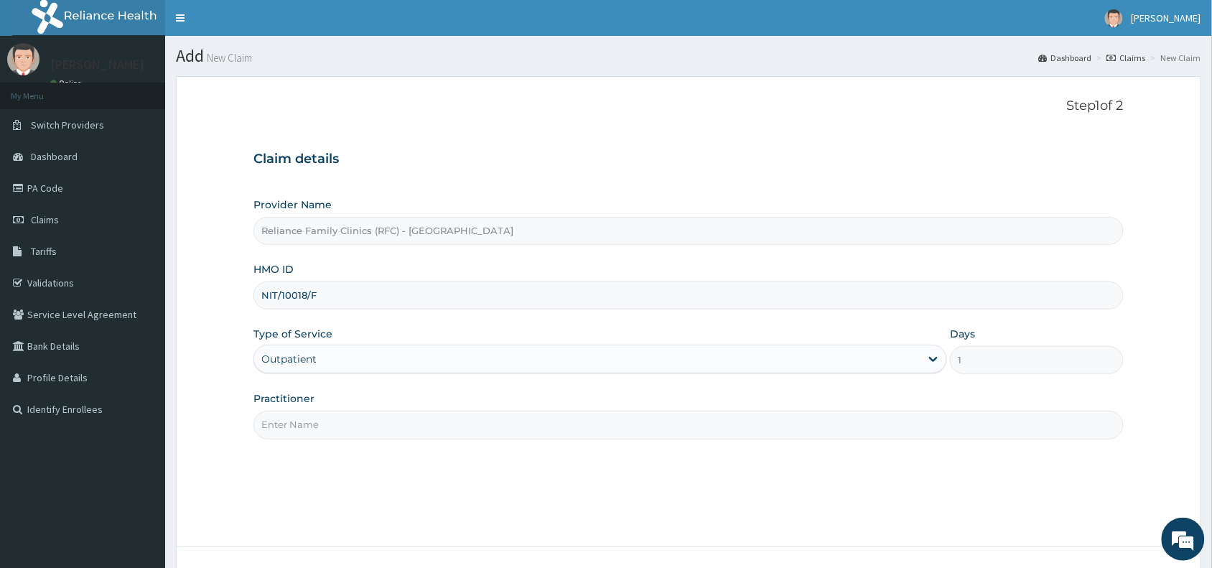
click at [292, 422] on input "Practitioner" at bounding box center [688, 425] width 870 height 28
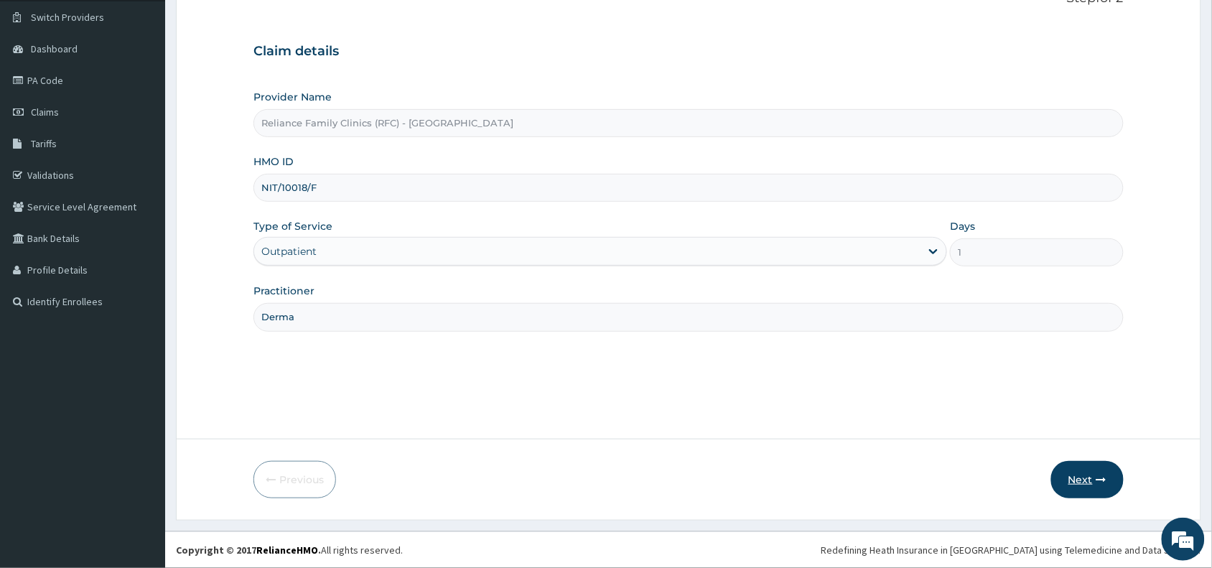
type input "Derma"
click at [1082, 480] on button "Next" at bounding box center [1087, 479] width 73 height 37
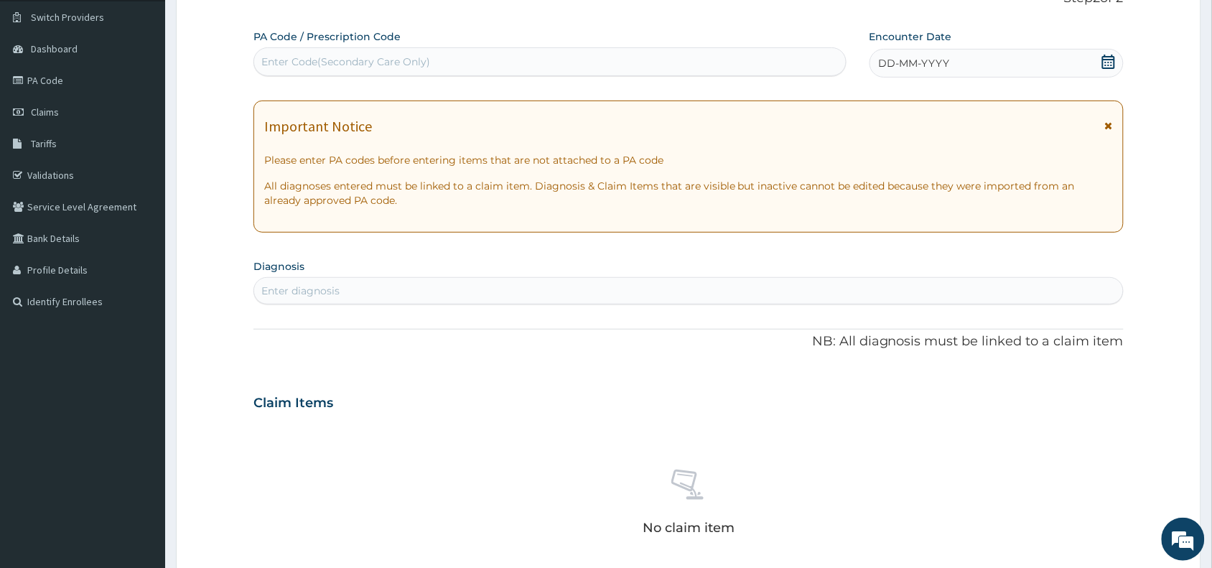
scroll to position [0, 0]
click at [320, 61] on div "Enter Code(Secondary Care Only)" at bounding box center [345, 62] width 169 height 14
paste input "PA/8E7985"
type input "PA/8E7985"
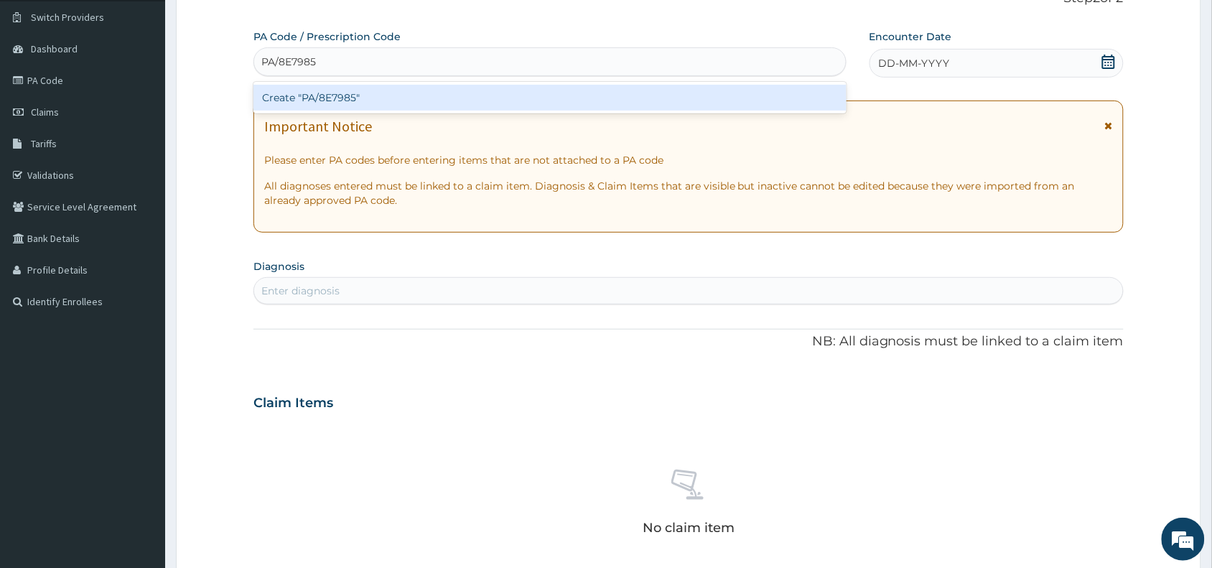
click at [332, 98] on div "Create "PA/8E7985"" at bounding box center [549, 98] width 593 height 26
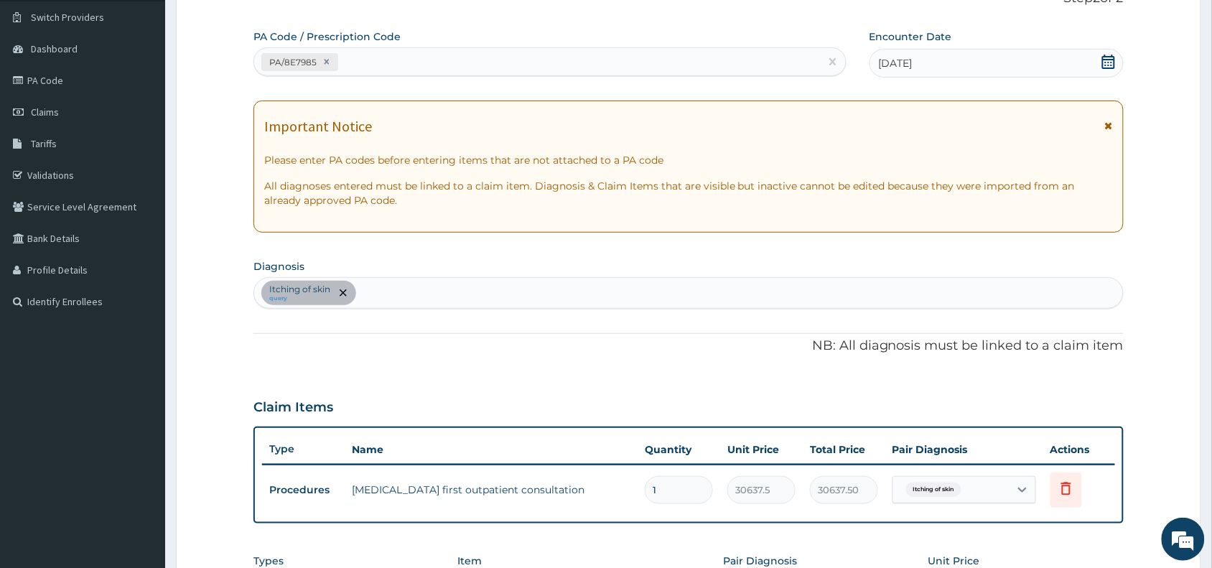
scroll to position [399, 0]
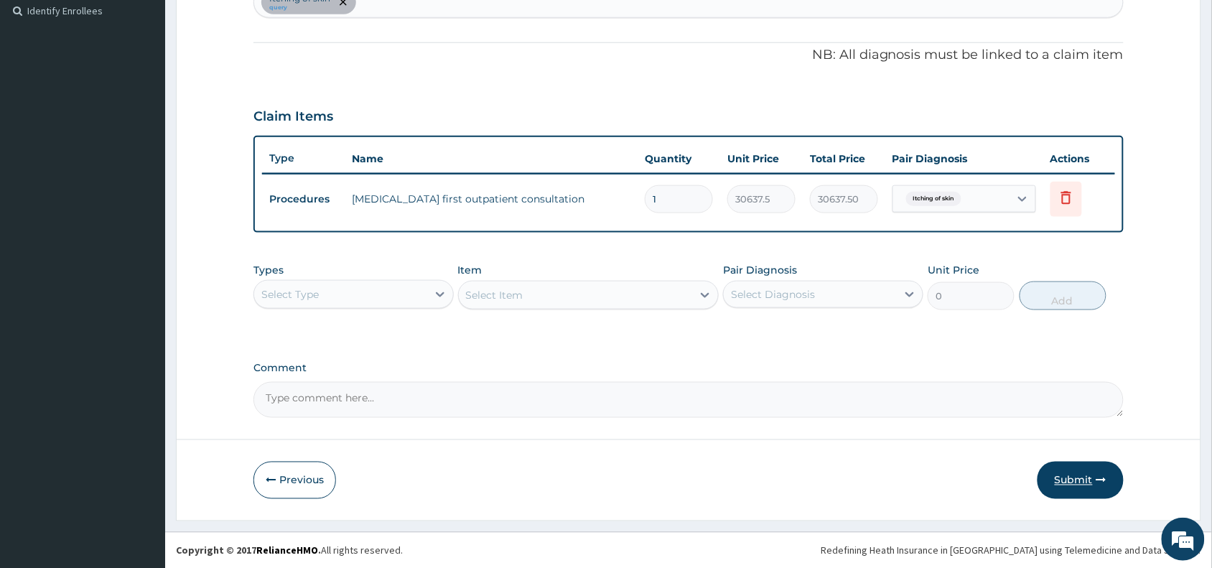
click at [1078, 478] on button "Submit" at bounding box center [1081, 480] width 86 height 37
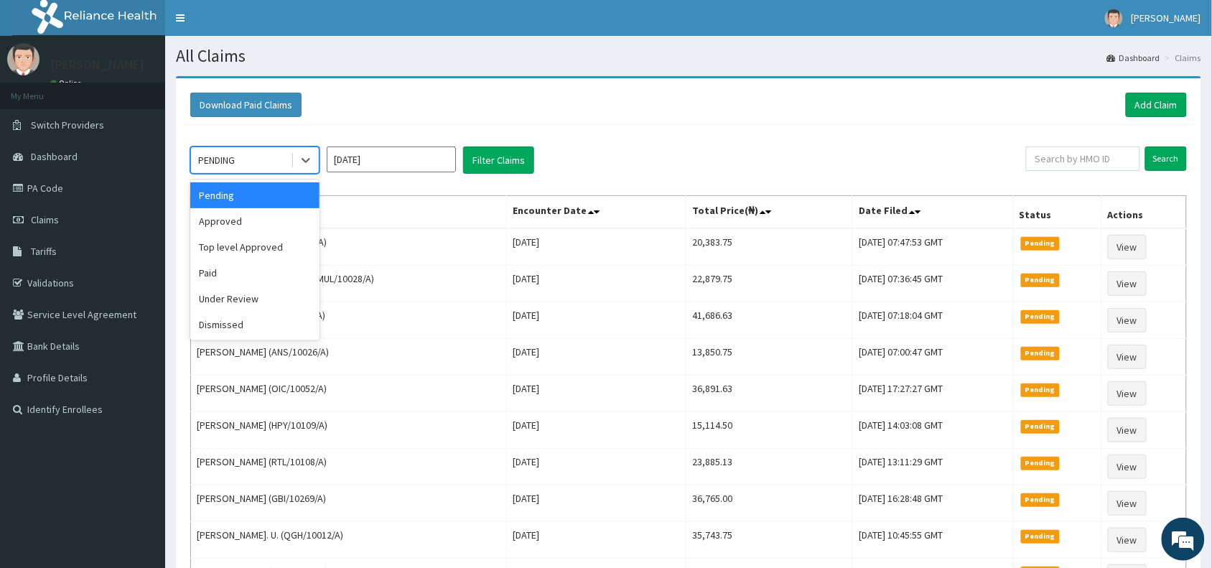
click at [256, 163] on div "PENDING" at bounding box center [241, 160] width 100 height 23
click at [245, 225] on div "Approved" at bounding box center [254, 221] width 129 height 26
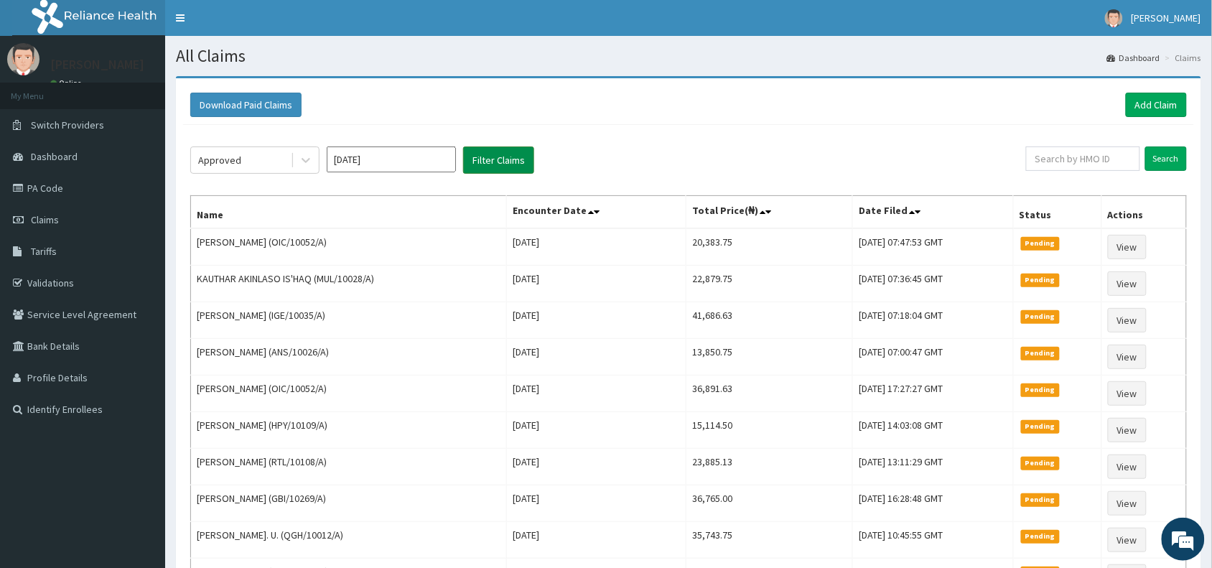
click at [494, 157] on button "Filter Claims" at bounding box center [498, 159] width 71 height 27
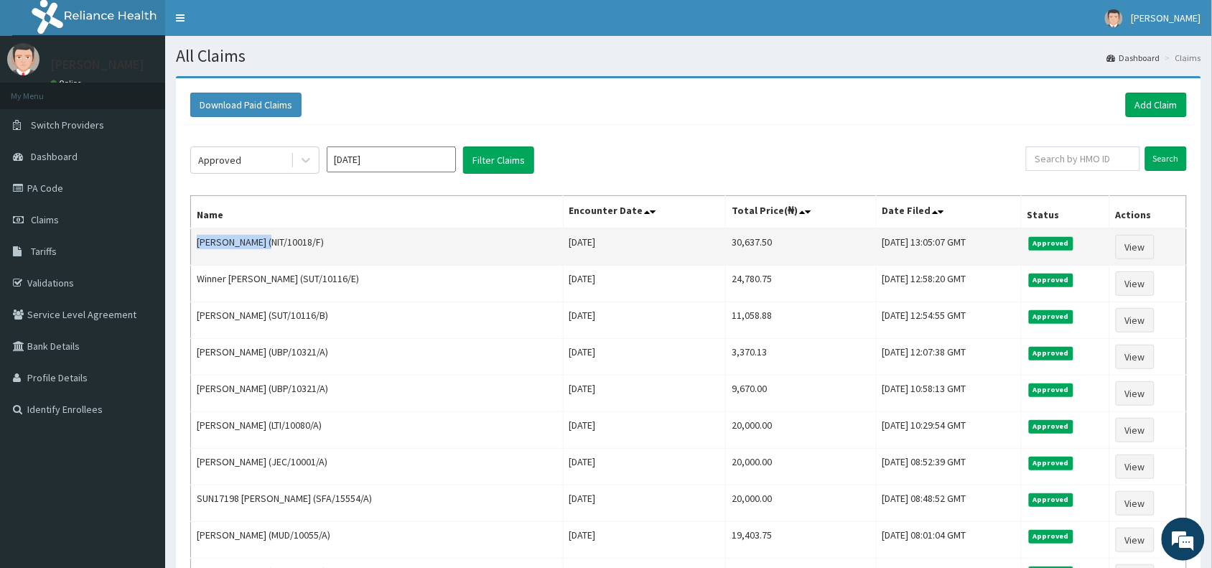
drag, startPoint x: 282, startPoint y: 244, endPoint x: 198, endPoint y: 250, distance: 84.2
click at [198, 250] on td "[PERSON_NAME] (NIT/10018/F)" at bounding box center [377, 246] width 373 height 37
copy td "[PERSON_NAME]"
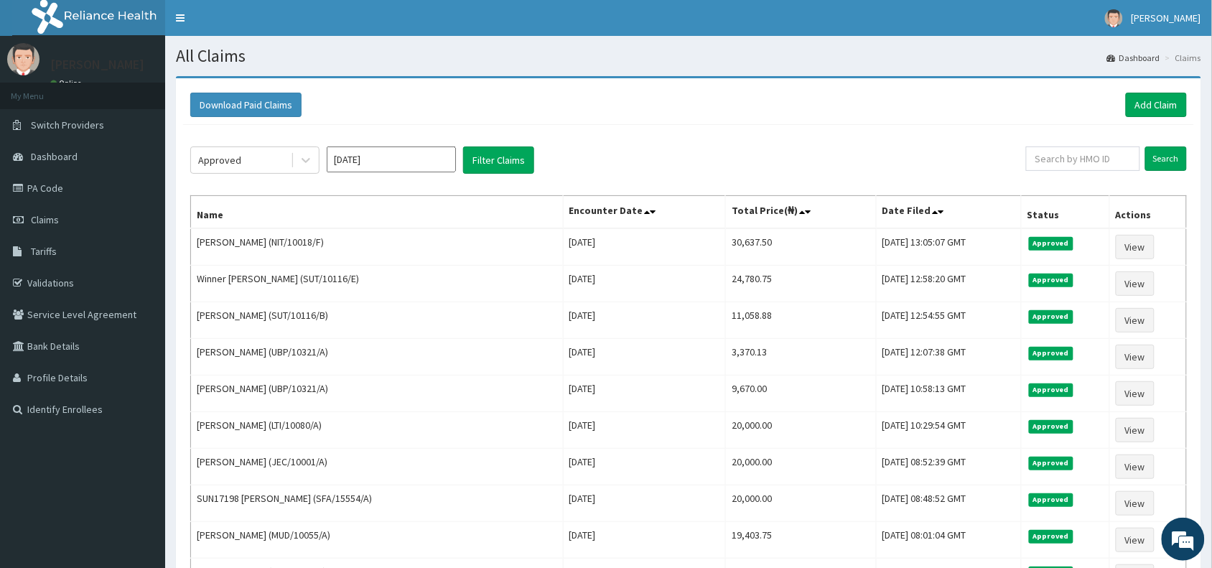
click at [592, 110] on div "Download Paid Claims Add Claim" at bounding box center [688, 105] width 997 height 24
click at [1151, 105] on link "Add Claim" at bounding box center [1156, 105] width 61 height 24
